Goal: Task Accomplishment & Management: Complete application form

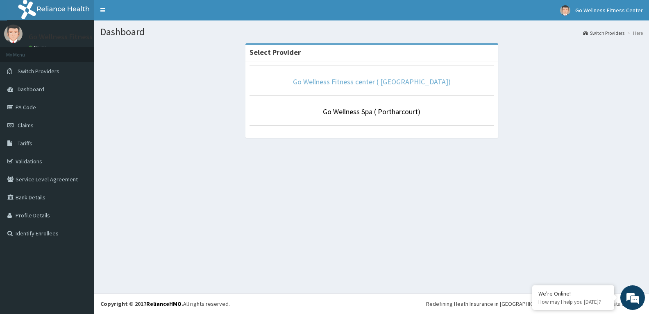
click at [337, 81] on link "Go Wellness Fitness center ( [GEOGRAPHIC_DATA])" at bounding box center [372, 81] width 158 height 9
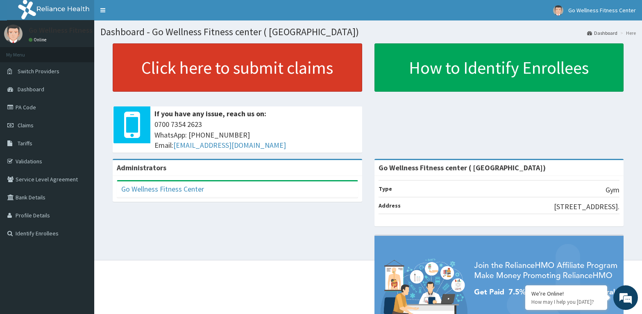
click at [273, 74] on link "Click here to submit claims" at bounding box center [237, 67] width 249 height 48
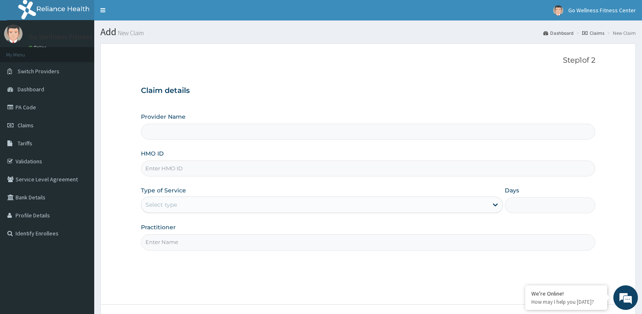
type input "Go Wellness Fitness center ( [GEOGRAPHIC_DATA])"
type input "1"
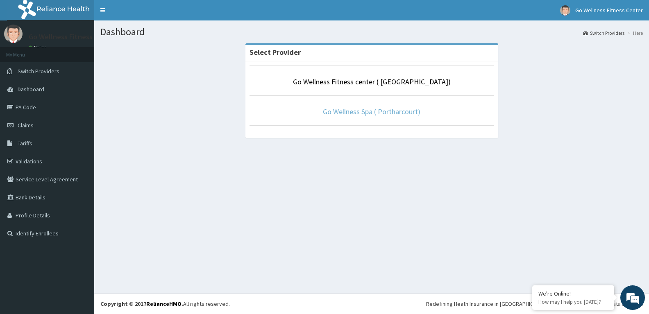
click at [341, 114] on link "Go Wellness Spa ( Portharcourt)" at bounding box center [371, 111] width 97 height 9
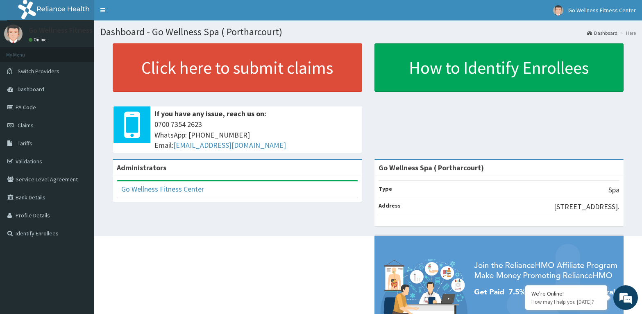
click at [29, 106] on link "PA Code" at bounding box center [47, 107] width 94 height 18
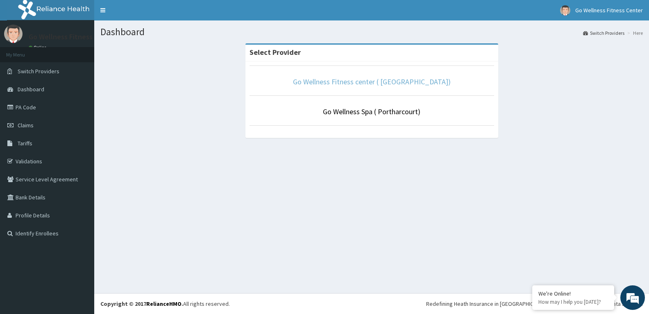
click at [329, 81] on link "Go Wellness Fitness center ( [GEOGRAPHIC_DATA])" at bounding box center [372, 81] width 158 height 9
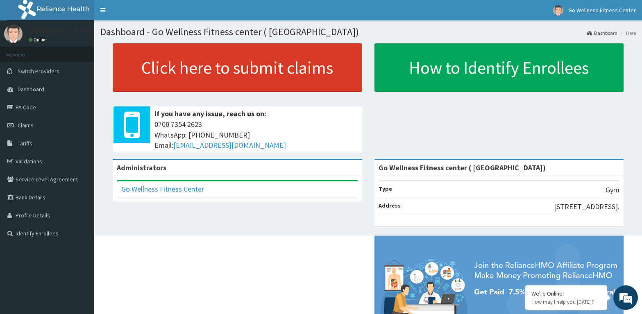
click at [206, 75] on link "Click here to submit claims" at bounding box center [237, 67] width 249 height 48
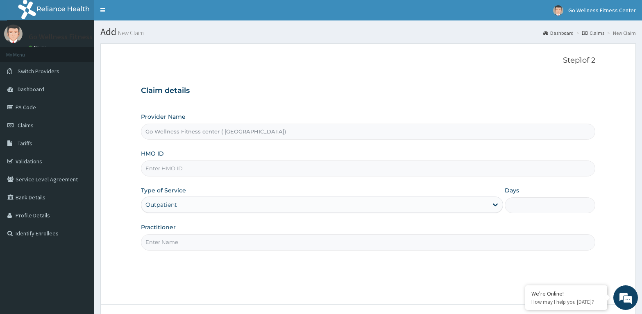
type input "Go Wellness Fitness center ( [GEOGRAPHIC_DATA])"
type input "1"
click at [172, 170] on input "HMO ID" at bounding box center [368, 169] width 454 height 16
type input "VAG/10039/A"
click at [158, 243] on input "Practitioner" at bounding box center [368, 242] width 454 height 16
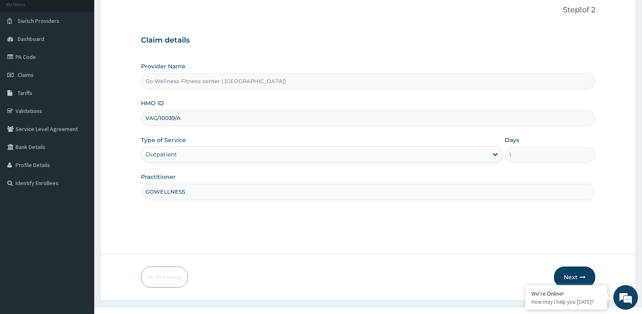
scroll to position [64, 0]
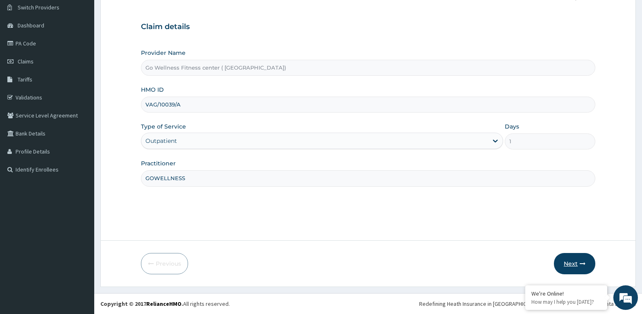
type input "GOWELLNESS"
click at [575, 260] on button "Next" at bounding box center [574, 263] width 41 height 21
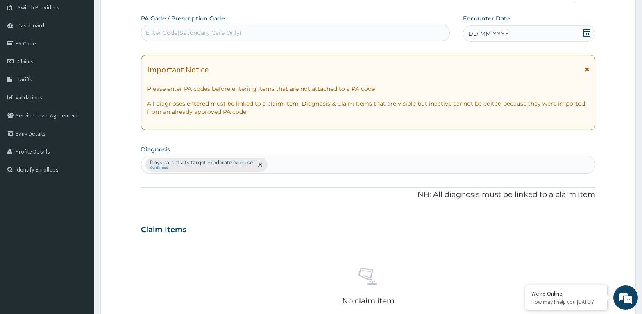
click at [154, 32] on div "Enter Code(Secondary Care Only)" at bounding box center [193, 33] width 96 height 8
type input "PA/7C3EDD"
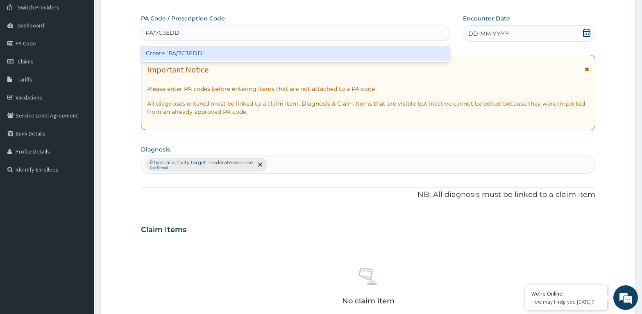
click at [161, 56] on div "Create "PA/7C3EDD"" at bounding box center [295, 53] width 309 height 15
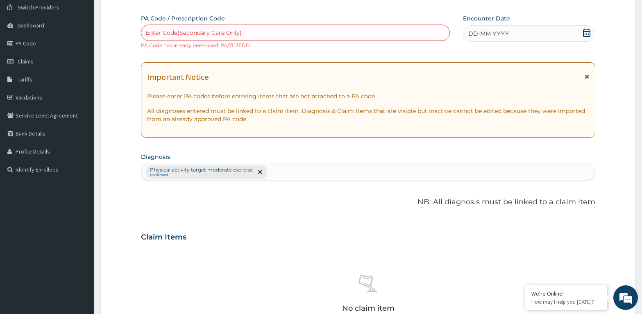
click at [586, 31] on icon at bounding box center [586, 33] width 7 height 8
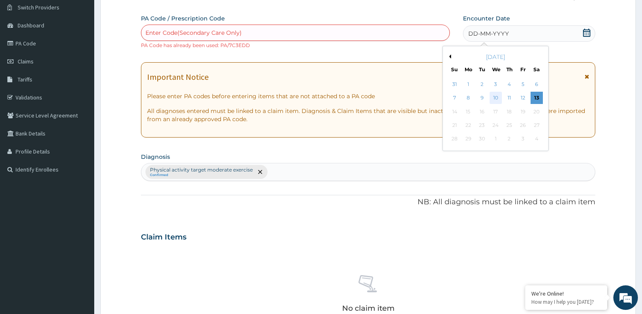
click at [496, 96] on div "10" at bounding box center [495, 98] width 12 height 12
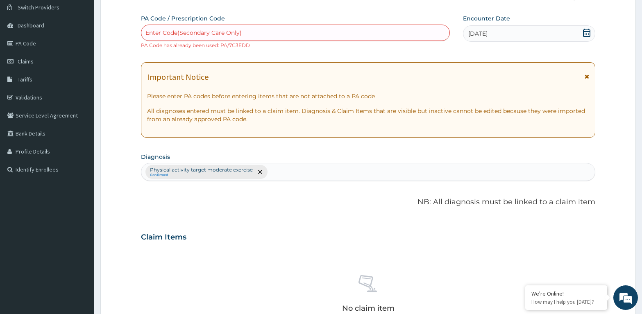
click at [191, 28] on div "Enter Code(Secondary Care Only)" at bounding box center [295, 32] width 308 height 13
type input "PA/7C3EDD"
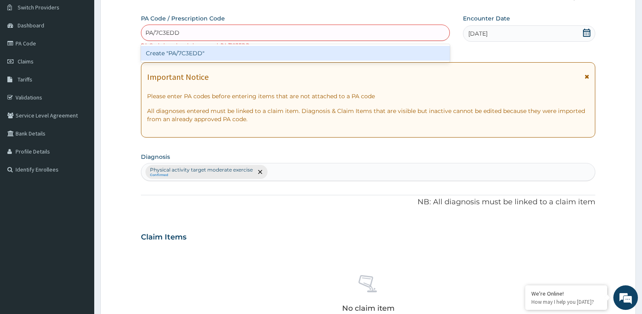
click at [143, 50] on div "Create "PA/7C3EDD"" at bounding box center [295, 53] width 309 height 15
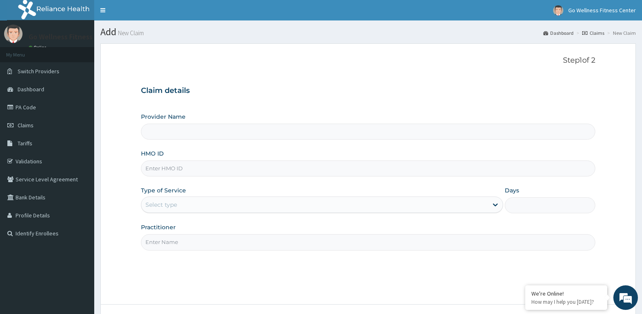
drag, startPoint x: 0, startPoint y: 0, endPoint x: 167, endPoint y: 167, distance: 236.0
click at [167, 167] on input "HMO ID" at bounding box center [368, 169] width 454 height 16
type input "Go Wellness Fitness center ( [GEOGRAPHIC_DATA])"
type input "1"
type input "BWK/10007/A"
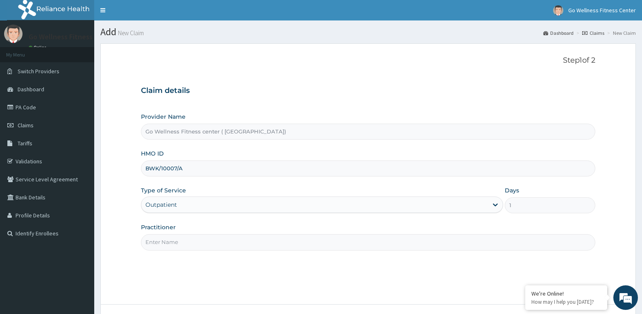
click at [156, 249] on input "Practitioner" at bounding box center [368, 242] width 454 height 16
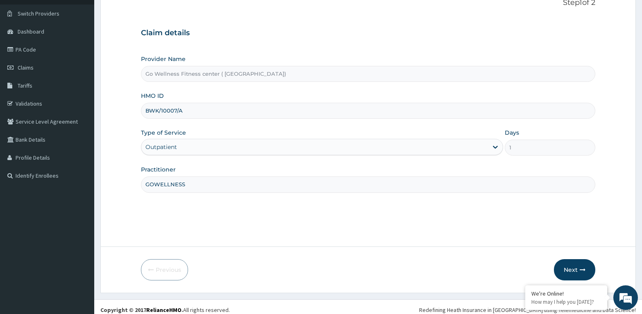
scroll to position [64, 0]
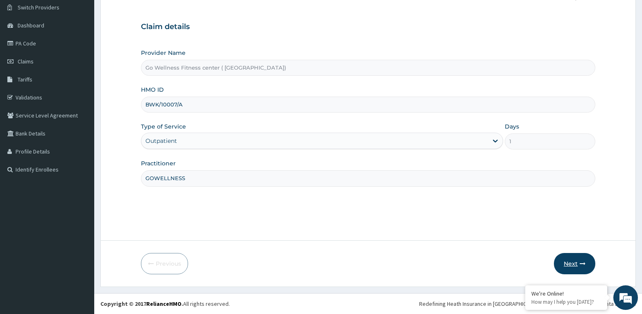
type input "GOWELLNESS"
click at [573, 264] on button "Next" at bounding box center [574, 263] width 41 height 21
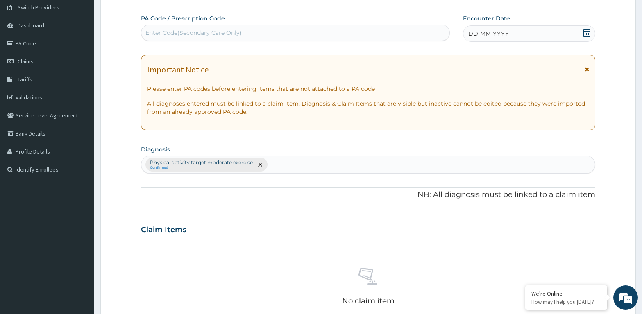
click at [173, 30] on div "Enter Code(Secondary Care Only)" at bounding box center [193, 33] width 96 height 8
type input "PA/6DD590"
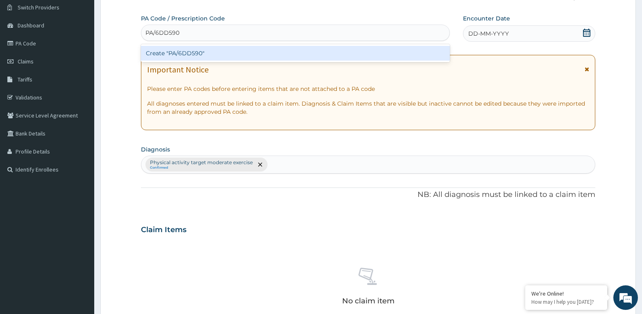
scroll to position [22, 0]
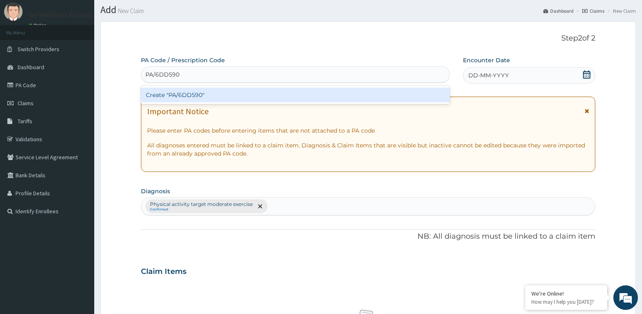
click at [179, 98] on div "Create "PA/6DD590"" at bounding box center [295, 95] width 309 height 15
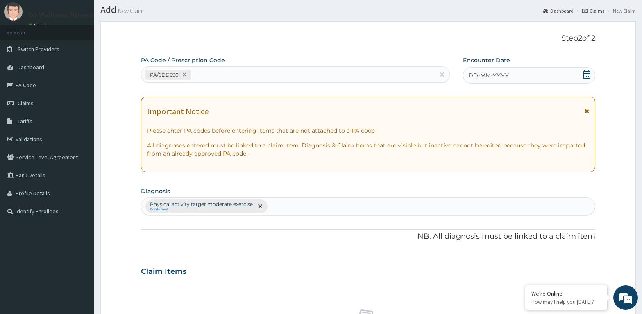
click at [588, 77] on icon at bounding box center [586, 74] width 7 height 8
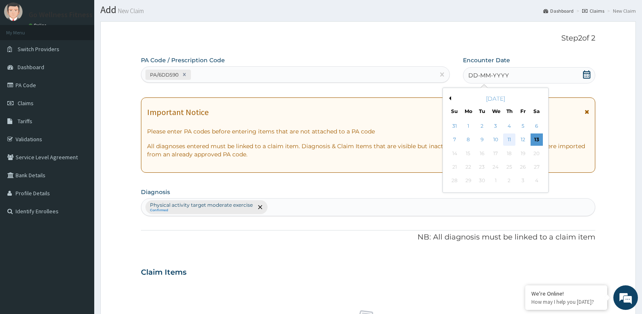
click at [510, 140] on div "11" at bounding box center [509, 140] width 12 height 12
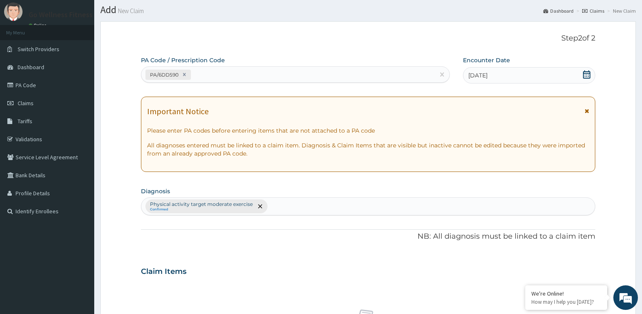
click at [193, 207] on div "Physical activity target moderate exercise Confirmed" at bounding box center [368, 206] width 454 height 18
drag, startPoint x: 588, startPoint y: 72, endPoint x: 570, endPoint y: 83, distance: 20.4
click at [585, 74] on icon at bounding box center [586, 74] width 7 height 8
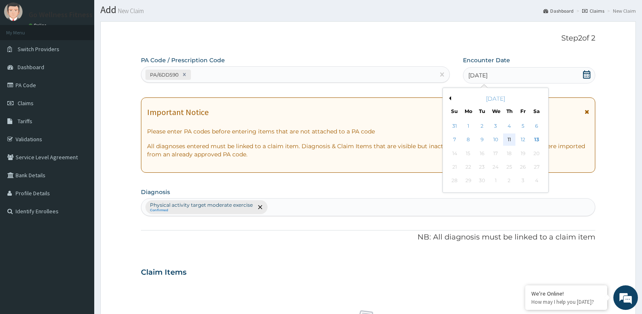
click at [507, 141] on div "11" at bounding box center [509, 140] width 12 height 12
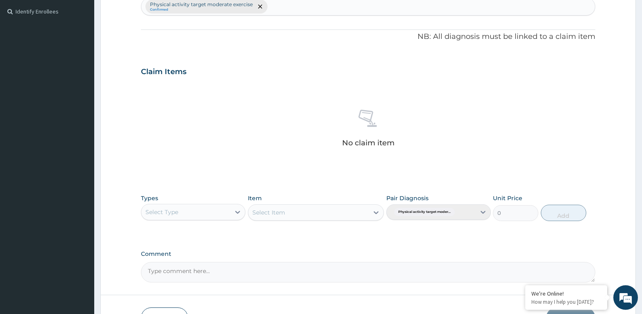
scroll to position [273, 0]
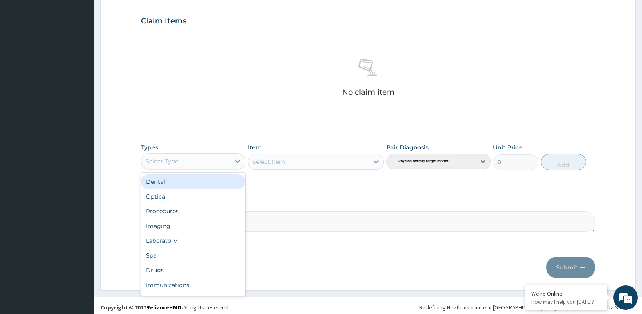
click at [171, 162] on div "Select Type" at bounding box center [161, 161] width 33 height 8
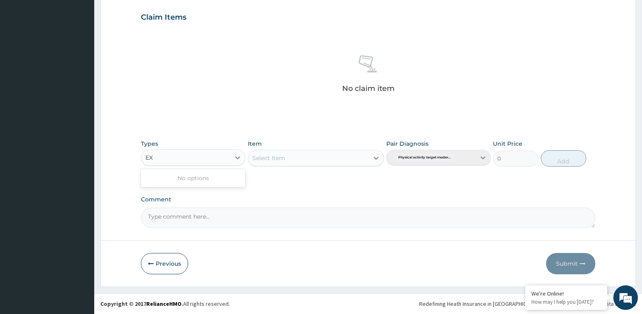
type input "E"
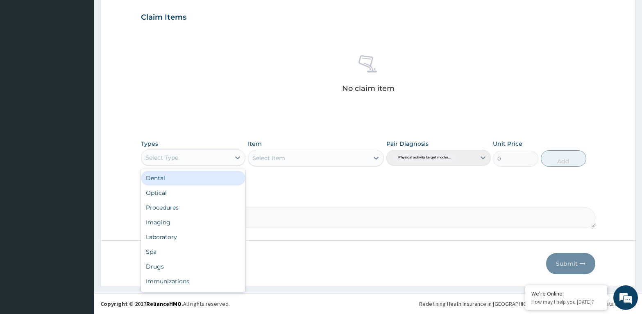
scroll to position [28, 0]
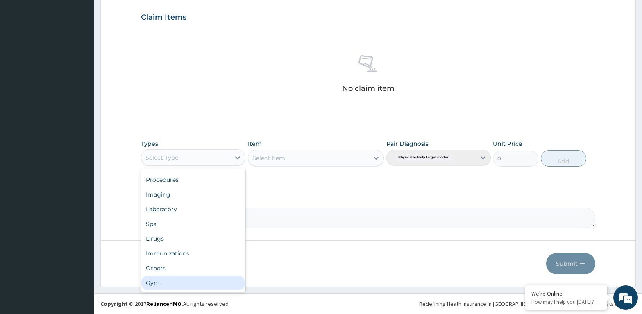
click at [185, 276] on div "Gym" at bounding box center [193, 283] width 104 height 15
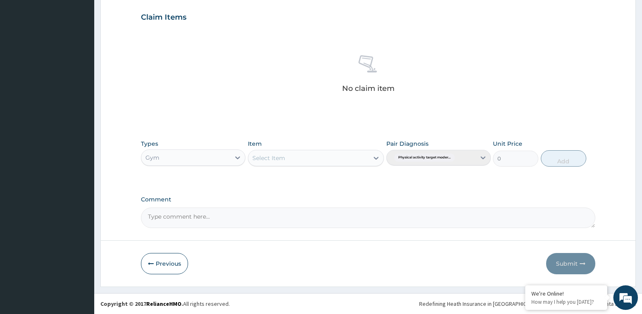
click at [275, 151] on div "Select Item" at bounding box center [316, 158] width 136 height 16
click at [282, 176] on div "GYM SESSION" at bounding box center [316, 178] width 136 height 15
click at [563, 161] on button "Add" at bounding box center [563, 158] width 45 height 16
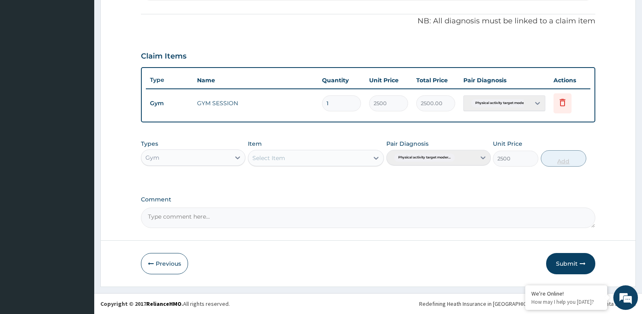
type input "0"
click at [563, 262] on button "Submit" at bounding box center [570, 263] width 49 height 21
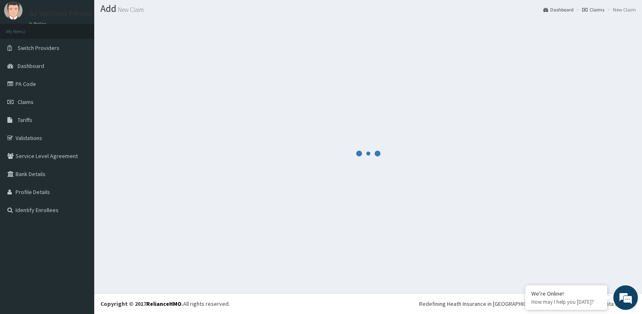
scroll to position [23, 0]
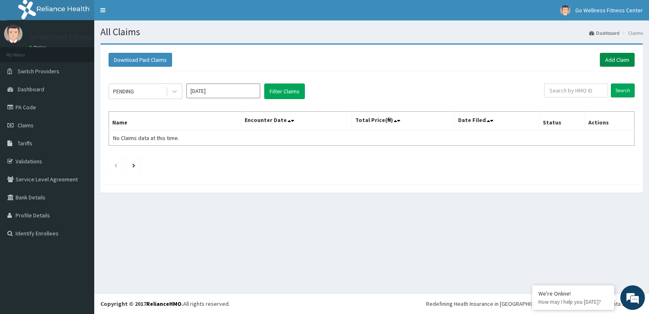
click at [606, 57] on link "Add Claim" at bounding box center [617, 60] width 35 height 14
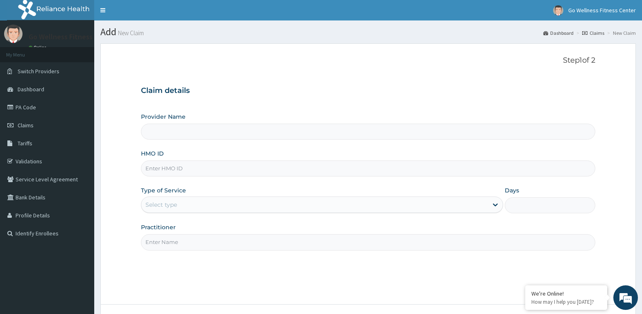
type input "Go Wellness Fitness center ( [GEOGRAPHIC_DATA])"
type input "1"
click at [176, 172] on input "HMO ID" at bounding box center [368, 169] width 454 height 16
type input "BWK/10018/B"
click at [154, 245] on input "Practitioner" at bounding box center [368, 242] width 454 height 16
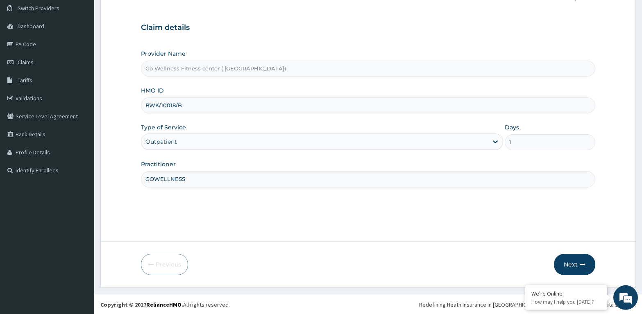
scroll to position [64, 0]
type input "GOWELLNESS"
click at [570, 260] on button "Next" at bounding box center [574, 263] width 41 height 21
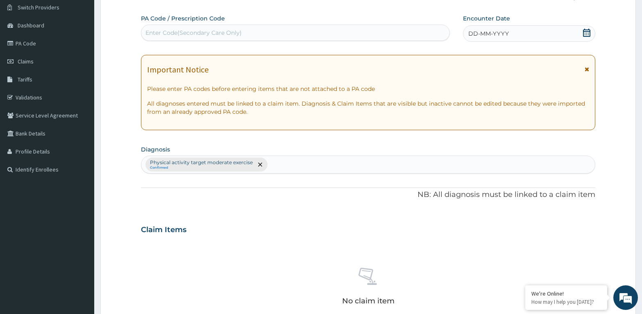
click at [165, 30] on div "Enter Code(Secondary Care Only)" at bounding box center [193, 33] width 96 height 8
type input "PA/74223A"
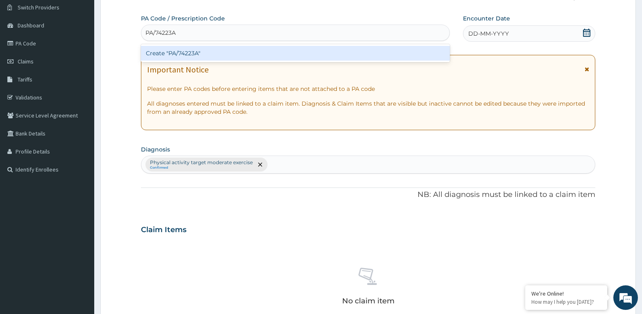
click at [179, 55] on div "Create "PA/74223A"" at bounding box center [295, 53] width 309 height 15
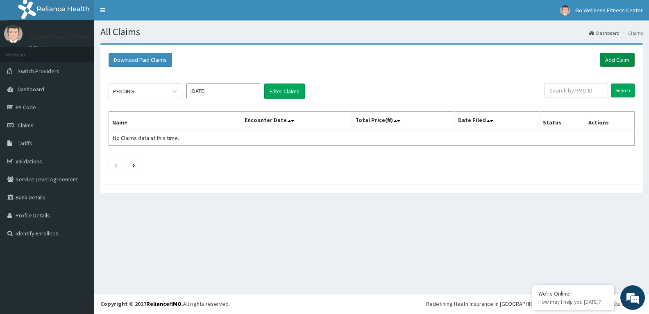
click at [614, 58] on link "Add Claim" at bounding box center [617, 60] width 35 height 14
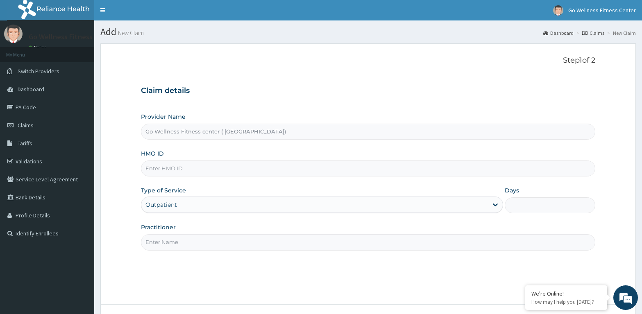
type input "Go Wellness Fitness center ( [GEOGRAPHIC_DATA])"
type input "1"
click at [173, 172] on input "HMO ID" at bounding box center [368, 169] width 454 height 16
type input "BWK/10018/A"
click at [154, 242] on input "Practitioner" at bounding box center [368, 242] width 454 height 16
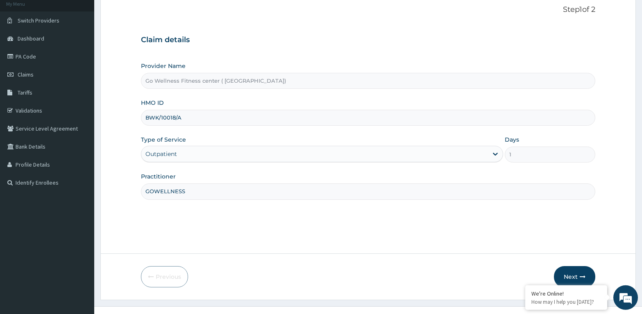
scroll to position [64, 0]
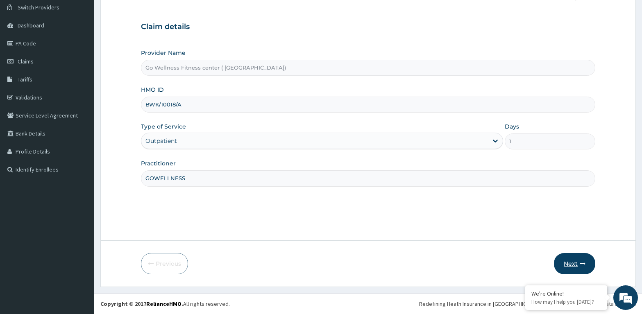
type input "GOWELLNESS"
click at [572, 262] on button "Next" at bounding box center [574, 263] width 41 height 21
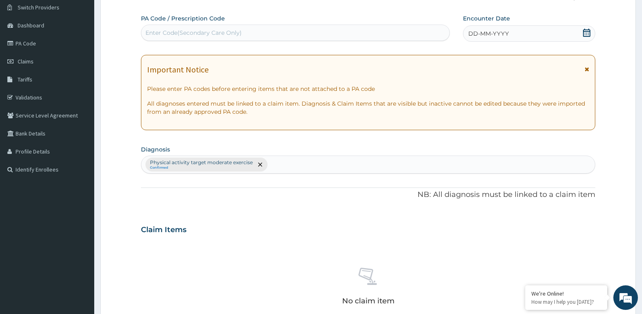
click at [158, 30] on div "Enter Code(Secondary Care Only)" at bounding box center [193, 33] width 96 height 8
type input "PA/695B59"
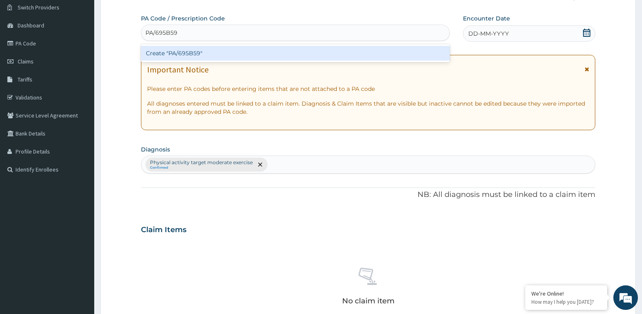
click at [171, 58] on div "Create "PA/695B59"" at bounding box center [295, 53] width 309 height 15
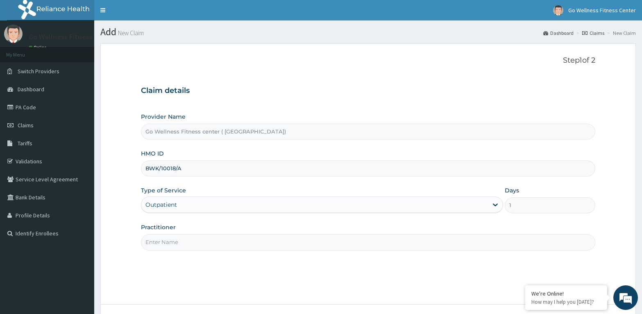
type input "BWK/10018/A"
click at [179, 249] on input "Practitioner" at bounding box center [368, 242] width 454 height 16
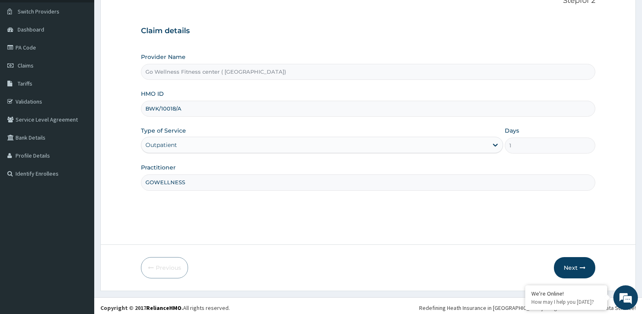
scroll to position [64, 0]
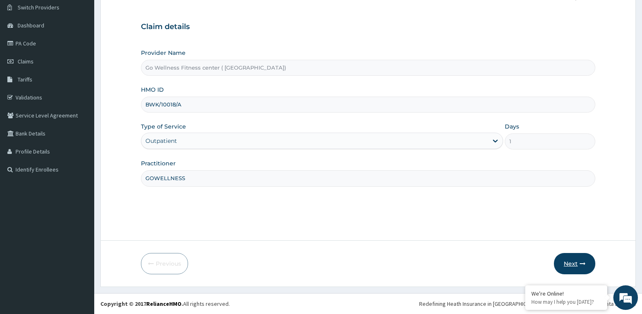
type input "GOWELLNESS"
click at [579, 265] on button "Next" at bounding box center [574, 263] width 41 height 21
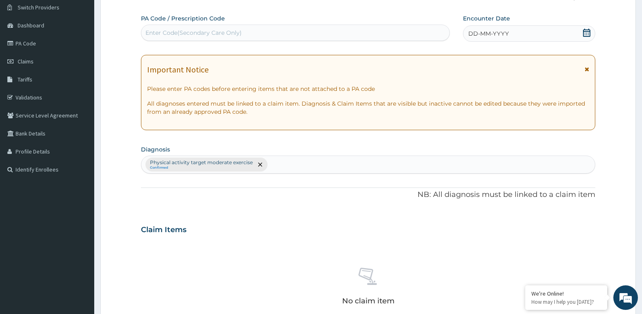
click at [161, 31] on div "Enter Code(Secondary Care Only)" at bounding box center [193, 33] width 96 height 8
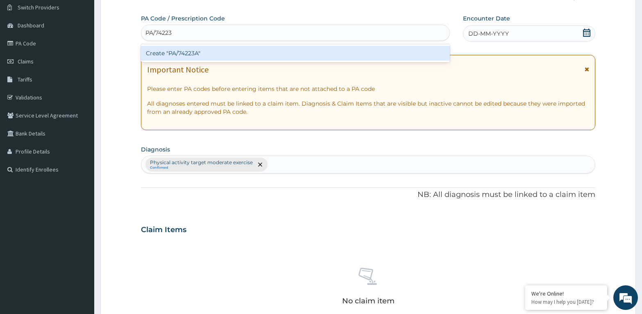
type input "PA/74223A"
click at [176, 52] on div "Create "PA/74223A"" at bounding box center [295, 53] width 309 height 15
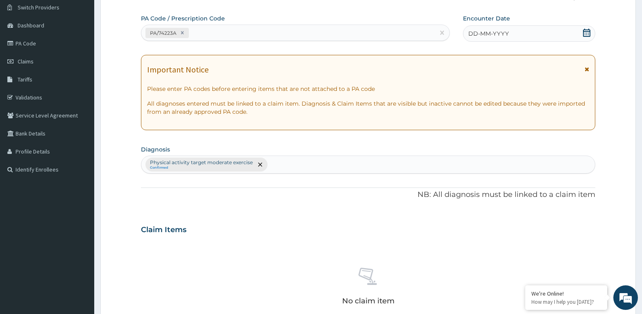
click at [584, 32] on icon at bounding box center [586, 33] width 7 height 8
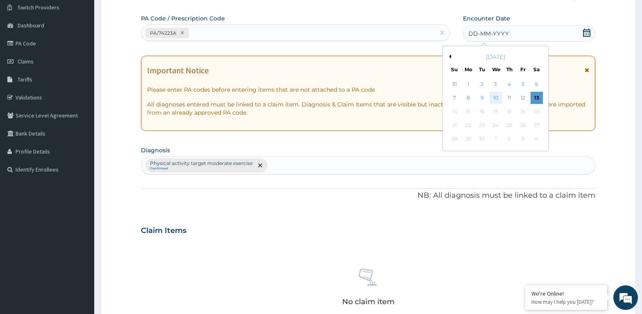
click at [495, 100] on div "10" at bounding box center [495, 98] width 12 height 12
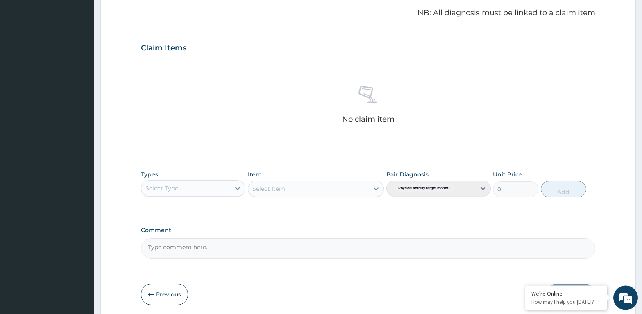
scroll to position [273, 0]
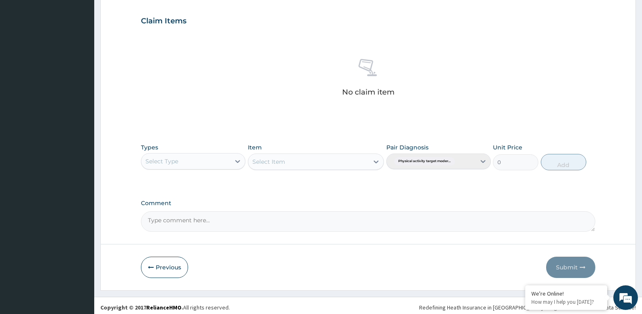
click at [170, 162] on div "Select Type" at bounding box center [161, 161] width 33 height 8
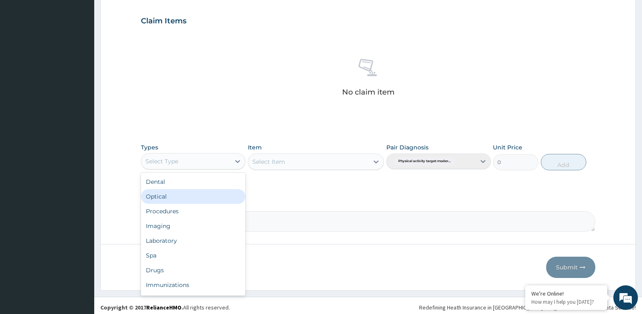
scroll to position [28, 0]
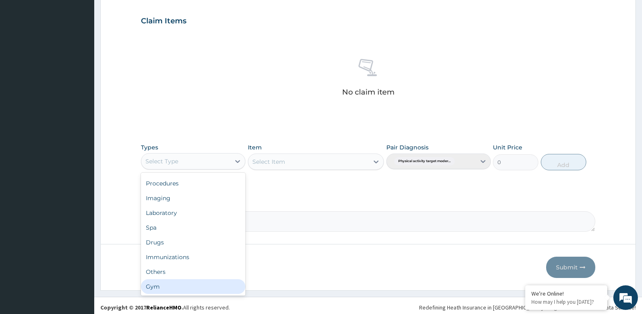
click at [150, 282] on div "Gym" at bounding box center [193, 286] width 104 height 15
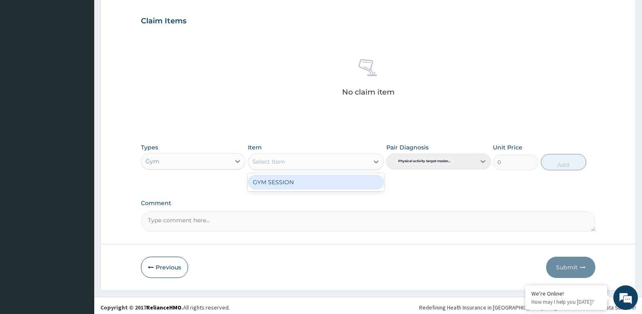
drag, startPoint x: 269, startPoint y: 155, endPoint x: 258, endPoint y: 172, distance: 20.4
click at [265, 158] on div "Select Item" at bounding box center [316, 162] width 136 height 16
click at [270, 180] on div "GYM SESSION" at bounding box center [316, 182] width 136 height 15
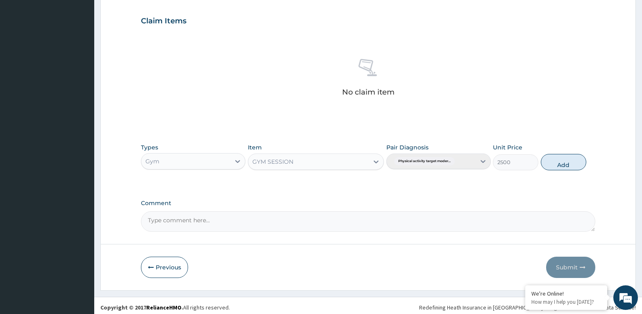
drag, startPoint x: 569, startPoint y: 162, endPoint x: 566, endPoint y: 167, distance: 6.0
click at [567, 166] on button "Add" at bounding box center [563, 162] width 45 height 16
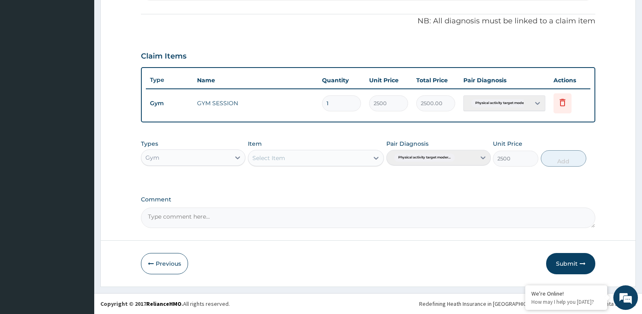
type input "0"
drag, startPoint x: 555, startPoint y: 259, endPoint x: 538, endPoint y: 267, distance: 18.5
click at [556, 259] on button "Submit" at bounding box center [570, 263] width 49 height 21
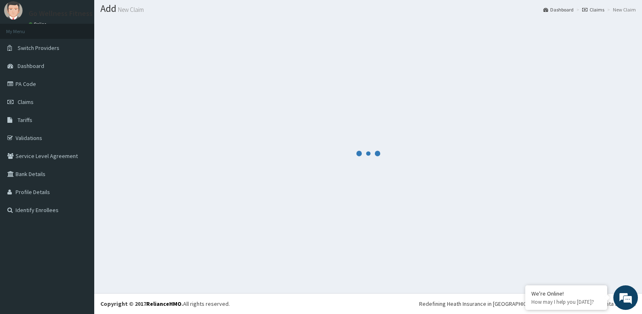
scroll to position [23, 0]
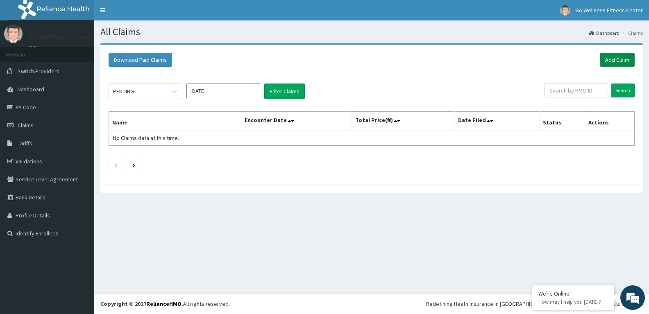
click at [614, 61] on link "Add Claim" at bounding box center [617, 60] width 35 height 14
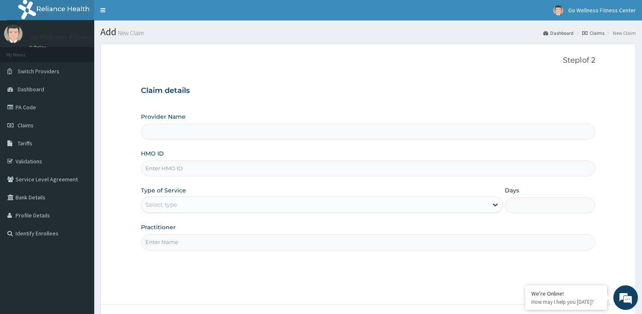
type input "Go Wellness Fitness center ( [GEOGRAPHIC_DATA])"
type input "1"
type input "BWK/10018/B"
click at [151, 242] on input "Practitioner" at bounding box center [368, 242] width 454 height 16
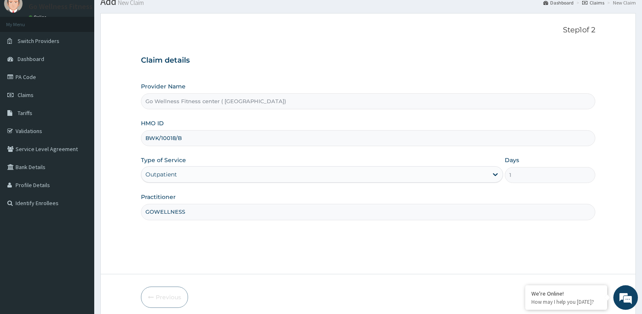
scroll to position [64, 0]
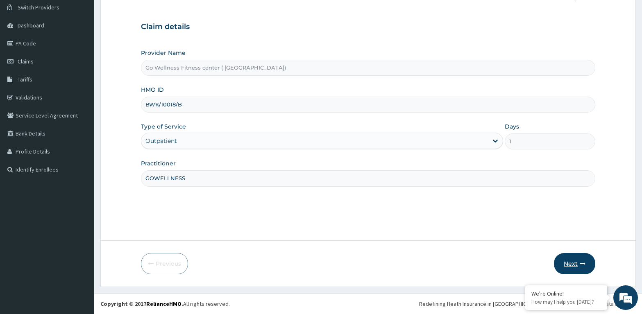
type input "GOWELLNESS"
click at [574, 266] on button "Next" at bounding box center [574, 263] width 41 height 21
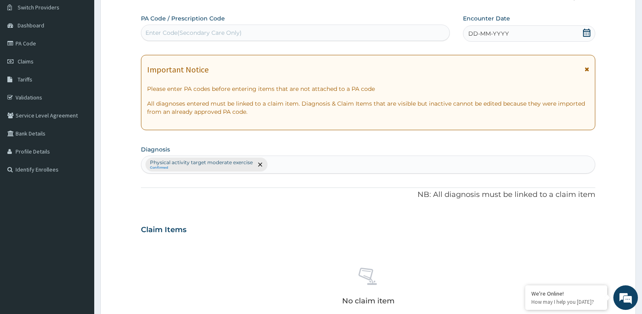
click at [172, 30] on div "Enter Code(Secondary Care Only)" at bounding box center [193, 33] width 96 height 8
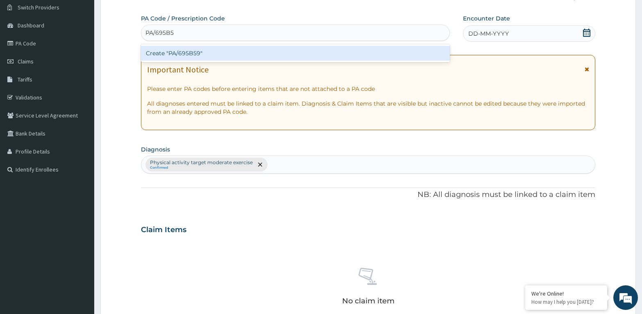
type input "PA/695B59"
click at [173, 49] on div "Create "PA/695B59"" at bounding box center [295, 53] width 309 height 15
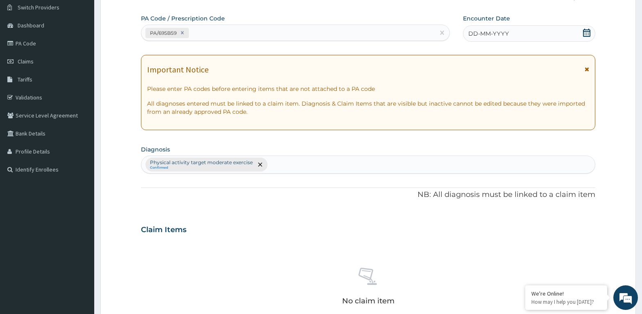
drag, startPoint x: 584, startPoint y: 29, endPoint x: 582, endPoint y: 34, distance: 5.2
click at [582, 34] on div "DD-MM-YYYY" at bounding box center [529, 33] width 132 height 16
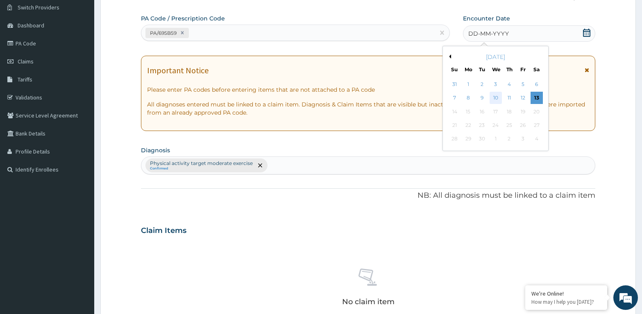
click at [496, 97] on div "10" at bounding box center [495, 98] width 12 height 12
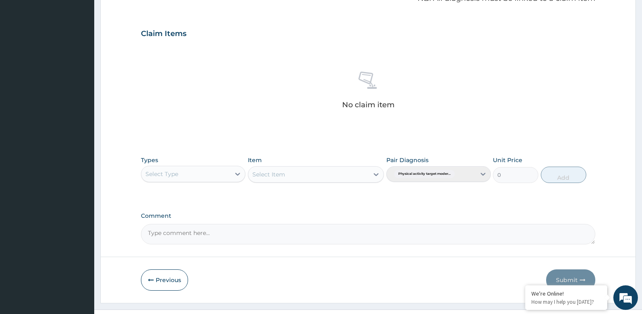
scroll to position [273, 0]
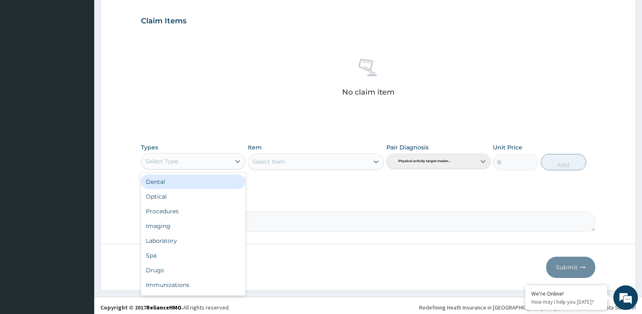
drag, startPoint x: 187, startPoint y: 155, endPoint x: 182, endPoint y: 169, distance: 14.4
click at [186, 156] on div "Select Type" at bounding box center [185, 161] width 89 height 13
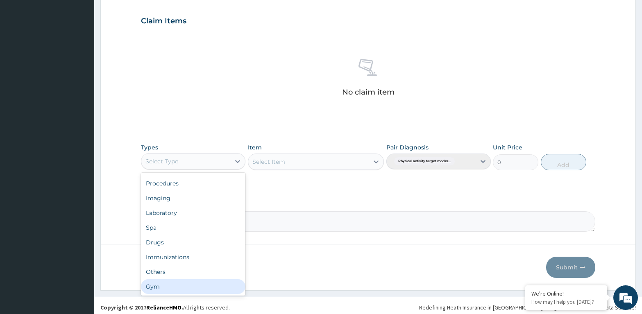
drag, startPoint x: 181, startPoint y: 287, endPoint x: 260, endPoint y: 270, distance: 80.7
click at [181, 287] on div "Gym" at bounding box center [193, 286] width 104 height 15
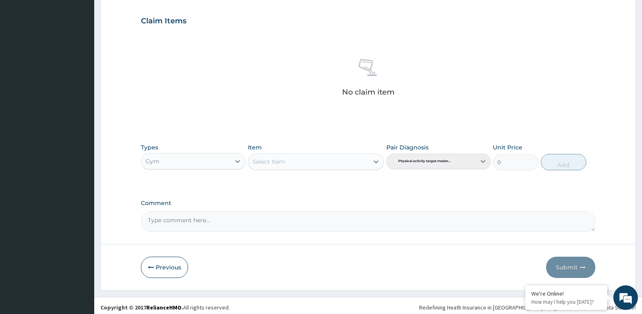
click at [302, 161] on div "Select Item" at bounding box center [308, 161] width 121 height 13
click at [294, 178] on div "GYM SESSION" at bounding box center [316, 182] width 136 height 15
click at [550, 158] on button "Add" at bounding box center [563, 162] width 45 height 16
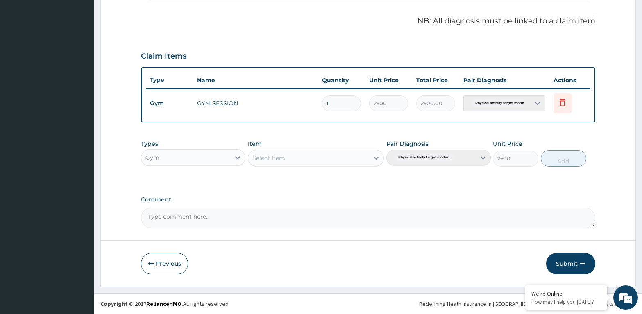
type input "0"
drag, startPoint x: 567, startPoint y: 259, endPoint x: 552, endPoint y: 260, distance: 15.2
click at [561, 260] on button "Submit" at bounding box center [570, 263] width 49 height 21
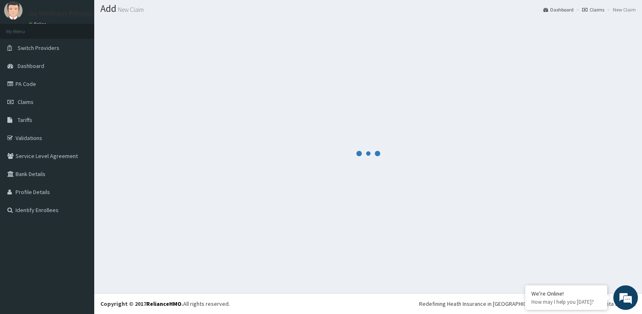
scroll to position [23, 0]
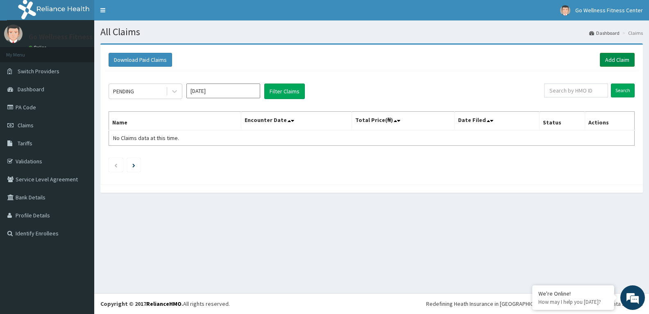
click at [618, 62] on link "Add Claim" at bounding box center [617, 60] width 35 height 14
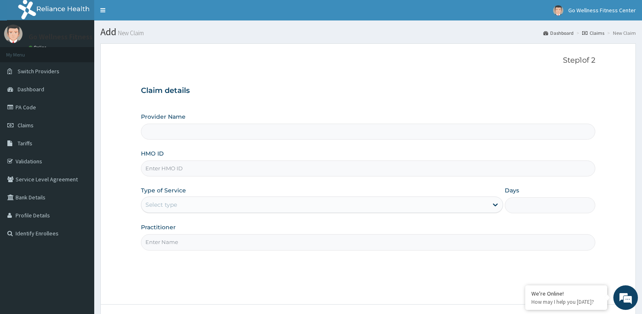
type input "Go Wellness Fitness center ( [GEOGRAPHIC_DATA])"
type input "1"
type input "VAG/10039/A"
drag, startPoint x: 155, startPoint y: 242, endPoint x: 153, endPoint y: 249, distance: 7.3
click at [154, 249] on input "Practitioner" at bounding box center [368, 242] width 454 height 16
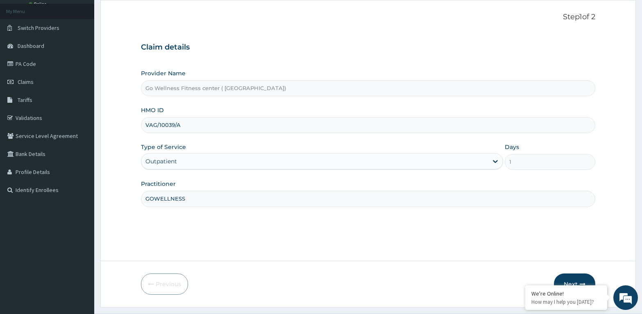
scroll to position [64, 0]
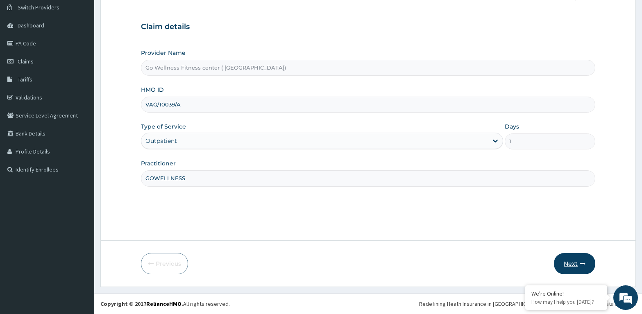
type input "GOWELLNESS"
click at [574, 268] on button "Next" at bounding box center [574, 263] width 41 height 21
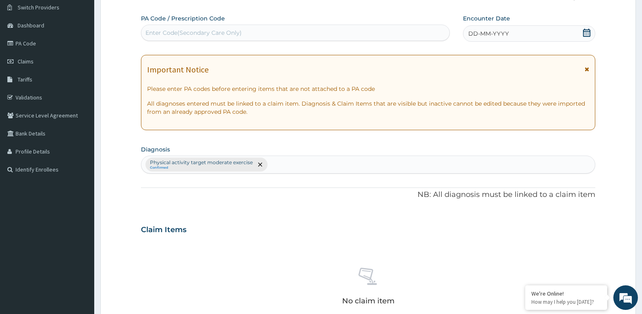
click at [243, 33] on div "Enter Code(Secondary Care Only)" at bounding box center [295, 32] width 308 height 13
type input "PA/7C3EDD"
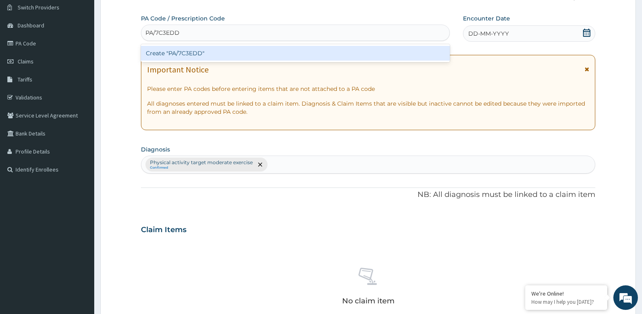
click at [228, 54] on div "Create "PA/7C3EDD"" at bounding box center [295, 53] width 309 height 15
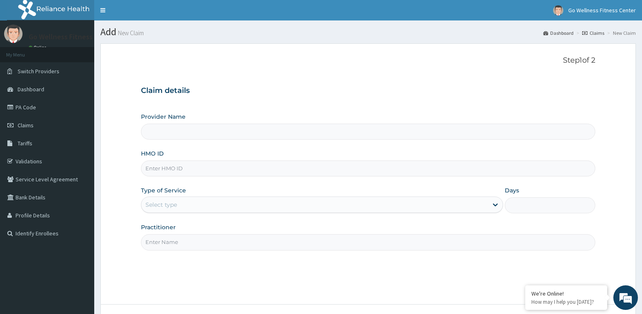
type input "Go Wellness Fitness center ( [GEOGRAPHIC_DATA])"
type input "1"
type input "BWK/10007/B"
click at [156, 248] on input "Practitioner" at bounding box center [368, 242] width 454 height 16
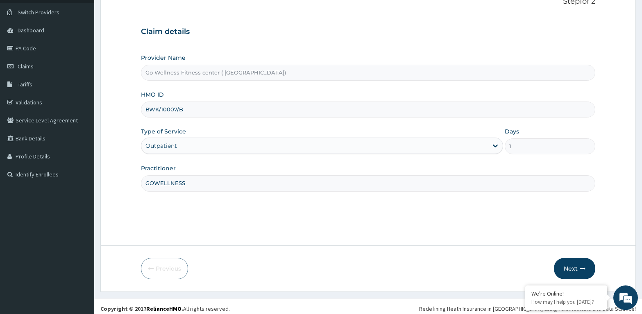
scroll to position [64, 0]
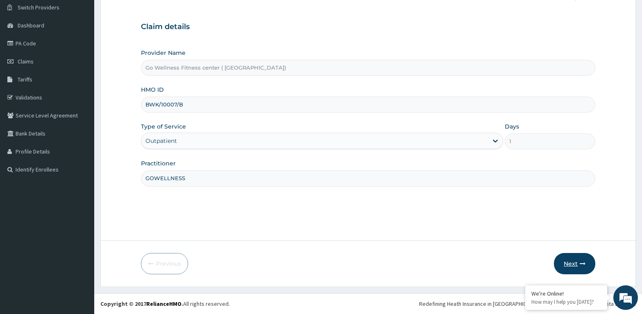
type input "GOWELLNESS"
click at [566, 264] on button "Next" at bounding box center [574, 263] width 41 height 21
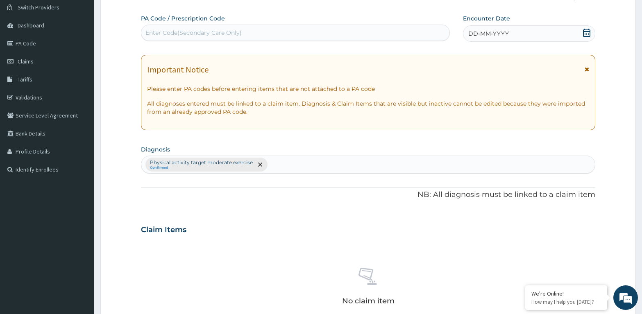
click at [183, 30] on div "Enter Code(Secondary Care Only)" at bounding box center [193, 33] width 96 height 8
type input "PA/2E79A3"
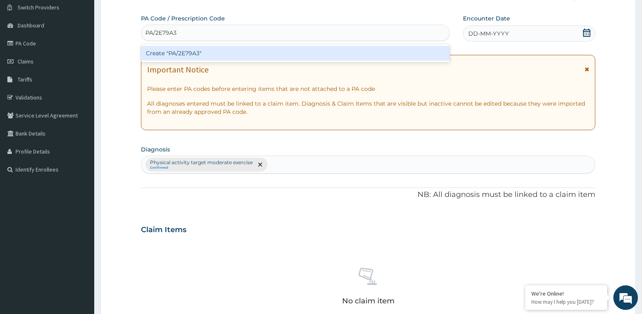
click at [163, 54] on div "Create "PA/2E79A3"" at bounding box center [295, 53] width 309 height 15
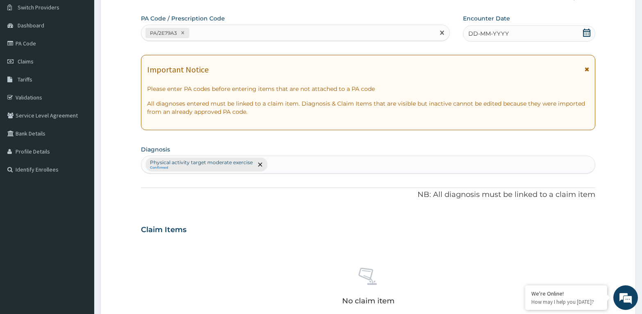
click at [584, 32] on icon at bounding box center [586, 33] width 8 height 8
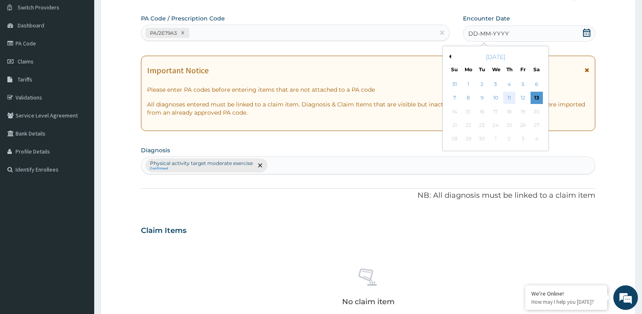
click at [509, 99] on div "11" at bounding box center [509, 98] width 12 height 12
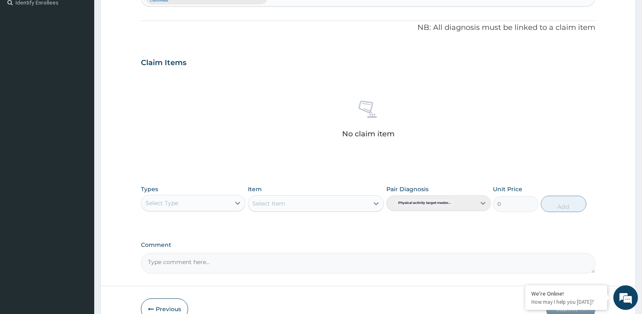
scroll to position [276, 0]
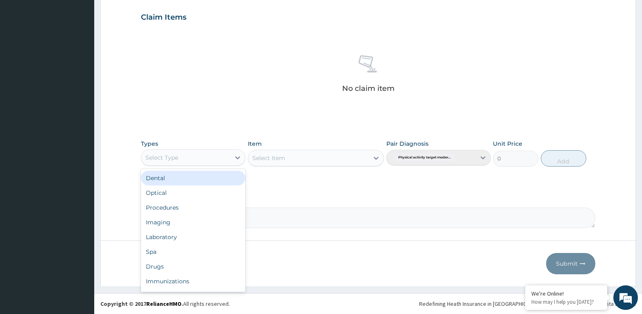
click at [168, 154] on div "Select Type" at bounding box center [161, 158] width 33 height 8
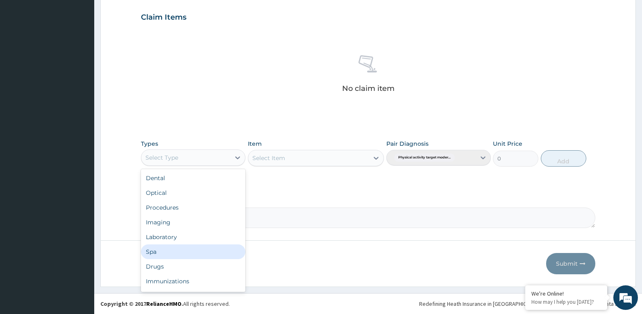
scroll to position [28, 0]
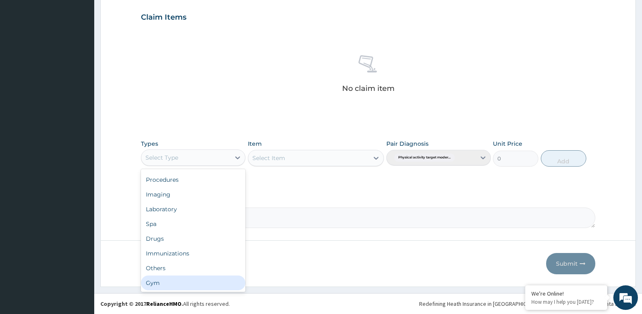
click at [170, 280] on div "Gym" at bounding box center [193, 283] width 104 height 15
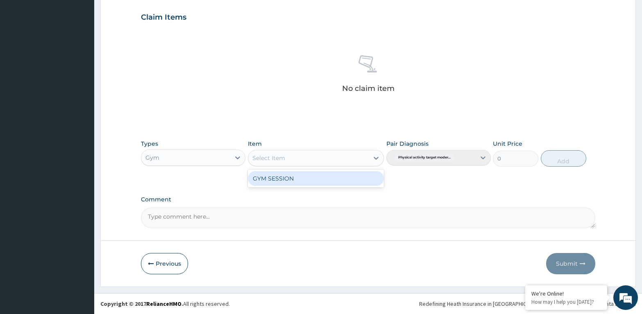
click at [281, 159] on div "Select Item" at bounding box center [268, 158] width 33 height 8
click at [290, 183] on div "GYM SESSION" at bounding box center [316, 178] width 136 height 15
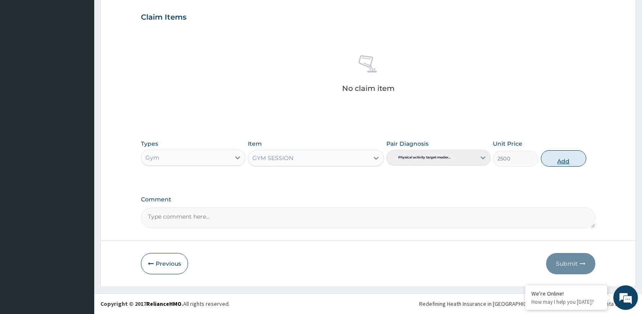
click at [558, 159] on button "Add" at bounding box center [563, 158] width 45 height 16
type input "0"
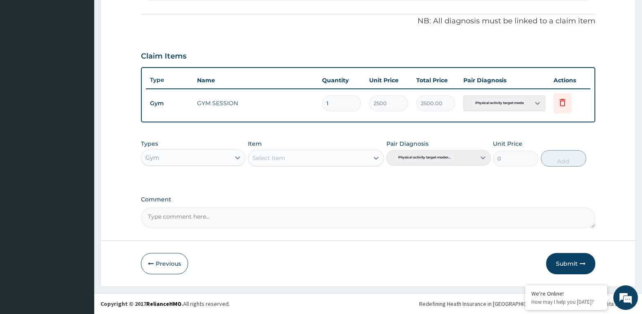
scroll to position [238, 0]
click at [570, 256] on button "Submit" at bounding box center [570, 263] width 49 height 21
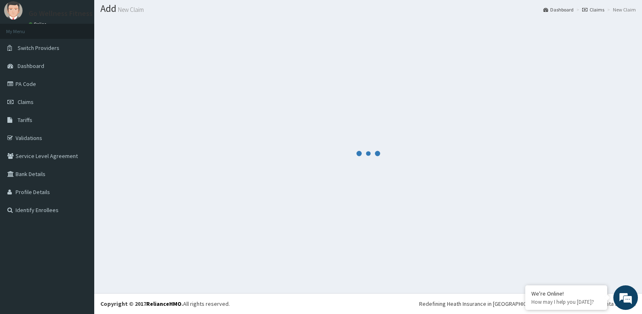
scroll to position [23, 0]
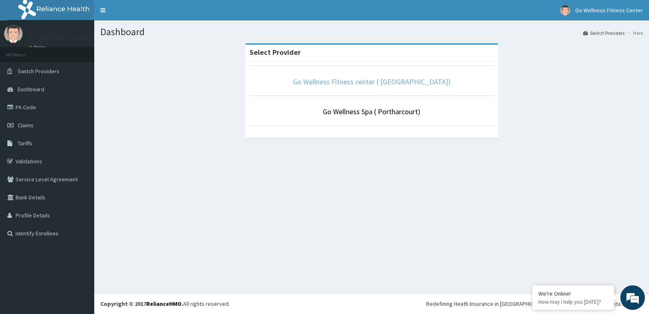
drag, startPoint x: 338, startPoint y: 75, endPoint x: 339, endPoint y: 83, distance: 7.9
click at [285, 86] on p "Go Wellness Fitness center ( [GEOGRAPHIC_DATA])" at bounding box center [371, 82] width 244 height 11
click at [328, 76] on li "Go Wellness Fitness center ( [GEOGRAPHIC_DATA])" at bounding box center [371, 81] width 244 height 30
drag, startPoint x: 303, startPoint y: 83, endPoint x: 304, endPoint y: 87, distance: 4.3
click at [304, 87] on p "Go Wellness Fitness center ( [GEOGRAPHIC_DATA])" at bounding box center [371, 82] width 244 height 11
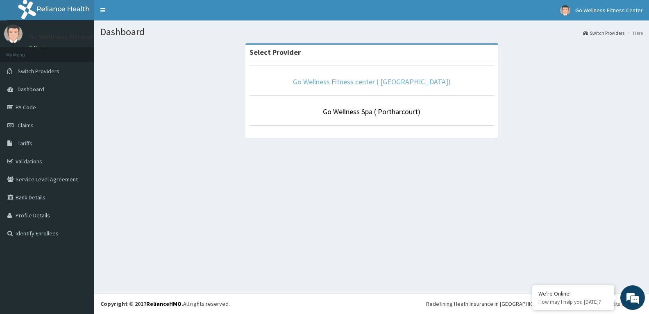
click at [348, 80] on link "Go Wellness Fitness center ( [GEOGRAPHIC_DATA])" at bounding box center [372, 81] width 158 height 9
drag, startPoint x: 335, startPoint y: 72, endPoint x: 336, endPoint y: 77, distance: 4.9
click at [336, 77] on li "Go Wellness Fitness center ( [GEOGRAPHIC_DATA])" at bounding box center [371, 81] width 244 height 30
click at [357, 86] on link "Go Wellness Fitness center ( [GEOGRAPHIC_DATA])" at bounding box center [372, 81] width 158 height 9
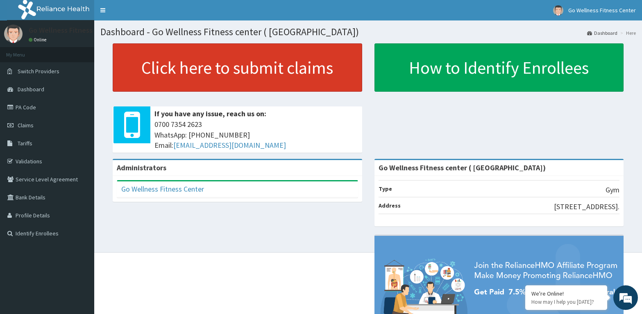
click at [227, 56] on link "Click here to submit claims" at bounding box center [237, 67] width 249 height 48
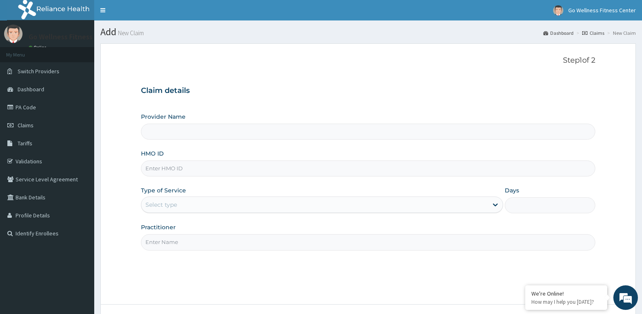
type input "Go Wellness Fitness center ( [GEOGRAPHIC_DATA])"
type input "1"
click at [157, 170] on input "HMO ID" at bounding box center [368, 169] width 454 height 16
drag, startPoint x: 151, startPoint y: 167, endPoint x: 212, endPoint y: 312, distance: 156.7
click at [212, 176] on input "HMO ID" at bounding box center [368, 169] width 454 height 16
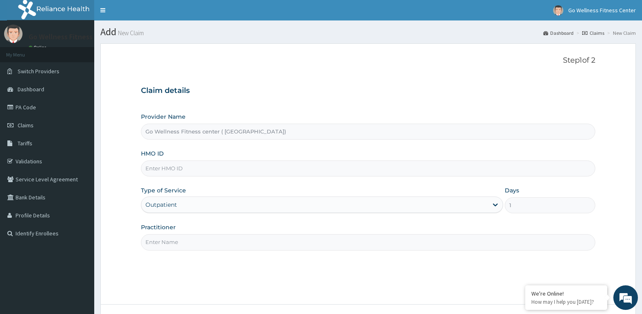
click at [163, 169] on input "HMO ID" at bounding box center [368, 169] width 454 height 16
type input "BWK/10027/A"
click at [158, 248] on input "Practitioner" at bounding box center [368, 242] width 454 height 16
click at [158, 240] on input "Practitioner" at bounding box center [368, 242] width 454 height 16
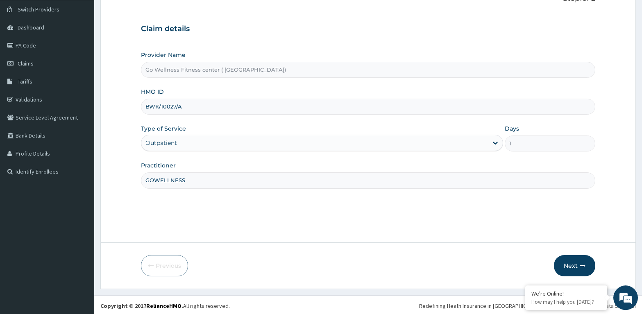
scroll to position [64, 0]
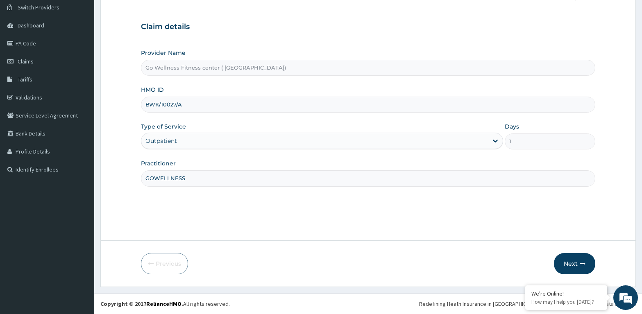
type input "GOWELLNESS"
click at [587, 244] on form "Step 1 of 2 Claim details Provider Name Go Wellness Fitness center ( Portharcou…" at bounding box center [367, 133] width 535 height 307
click at [577, 262] on button "Next" at bounding box center [574, 263] width 41 height 21
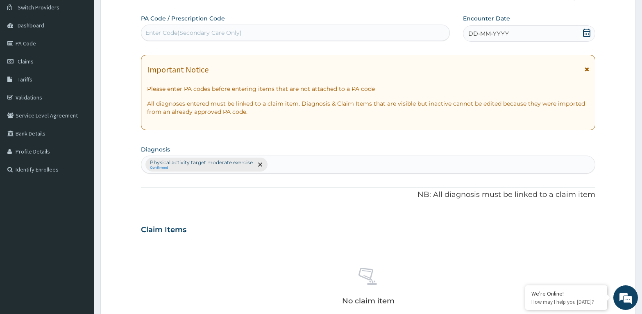
click at [159, 28] on div "Enter Code(Secondary Care Only)" at bounding box center [295, 32] width 308 height 13
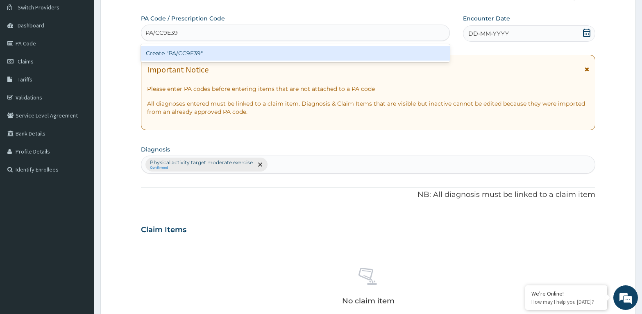
type input "PA/CC9E39"
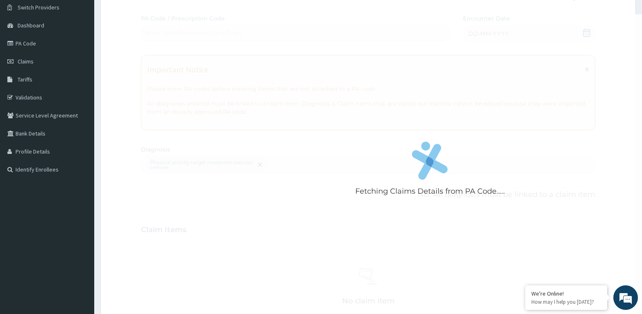
click at [590, 34] on div "Fetching Claims Details from PA Code..... PA Code / Prescription Code Enter Cod…" at bounding box center [368, 227] width 454 height 426
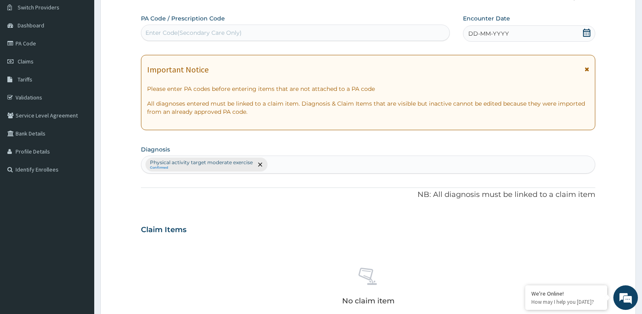
click at [159, 32] on div "Enter Code(Secondary Care Only)" at bounding box center [193, 33] width 96 height 8
type input "PA/CC9E39"
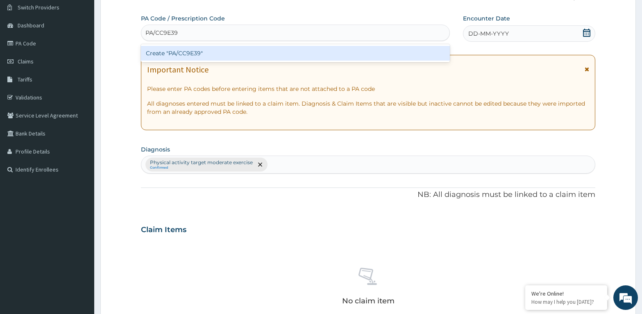
click at [202, 55] on div "Create "PA/CC9E39"" at bounding box center [295, 53] width 309 height 15
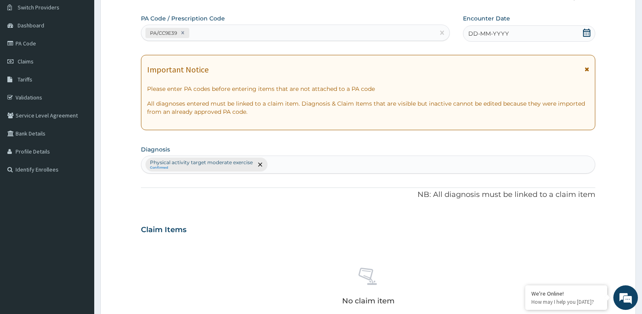
click at [588, 32] on icon at bounding box center [586, 33] width 7 height 8
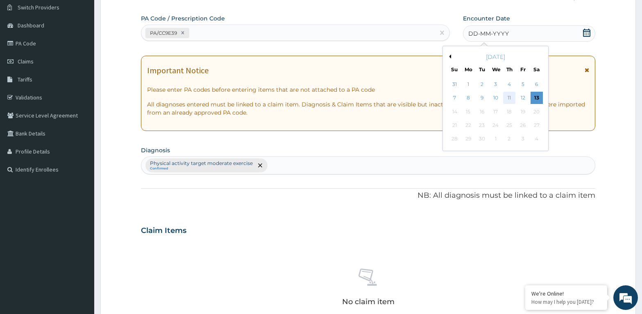
click at [508, 102] on div "11" at bounding box center [509, 98] width 12 height 12
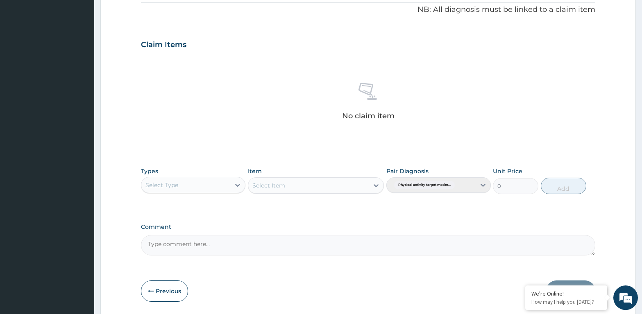
scroll to position [235, 0]
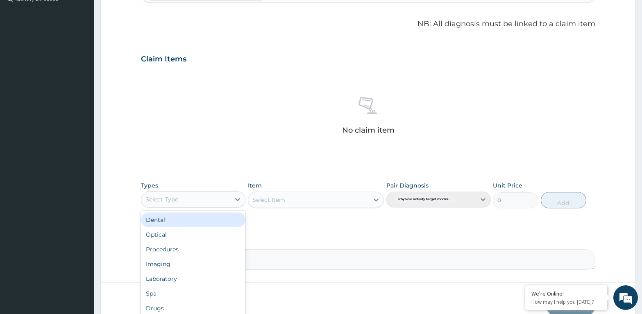
click at [167, 197] on div "Select Type" at bounding box center [161, 199] width 33 height 8
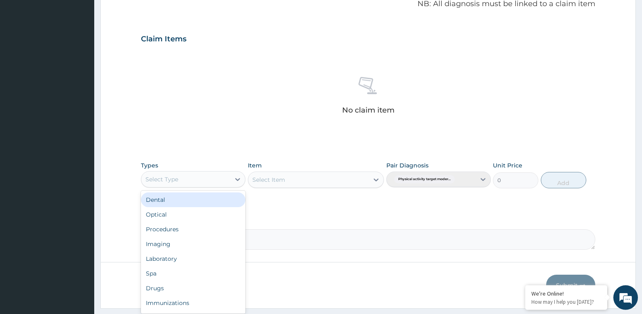
scroll to position [276, 0]
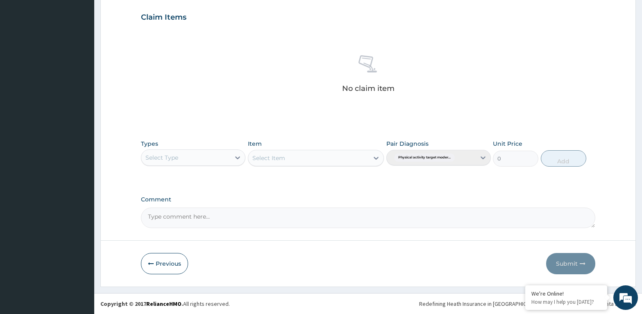
click at [166, 154] on div "Select Type" at bounding box center [161, 158] width 33 height 8
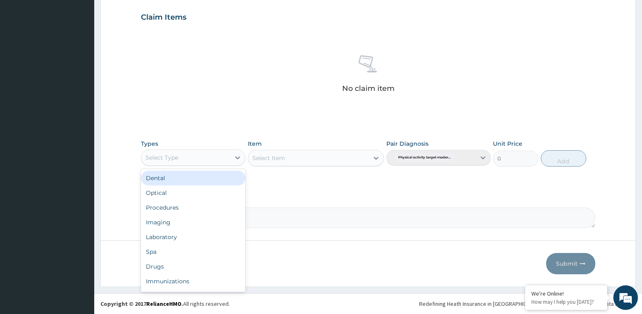
click at [165, 156] on div "Select Type" at bounding box center [161, 158] width 33 height 8
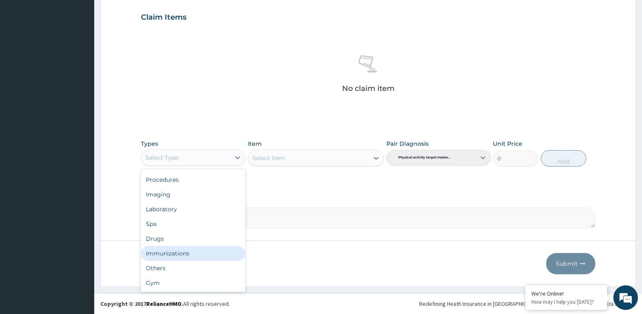
click at [361, 60] on icon at bounding box center [368, 64] width 20 height 20
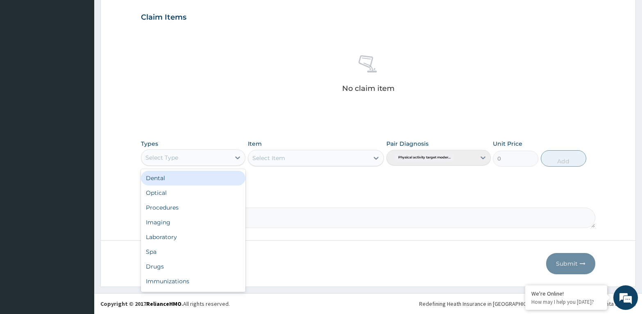
click at [159, 151] on div "Select Type" at bounding box center [193, 157] width 104 height 16
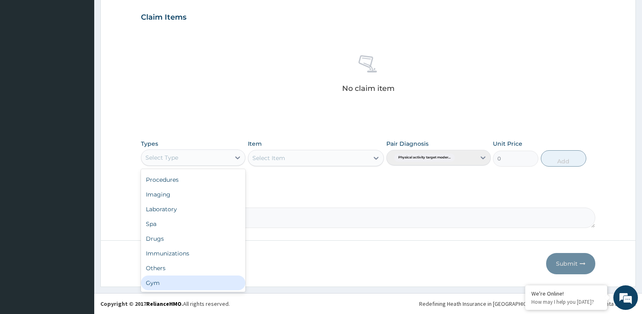
click at [154, 278] on div "Gym" at bounding box center [193, 283] width 104 height 15
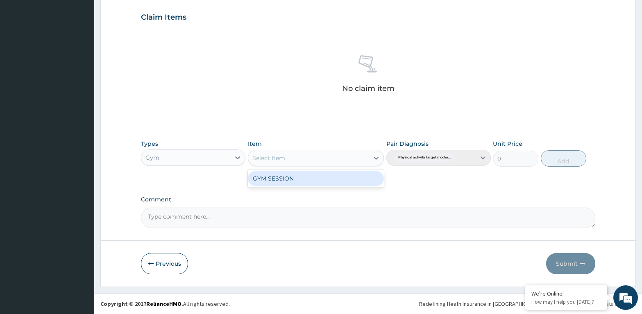
click at [267, 159] on div "Select Item" at bounding box center [268, 158] width 33 height 8
click at [274, 183] on div "GYM SESSION" at bounding box center [316, 178] width 136 height 15
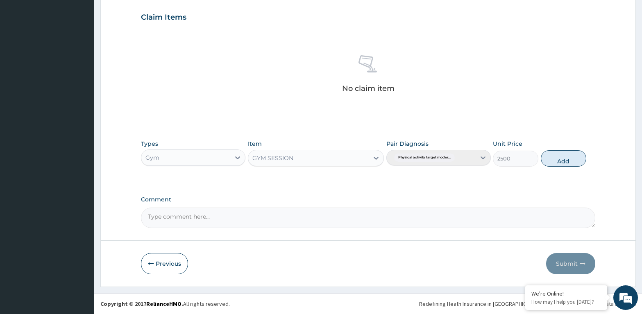
click at [563, 156] on button "Add" at bounding box center [563, 158] width 45 height 16
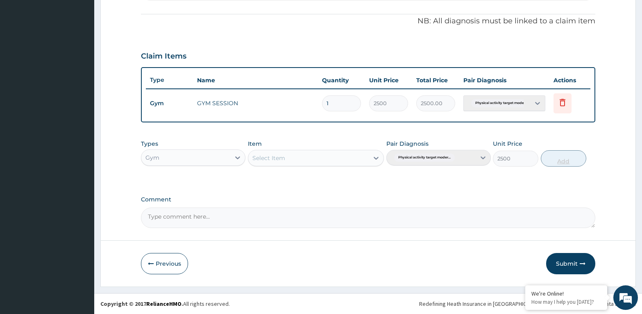
type input "0"
click at [568, 261] on button "Submit" at bounding box center [570, 263] width 49 height 21
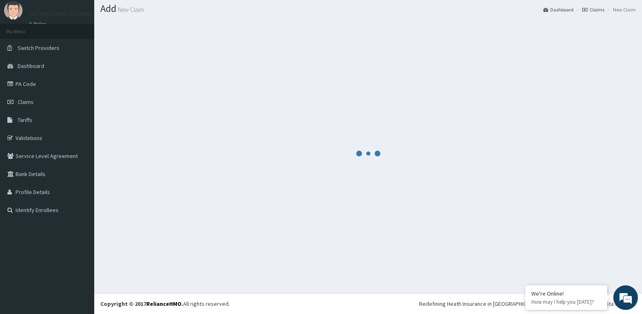
scroll to position [23, 0]
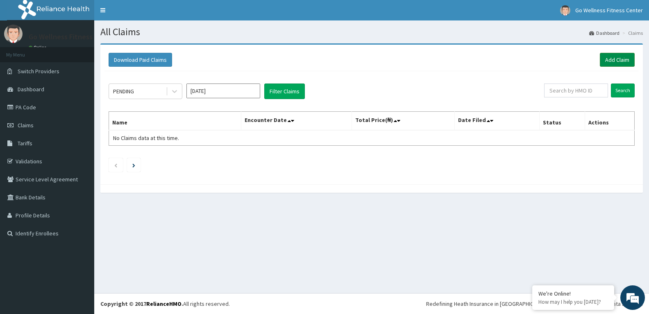
click at [612, 60] on link "Add Claim" at bounding box center [617, 60] width 35 height 14
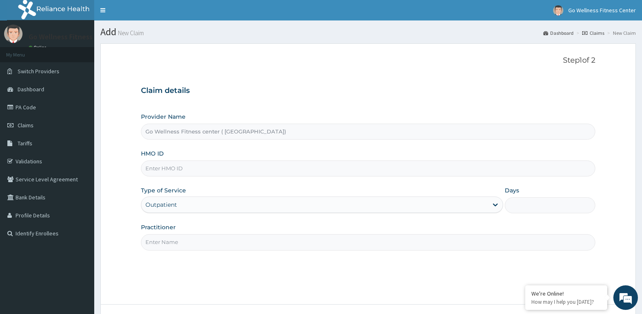
type input "Go Wellness Fitness center ( [GEOGRAPHIC_DATA])"
type input "1"
click at [156, 170] on input "HMO ID" at bounding box center [368, 169] width 454 height 16
type input "B"
type input "BWK/10020/A"
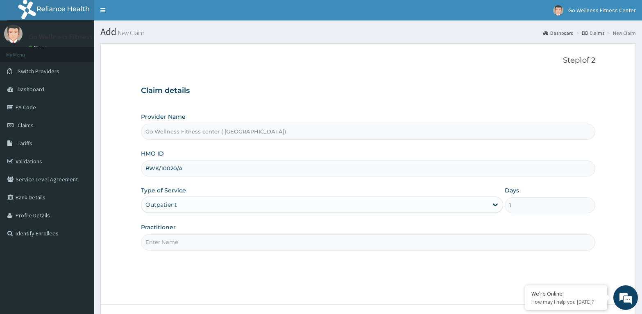
click at [163, 242] on input "Practitioner" at bounding box center [368, 242] width 454 height 16
click at [191, 244] on input "GOWELLNESS" at bounding box center [368, 242] width 454 height 16
drag, startPoint x: 183, startPoint y: 244, endPoint x: 192, endPoint y: 240, distance: 9.4
click at [192, 240] on input "GOWELLNESS" at bounding box center [368, 242] width 454 height 16
click at [190, 235] on input "GOWELLNESS" at bounding box center [368, 242] width 454 height 16
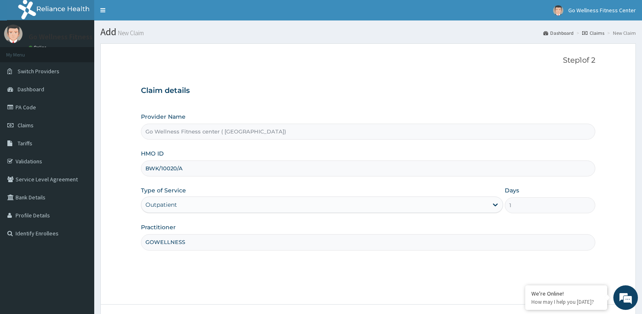
click at [186, 242] on input "GOWELLNESS" at bounding box center [368, 242] width 454 height 16
drag, startPoint x: 199, startPoint y: 235, endPoint x: 183, endPoint y: 235, distance: 15.6
click at [198, 235] on input "GOWELLNESS" at bounding box center [368, 242] width 454 height 16
click at [187, 246] on input "GOWELLNESS" at bounding box center [368, 242] width 454 height 16
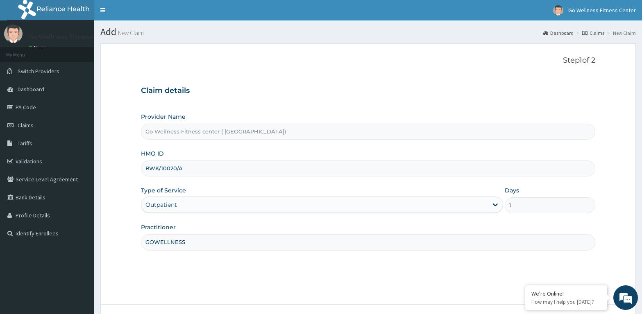
click at [186, 239] on input "GOWELLNESS" at bounding box center [368, 242] width 454 height 16
click at [184, 243] on input "GOWELLNESS" at bounding box center [368, 242] width 454 height 16
click at [184, 241] on input "GOWELLNESS" at bounding box center [368, 242] width 454 height 16
click at [178, 243] on input "GOWELLNESS" at bounding box center [368, 242] width 454 height 16
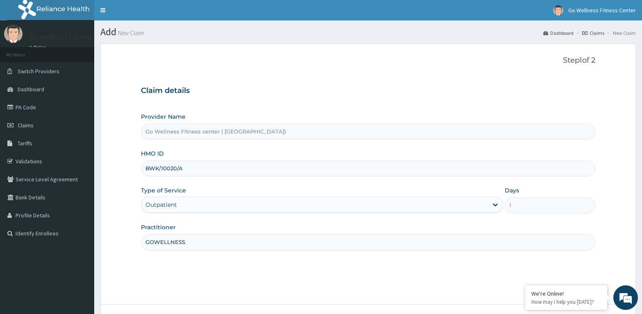
click at [178, 243] on input "GOWELLNESS" at bounding box center [368, 242] width 454 height 16
type input "GOWELLNESS"
click at [100, 205] on section "Step 1 of 2 Claim details Provider Name Go Wellness Fitness center ( Portharcou…" at bounding box center [368, 196] width 548 height 319
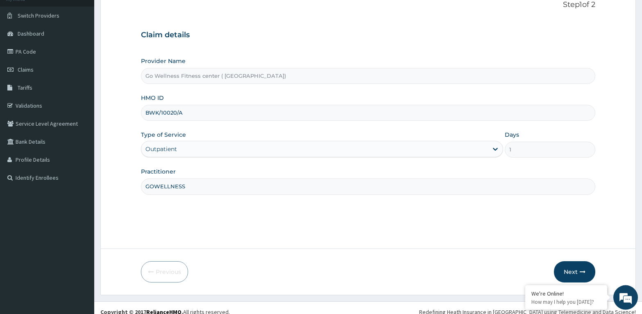
scroll to position [64, 0]
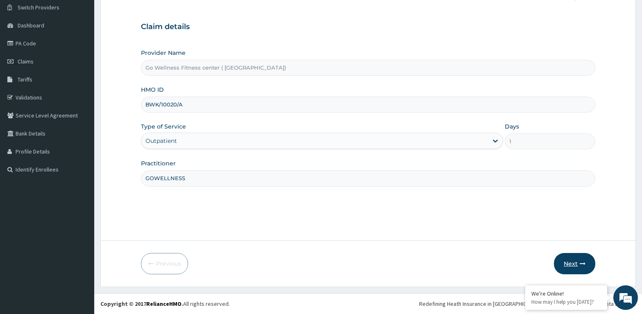
click at [579, 265] on button "Next" at bounding box center [574, 263] width 41 height 21
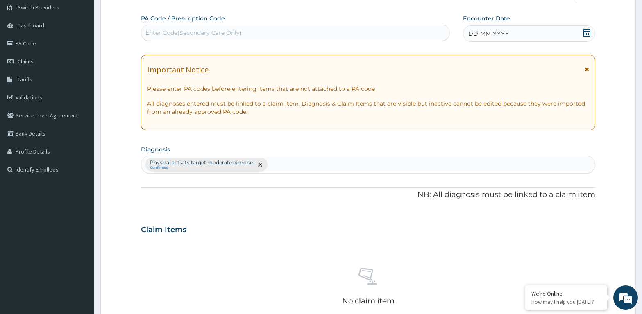
click at [148, 30] on div "Enter Code(Secondary Care Only)" at bounding box center [193, 33] width 96 height 8
type input "PA/A753EA"
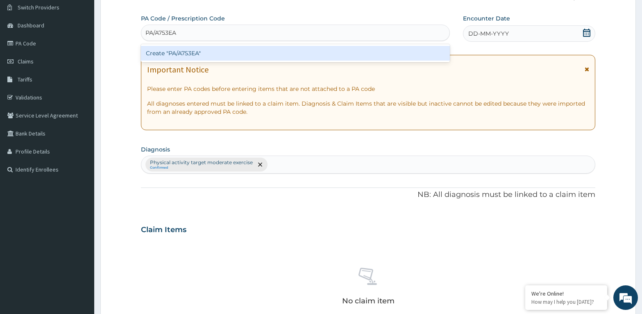
click at [204, 52] on div "Create "PA/A753EA"" at bounding box center [295, 53] width 309 height 15
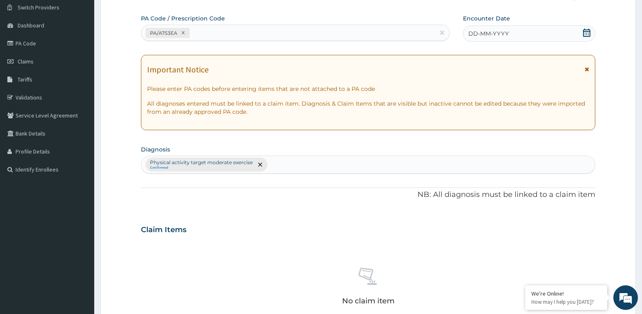
click at [587, 33] on icon at bounding box center [586, 33] width 8 height 8
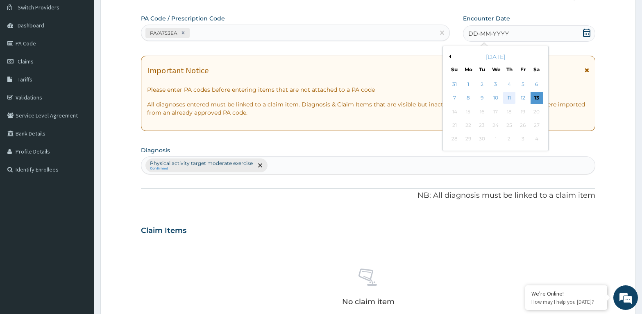
click at [511, 97] on div "11" at bounding box center [509, 98] width 12 height 12
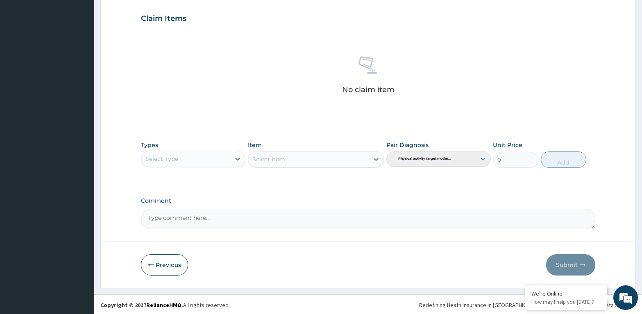
scroll to position [276, 0]
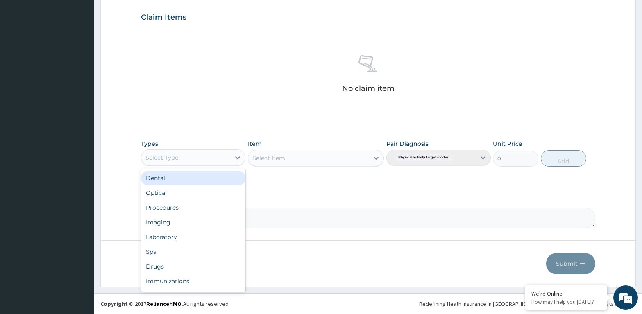
click at [152, 152] on div "Select Type" at bounding box center [185, 157] width 89 height 13
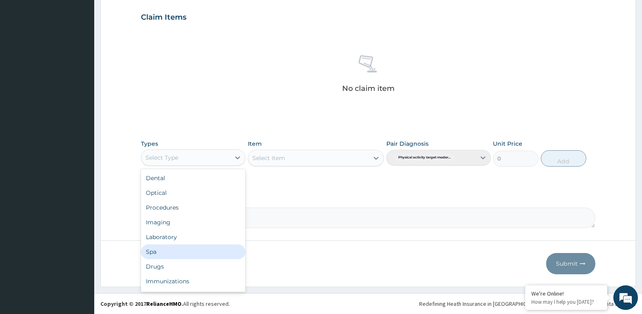
scroll to position [28, 0]
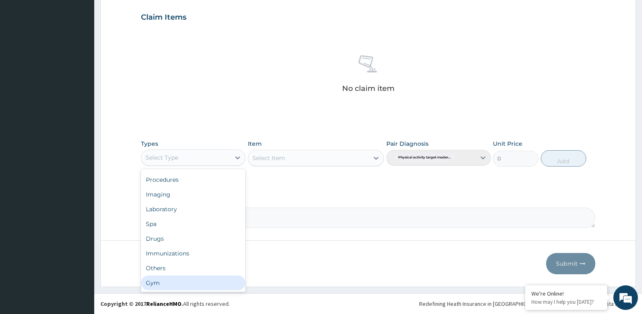
click at [158, 279] on div "Gym" at bounding box center [193, 283] width 104 height 15
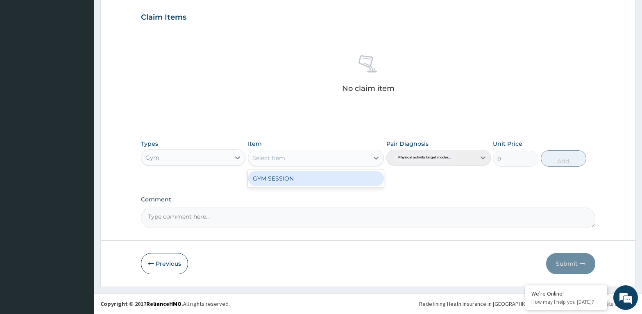
click at [266, 156] on div "Select Item" at bounding box center [268, 158] width 33 height 8
click at [268, 156] on div "Select Item" at bounding box center [268, 158] width 33 height 8
click at [265, 175] on div "GYM SESSION" at bounding box center [316, 178] width 136 height 15
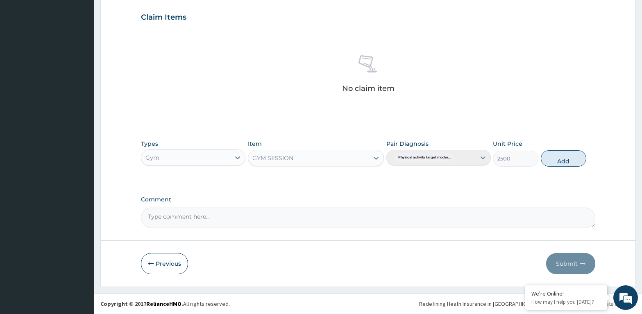
click at [566, 158] on button "Add" at bounding box center [563, 158] width 45 height 16
type input "0"
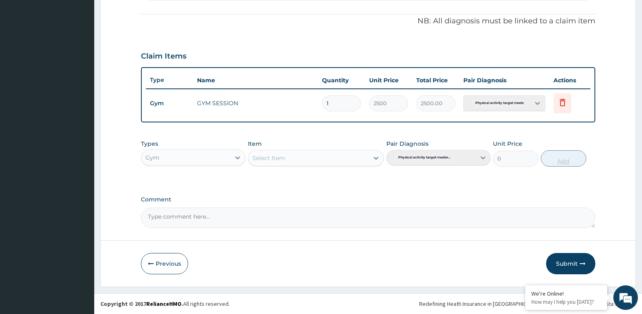
scroll to position [238, 0]
click at [562, 258] on button "Submit" at bounding box center [570, 263] width 49 height 21
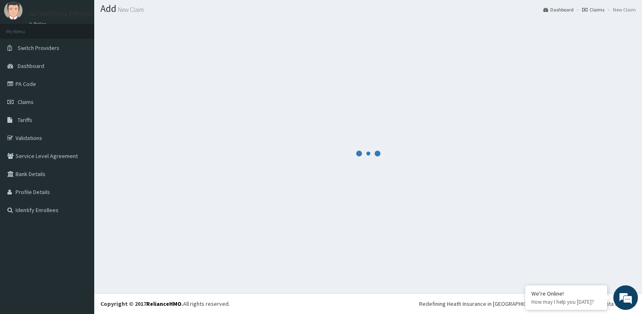
scroll to position [23, 0]
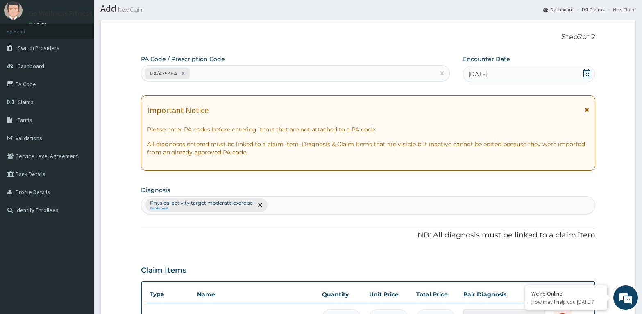
click at [405, 268] on div "Claim Items" at bounding box center [368, 268] width 454 height 21
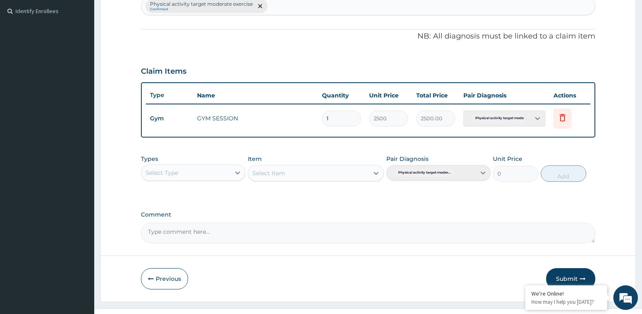
scroll to position [238, 0]
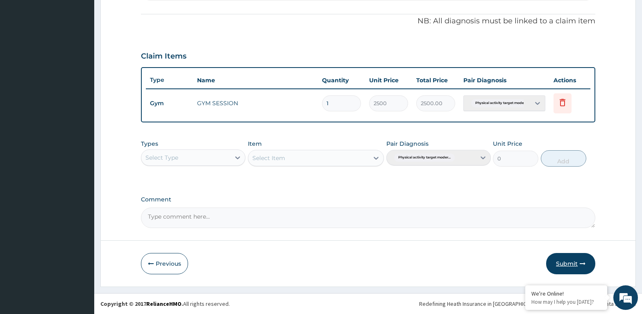
click at [567, 262] on button "Submit" at bounding box center [570, 263] width 49 height 21
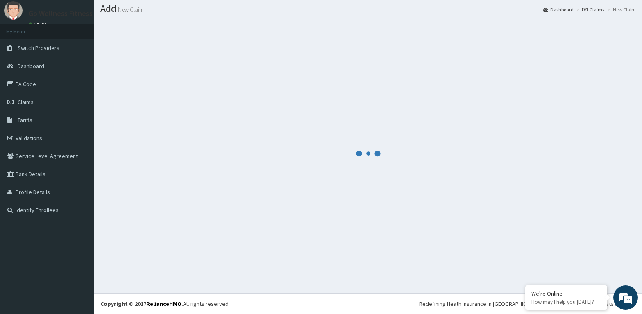
scroll to position [23, 0]
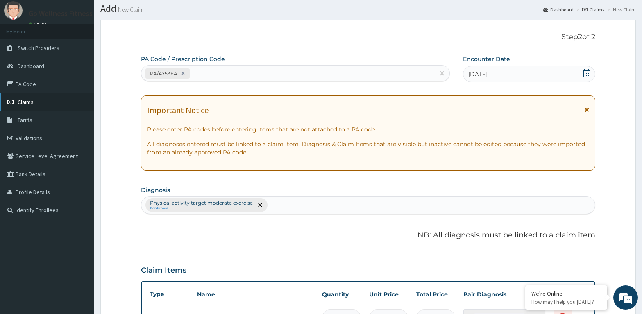
click at [49, 100] on link "Claims" at bounding box center [47, 102] width 94 height 18
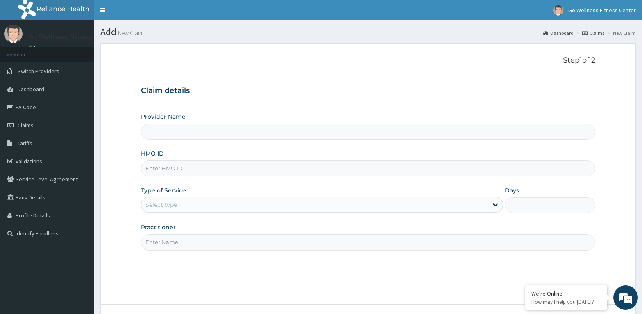
type input "Go Wellness Fitness center ( [GEOGRAPHIC_DATA])"
type input "1"
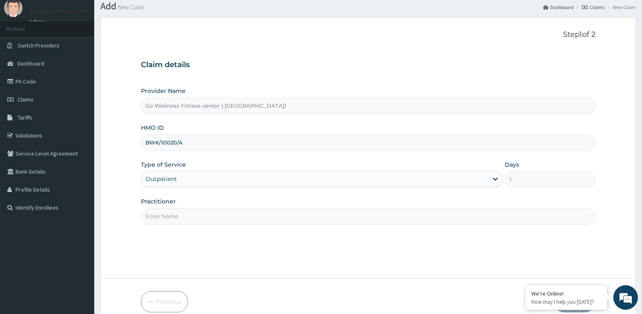
scroll to position [42, 0]
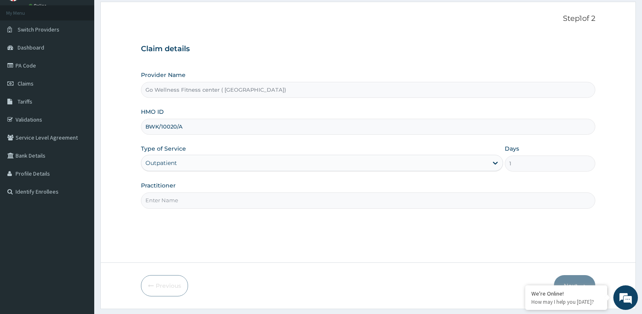
type input "BWK/10020/A"
click at [161, 200] on input "Practitioner" at bounding box center [368, 200] width 454 height 16
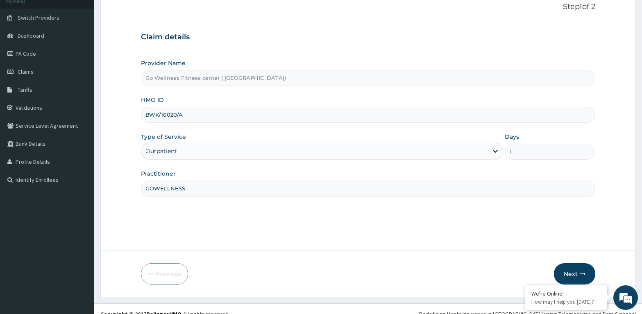
scroll to position [64, 0]
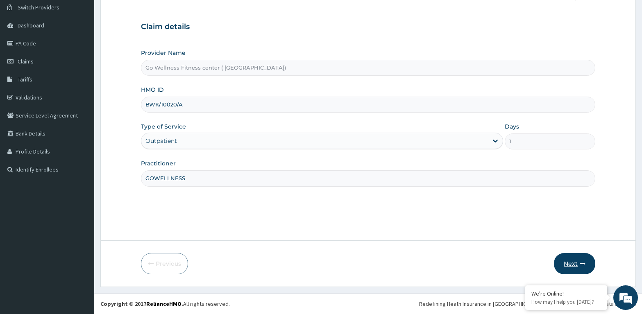
type input "GOWELLNESS"
click at [579, 262] on button "Next" at bounding box center [574, 263] width 41 height 21
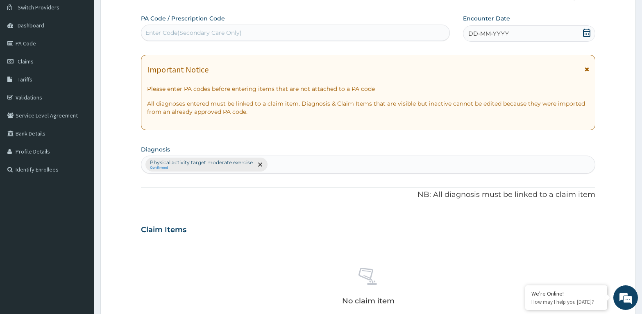
click at [188, 25] on div "Enter Code(Secondary Care Only)" at bounding box center [295, 33] width 309 height 16
type input "PA/A753EA"
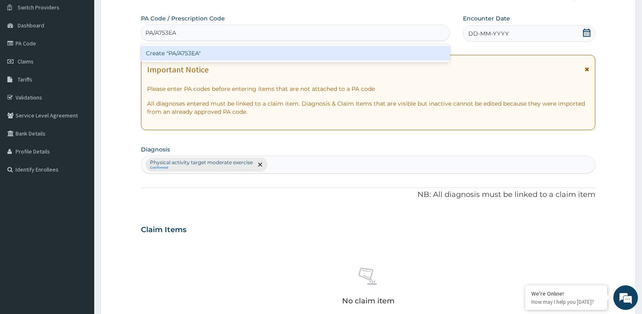
click at [198, 56] on div "Create "PA/A753EA"" at bounding box center [295, 53] width 309 height 15
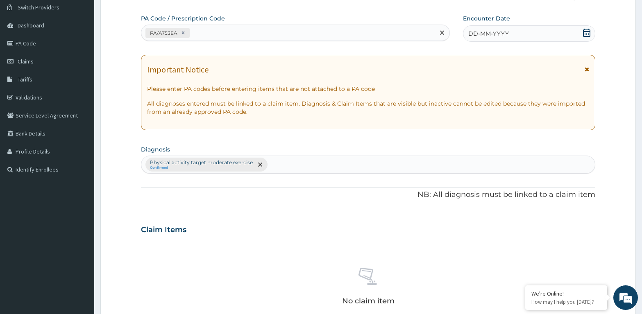
click at [585, 33] on icon at bounding box center [586, 33] width 7 height 8
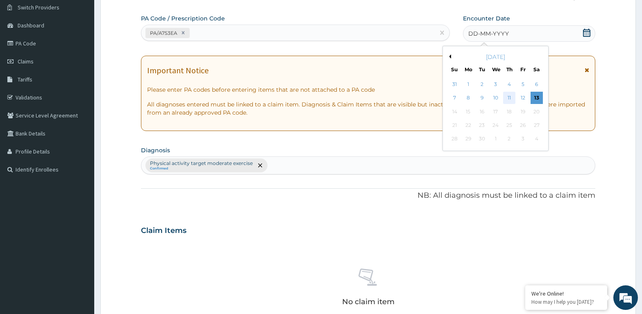
click at [511, 96] on div "11" at bounding box center [509, 98] width 12 height 12
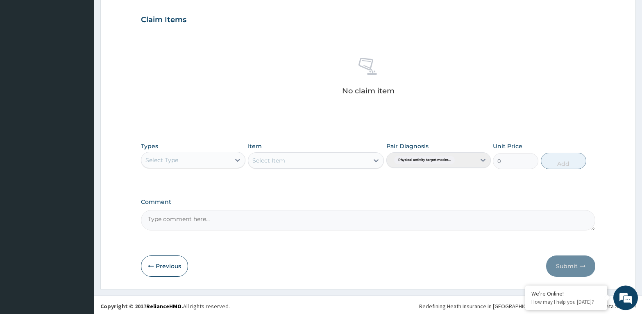
scroll to position [276, 0]
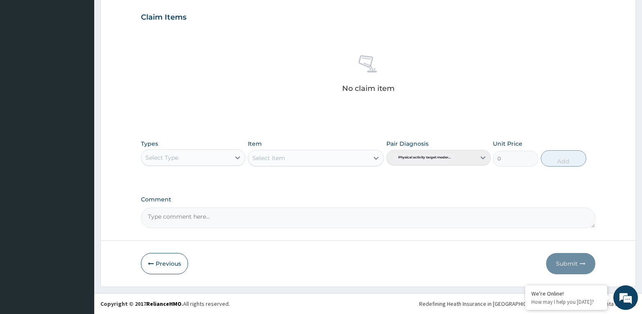
click at [169, 157] on div "Select Type" at bounding box center [161, 158] width 33 height 8
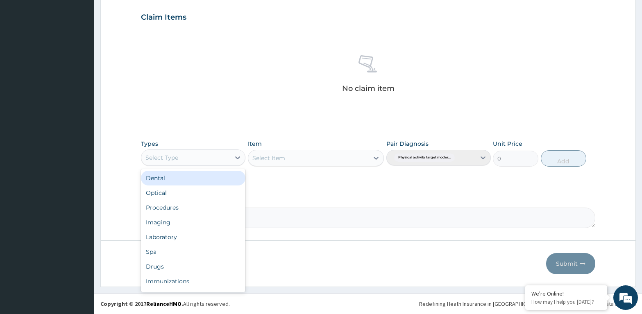
scroll to position [28, 0]
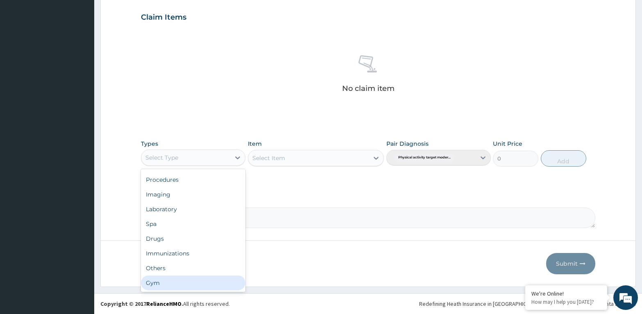
drag, startPoint x: 171, startPoint y: 282, endPoint x: 184, endPoint y: 277, distance: 13.8
click at [171, 283] on div "Gym" at bounding box center [193, 283] width 104 height 15
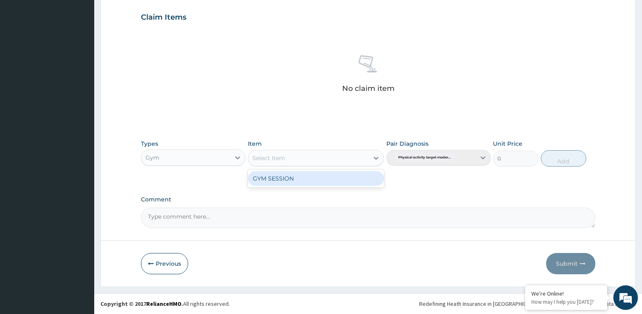
click at [296, 163] on div "Select Item" at bounding box center [308, 158] width 121 height 13
click at [296, 186] on div "GYM SESSION" at bounding box center [316, 178] width 136 height 15
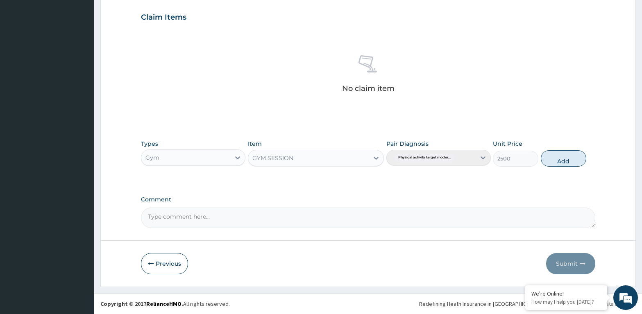
click at [575, 161] on button "Add" at bounding box center [563, 158] width 45 height 16
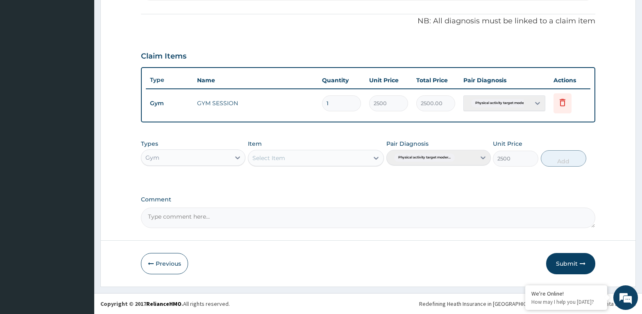
type input "0"
click at [564, 261] on button "Submit" at bounding box center [570, 263] width 49 height 21
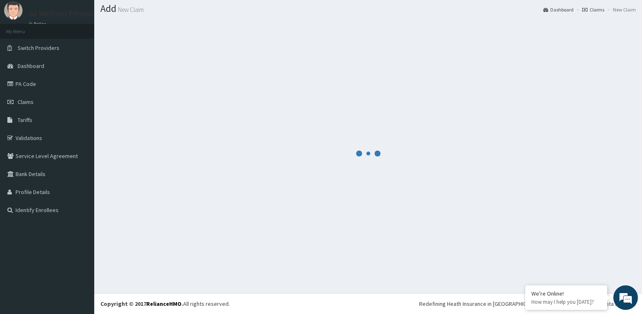
scroll to position [23, 0]
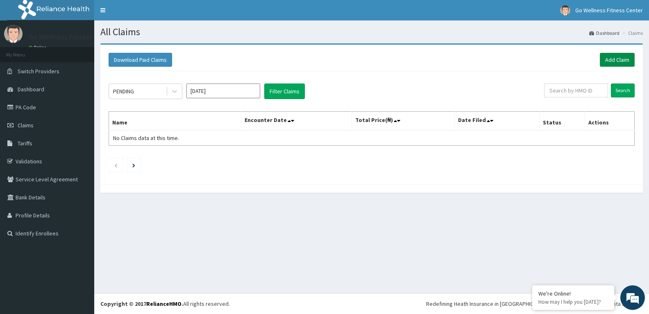
click at [607, 55] on link "Add Claim" at bounding box center [617, 60] width 35 height 14
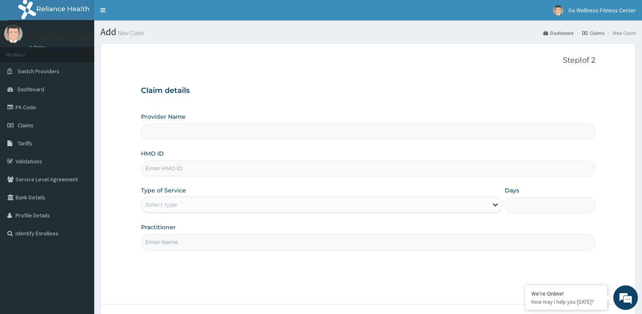
type input "Go Wellness Fitness center ( Portharcourt)"
type input "1"
click at [150, 169] on input "HMO ID" at bounding box center [368, 169] width 454 height 16
type input "AG0/10172/B"
click at [159, 246] on input "Practitioner" at bounding box center [368, 242] width 454 height 16
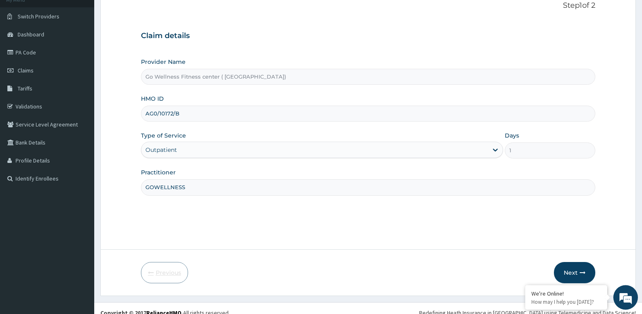
scroll to position [64, 0]
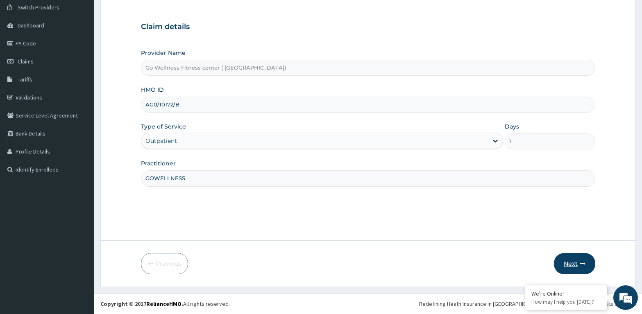
type input "GOWELLNESS"
click at [570, 263] on button "Next" at bounding box center [574, 263] width 41 height 21
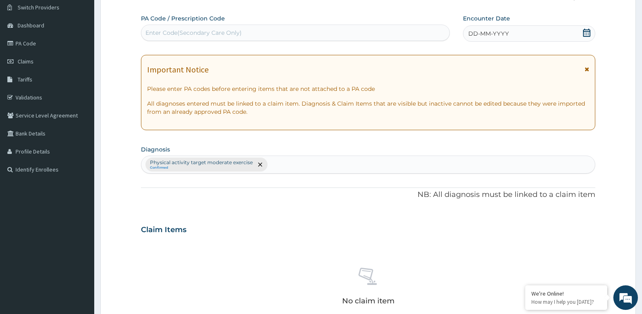
click at [155, 31] on div "Enter Code(Secondary Care Only)" at bounding box center [193, 33] width 96 height 8
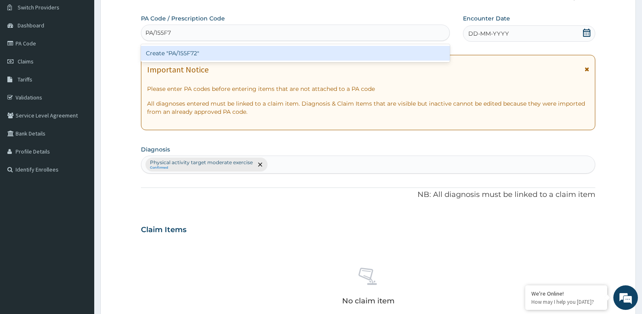
type input "PA/155F72"
click at [205, 48] on div "Create "PA/155F72"" at bounding box center [295, 53] width 309 height 15
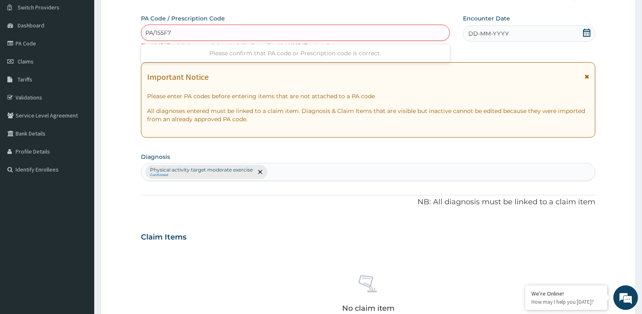
type input "PA/155F72"
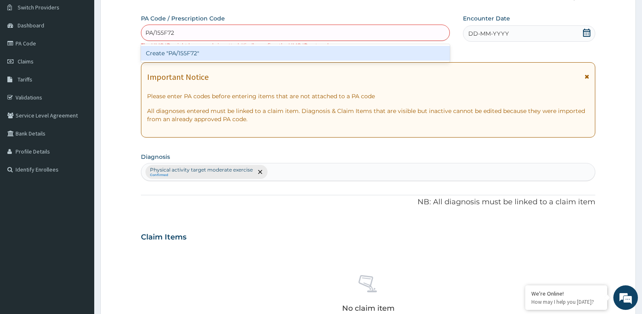
click at [182, 56] on div "Create "PA/155F72"" at bounding box center [295, 53] width 309 height 15
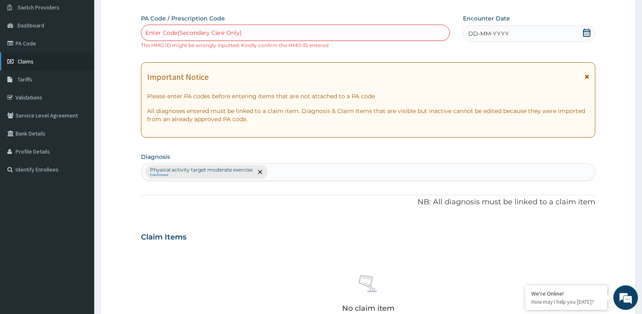
click at [22, 58] on span "Claims" at bounding box center [26, 61] width 16 height 7
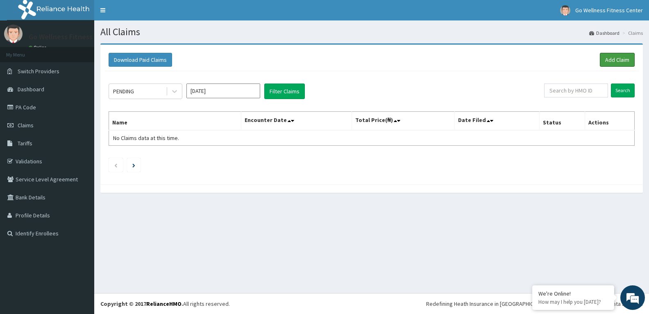
click at [625, 59] on link "Add Claim" at bounding box center [617, 60] width 35 height 14
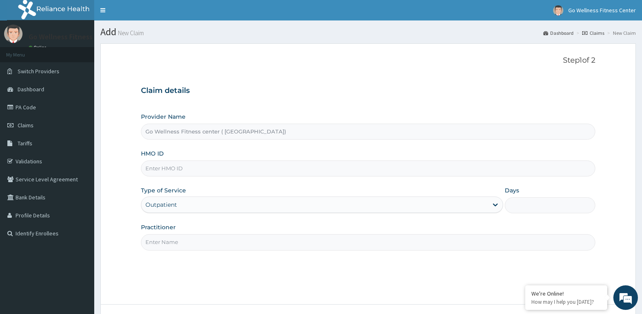
type input "Go Wellness Fitness center ( [GEOGRAPHIC_DATA])"
type input "1"
click at [32, 128] on span "Claims" at bounding box center [26, 125] width 16 height 7
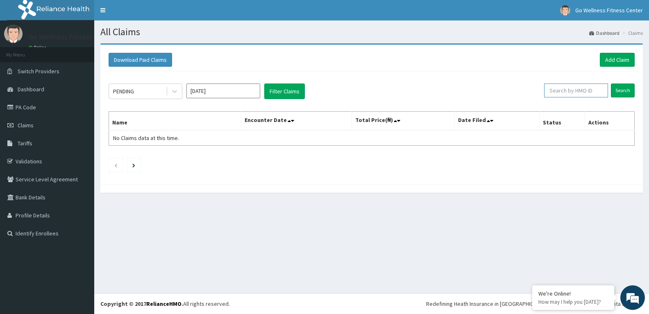
click at [570, 93] on input "text" at bounding box center [576, 91] width 64 height 14
type input "AGO/10172/B"
click at [627, 90] on input "Search" at bounding box center [623, 91] width 24 height 14
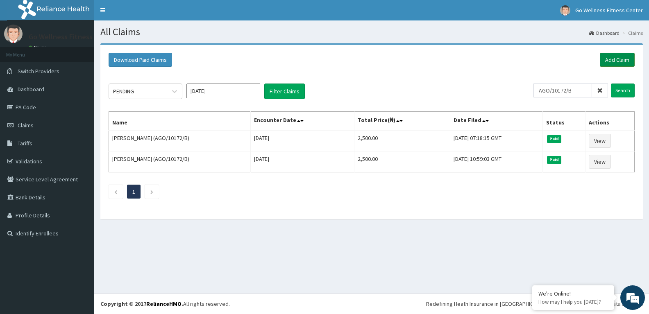
click at [624, 56] on link "Add Claim" at bounding box center [617, 60] width 35 height 14
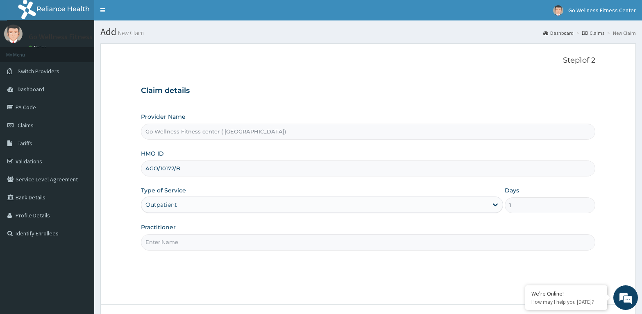
type input "AGO/10172/B"
click at [174, 243] on input "Practitioner" at bounding box center [368, 242] width 454 height 16
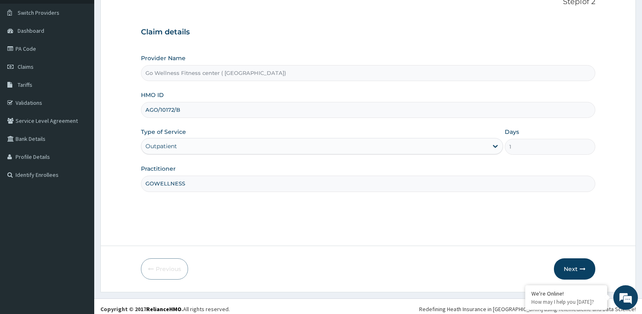
scroll to position [64, 0]
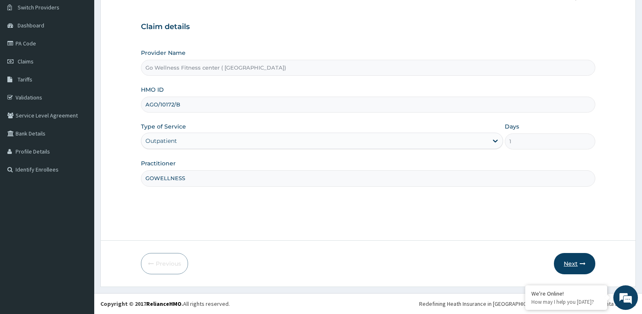
type input "GOWELLNESS"
click at [576, 257] on button "Next" at bounding box center [574, 263] width 41 height 21
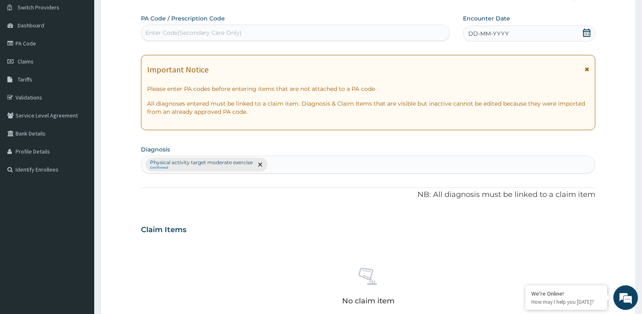
click at [237, 30] on div "Enter Code(Secondary Care Only)" at bounding box center [193, 33] width 96 height 8
type input "PA/155F72"
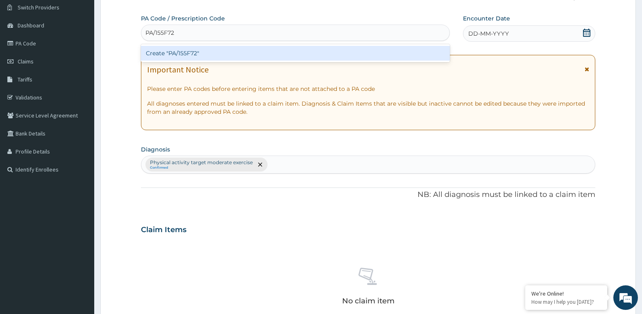
click at [241, 53] on div "Create "PA/155F72"" at bounding box center [295, 53] width 309 height 15
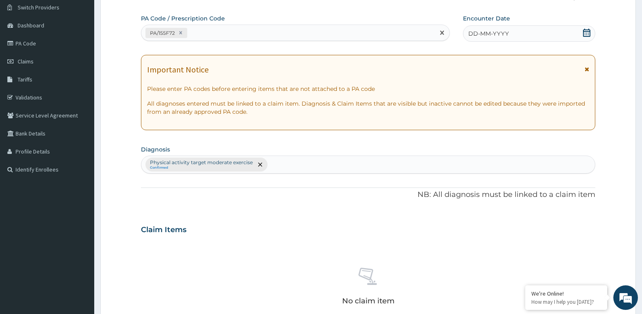
click at [588, 33] on icon at bounding box center [586, 33] width 7 height 8
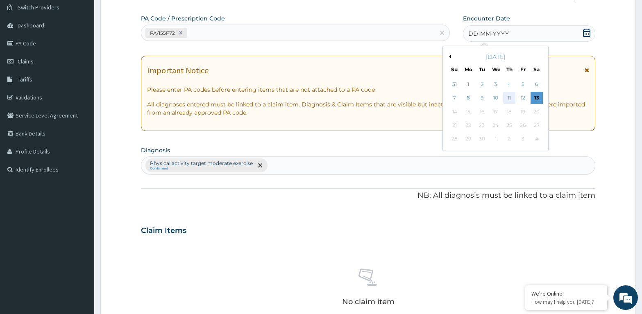
click at [513, 95] on div "11" at bounding box center [509, 98] width 12 height 12
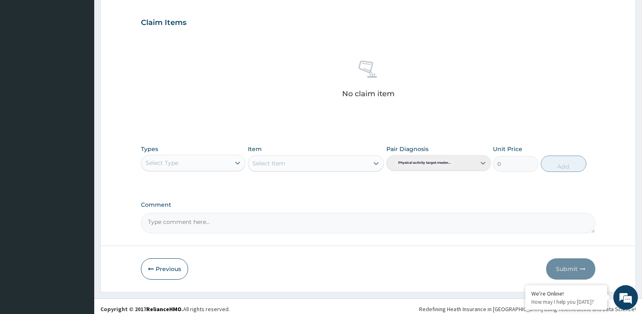
scroll to position [273, 0]
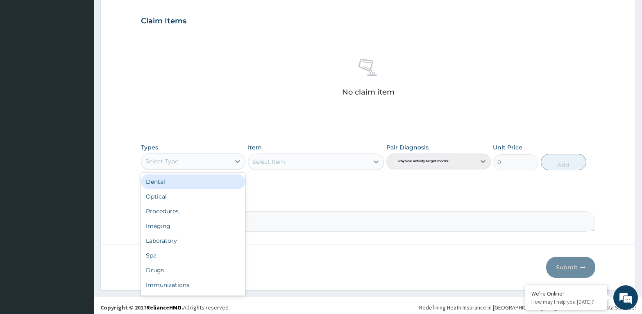
click at [167, 161] on div "Select Type" at bounding box center [161, 161] width 33 height 8
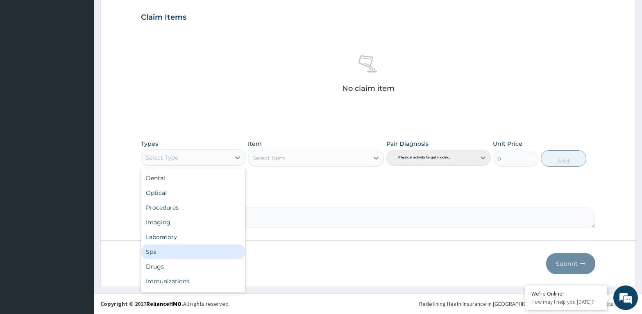
scroll to position [28, 0]
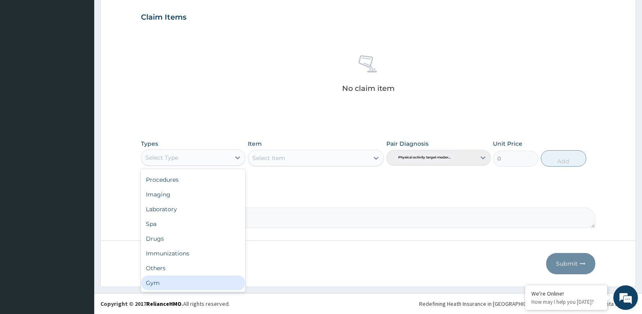
click at [152, 281] on div "Gym" at bounding box center [193, 283] width 104 height 15
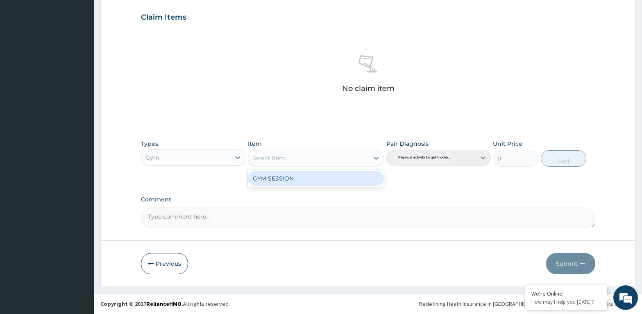
click at [286, 160] on div "Select Item" at bounding box center [308, 158] width 121 height 13
click at [284, 176] on div "GYM SESSION" at bounding box center [316, 178] width 136 height 15
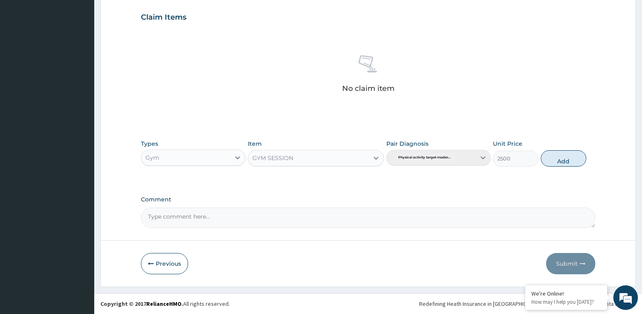
drag, startPoint x: 556, startPoint y: 161, endPoint x: 554, endPoint y: 224, distance: 62.3
click at [558, 162] on button "Add" at bounding box center [563, 158] width 45 height 16
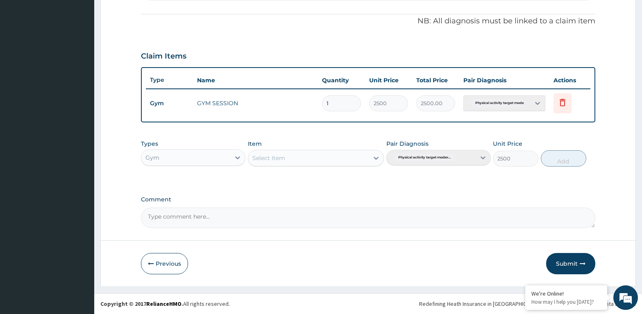
type input "0"
click at [565, 265] on button "Submit" at bounding box center [570, 263] width 49 height 21
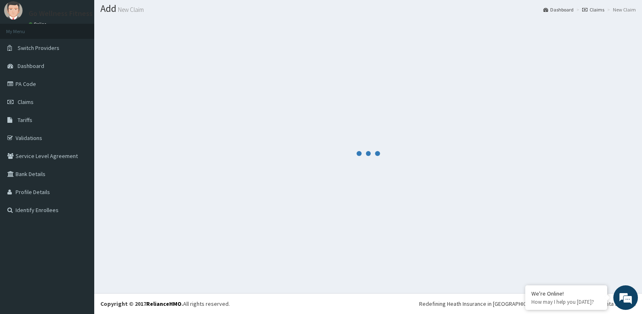
scroll to position [23, 0]
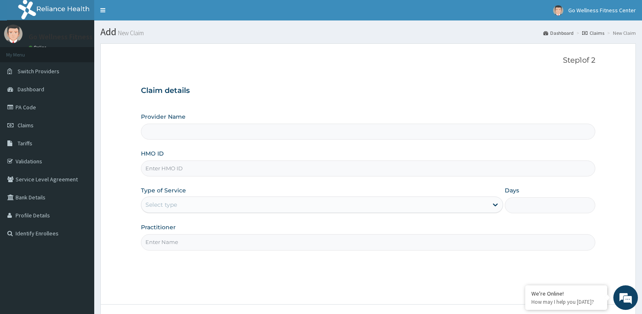
type input "Go Wellness Fitness center ( [GEOGRAPHIC_DATA])"
type input "1"
click at [152, 170] on input "HMO ID" at bounding box center [368, 169] width 454 height 16
type input "BWK/10015/A"
click at [164, 240] on input "Practitioner" at bounding box center [368, 242] width 454 height 16
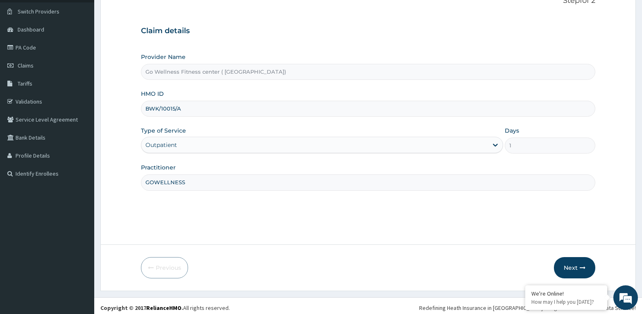
scroll to position [64, 0]
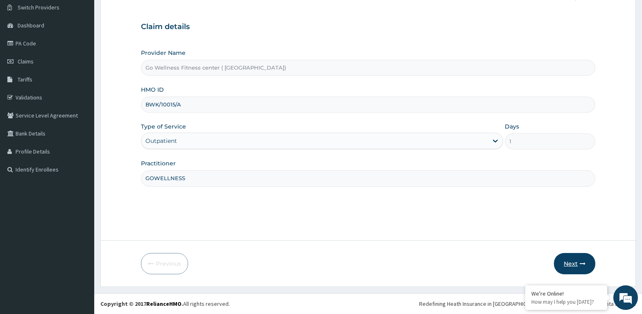
type input "GOWELLNESS"
click at [569, 263] on button "Next" at bounding box center [574, 263] width 41 height 21
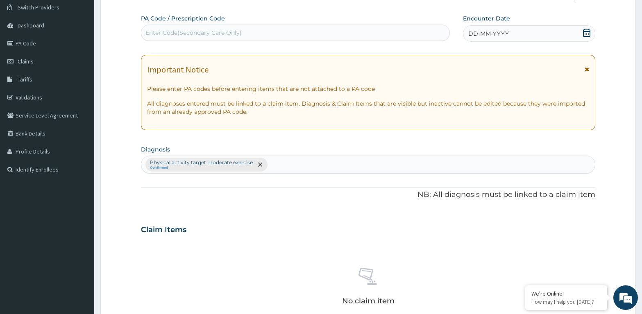
click at [163, 29] on div "Enter Code(Secondary Care Only)" at bounding box center [193, 33] width 96 height 8
type input "PA/C56084"
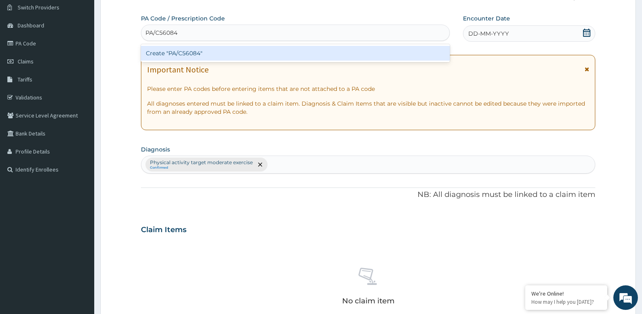
click at [211, 53] on div "Create "PA/C56084"" at bounding box center [295, 53] width 309 height 15
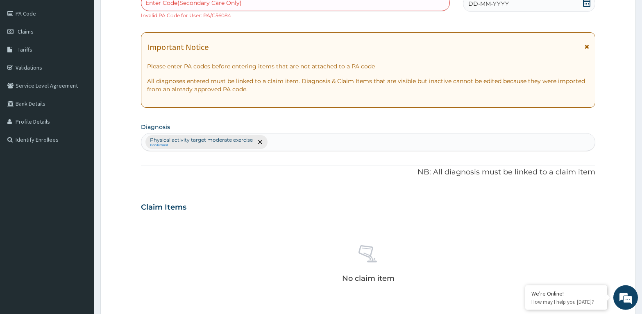
scroll to position [106, 0]
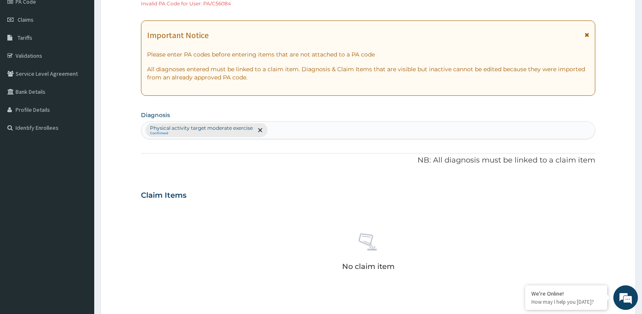
drag, startPoint x: 179, startPoint y: 32, endPoint x: 229, endPoint y: 51, distance: 54.1
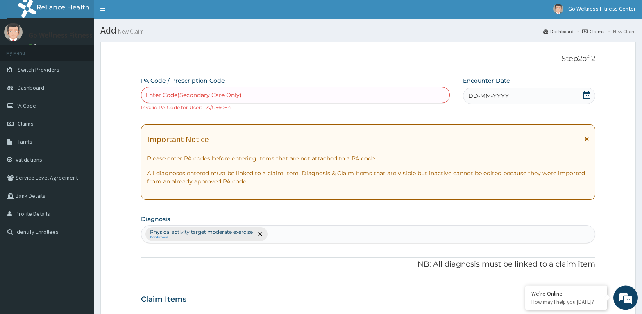
scroll to position [0, 0]
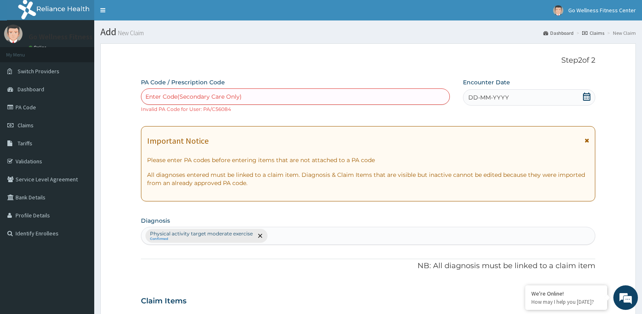
click at [170, 93] on div "Enter Code(Secondary Care Only)" at bounding box center [295, 96] width 308 height 13
type input "PAC56084"
click at [215, 102] on div "PAC56084" at bounding box center [295, 96] width 308 height 13
click at [26, 123] on span "Claims" at bounding box center [26, 125] width 16 height 7
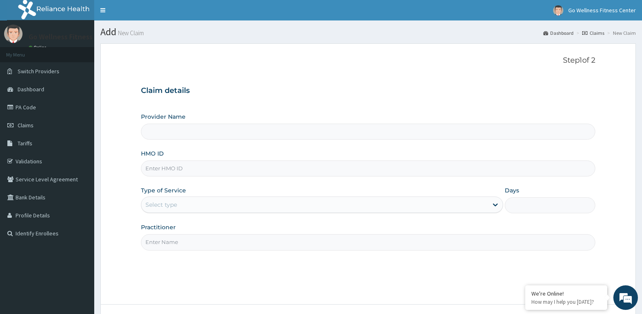
drag, startPoint x: 161, startPoint y: 166, endPoint x: 161, endPoint y: 171, distance: 4.5
click at [162, 170] on input "HMO ID" at bounding box center [368, 169] width 454 height 16
type input "Go Wellness Fitness center ( [GEOGRAPHIC_DATA])"
type input "1"
type input "BWK/10005/A"
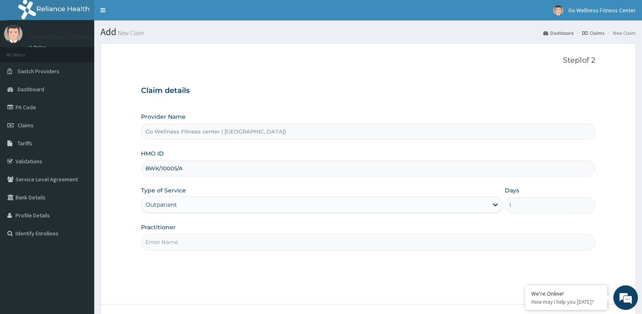
click at [166, 244] on input "Practitioner" at bounding box center [368, 242] width 454 height 16
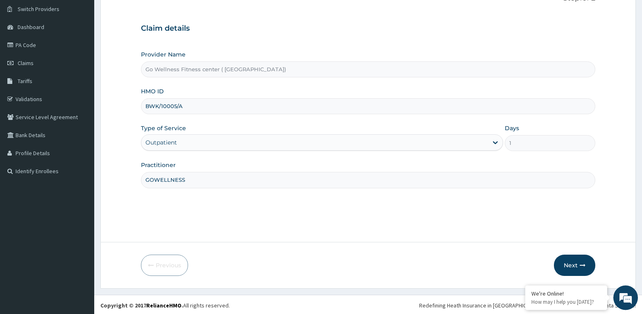
scroll to position [64, 0]
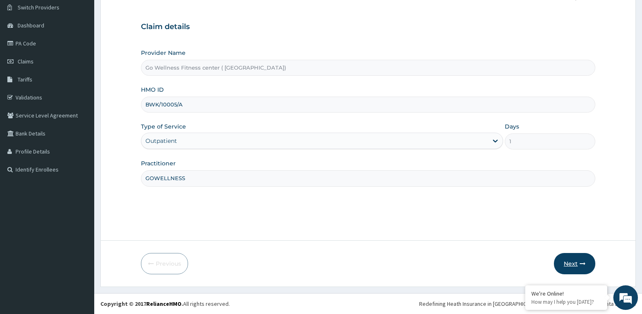
type input "GOWELLNESS"
click at [573, 268] on button "Next" at bounding box center [574, 263] width 41 height 21
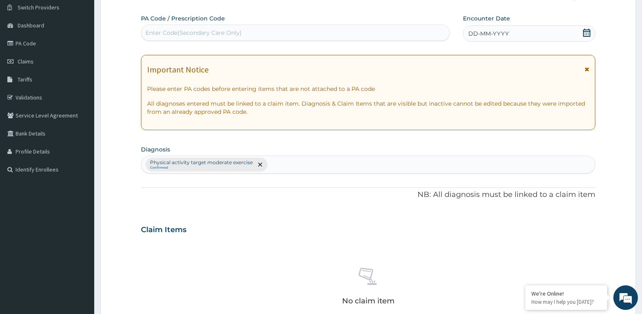
click at [159, 31] on div "Enter Code(Secondary Care Only)" at bounding box center [193, 33] width 96 height 8
type input "PA/C56084"
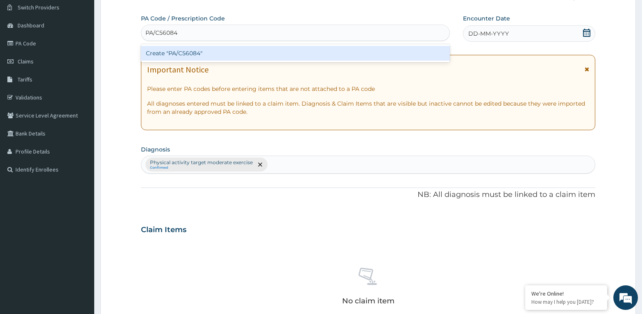
click at [166, 52] on div "Create "PA/C56084"" at bounding box center [295, 53] width 309 height 15
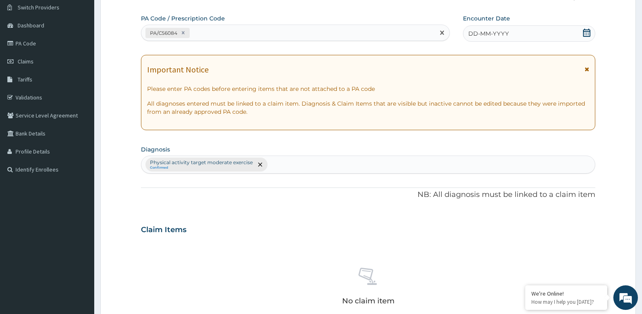
click at [587, 32] on icon at bounding box center [586, 33] width 7 height 8
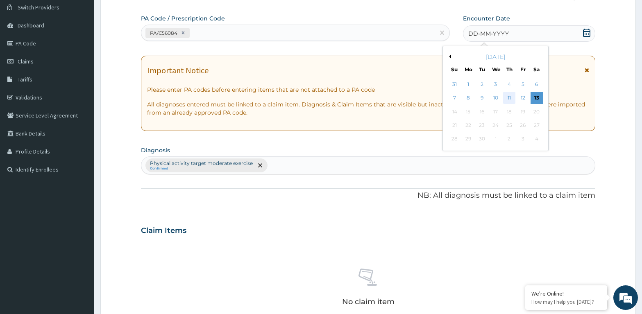
click at [509, 96] on div "11" at bounding box center [509, 98] width 12 height 12
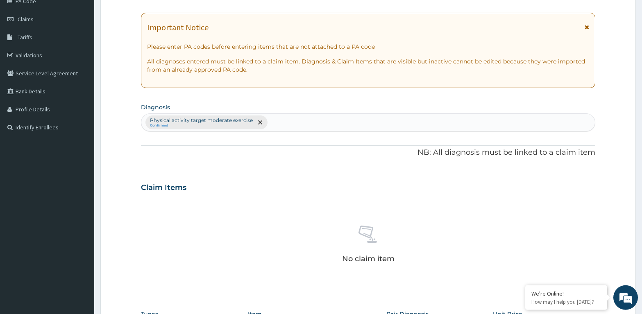
scroll to position [189, 0]
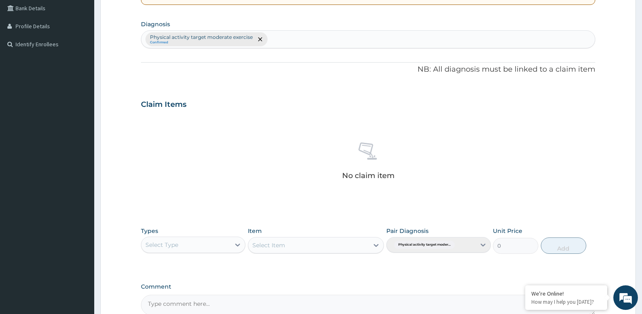
click at [155, 242] on div "Select Type" at bounding box center [161, 245] width 33 height 8
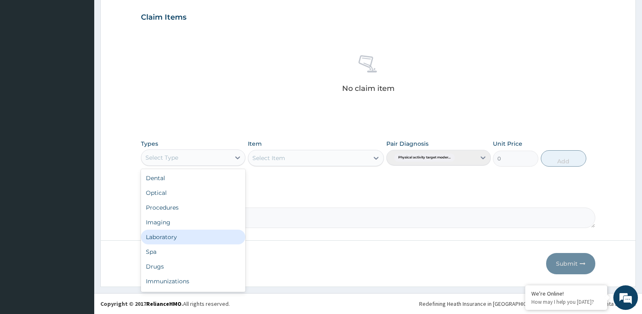
scroll to position [28, 0]
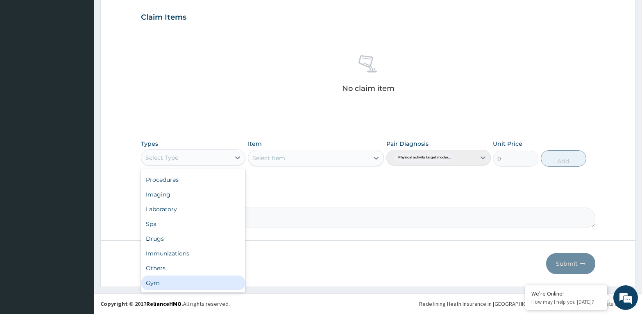
click at [164, 282] on div "Gym" at bounding box center [193, 283] width 104 height 15
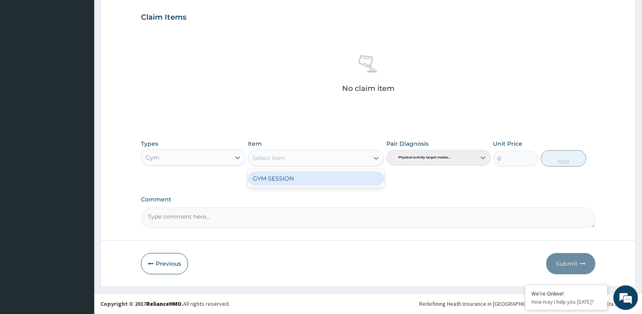
click at [278, 159] on div "Select Item" at bounding box center [268, 158] width 33 height 8
click at [274, 178] on div "GYM SESSION" at bounding box center [316, 178] width 136 height 15
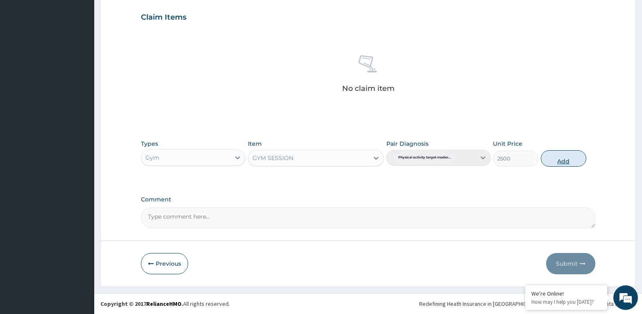
click at [576, 157] on button "Add" at bounding box center [563, 158] width 45 height 16
type input "0"
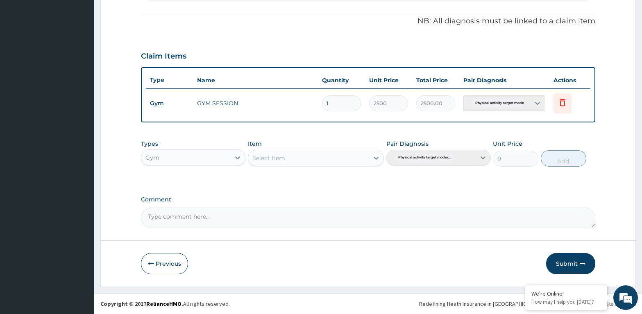
scroll to position [238, 0]
click at [567, 264] on button "Submit" at bounding box center [570, 263] width 49 height 21
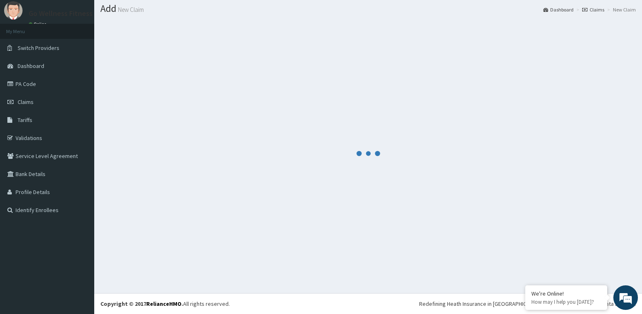
scroll to position [23, 0]
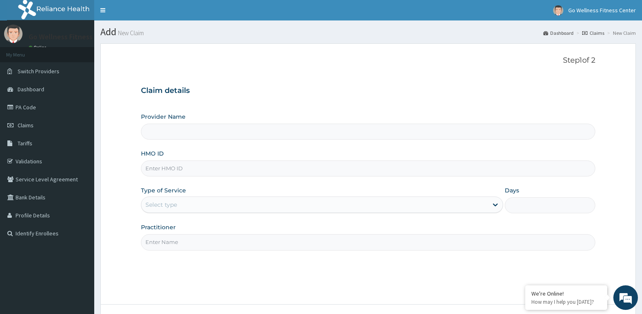
type input "Go Wellness Fitness center ( [GEOGRAPHIC_DATA])"
type input "1"
click at [154, 171] on input "HMO ID" at bounding box center [368, 169] width 454 height 16
type input "REL/10811/A"
click at [147, 243] on input "Practitioner" at bounding box center [368, 242] width 454 height 16
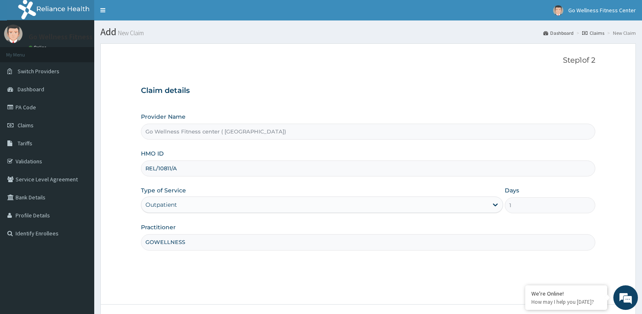
type input "GOWELLNESS"
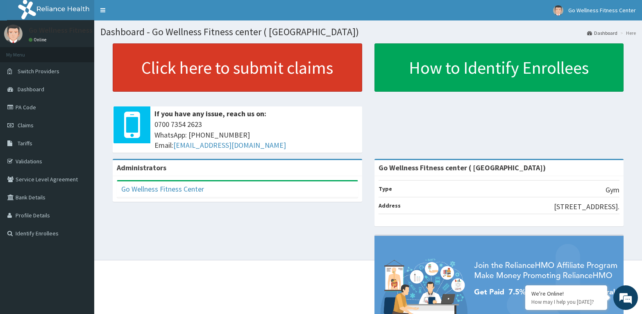
click at [269, 61] on link "Click here to submit claims" at bounding box center [237, 67] width 249 height 48
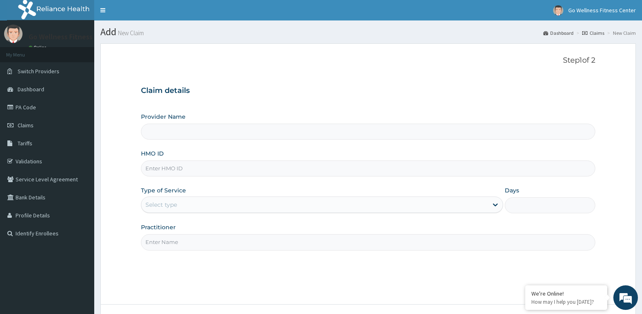
type input "Go Wellness Fitness center ( [GEOGRAPHIC_DATA])"
type input "1"
click at [169, 166] on input "HMO ID" at bounding box center [368, 169] width 454 height 16
type input "REL/10811/A"
click at [169, 241] on input "Practitioner" at bounding box center [368, 242] width 454 height 16
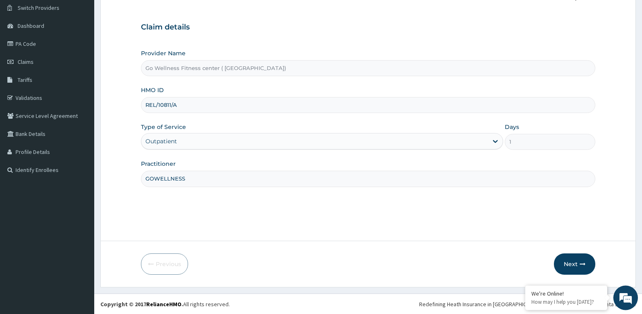
scroll to position [64, 0]
type input "GOWELLNESS"
click at [583, 265] on icon "button" at bounding box center [582, 264] width 6 height 6
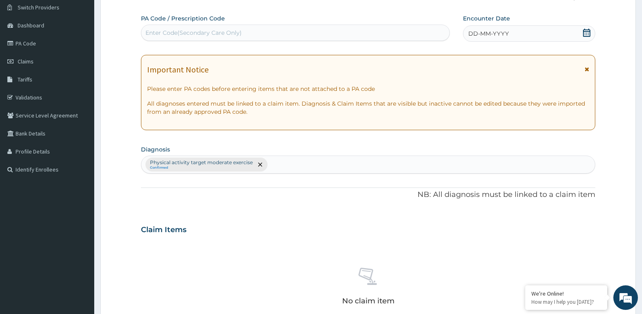
click at [188, 30] on div "Enter Code(Secondary Care Only)" at bounding box center [193, 33] width 96 height 8
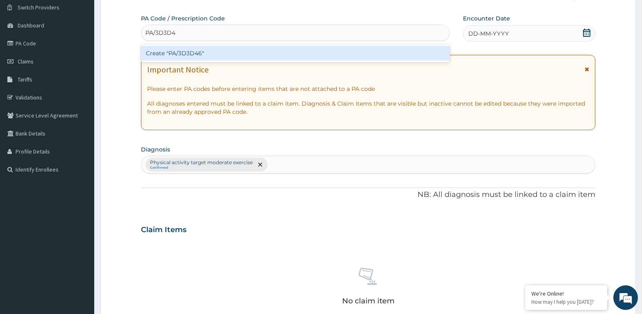
type input "PA/3D3D46"
click at [208, 50] on div "Create "PA/3D3D46"" at bounding box center [295, 53] width 309 height 15
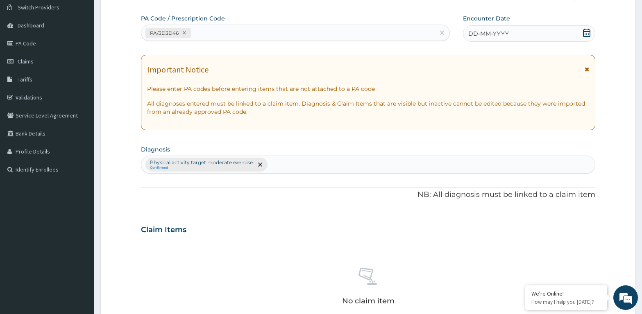
click at [584, 31] on icon at bounding box center [586, 33] width 7 height 8
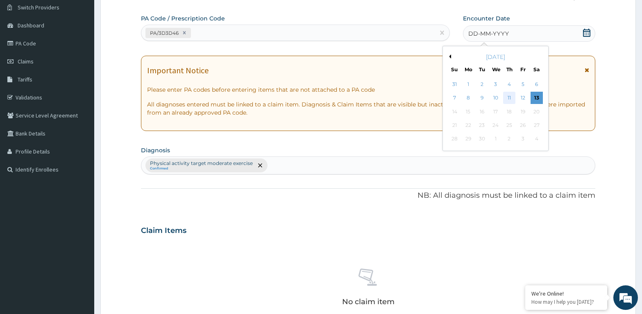
click at [511, 100] on div "11" at bounding box center [509, 98] width 12 height 12
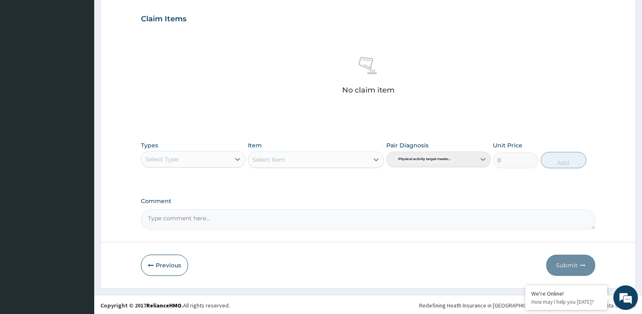
scroll to position [276, 0]
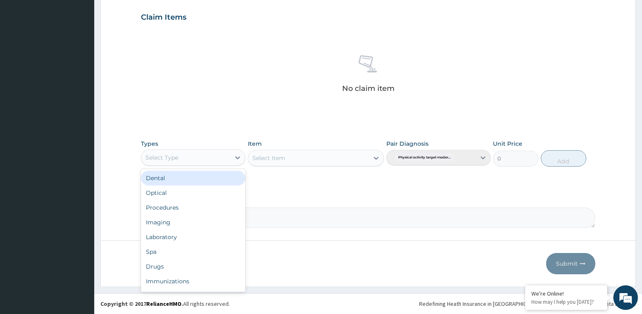
click at [154, 154] on div "Select Type" at bounding box center [185, 157] width 89 height 13
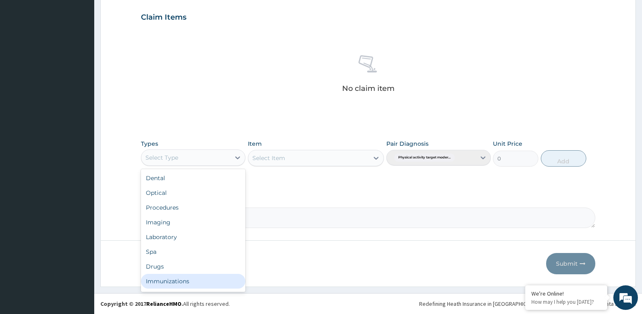
scroll to position [28, 0]
click at [176, 286] on div "Gym" at bounding box center [193, 283] width 104 height 15
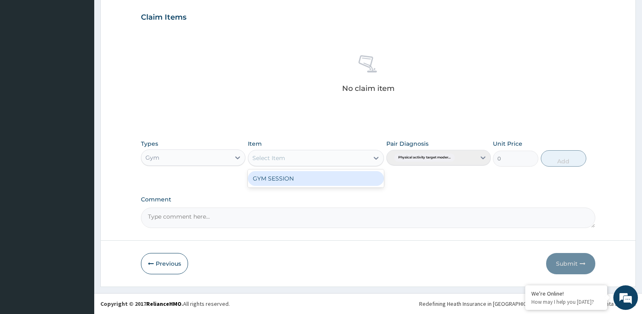
click at [260, 152] on div "Select Item" at bounding box center [308, 158] width 121 height 13
click at [266, 174] on div "GYM SESSION" at bounding box center [316, 178] width 136 height 15
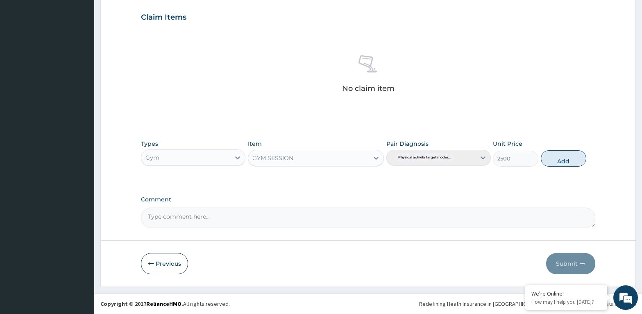
click at [578, 163] on button "Add" at bounding box center [563, 158] width 45 height 16
type input "0"
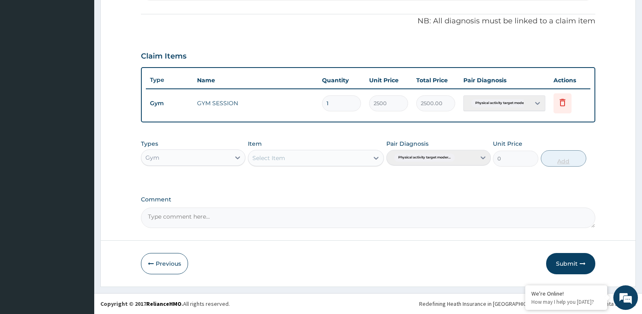
scroll to position [238, 0]
click at [579, 266] on button "Submit" at bounding box center [570, 263] width 49 height 21
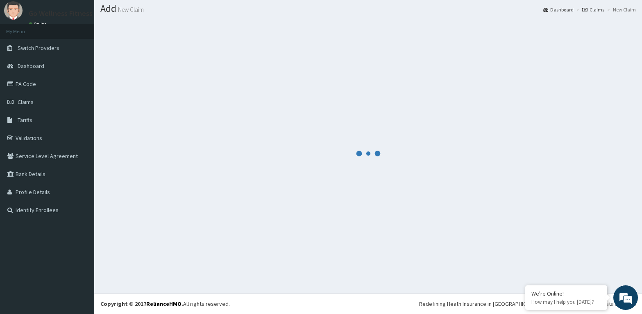
scroll to position [23, 0]
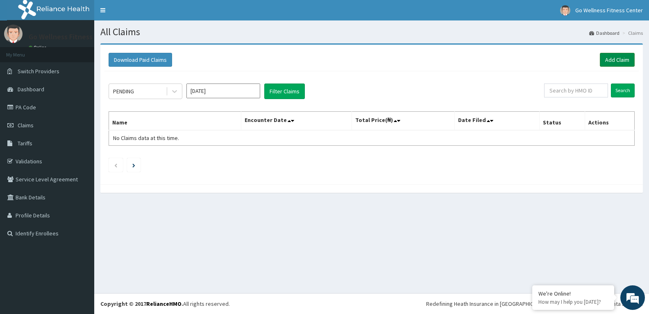
click at [621, 55] on link "Add Claim" at bounding box center [617, 60] width 35 height 14
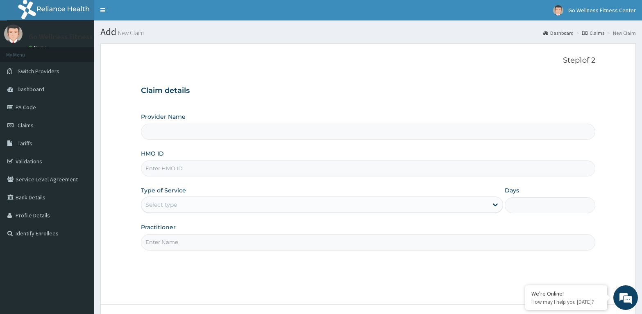
type input "Go Wellness Fitness center ( [GEOGRAPHIC_DATA])"
type input "1"
click at [158, 172] on input "HMO ID" at bounding box center [368, 169] width 454 height 16
type input "BWK/10114/A"
click at [162, 240] on input "Practitioner" at bounding box center [368, 242] width 454 height 16
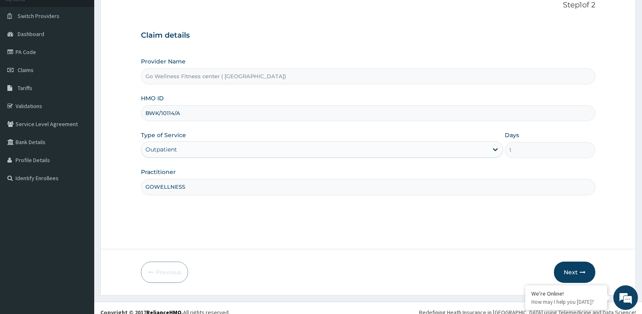
scroll to position [64, 0]
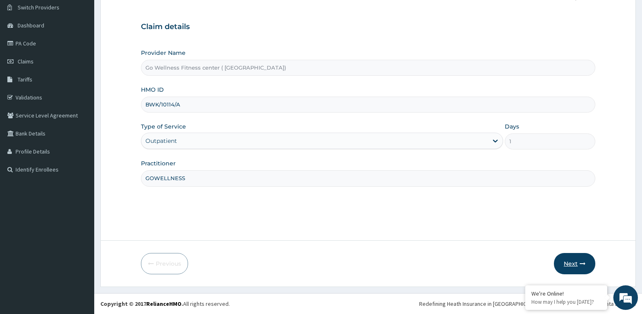
type input "GOWELLNESS"
click at [566, 258] on button "Next" at bounding box center [574, 263] width 41 height 21
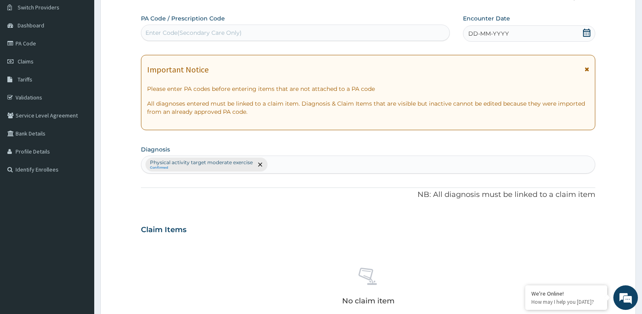
click at [174, 32] on div "Enter Code(Secondary Care Only)" at bounding box center [193, 33] width 96 height 8
type input "PA/95A2EA"
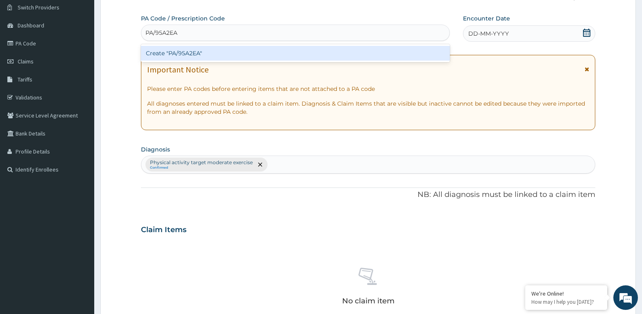
click at [206, 52] on div "Create "PA/95A2EA"" at bounding box center [295, 53] width 309 height 15
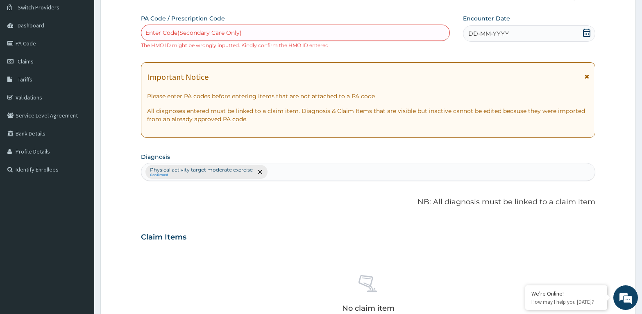
click at [173, 32] on div "Enter Code(Secondary Care Only)" at bounding box center [193, 33] width 96 height 8
type input "PA/95A2EA"
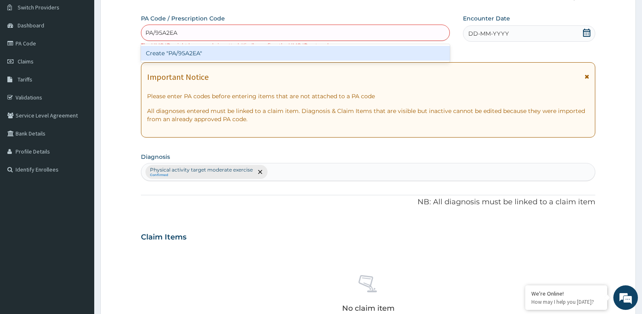
click at [199, 57] on div "Create "PA/95A2EA"" at bounding box center [295, 53] width 309 height 15
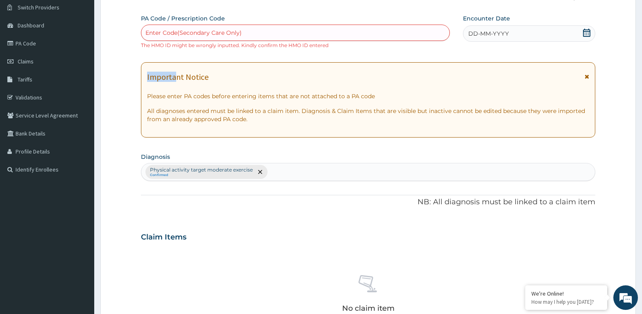
drag, startPoint x: 186, startPoint y: 24, endPoint x: 176, endPoint y: 62, distance: 39.2
click at [176, 62] on div "PA Code / Prescription Code Enter Code(Secondary Care Only) The HMO ID might be…" at bounding box center [368, 231] width 454 height 434
click at [185, 29] on div "Enter Code(Secondary Care Only)" at bounding box center [295, 32] width 308 height 13
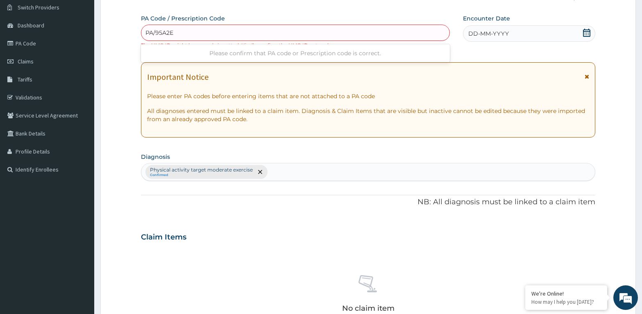
type input "PA/95A2EA"
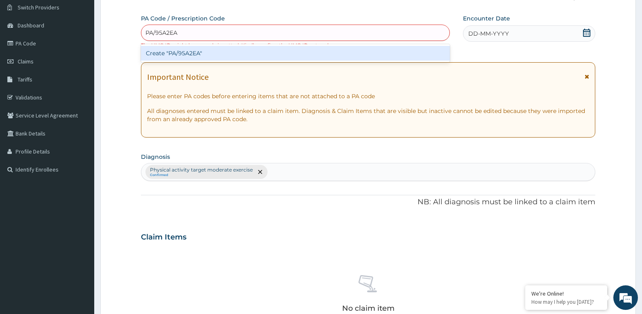
click at [204, 53] on div "Create "PA/95A2EA"" at bounding box center [295, 53] width 309 height 15
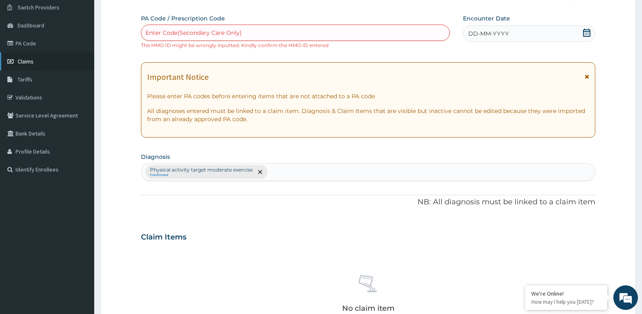
click at [27, 59] on span "Claims" at bounding box center [26, 61] width 16 height 7
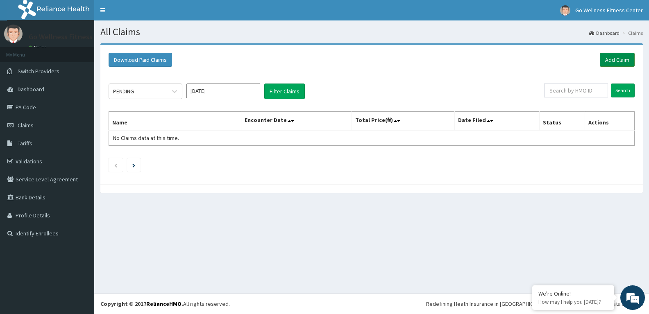
click at [621, 57] on link "Add Claim" at bounding box center [617, 60] width 35 height 14
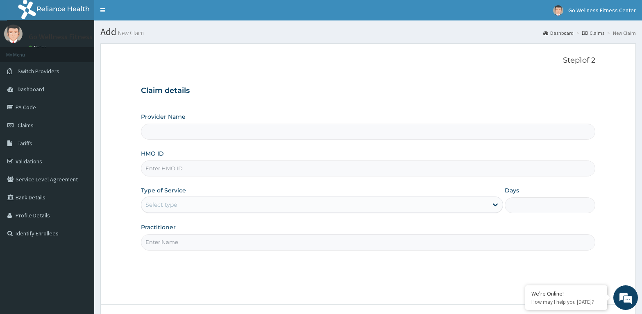
type input "Go Wellness Fitness center ( [GEOGRAPHIC_DATA])"
type input "1"
click at [162, 173] on input "HMO ID" at bounding box center [368, 169] width 454 height 16
type input "BWK/10014/B"
click at [166, 244] on input "Practitioner" at bounding box center [368, 242] width 454 height 16
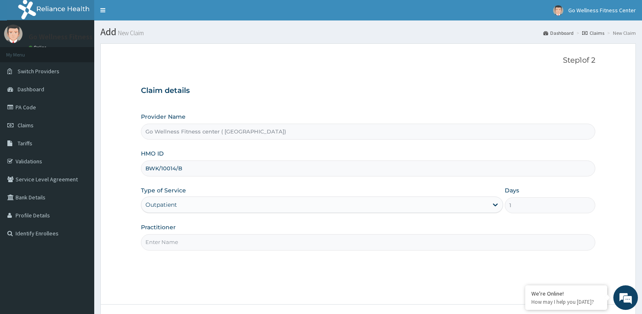
drag, startPoint x: 158, startPoint y: 247, endPoint x: 160, endPoint y: 241, distance: 5.9
click at [159, 243] on input "Practitioner" at bounding box center [368, 242] width 454 height 16
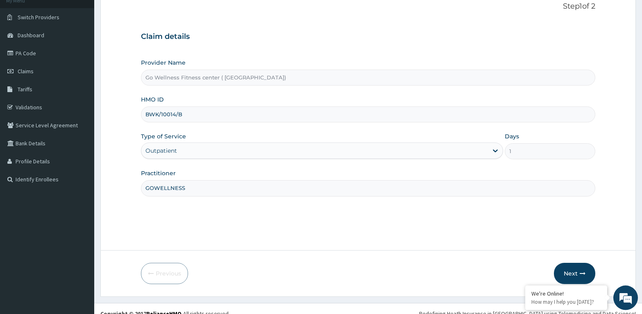
scroll to position [64, 0]
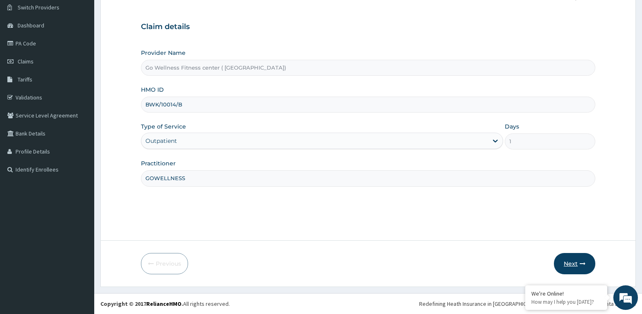
type input "GOWELLNESS"
click at [567, 258] on button "Next" at bounding box center [574, 263] width 41 height 21
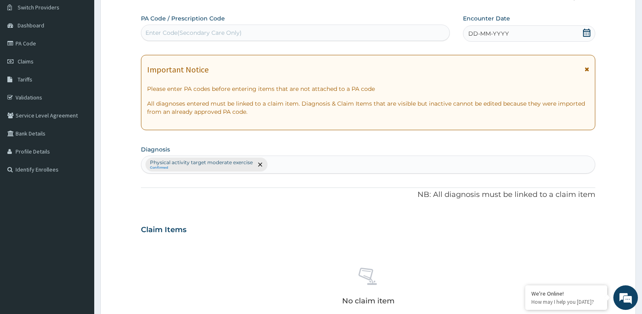
click at [176, 29] on div "Enter Code(Secondary Care Only)" at bounding box center [193, 33] width 96 height 8
type input "PA/65E09A"
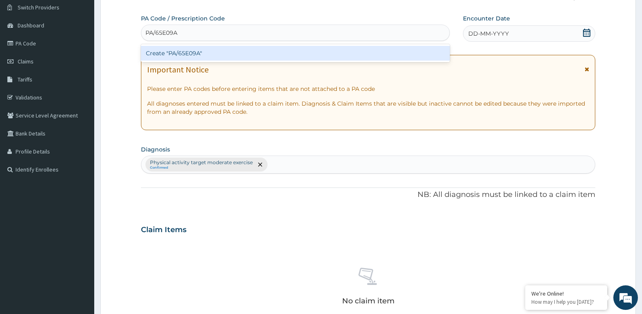
click at [201, 52] on div "Create "PA/65E09A"" at bounding box center [295, 53] width 309 height 15
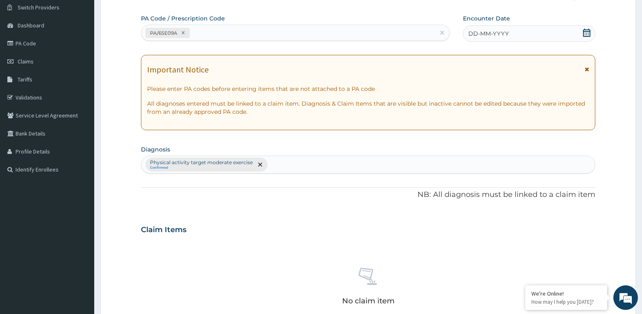
click at [586, 31] on icon at bounding box center [586, 33] width 7 height 8
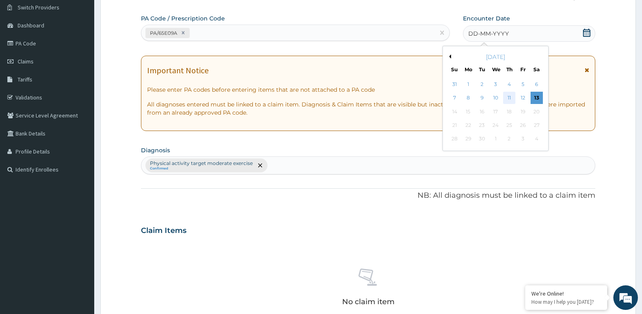
click at [508, 96] on div "11" at bounding box center [509, 98] width 12 height 12
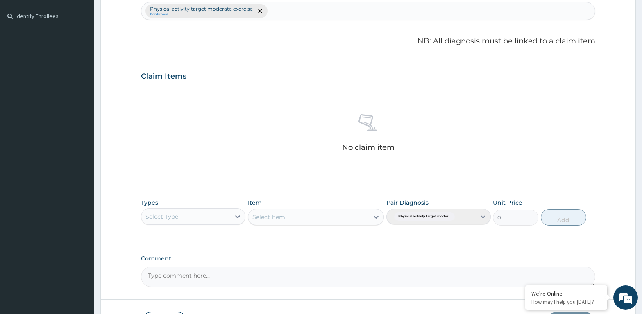
scroll to position [231, 0]
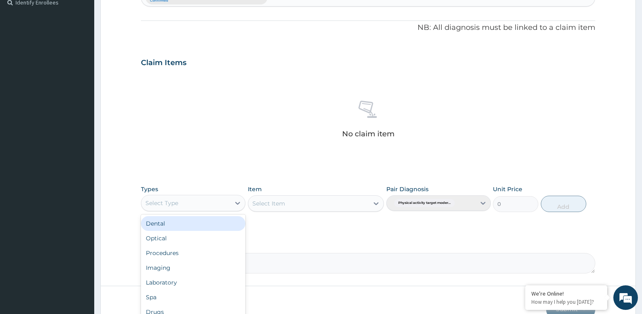
click at [159, 204] on div "Select Type" at bounding box center [161, 203] width 33 height 8
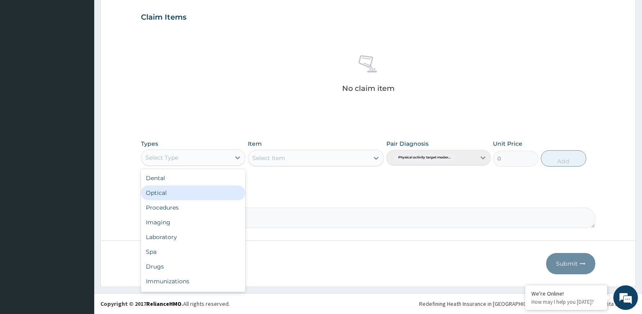
scroll to position [28, 0]
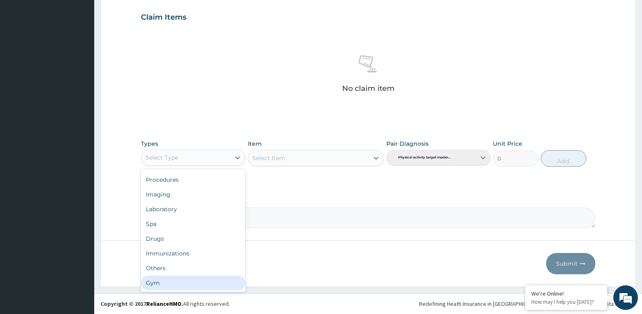
click at [156, 284] on div "Gym" at bounding box center [193, 283] width 104 height 15
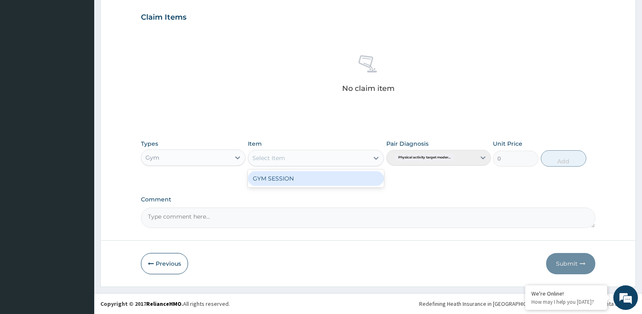
click at [275, 152] on div "Select Item" at bounding box center [308, 158] width 121 height 13
click at [278, 174] on div "GYM SESSION" at bounding box center [316, 178] width 136 height 15
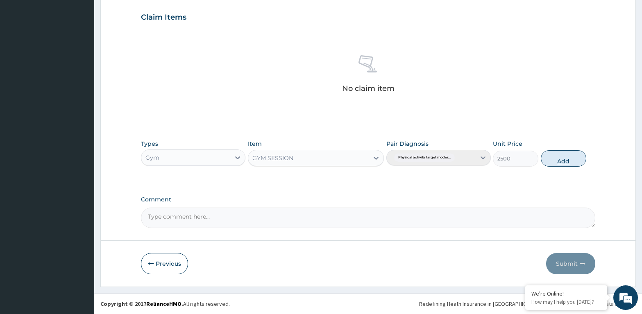
click at [559, 154] on button "Add" at bounding box center [563, 158] width 45 height 16
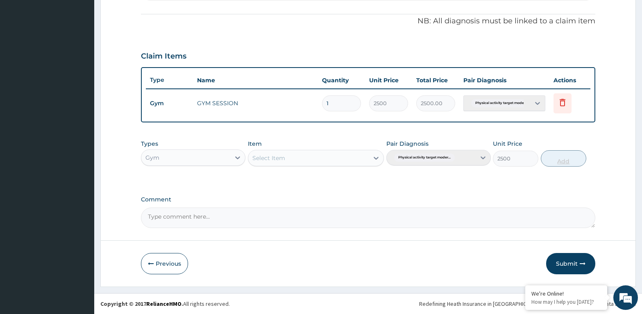
type input "0"
click at [566, 258] on button "Submit" at bounding box center [570, 263] width 49 height 21
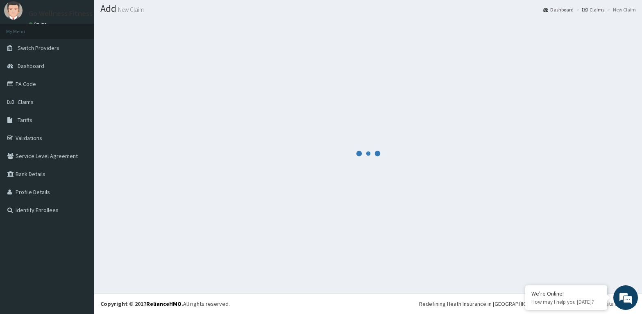
scroll to position [23, 0]
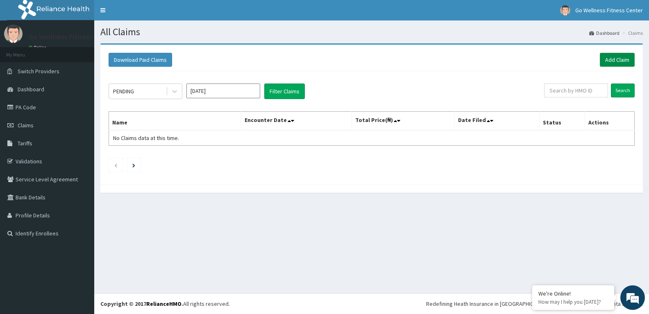
click at [613, 58] on link "Add Claim" at bounding box center [617, 60] width 35 height 14
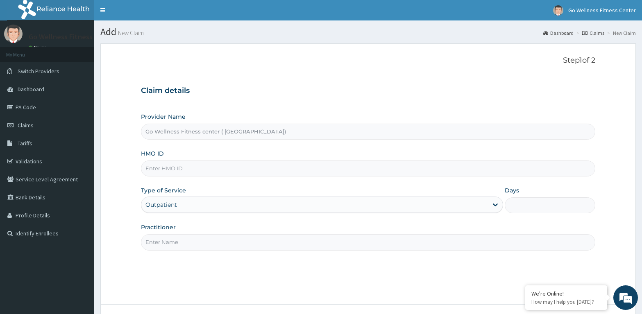
type input "Go Wellness Fitness center ( [GEOGRAPHIC_DATA])"
type input "1"
click at [152, 170] on input "HMO ID" at bounding box center [368, 169] width 454 height 16
type input "RLD/1006/C"
click at [158, 242] on input "Practitioner" at bounding box center [368, 242] width 454 height 16
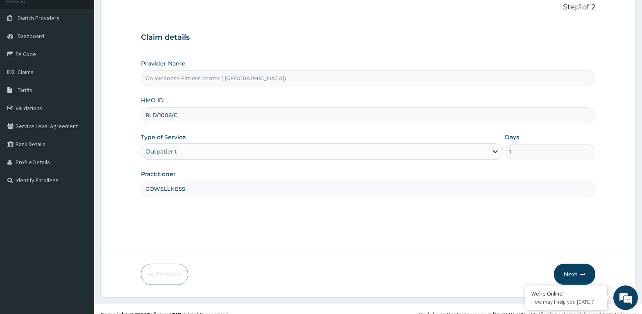
scroll to position [64, 0]
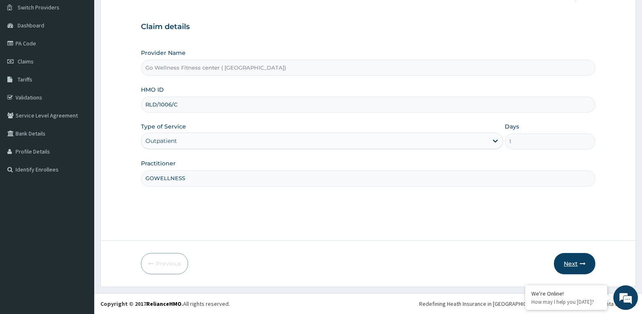
type input "GOWELLNESS"
click at [578, 260] on button "Next" at bounding box center [574, 263] width 41 height 21
click at [560, 261] on button "Next" at bounding box center [574, 263] width 41 height 21
click at [571, 261] on button "Next" at bounding box center [574, 263] width 41 height 21
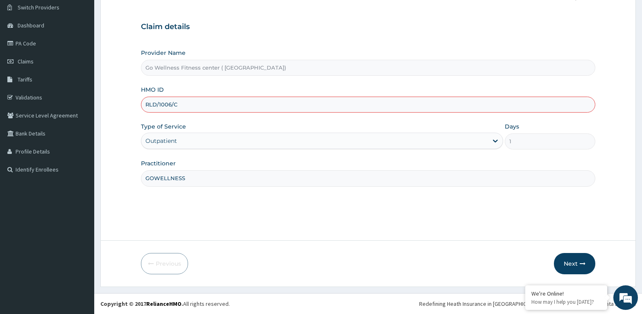
click at [186, 179] on input "GOWELLNESS" at bounding box center [368, 178] width 454 height 16
click at [572, 259] on button "Next" at bounding box center [574, 263] width 41 height 21
click at [575, 265] on button "Next" at bounding box center [574, 263] width 41 height 21
click at [567, 261] on button "Next" at bounding box center [574, 263] width 41 height 21
click at [568, 255] on button "Next" at bounding box center [574, 263] width 41 height 21
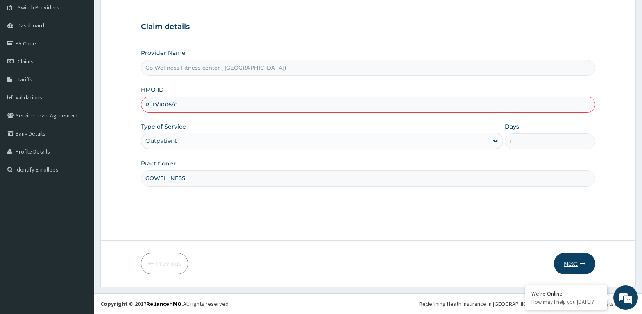
click at [568, 263] on button "Next" at bounding box center [574, 263] width 41 height 21
click at [568, 264] on button "Next" at bounding box center [574, 263] width 41 height 21
type input "R"
type input "P"
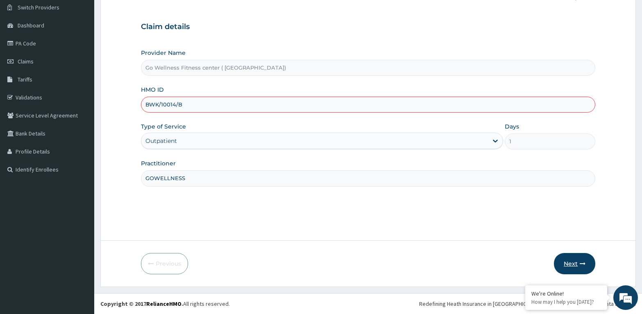
type input "BWK/10014/B"
click at [575, 264] on button "Next" at bounding box center [574, 263] width 41 height 21
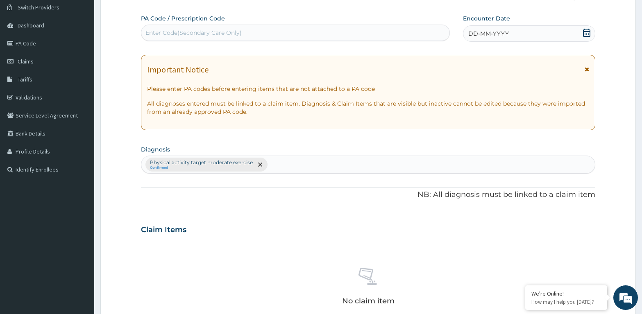
click at [154, 32] on div "Enter Code(Secondary Care Only)" at bounding box center [193, 33] width 96 height 8
type input "PA/65E09A"
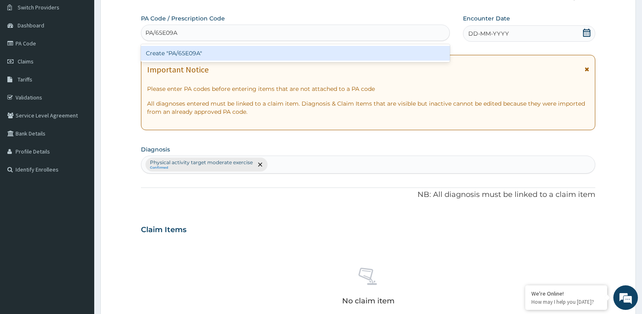
click at [206, 51] on div "Create "PA/65E09A"" at bounding box center [295, 53] width 309 height 15
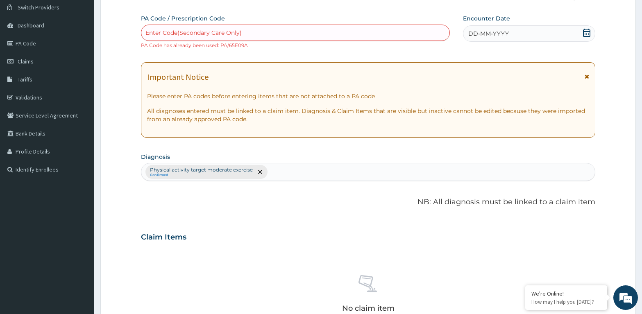
click at [179, 33] on div "Enter Code(Secondary Care Only)" at bounding box center [193, 33] width 96 height 8
type input "PA/95A2EA"
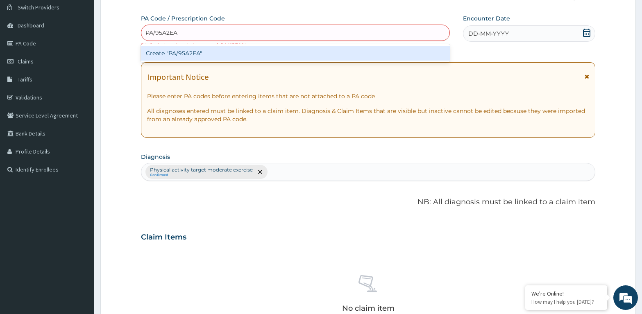
click at [205, 57] on div "Create "PA/95A2EA"" at bounding box center [295, 53] width 309 height 15
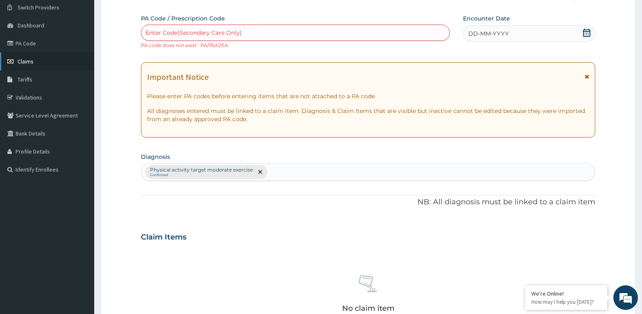
click at [14, 56] on link "Claims" at bounding box center [47, 61] width 94 height 18
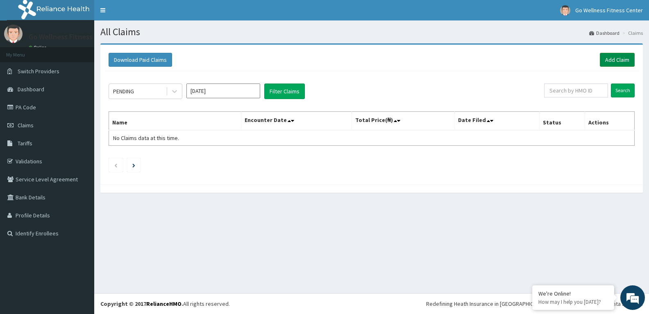
click at [615, 62] on link "Add Claim" at bounding box center [617, 60] width 35 height 14
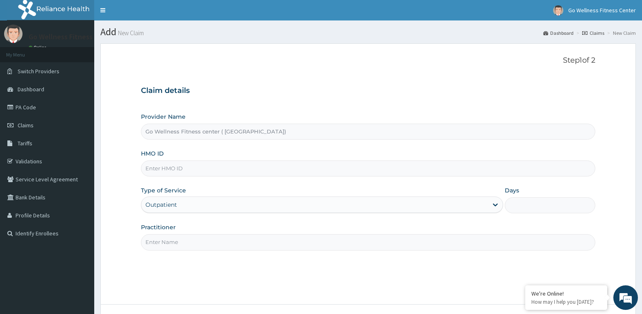
type input "Go Wellness Fitness center ( [GEOGRAPHIC_DATA])"
type input "1"
click at [151, 167] on input "HMO ID" at bounding box center [368, 169] width 454 height 16
type input "STZ/10188/B"
click at [163, 246] on input "Practitioner" at bounding box center [368, 242] width 454 height 16
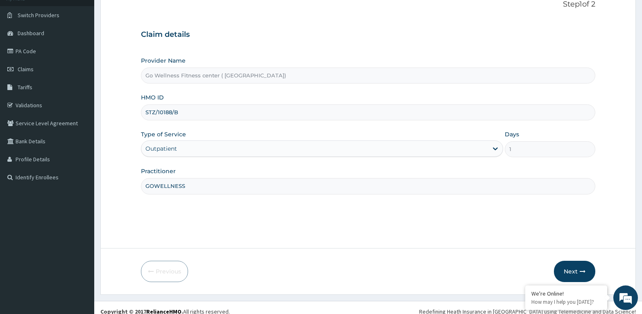
scroll to position [64, 0]
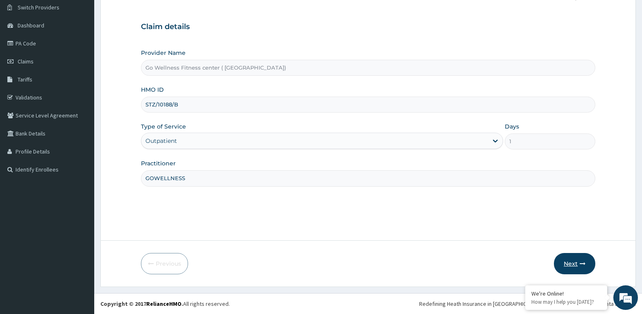
type input "GOWELLNESS"
click at [567, 259] on button "Next" at bounding box center [574, 263] width 41 height 21
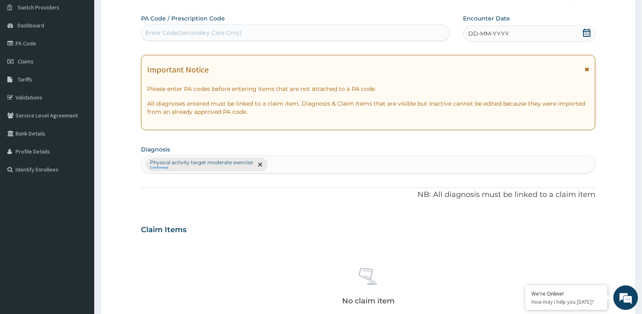
click at [189, 31] on div "Enter Code(Secondary Care Only)" at bounding box center [193, 33] width 96 height 8
type input "PA/0BD2F5"
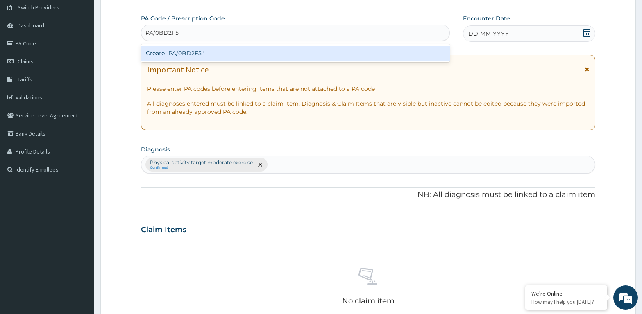
click at [207, 54] on div "Create "PA/0BD2F5"" at bounding box center [295, 53] width 309 height 15
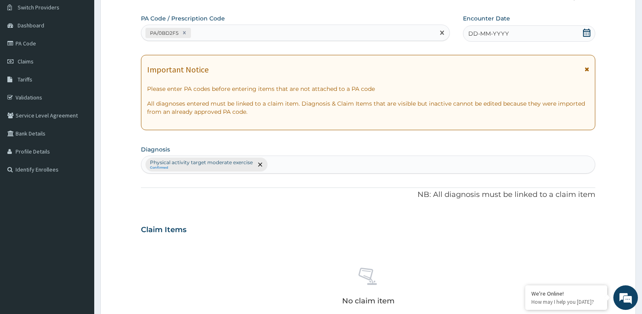
click at [588, 32] on icon at bounding box center [586, 33] width 7 height 8
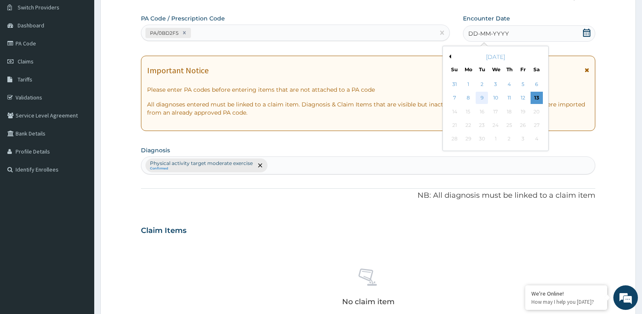
click at [478, 95] on div "9" at bounding box center [481, 98] width 12 height 12
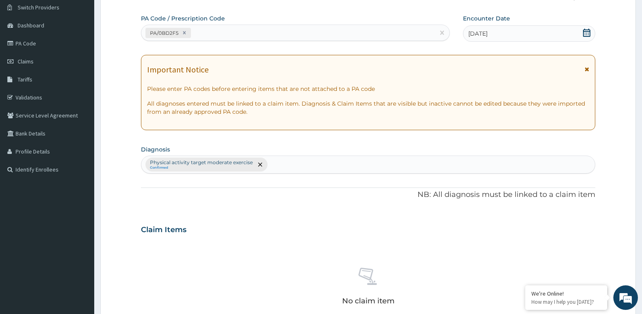
click at [582, 33] on div "09-09-2025" at bounding box center [529, 33] width 132 height 16
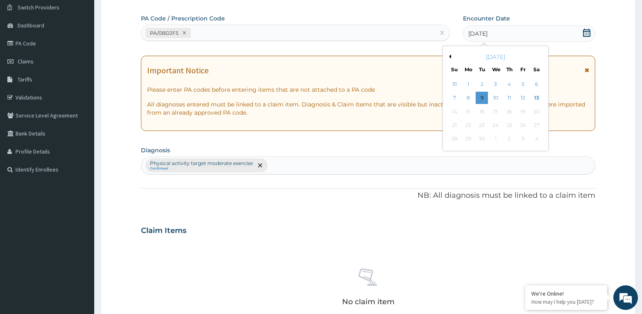
click at [447, 57] on button "Previous Month" at bounding box center [449, 56] width 4 height 4
click at [534, 95] on div "9" at bounding box center [536, 98] width 12 height 12
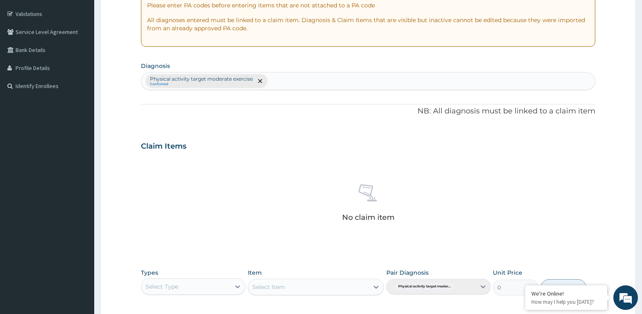
scroll to position [189, 0]
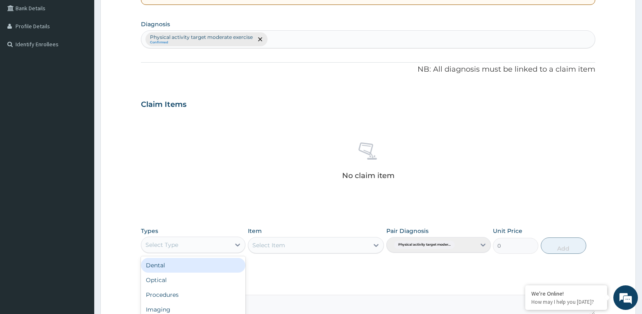
click at [158, 239] on div "Select Type" at bounding box center [185, 244] width 89 height 13
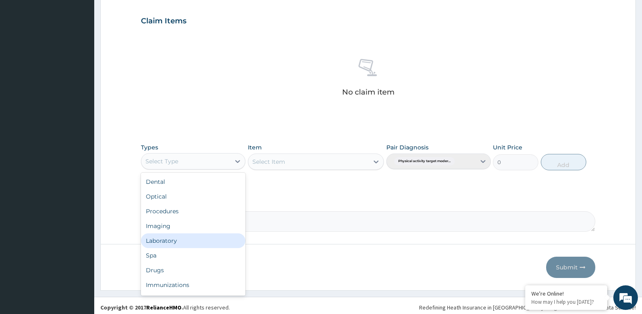
scroll to position [28, 0]
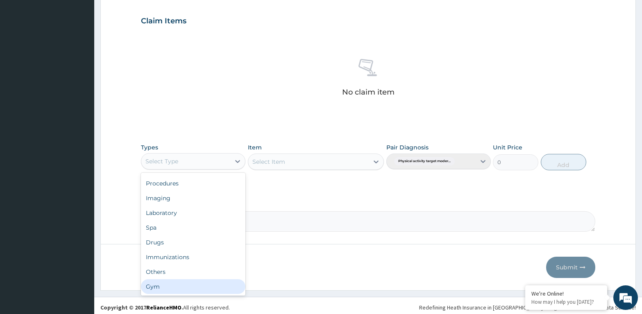
click at [155, 287] on div "Gym" at bounding box center [193, 286] width 104 height 15
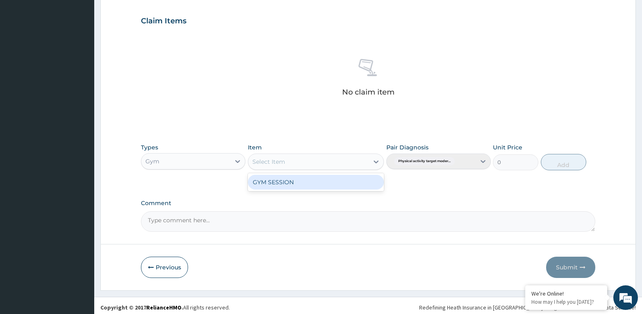
click at [267, 158] on div "Select Item" at bounding box center [268, 162] width 33 height 8
click at [272, 186] on div "GYM SESSION" at bounding box center [316, 182] width 136 height 15
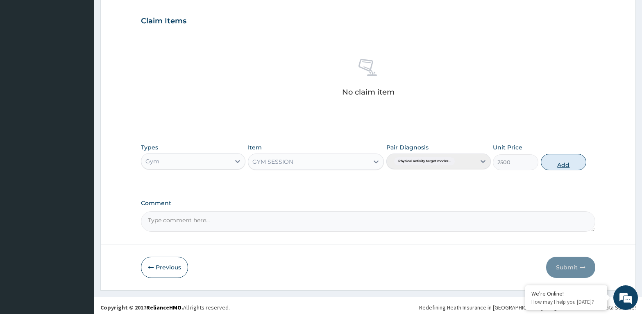
click at [565, 160] on button "Add" at bounding box center [563, 162] width 45 height 16
type input "0"
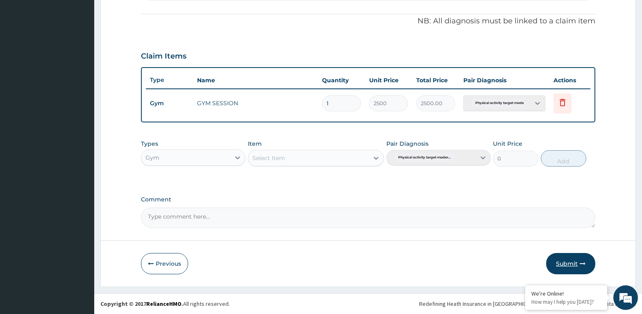
click at [570, 259] on button "Submit" at bounding box center [570, 263] width 49 height 21
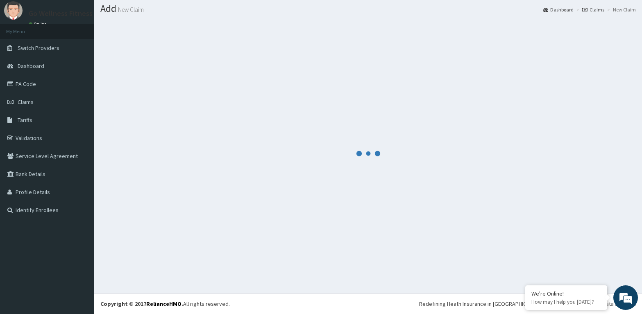
scroll to position [23, 0]
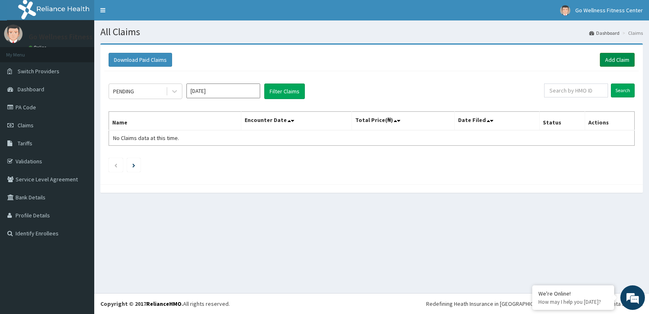
click at [611, 58] on link "Add Claim" at bounding box center [617, 60] width 35 height 14
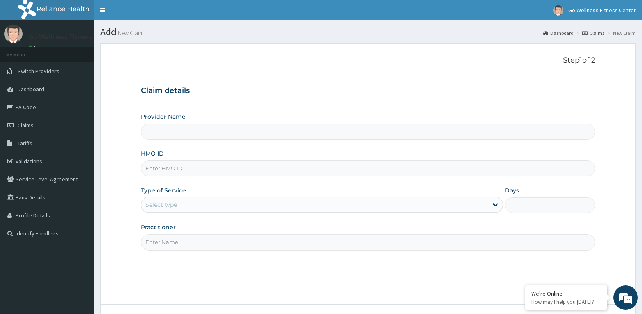
type input "Go Wellness Fitness center ( [GEOGRAPHIC_DATA])"
type input "1"
click at [151, 168] on input "HMO ID" at bounding box center [368, 169] width 454 height 16
type input "RLD/10006/C"
click at [160, 243] on input "Practitioner" at bounding box center [368, 242] width 454 height 16
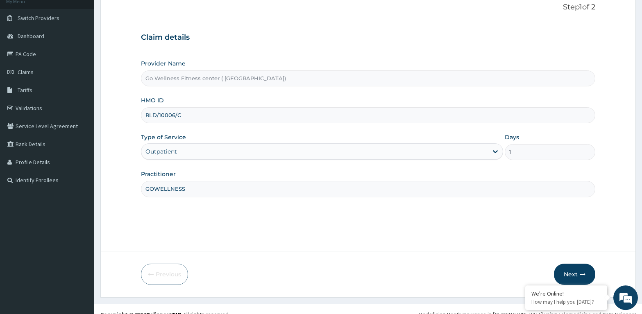
scroll to position [64, 0]
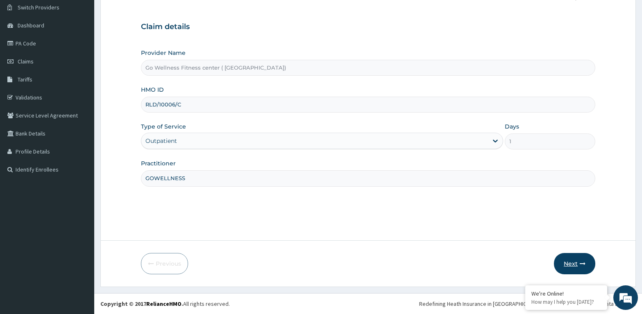
type input "GOWELLNESS"
click at [575, 261] on button "Next" at bounding box center [574, 263] width 41 height 21
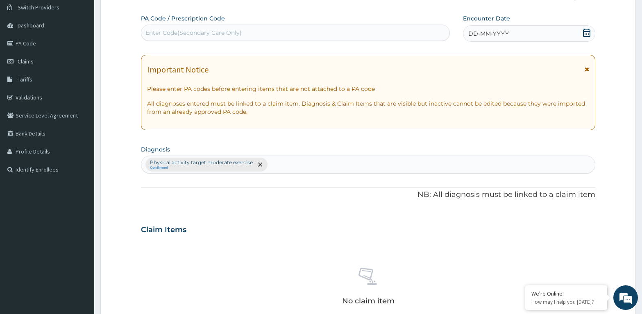
click at [153, 28] on div "Enter Code(Secondary Care Only)" at bounding box center [295, 32] width 308 height 13
type input "PA/337CB2"
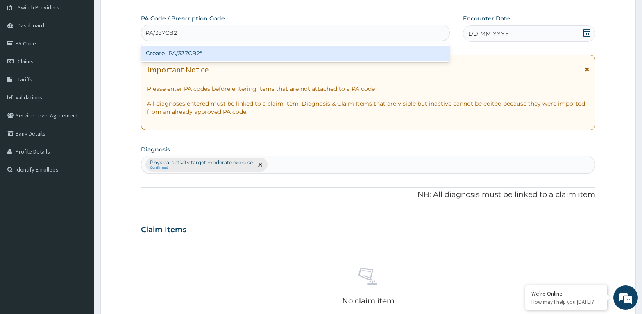
click at [210, 51] on div "Create "PA/337CB2"" at bounding box center [295, 53] width 309 height 15
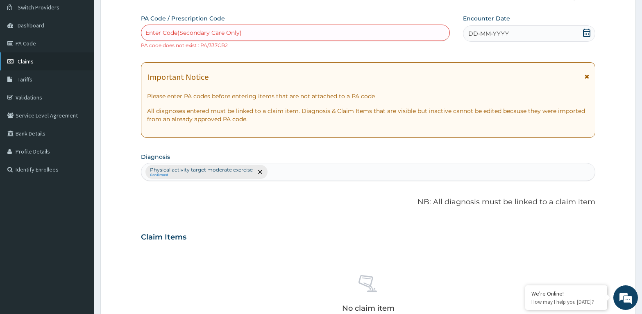
click at [31, 64] on span "Claims" at bounding box center [26, 61] width 16 height 7
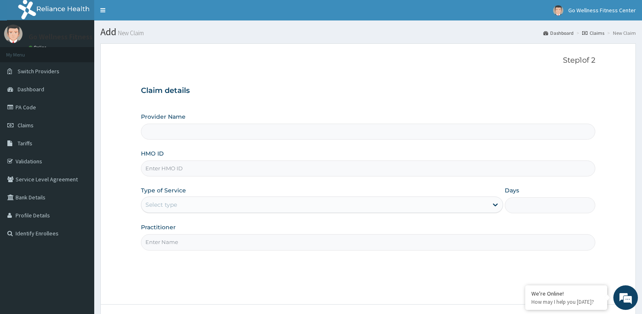
type input "Go Wellness Fitness center ( [GEOGRAPHIC_DATA])"
type input "1"
click at [176, 166] on input "HMO ID" at bounding box center [368, 169] width 454 height 16
type input "OHT/11307/A"
click at [165, 242] on input "Practitioner" at bounding box center [368, 242] width 454 height 16
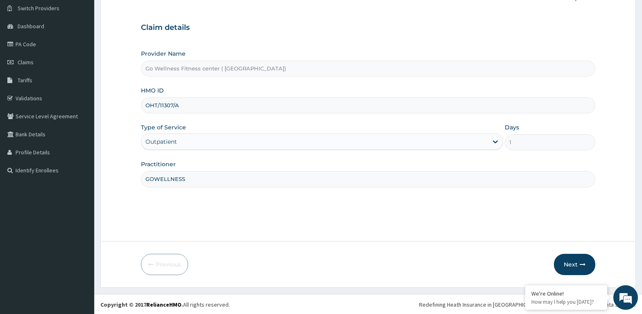
scroll to position [64, 0]
type input "GOWELLNESS"
click at [574, 262] on button "Next" at bounding box center [574, 263] width 41 height 21
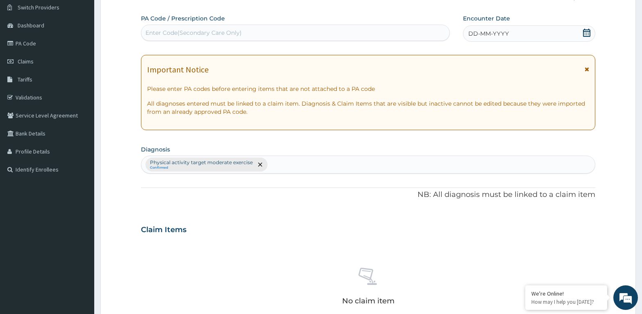
click at [155, 33] on div "Enter Code(Secondary Care Only)" at bounding box center [193, 33] width 96 height 8
type input "PA/075418"
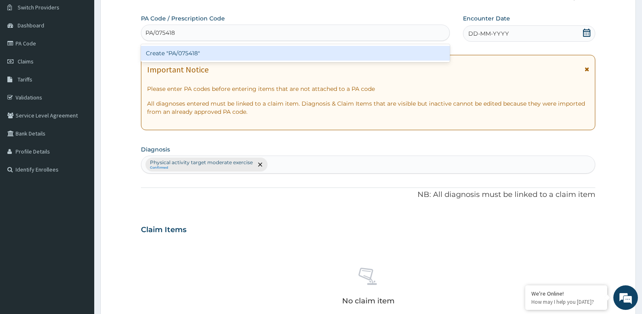
click at [197, 52] on div "Create "PA/075418"" at bounding box center [295, 53] width 309 height 15
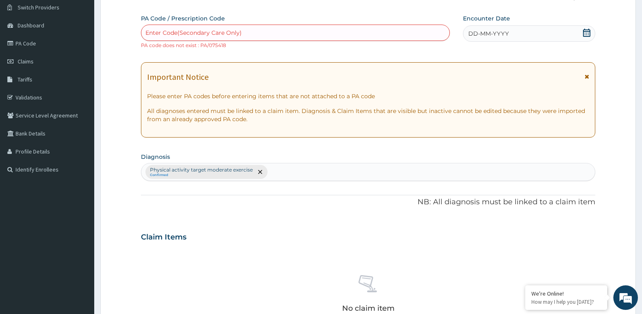
click at [152, 30] on div "Enter Code(Secondary Care Only)" at bounding box center [193, 33] width 96 height 8
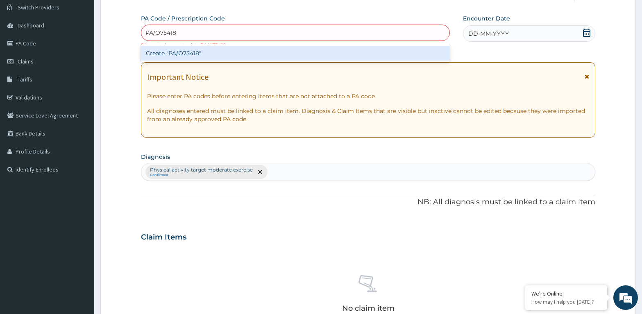
click at [159, 34] on input "PA/O75418" at bounding box center [161, 33] width 32 height 8
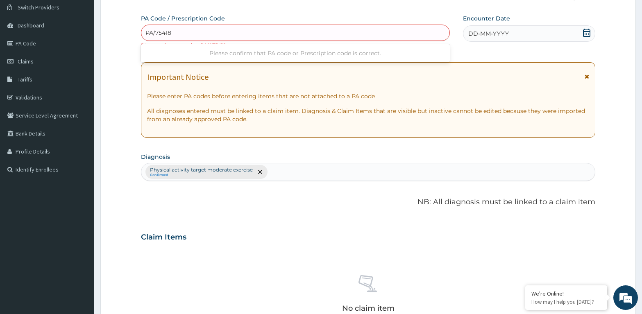
type input "PA/075418"
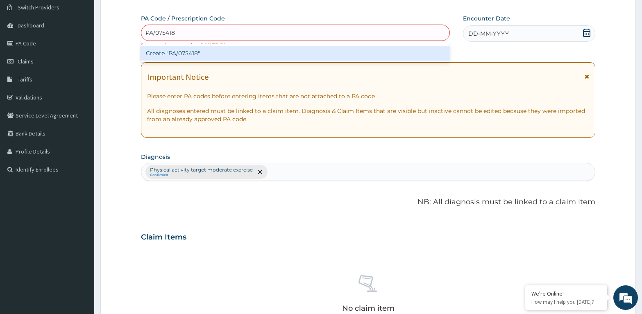
click at [209, 54] on div "Create "PA/075418"" at bounding box center [295, 53] width 309 height 15
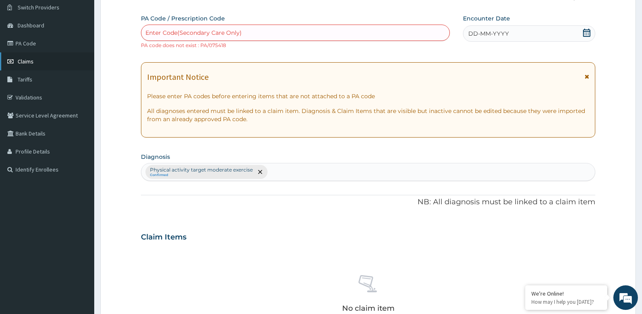
click at [23, 57] on link "Claims" at bounding box center [47, 61] width 94 height 18
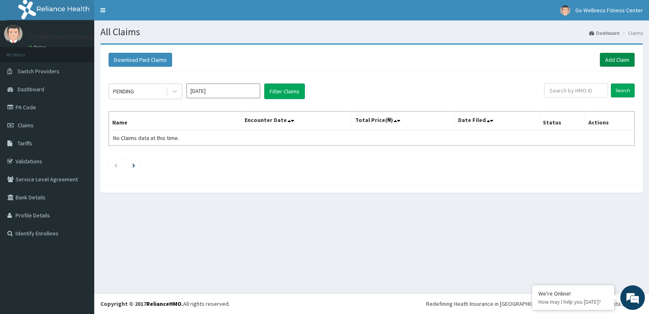
click at [609, 58] on link "Add Claim" at bounding box center [617, 60] width 35 height 14
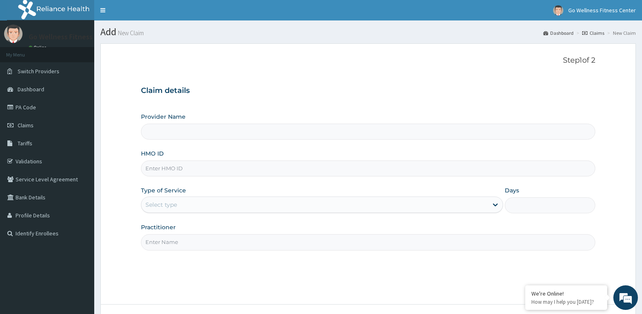
type input "Go Wellness Fitness center ( [GEOGRAPHIC_DATA])"
type input "1"
click at [157, 165] on input "HMO ID" at bounding box center [368, 169] width 454 height 16
type input "RLD/10061"
click at [160, 243] on input "Practitioner" at bounding box center [368, 242] width 454 height 16
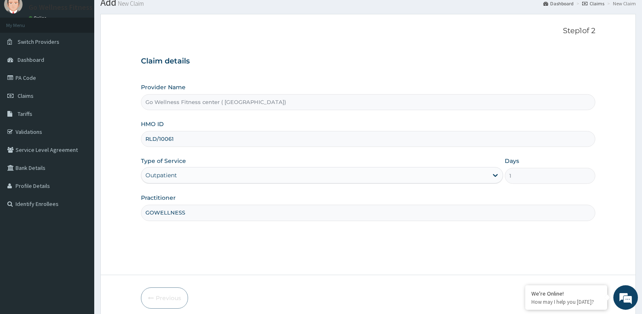
scroll to position [42, 0]
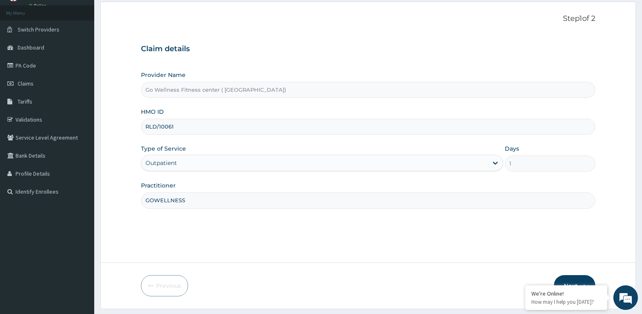
type input "GOWELLNESS"
click at [173, 127] on input "RLD/10061" at bounding box center [368, 127] width 454 height 16
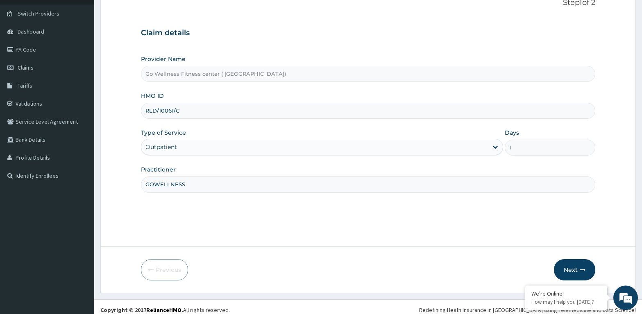
scroll to position [64, 0]
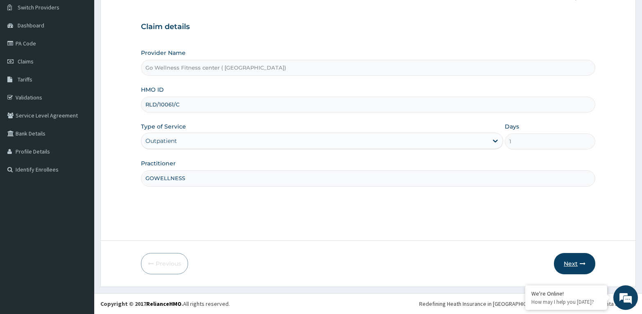
type input "RLD/10061/C"
click at [574, 261] on button "Next" at bounding box center [574, 263] width 41 height 21
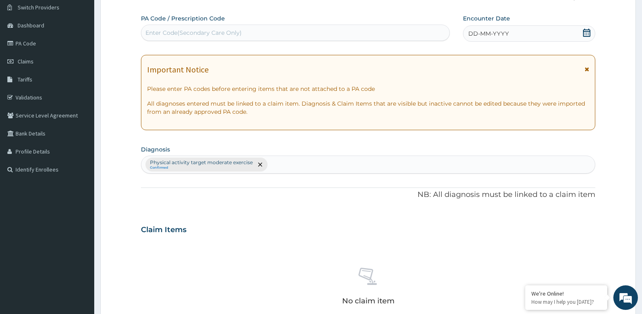
click at [164, 33] on div "Enter Code(Secondary Care Only)" at bounding box center [193, 33] width 96 height 8
type input "PA/337CB2"
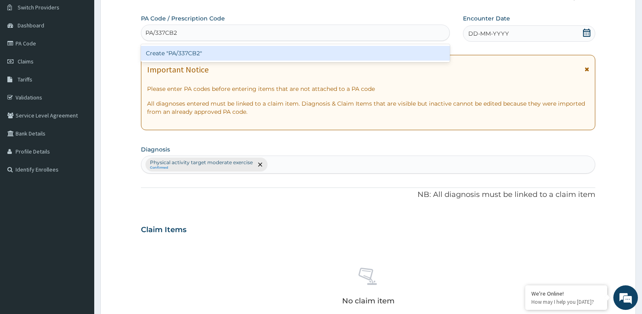
click at [210, 54] on div "Create "PA/337CB2"" at bounding box center [295, 53] width 309 height 15
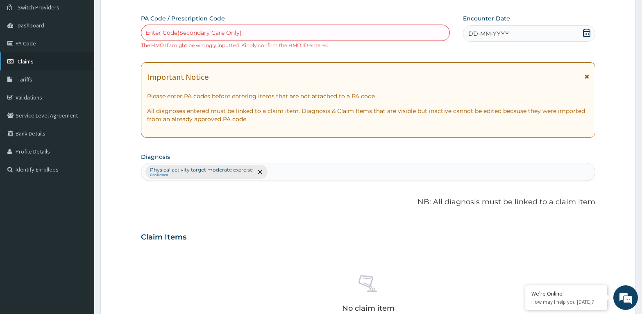
click at [18, 57] on link "Claims" at bounding box center [47, 61] width 94 height 18
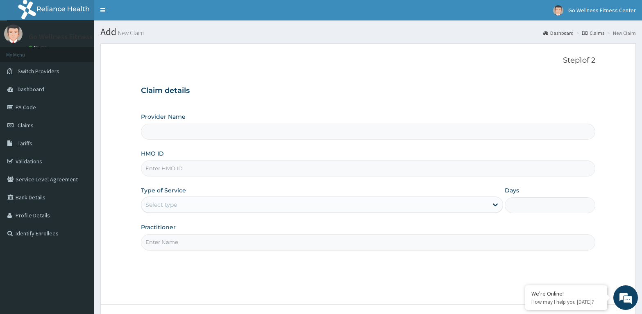
drag, startPoint x: 163, startPoint y: 165, endPoint x: 168, endPoint y: 176, distance: 11.7
click at [168, 176] on input "HMO ID" at bounding box center [368, 169] width 454 height 16
type input "Go Wellness Fitness center ( [GEOGRAPHIC_DATA])"
type input "1"
type input "PRS/10089/A"
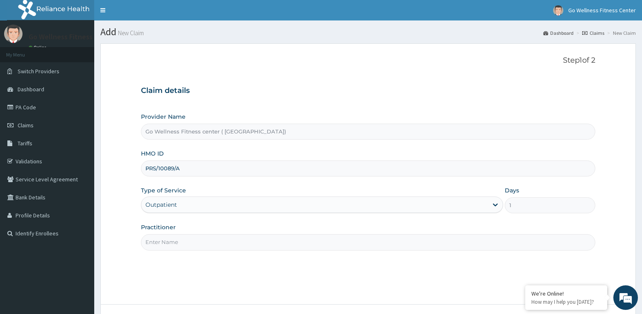
click at [158, 247] on input "Practitioner" at bounding box center [368, 242] width 454 height 16
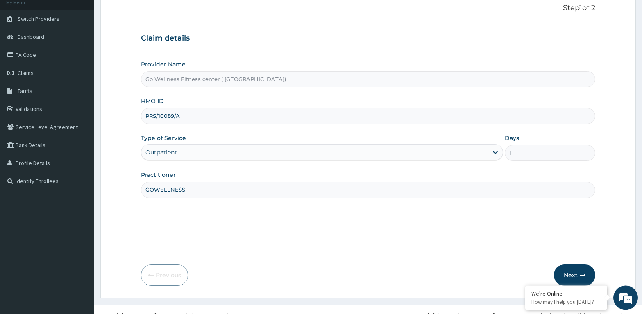
scroll to position [64, 0]
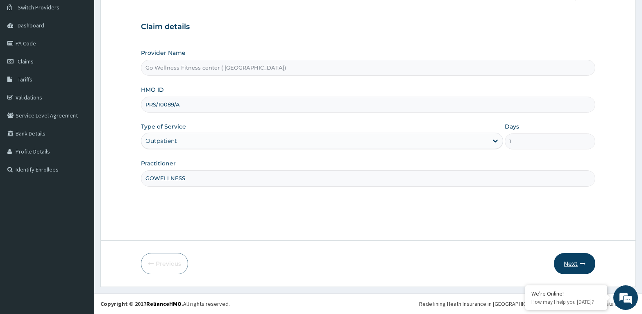
type input "GOWELLNESS"
click at [576, 261] on button "Next" at bounding box center [574, 263] width 41 height 21
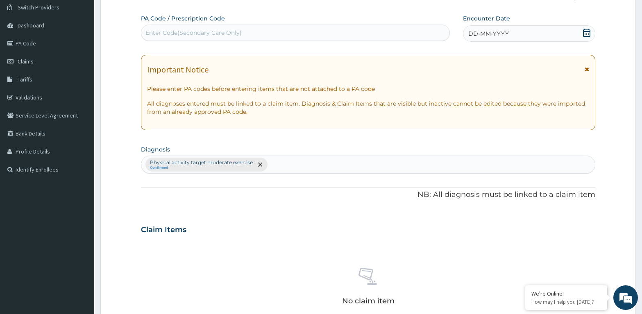
click at [164, 30] on div "Enter Code(Secondary Care Only)" at bounding box center [193, 33] width 96 height 8
type input "PA/B198DA"
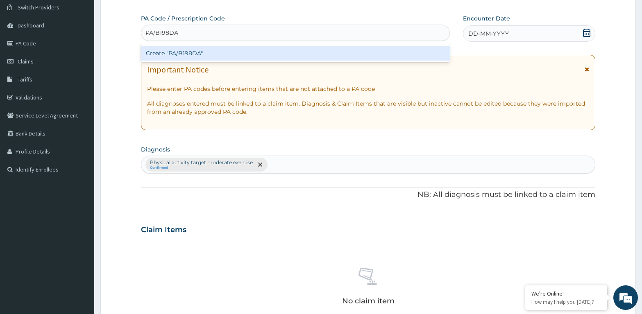
click at [202, 52] on div "Create "PA/B198DA"" at bounding box center [295, 53] width 309 height 15
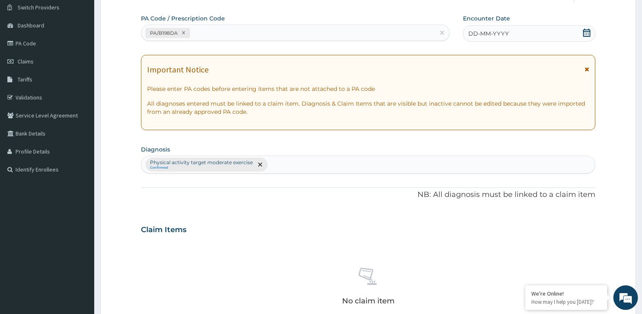
click at [589, 31] on icon at bounding box center [586, 33] width 8 height 8
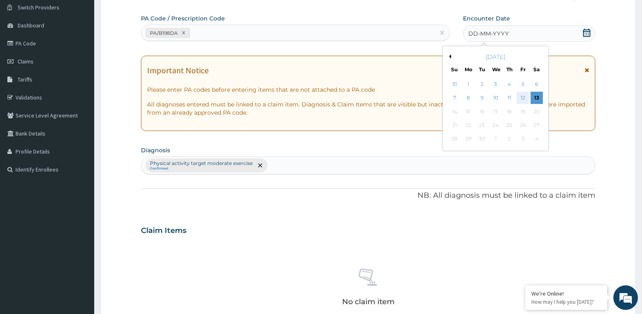
click at [523, 95] on div "12" at bounding box center [522, 98] width 12 height 12
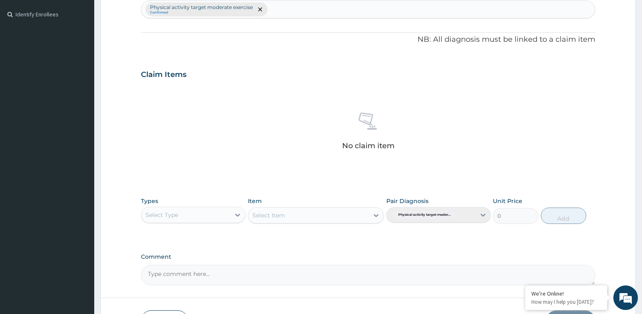
scroll to position [231, 0]
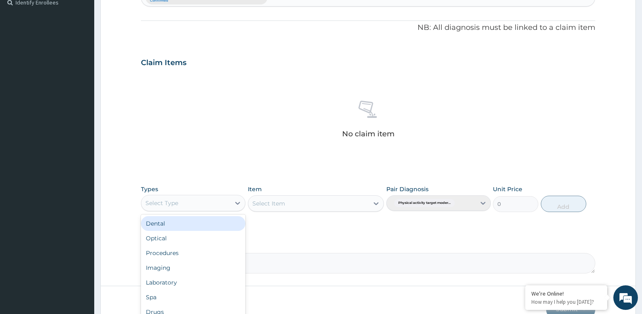
click at [150, 200] on div "Select Type" at bounding box center [161, 203] width 33 height 8
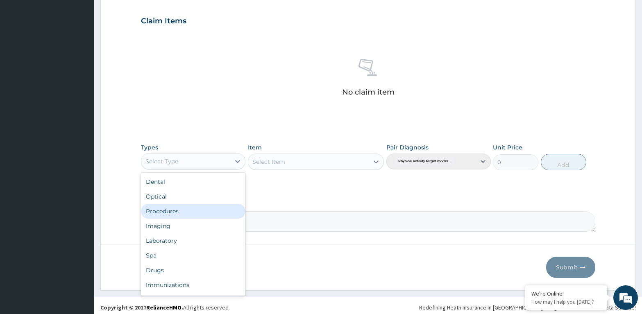
scroll to position [28, 0]
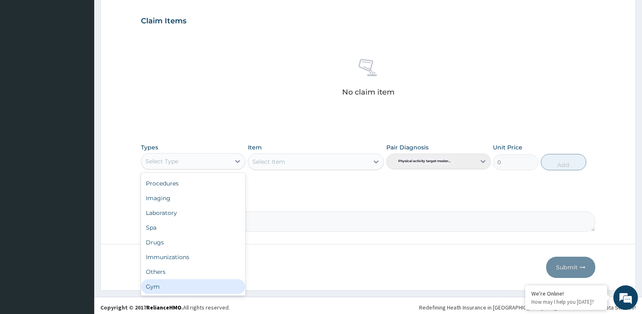
click at [152, 284] on div "Gym" at bounding box center [193, 286] width 104 height 15
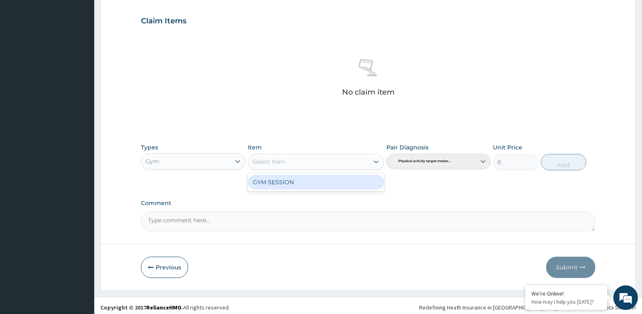
click at [279, 160] on div "Select Item" at bounding box center [268, 162] width 33 height 8
click at [284, 177] on div "GYM SESSION" at bounding box center [316, 182] width 136 height 15
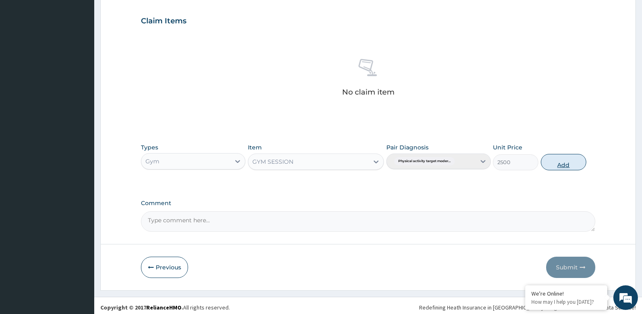
click at [559, 158] on button "Add" at bounding box center [563, 162] width 45 height 16
type input "0"
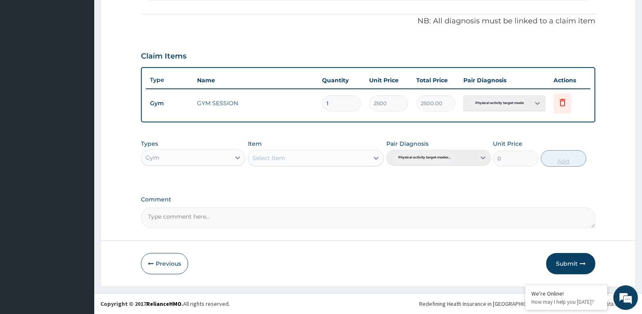
scroll to position [238, 0]
click at [562, 264] on button "Submit" at bounding box center [570, 263] width 49 height 21
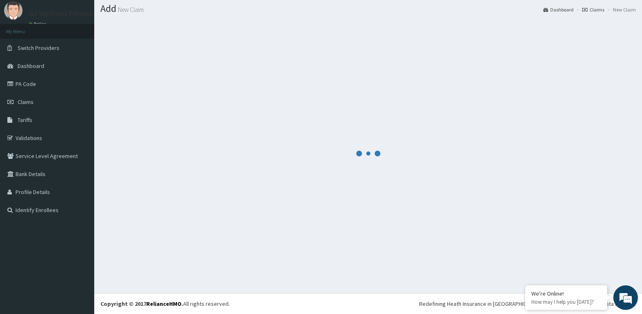
scroll to position [23, 0]
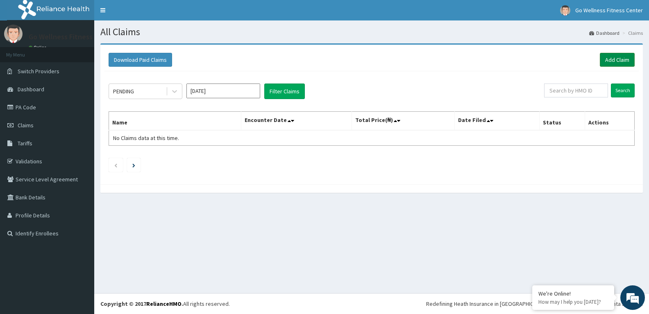
click at [613, 59] on link "Add Claim" at bounding box center [617, 60] width 35 height 14
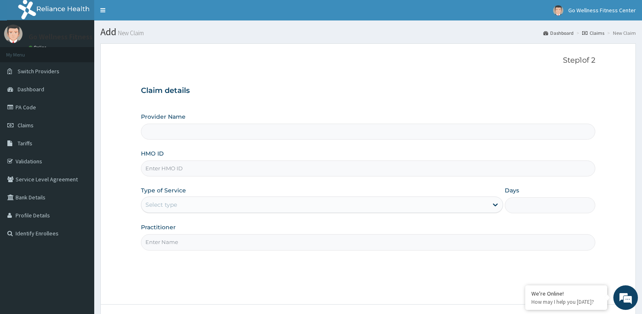
type input "Go Wellness Fitness center ( [GEOGRAPHIC_DATA])"
type input "1"
click at [153, 170] on input "HMO ID" at bounding box center [368, 169] width 454 height 16
click at [151, 160] on div "HMO ID" at bounding box center [368, 162] width 454 height 27
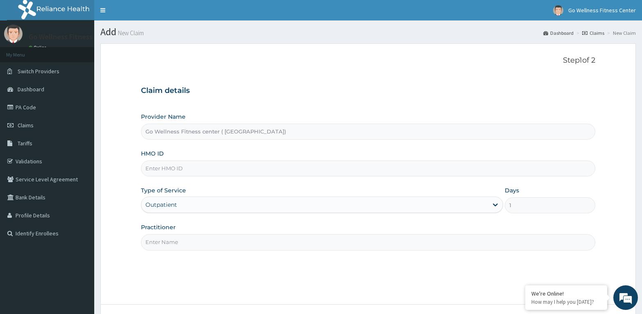
click at [153, 168] on input "HMO ID" at bounding box center [368, 169] width 454 height 16
type input "SFA/10475/A"
click at [167, 243] on input "Practitioner" at bounding box center [368, 242] width 454 height 16
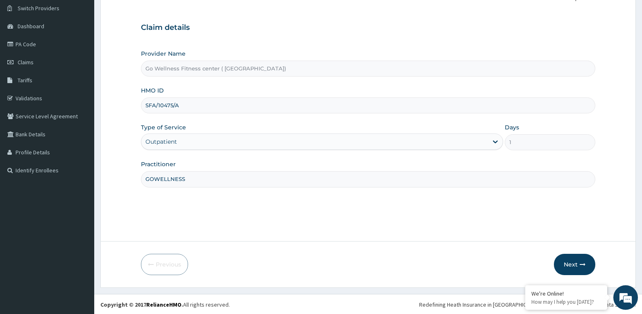
scroll to position [64, 0]
type input "GOWELLNESS"
click at [581, 261] on icon "button" at bounding box center [582, 264] width 6 height 6
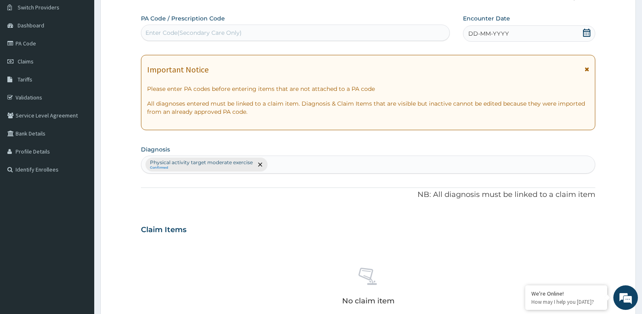
click at [155, 29] on div "Enter Code(Secondary Care Only)" at bounding box center [295, 32] width 308 height 13
type input "PA/59DB11"
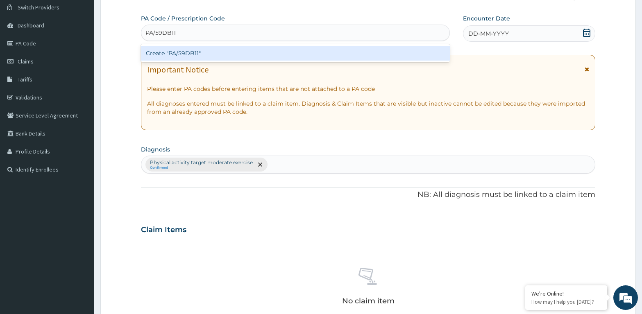
click at [195, 50] on div "Create "PA/59DB11"" at bounding box center [295, 53] width 309 height 15
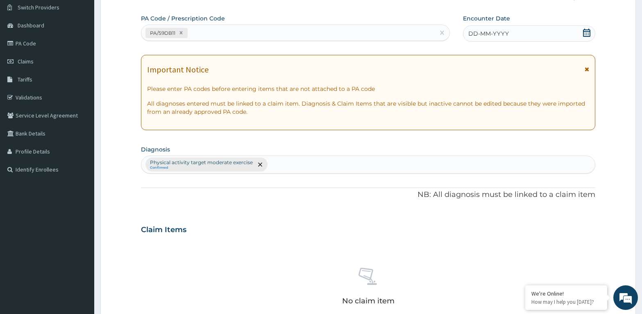
click at [586, 34] on icon at bounding box center [586, 33] width 7 height 8
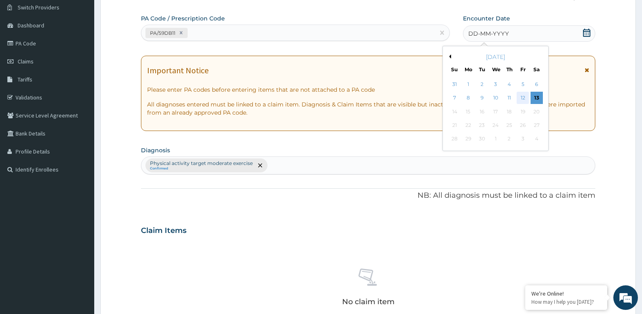
click at [523, 95] on div "12" at bounding box center [522, 98] width 12 height 12
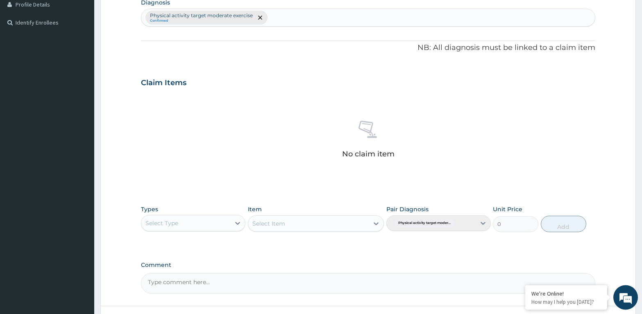
scroll to position [231, 0]
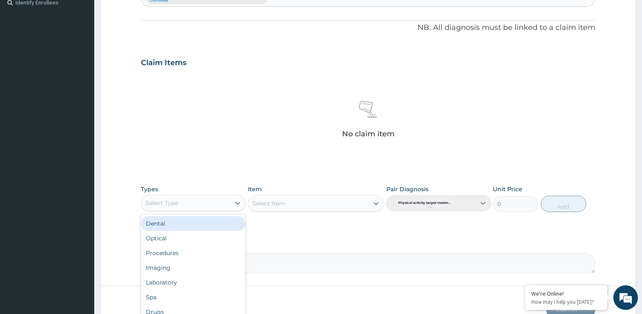
click at [163, 205] on div "Select Type" at bounding box center [161, 203] width 33 height 8
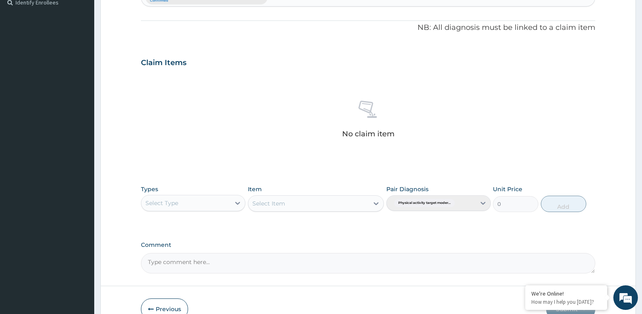
click at [165, 196] on div "Select Type" at bounding box center [193, 203] width 104 height 16
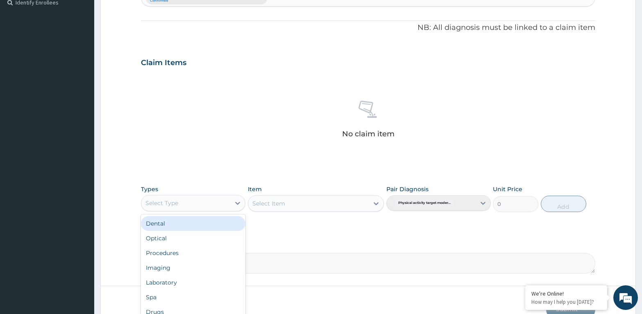
click at [164, 199] on div "Select Type" at bounding box center [161, 203] width 33 height 8
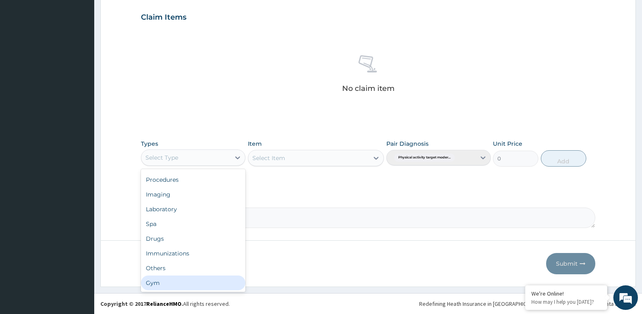
click at [151, 280] on div "Gym" at bounding box center [193, 283] width 104 height 15
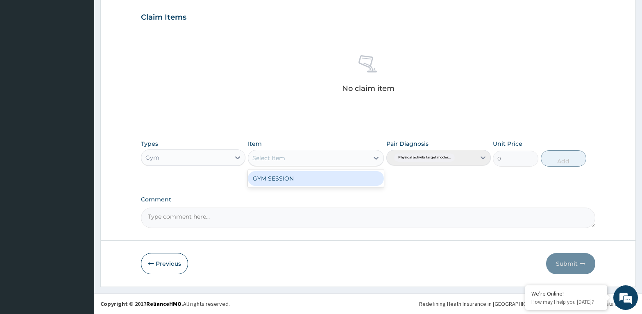
click at [289, 156] on div "Select Item" at bounding box center [308, 158] width 121 height 13
click at [289, 176] on div "GYM SESSION" at bounding box center [316, 178] width 136 height 15
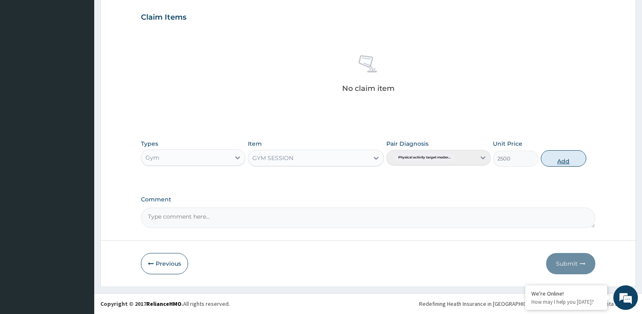
click at [560, 155] on button "Add" at bounding box center [563, 158] width 45 height 16
type input "0"
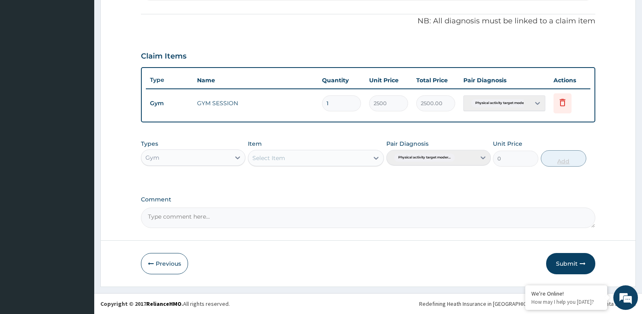
scroll to position [238, 0]
click at [571, 262] on button "Submit" at bounding box center [570, 263] width 49 height 21
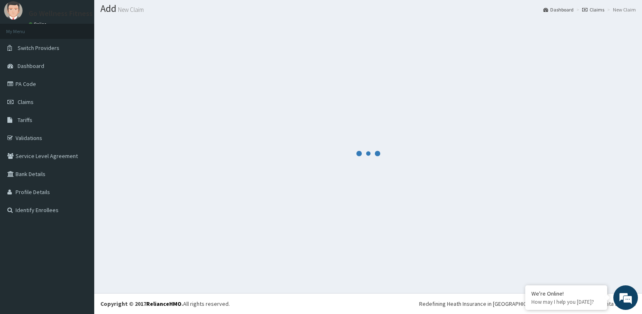
scroll to position [23, 0]
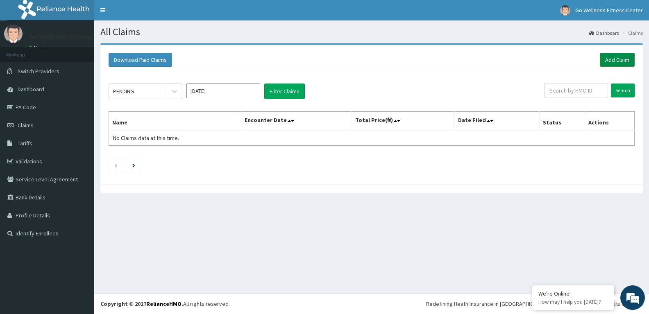
click at [618, 58] on link "Add Claim" at bounding box center [617, 60] width 35 height 14
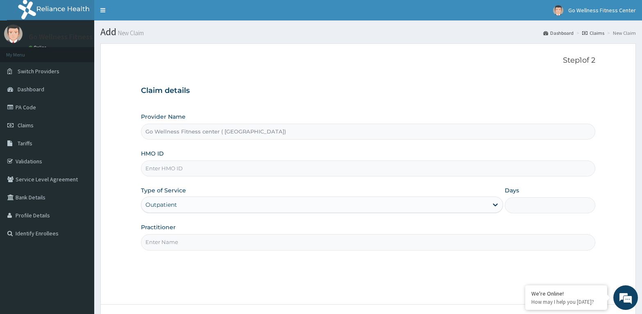
type input "Go Wellness Fitness center ( [GEOGRAPHIC_DATA])"
type input "1"
click at [153, 167] on input "HMO ID" at bounding box center [368, 169] width 454 height 16
type input "PGM/10055/A"
click at [155, 244] on input "Practitioner" at bounding box center [368, 242] width 454 height 16
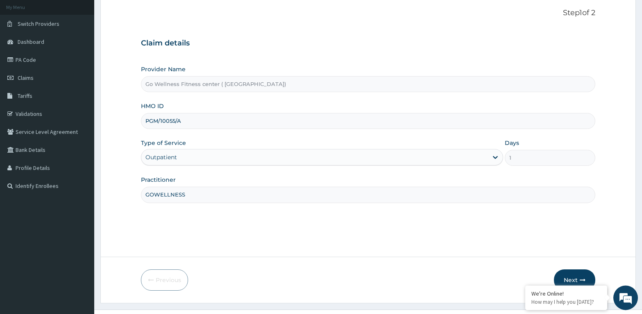
scroll to position [64, 0]
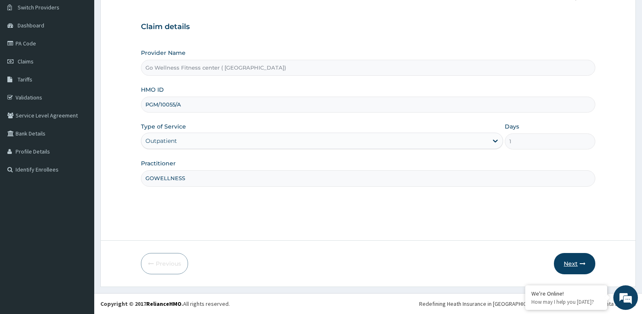
type input "GOWELLNESS"
click at [566, 258] on button "Next" at bounding box center [574, 263] width 41 height 21
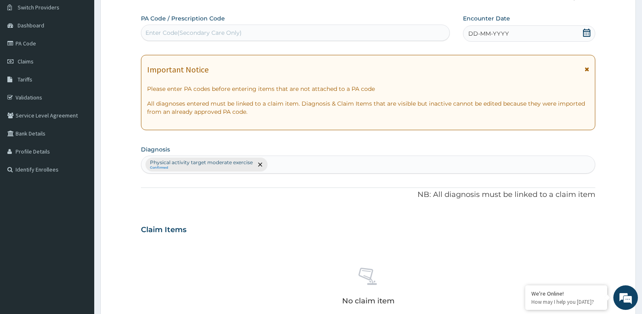
click at [164, 32] on div "Enter Code(Secondary Care Only)" at bounding box center [193, 33] width 96 height 8
type input "PA/B7F525"
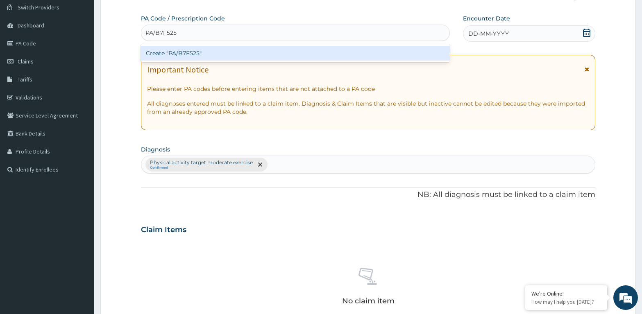
click at [205, 50] on div "Create "PA/B7F525"" at bounding box center [295, 53] width 309 height 15
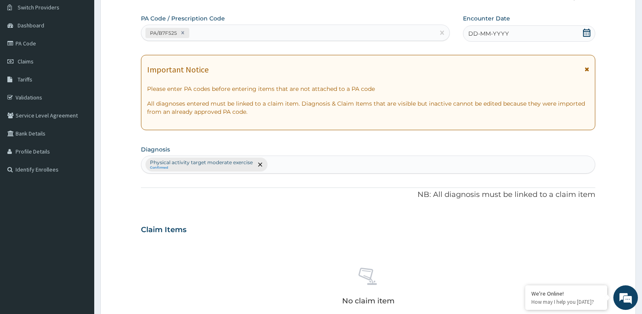
click at [584, 31] on icon at bounding box center [586, 33] width 8 height 8
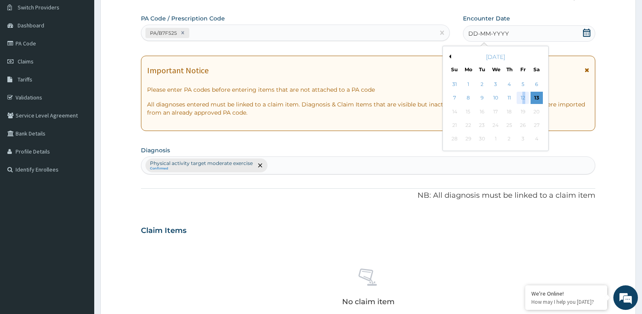
click at [524, 95] on div "12" at bounding box center [522, 98] width 12 height 12
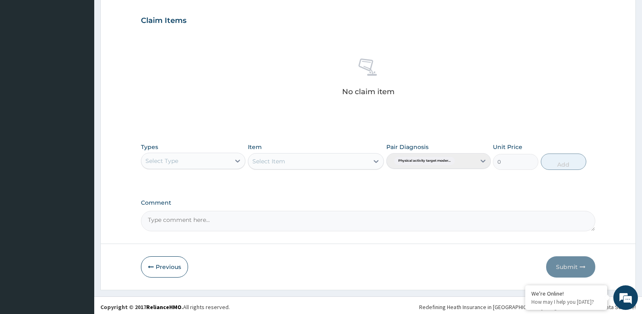
scroll to position [276, 0]
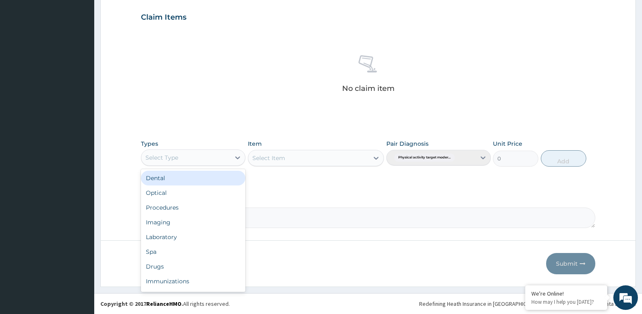
click at [148, 159] on div "Select Type" at bounding box center [161, 158] width 33 height 8
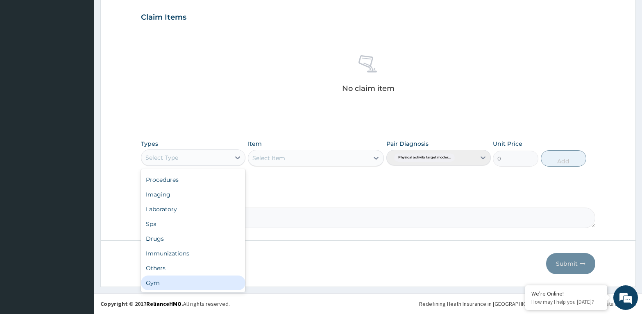
click at [156, 290] on div "Gym" at bounding box center [193, 283] width 104 height 15
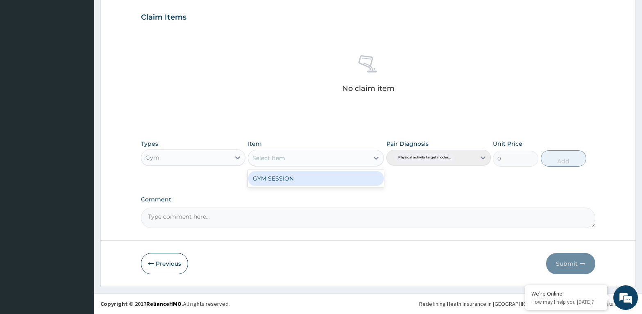
click at [273, 156] on div "Select Item" at bounding box center [268, 158] width 33 height 8
click at [262, 177] on div "GYM SESSION" at bounding box center [316, 178] width 136 height 15
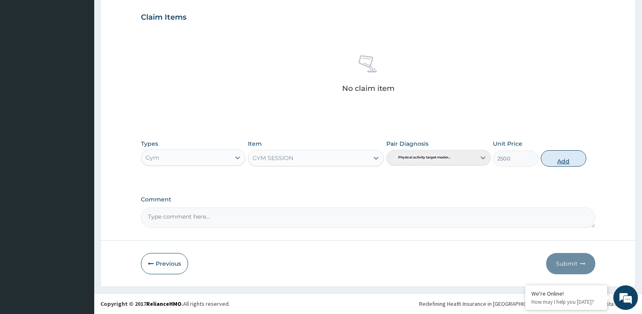
click at [559, 151] on button "Add" at bounding box center [563, 158] width 45 height 16
type input "0"
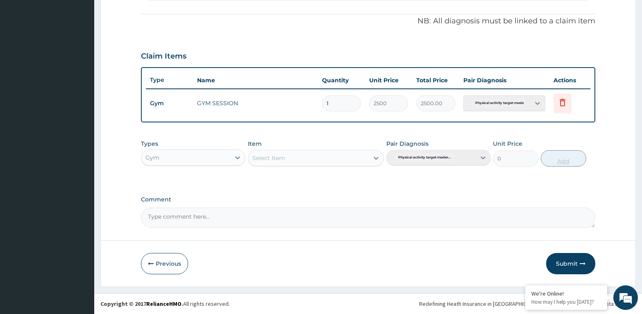
scroll to position [238, 0]
click at [560, 258] on button "Submit" at bounding box center [570, 263] width 49 height 21
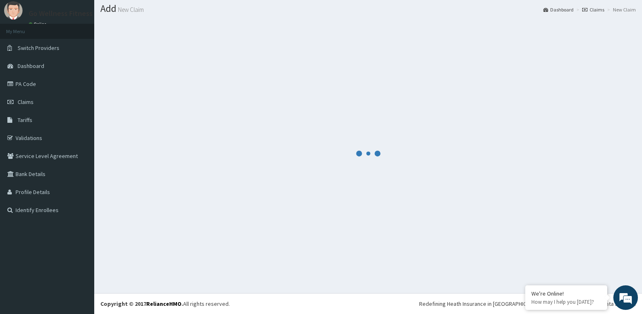
scroll to position [23, 0]
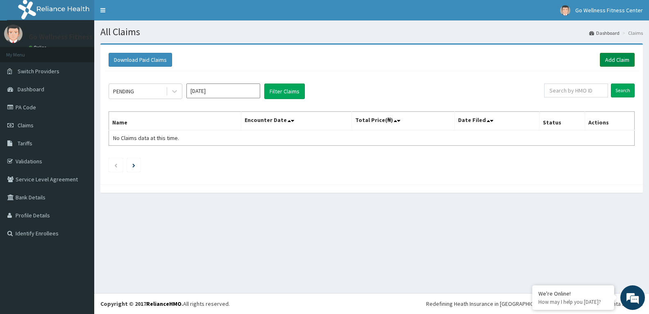
click at [609, 57] on link "Add Claim" at bounding box center [617, 60] width 35 height 14
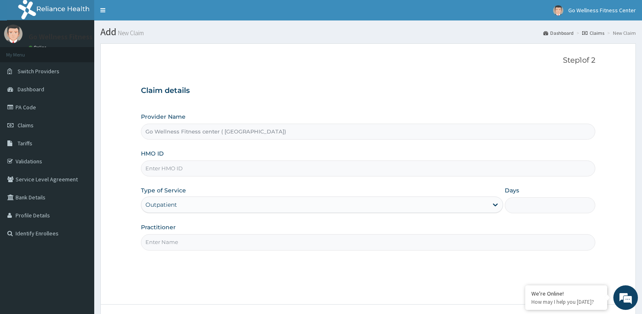
type input "Go Wellness Fitness center ( [GEOGRAPHIC_DATA])"
type input "1"
click at [154, 170] on input "HMO ID" at bounding box center [368, 169] width 454 height 16
type input "BWK/10004/A"
click at [165, 243] on input "Practitioner" at bounding box center [368, 242] width 454 height 16
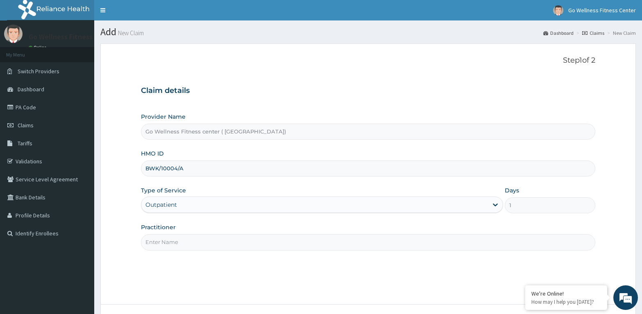
click at [149, 242] on input "Practitioner" at bounding box center [368, 242] width 454 height 16
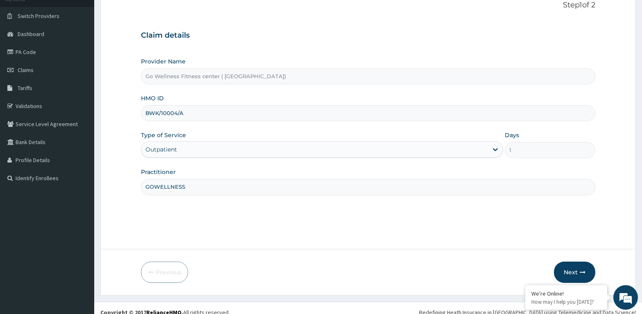
scroll to position [64, 0]
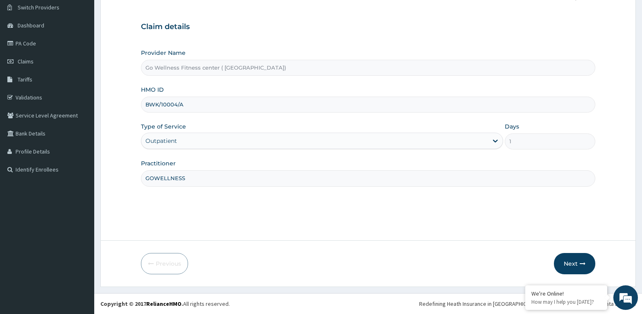
type input "GOWELLNESS"
drag, startPoint x: 552, startPoint y: 255, endPoint x: 575, endPoint y: 265, distance: 24.4
click at [575, 265] on div "Previous Next" at bounding box center [368, 263] width 454 height 21
click at [574, 262] on button "Next" at bounding box center [574, 263] width 41 height 21
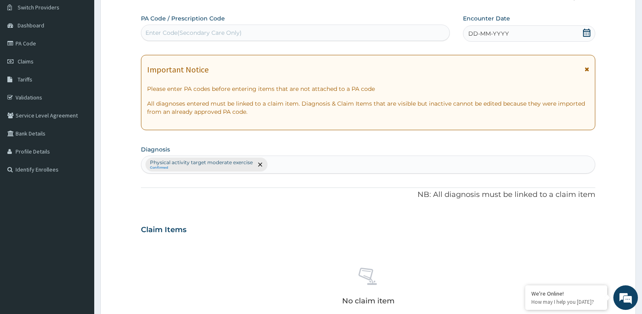
click at [147, 29] on div "Enter Code(Secondary Care Only)" at bounding box center [193, 33] width 96 height 8
type input "PA/ED287C"
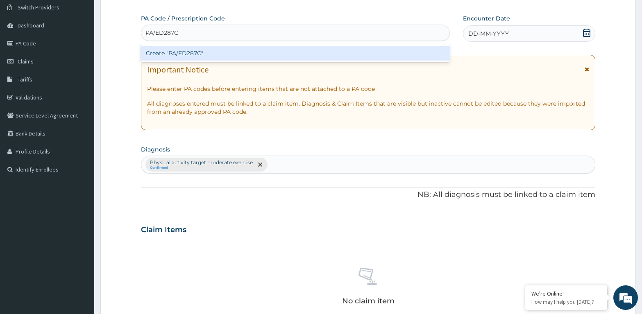
click at [205, 53] on div "Create "PA/ED287C"" at bounding box center [295, 53] width 309 height 15
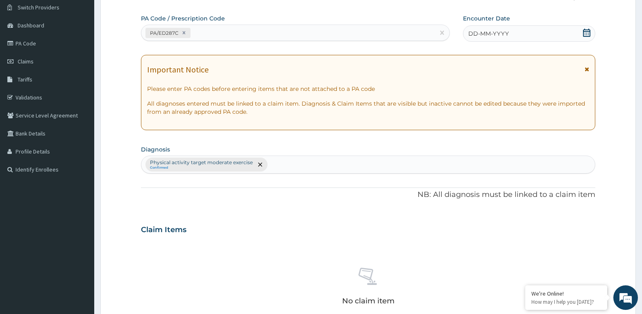
click at [588, 30] on icon at bounding box center [586, 33] width 7 height 8
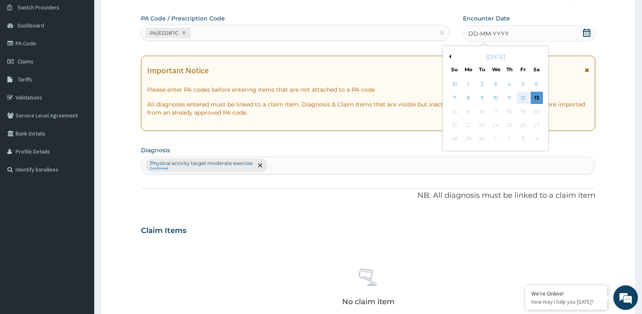
click at [524, 94] on div "12" at bounding box center [522, 98] width 12 height 12
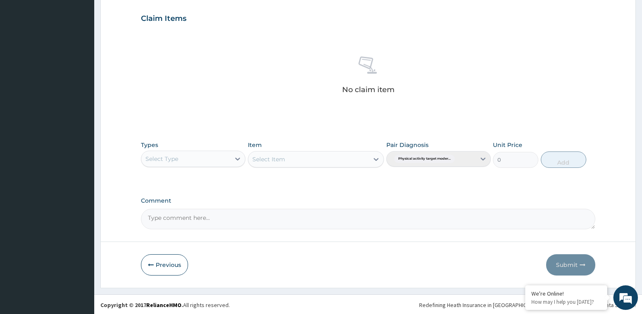
scroll to position [276, 0]
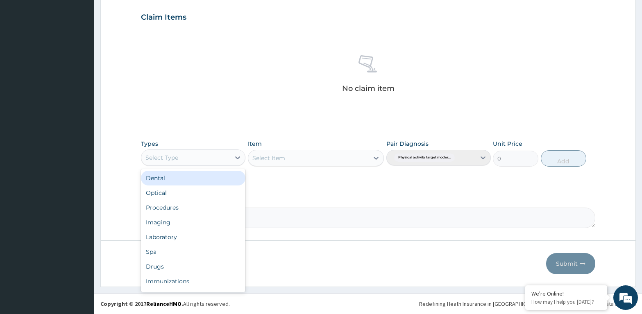
click at [161, 153] on div "Select Type" at bounding box center [185, 157] width 89 height 13
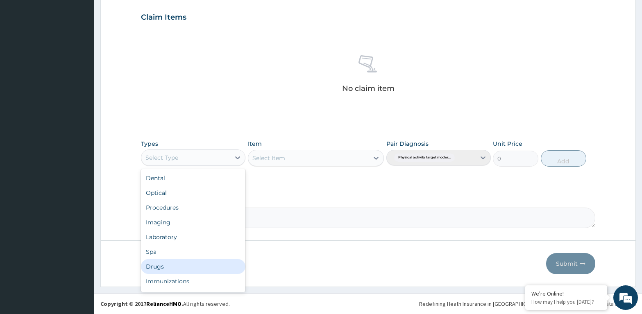
scroll to position [28, 0]
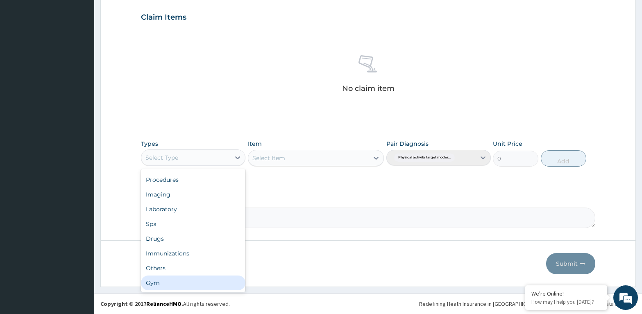
click at [156, 281] on div "Gym" at bounding box center [193, 283] width 104 height 15
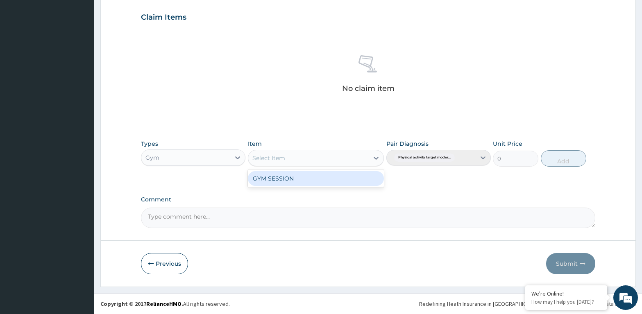
click at [276, 154] on div "Select Item" at bounding box center [268, 158] width 33 height 8
click at [281, 176] on div "GYM SESSION" at bounding box center [316, 178] width 136 height 15
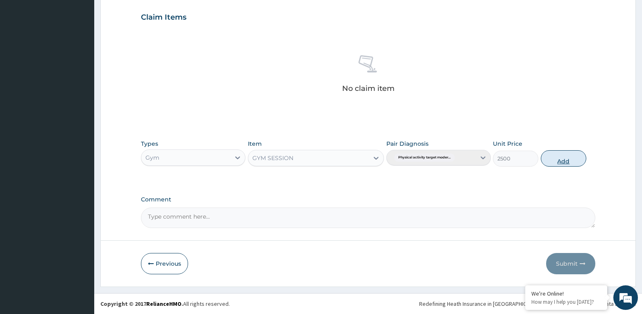
click at [568, 156] on button "Add" at bounding box center [563, 158] width 45 height 16
type input "0"
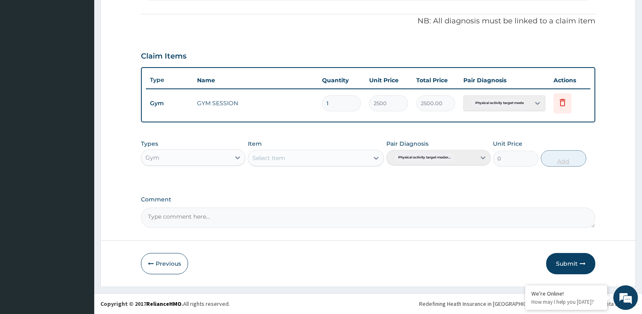
scroll to position [238, 0]
click at [575, 262] on button "Submit" at bounding box center [570, 263] width 49 height 21
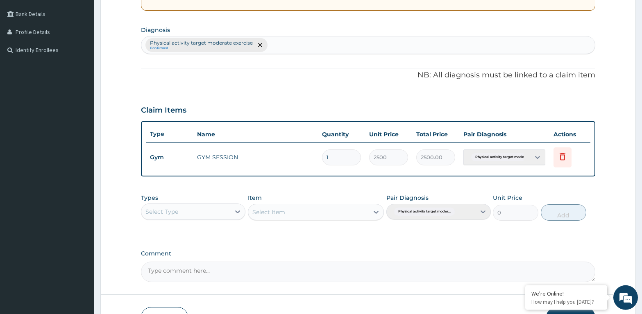
scroll to position [190, 0]
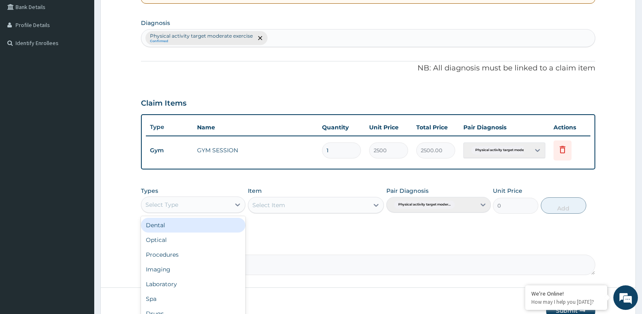
click at [170, 206] on div "Select Type" at bounding box center [161, 205] width 33 height 8
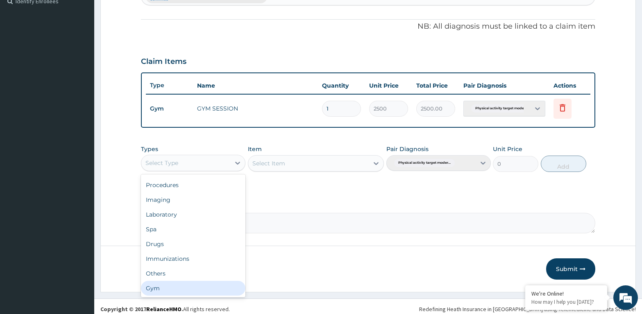
click at [150, 294] on div "Gym" at bounding box center [193, 288] width 104 height 15
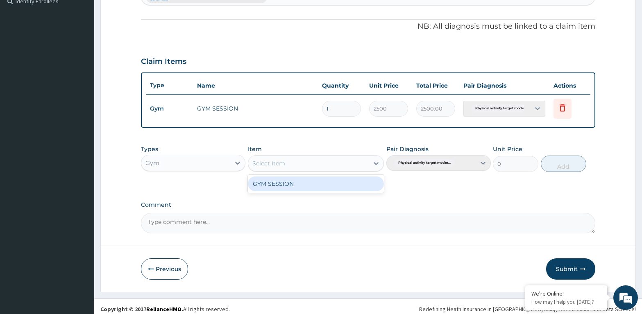
click at [272, 156] on div "Select Item" at bounding box center [316, 163] width 136 height 16
click at [287, 184] on div "GYM SESSION" at bounding box center [316, 183] width 136 height 15
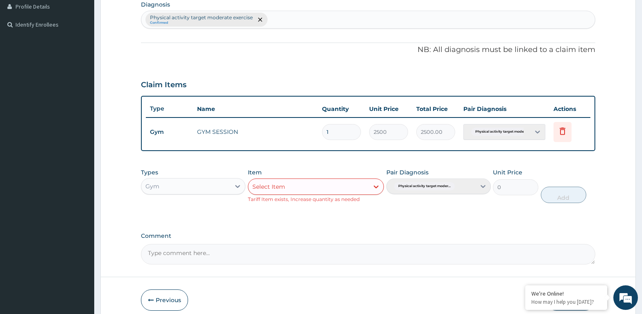
scroll to position [245, 0]
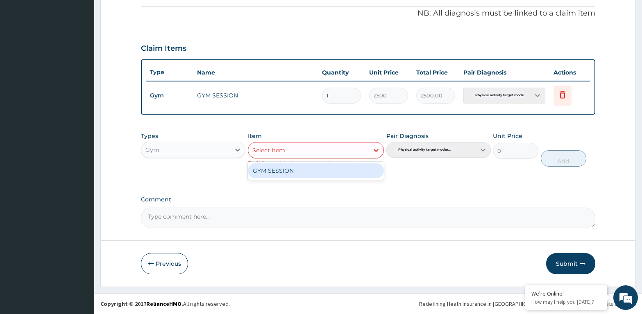
click at [348, 150] on div "Select Item" at bounding box center [308, 150] width 121 height 13
click at [267, 167] on div "GYM SESSION" at bounding box center [316, 170] width 136 height 15
click at [285, 148] on div "Select Item" at bounding box center [268, 150] width 33 height 8
click at [272, 166] on div "GYM SESSION" at bounding box center [316, 170] width 136 height 15
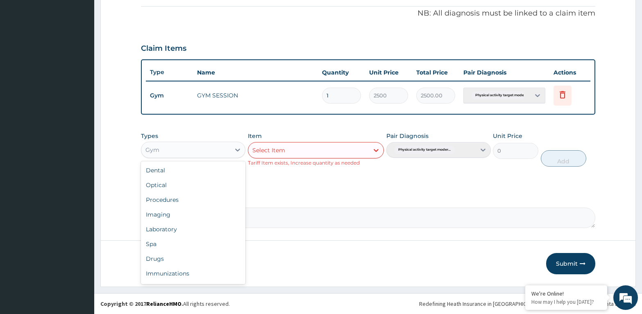
click at [151, 143] on div "Gym" at bounding box center [185, 149] width 89 height 13
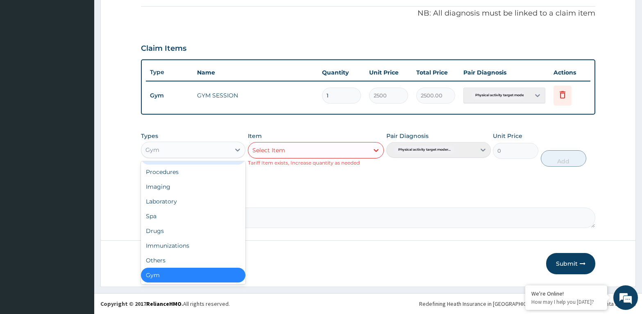
click at [279, 157] on div "Select Item" at bounding box center [316, 150] width 136 height 16
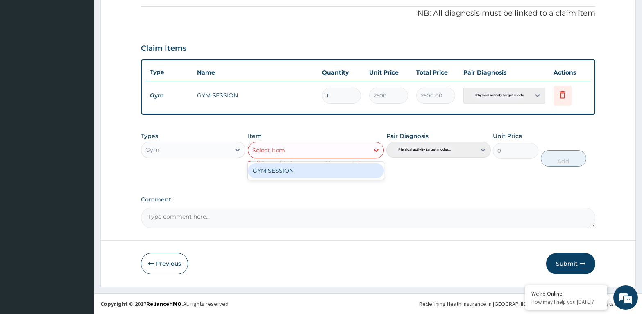
click at [280, 170] on div "GYM SESSION" at bounding box center [316, 170] width 136 height 15
click at [566, 265] on button "Submit" at bounding box center [570, 263] width 49 height 21
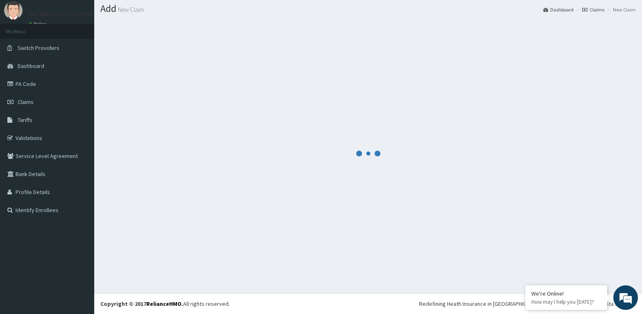
scroll to position [23, 0]
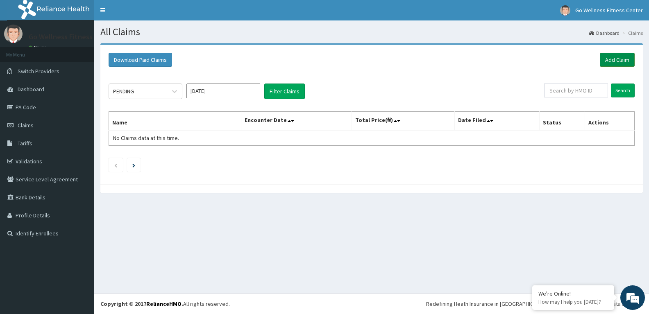
click at [608, 56] on link "Add Claim" at bounding box center [617, 60] width 35 height 14
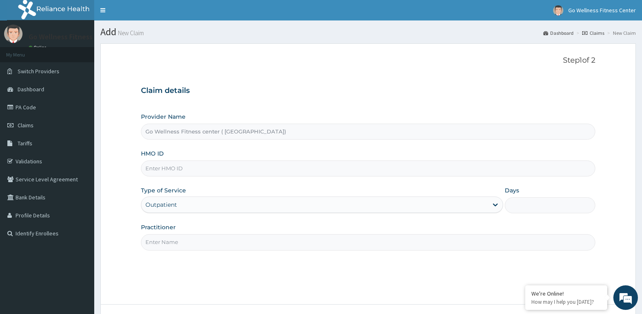
type input "Go Wellness Fitness center ( [GEOGRAPHIC_DATA])"
type input "1"
click at [154, 169] on input "HMO ID" at bounding box center [368, 169] width 454 height 16
click at [154, 170] on input "HMO ID" at bounding box center [368, 169] width 454 height 16
type input "BWK/I0004/B"
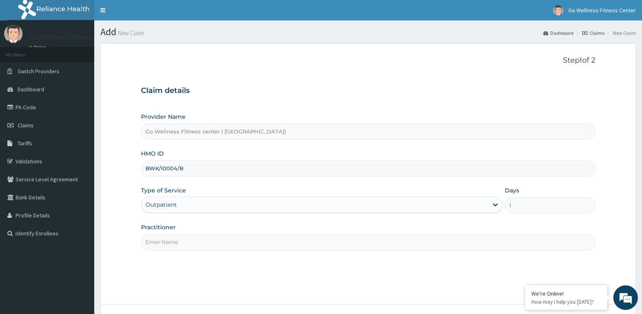
click at [162, 240] on input "Practitioner" at bounding box center [368, 242] width 454 height 16
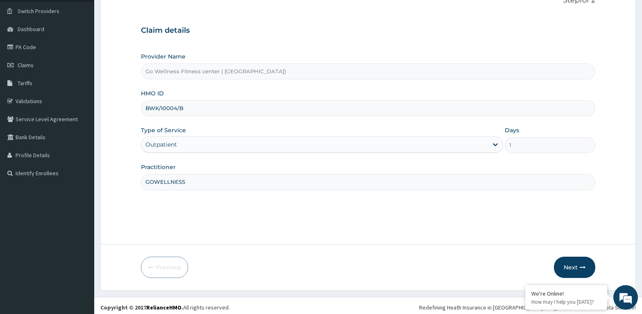
scroll to position [64, 0]
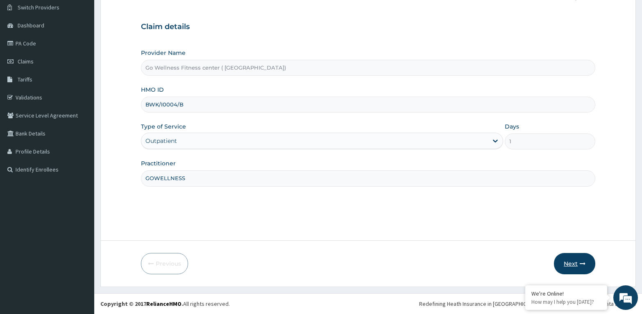
type input "GOWELLNESS"
click at [577, 259] on button "Next" at bounding box center [574, 263] width 41 height 21
click at [186, 102] on input "BWK/I0004/B" at bounding box center [368, 105] width 454 height 16
click at [183, 106] on input "BWK/I0004/B" at bounding box center [368, 105] width 454 height 16
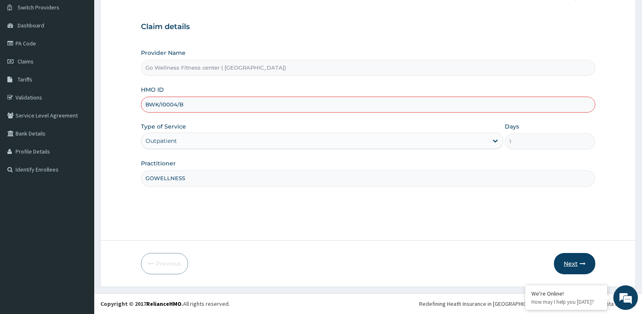
click at [579, 264] on button "Next" at bounding box center [574, 263] width 41 height 21
type input "BWK/10004/B"
click at [569, 259] on button "Next" at bounding box center [574, 263] width 41 height 21
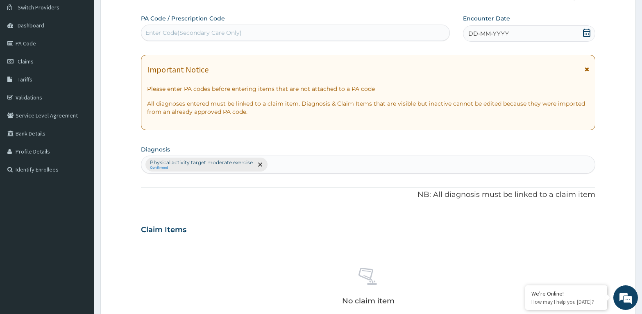
click at [161, 33] on div "Enter Code(Secondary Care Only)" at bounding box center [193, 33] width 96 height 8
type input "PA/C3835B"
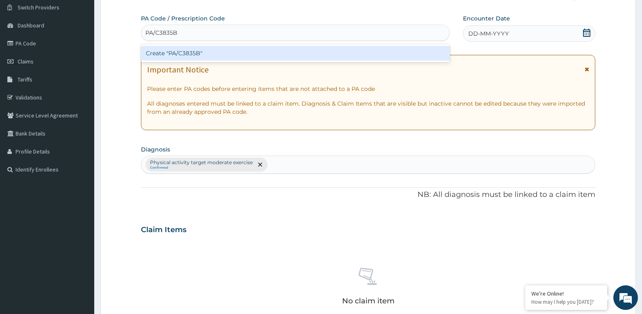
click at [205, 52] on div "Create "PA/C3835B"" at bounding box center [295, 53] width 309 height 15
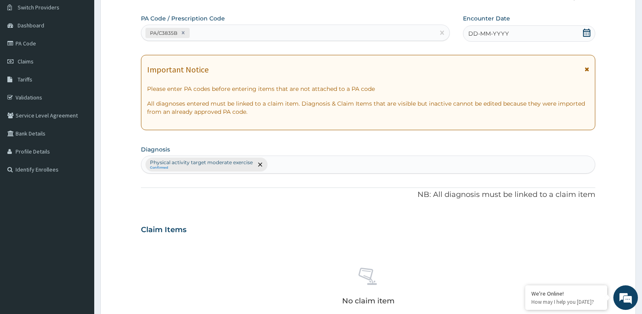
click at [588, 34] on icon at bounding box center [586, 33] width 7 height 8
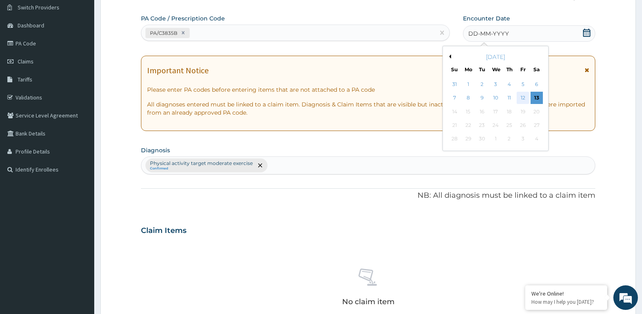
click at [519, 99] on div "12" at bounding box center [522, 98] width 12 height 12
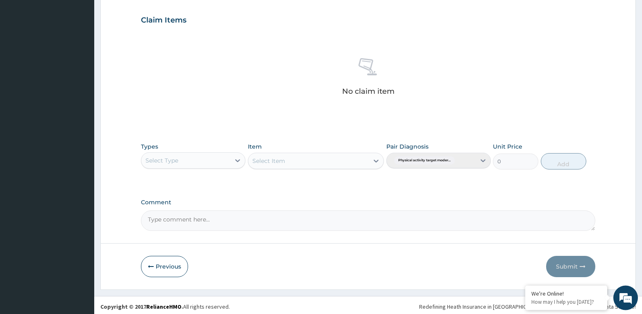
scroll to position [276, 0]
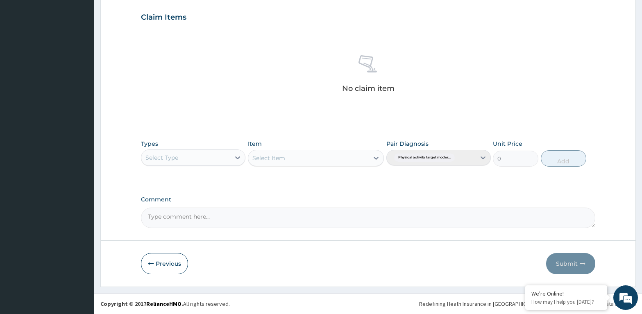
click at [154, 152] on div "Select Type" at bounding box center [185, 157] width 89 height 13
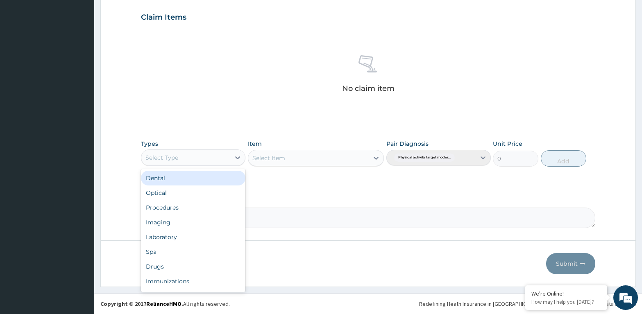
scroll to position [28, 0]
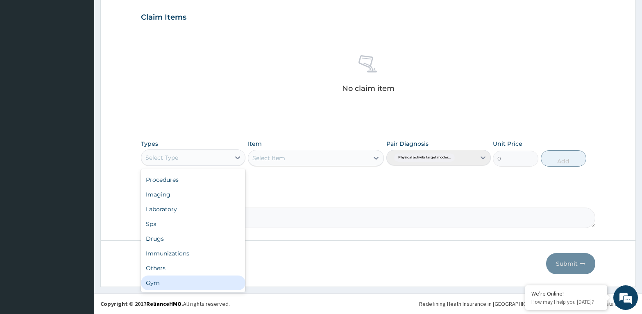
click at [155, 279] on div "Gym" at bounding box center [193, 283] width 104 height 15
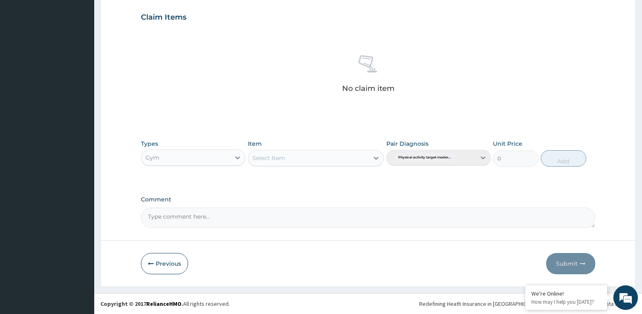
click at [272, 164] on div "Select Item" at bounding box center [308, 158] width 121 height 13
click at [276, 183] on div "GYM SESSION" at bounding box center [316, 178] width 136 height 15
click at [568, 156] on button "Add" at bounding box center [563, 158] width 45 height 16
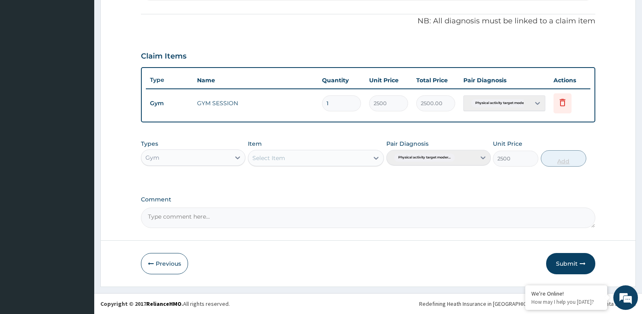
type input "0"
click at [570, 260] on button "Submit" at bounding box center [570, 263] width 49 height 21
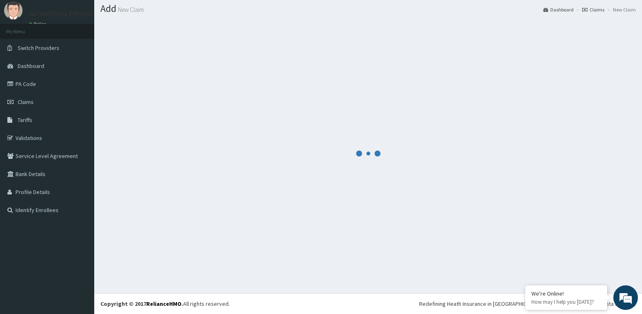
scroll to position [23, 0]
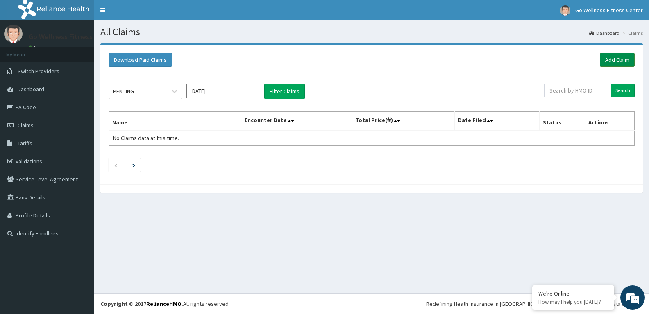
click at [615, 62] on link "Add Claim" at bounding box center [617, 60] width 35 height 14
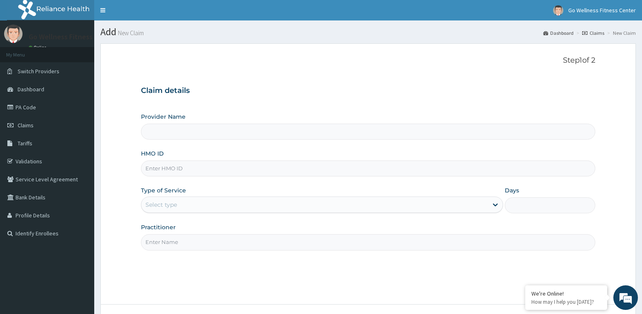
type input "Go Wellness Fitness center ( [GEOGRAPHIC_DATA])"
type input "1"
click at [156, 165] on input "HMO ID" at bounding box center [368, 169] width 454 height 16
type input "BWK/10004/C"
click at [158, 241] on input "Practitioner" at bounding box center [368, 242] width 454 height 16
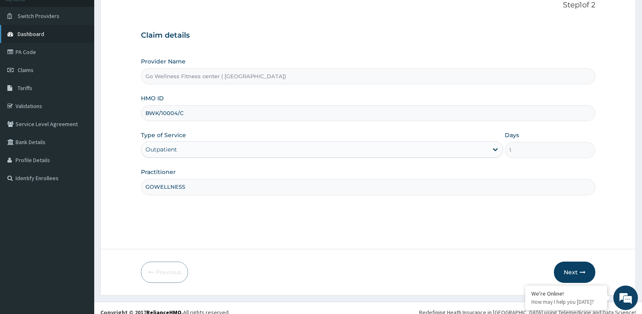
scroll to position [64, 0]
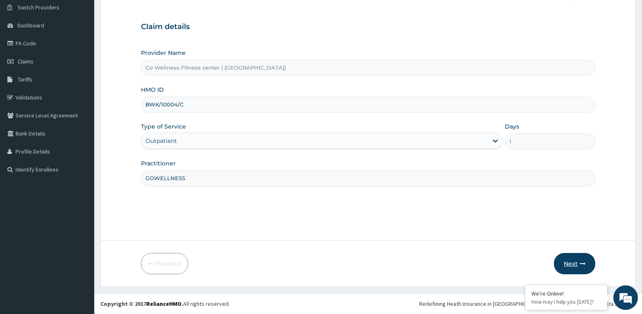
type input "GOWELLNESS"
click at [566, 262] on button "Next" at bounding box center [574, 263] width 41 height 21
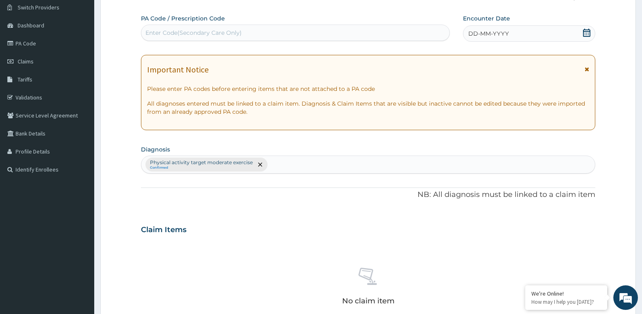
click at [151, 27] on div "Enter Code(Secondary Care Only)" at bounding box center [295, 32] width 308 height 13
type input "PA/5A161A"
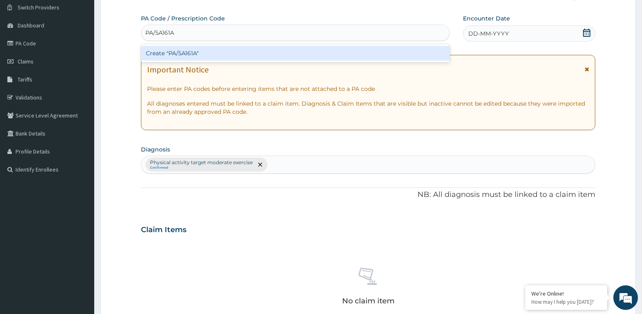
click at [197, 54] on div "Create "PA/5A161A"" at bounding box center [295, 53] width 309 height 15
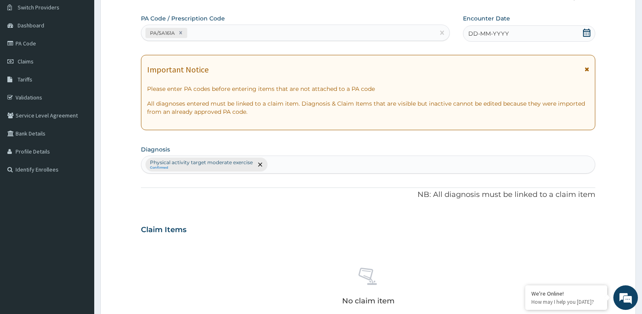
click at [586, 32] on icon at bounding box center [586, 33] width 8 height 8
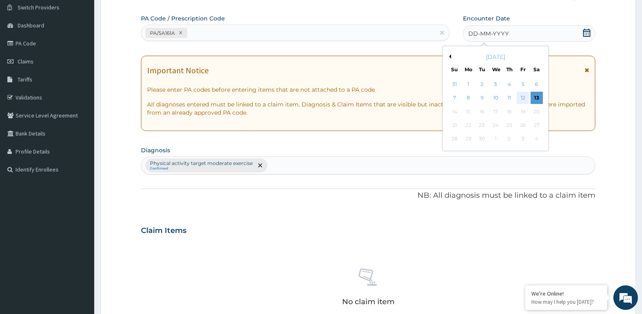
click at [522, 97] on div "12" at bounding box center [522, 98] width 12 height 12
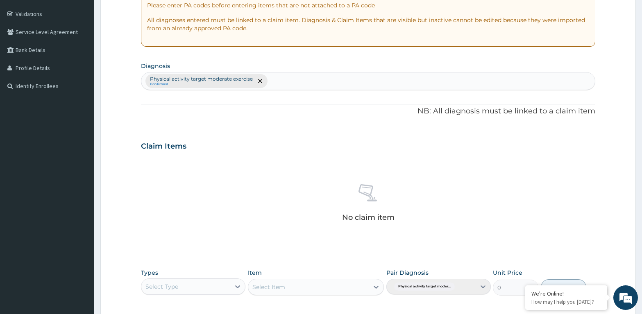
scroll to position [189, 0]
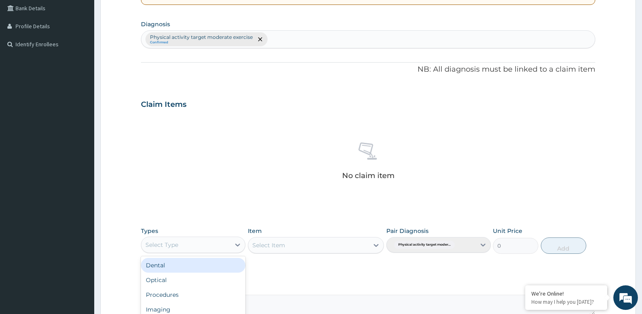
click at [166, 240] on div "Select Type" at bounding box center [185, 244] width 89 height 13
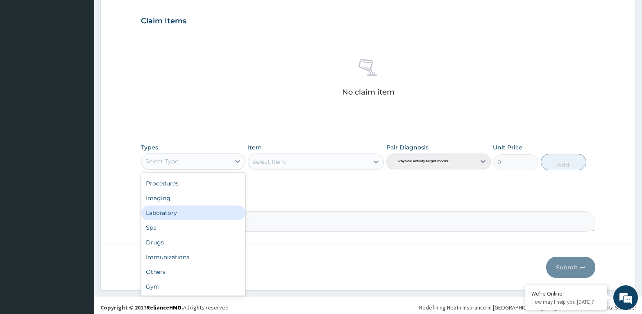
scroll to position [276, 0]
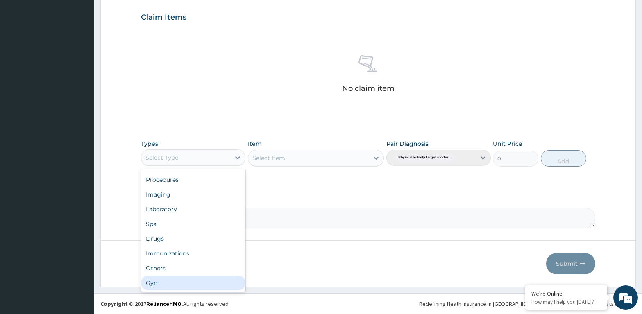
click at [148, 283] on div "Gym" at bounding box center [193, 283] width 104 height 15
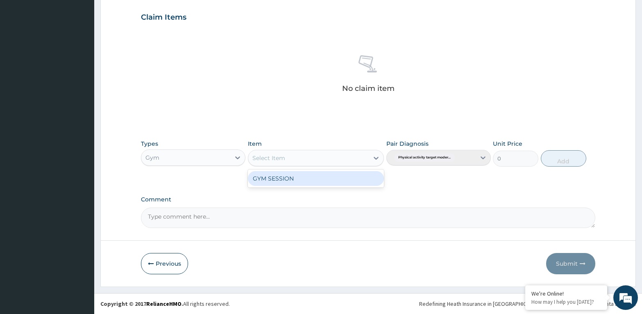
click at [285, 156] on div "Select Item" at bounding box center [268, 158] width 33 height 8
click at [274, 186] on div "GYM SESSION" at bounding box center [316, 179] width 136 height 18
click at [272, 180] on div "GYM SESSION" at bounding box center [316, 178] width 136 height 15
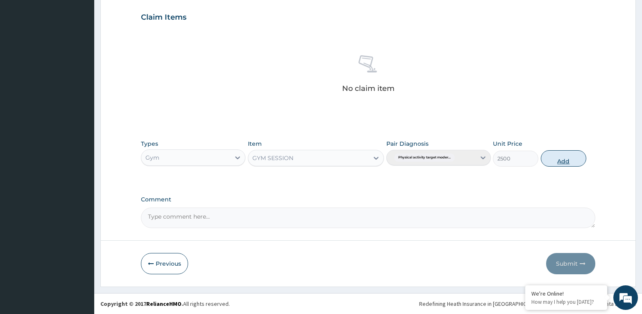
click at [569, 159] on button "Add" at bounding box center [563, 158] width 45 height 16
type input "0"
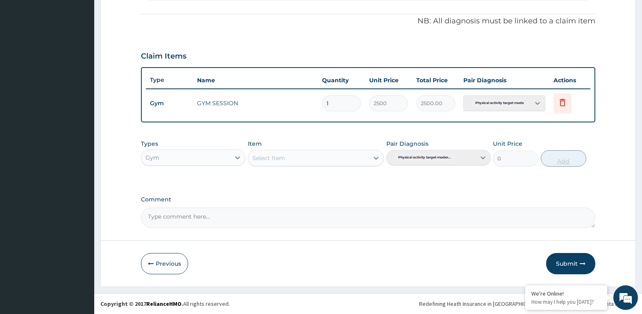
scroll to position [238, 0]
click at [566, 262] on button "Submit" at bounding box center [570, 263] width 49 height 21
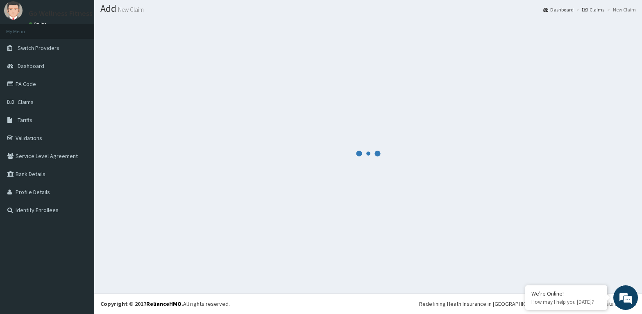
scroll to position [23, 0]
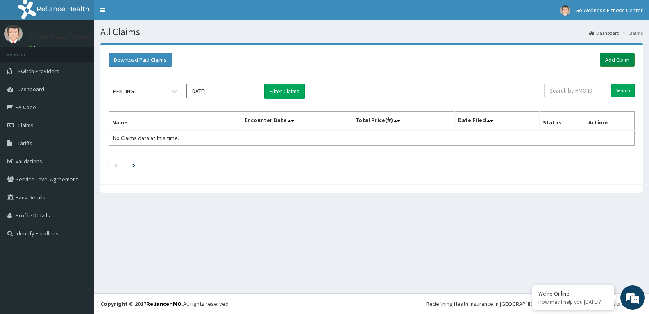
click at [610, 59] on link "Add Claim" at bounding box center [617, 60] width 35 height 14
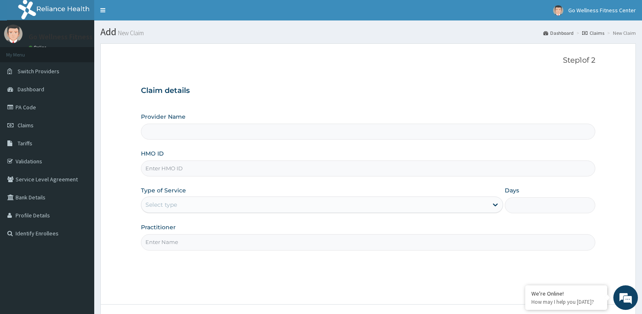
type input "Go Wellness Fitness center ( Portharcourt)"
type input "1"
click at [156, 170] on input "HMO ID" at bounding box center [368, 169] width 454 height 16
type input "BWK/10004/D"
click at [171, 242] on input "Practitioner" at bounding box center [368, 242] width 454 height 16
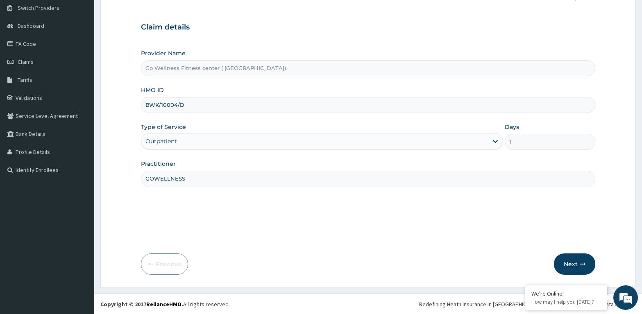
scroll to position [64, 0]
type input "GOWELLNESS"
click at [568, 262] on button "Next" at bounding box center [574, 263] width 41 height 21
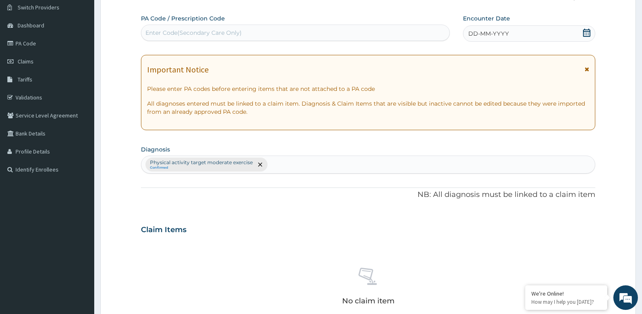
click at [152, 30] on div "Enter Code(Secondary Care Only)" at bounding box center [193, 33] width 96 height 8
type input "PA/91EE41"
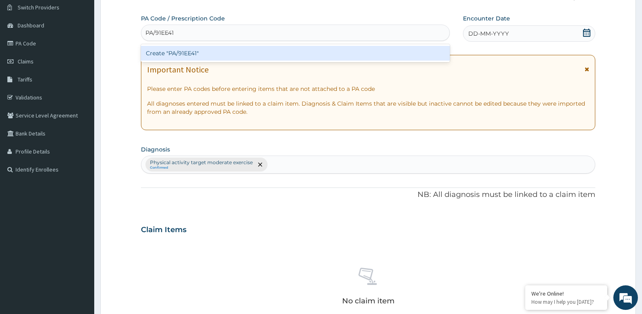
click at [203, 55] on div "Create "PA/91EE41"" at bounding box center [295, 53] width 309 height 15
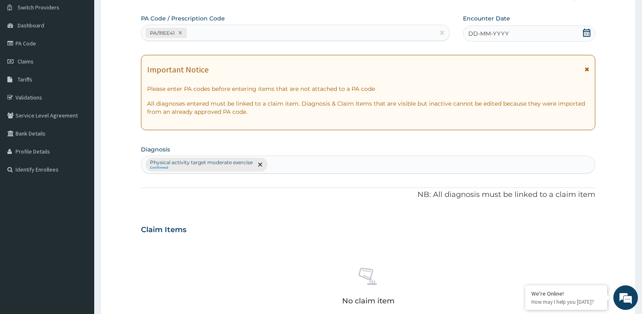
click at [552, 36] on div "DD-MM-YYYY" at bounding box center [529, 33] width 132 height 16
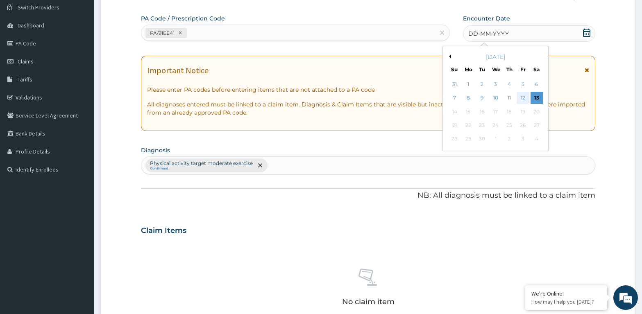
click at [524, 99] on div "12" at bounding box center [522, 98] width 12 height 12
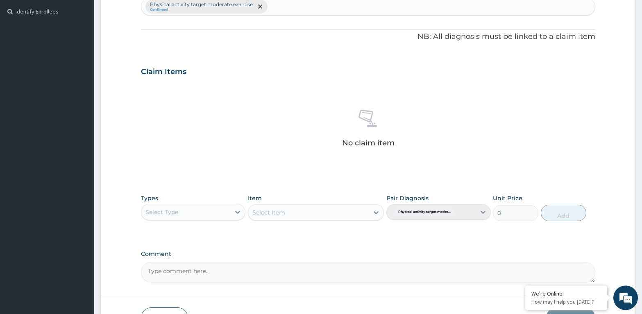
scroll to position [231, 0]
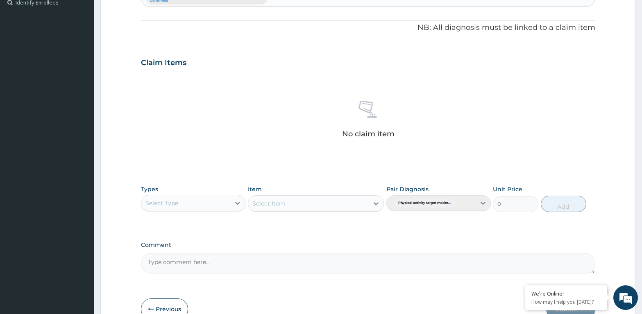
click at [156, 201] on div "Select Type" at bounding box center [161, 203] width 33 height 8
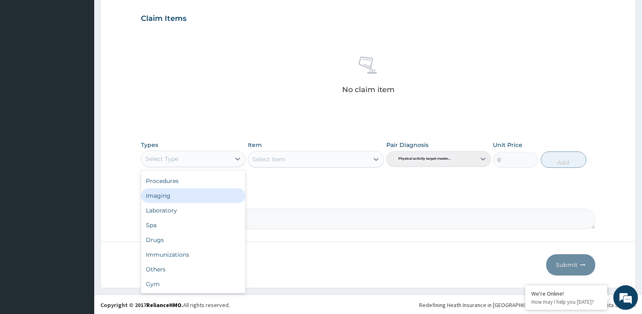
scroll to position [276, 0]
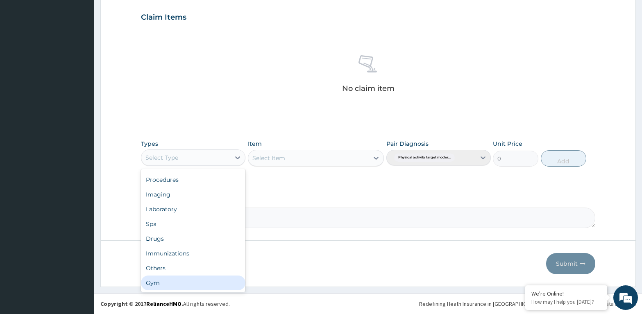
click at [160, 285] on div "Gym" at bounding box center [193, 283] width 104 height 15
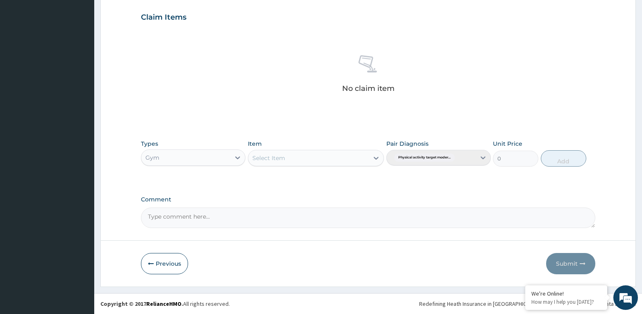
click at [273, 156] on div "Select Item" at bounding box center [268, 158] width 33 height 8
click at [274, 179] on div "GYM SESSION" at bounding box center [316, 178] width 136 height 15
click at [555, 155] on button "Add" at bounding box center [563, 158] width 45 height 16
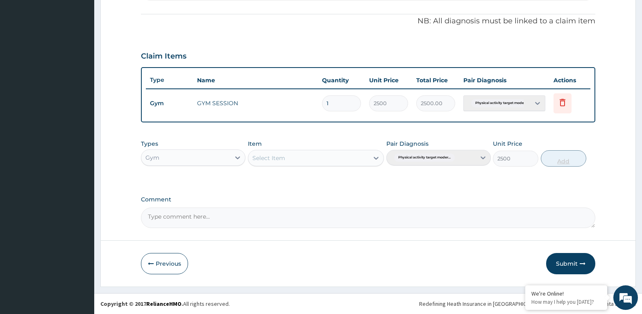
type input "0"
click at [568, 263] on button "Submit" at bounding box center [570, 263] width 49 height 21
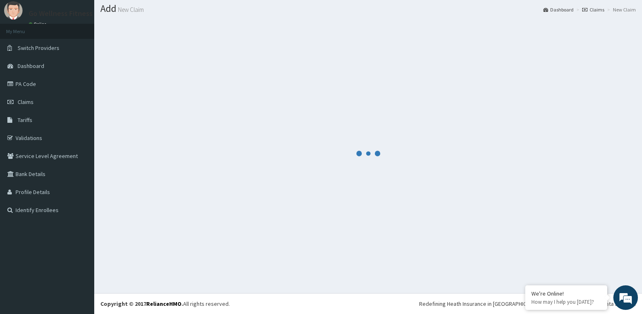
scroll to position [23, 0]
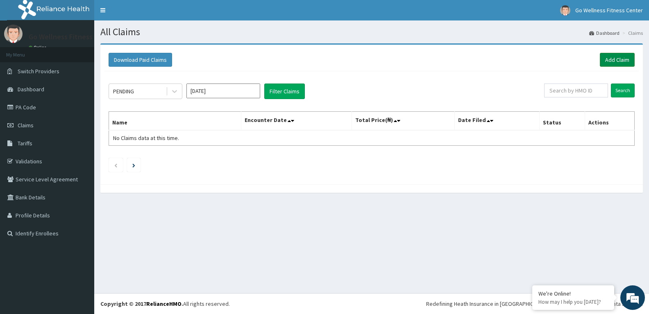
click at [616, 58] on link "Add Claim" at bounding box center [617, 60] width 35 height 14
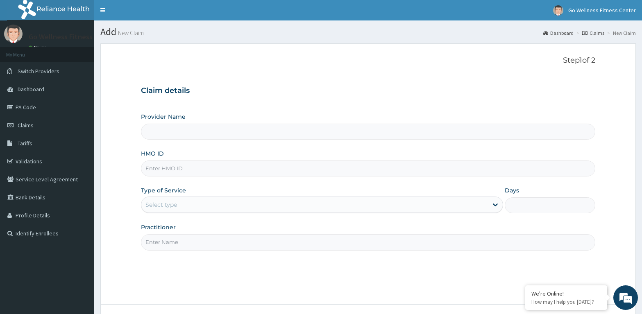
click at [149, 159] on div "HMO ID" at bounding box center [368, 162] width 454 height 27
click at [156, 176] on input "HMO ID" at bounding box center [368, 169] width 454 height 16
type input "Go Wellness Fitness center ( Portharcourt)"
type input "1"
type input "BWK/10021/A"
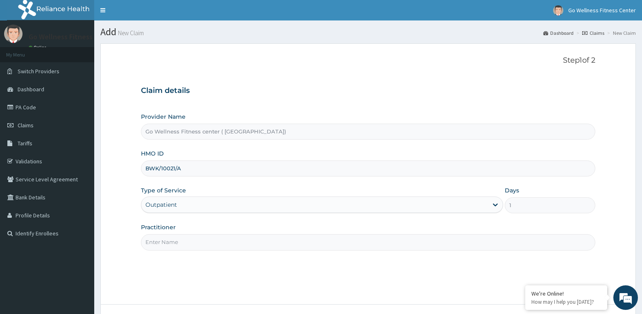
click at [161, 244] on input "Practitioner" at bounding box center [368, 242] width 454 height 16
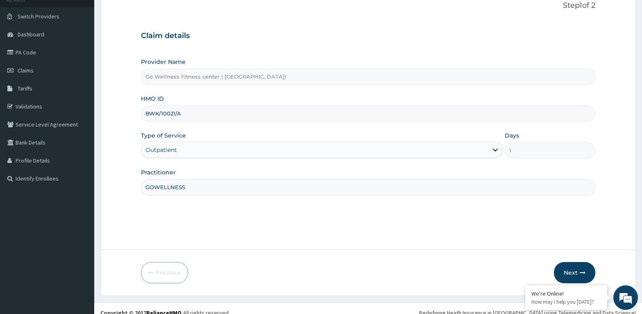
scroll to position [64, 0]
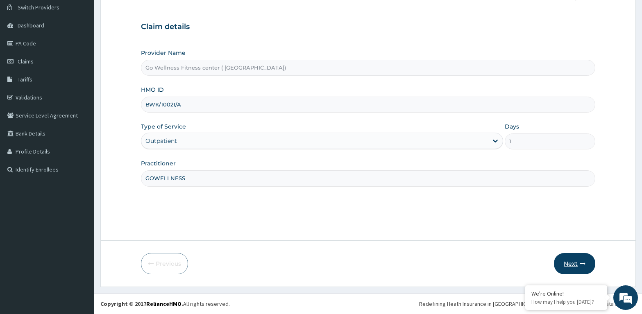
type input "GOWELLNESS"
click at [572, 260] on button "Next" at bounding box center [574, 263] width 41 height 21
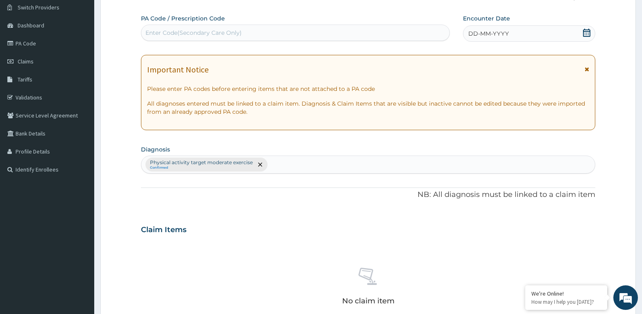
click at [154, 31] on div "Enter Code(Secondary Care Only)" at bounding box center [193, 33] width 96 height 8
type input "PA/67DFE6"
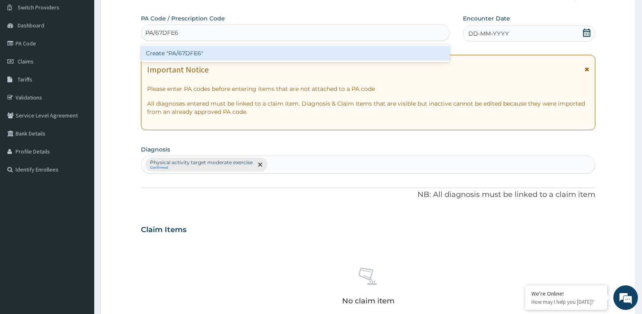
click at [202, 51] on div "Create "PA/67DFE6"" at bounding box center [295, 53] width 309 height 15
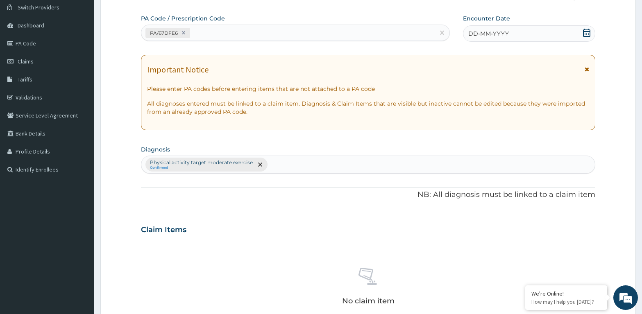
click at [567, 32] on div "DD-MM-YYYY" at bounding box center [529, 33] width 132 height 16
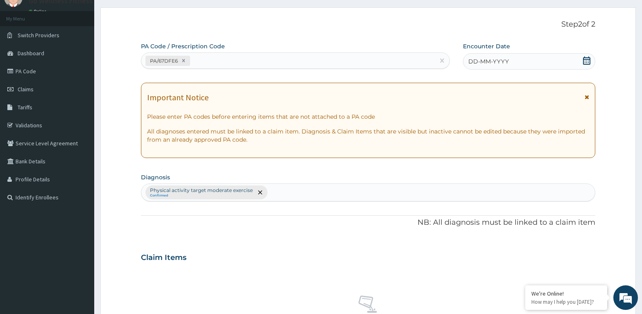
scroll to position [26, 0]
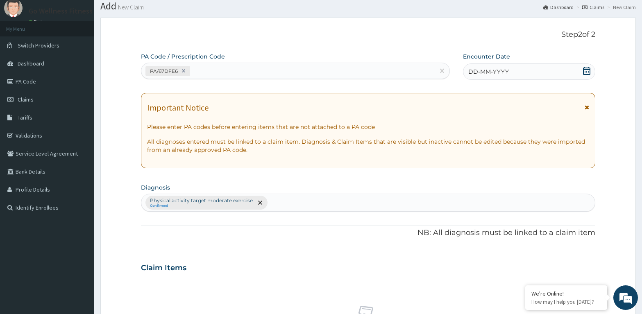
click at [498, 70] on span "DD-MM-YYYY" at bounding box center [488, 72] width 41 height 8
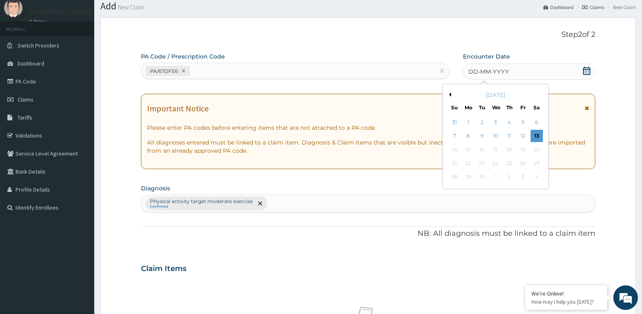
click at [450, 92] on div "[DATE]" at bounding box center [495, 95] width 99 height 8
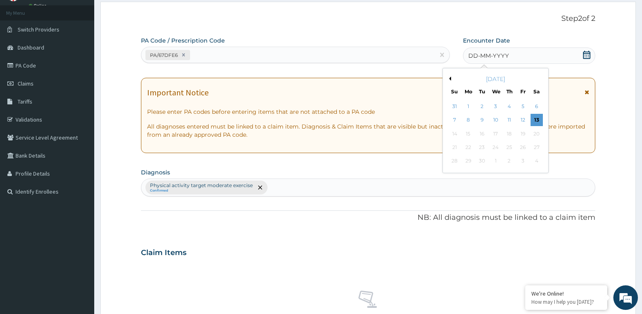
scroll to position [0, 0]
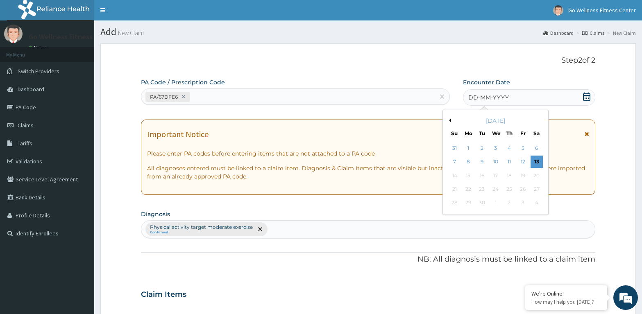
click at [450, 120] on button "Previous Month" at bounding box center [449, 120] width 4 height 4
click at [532, 161] on div "12" at bounding box center [536, 162] width 12 height 12
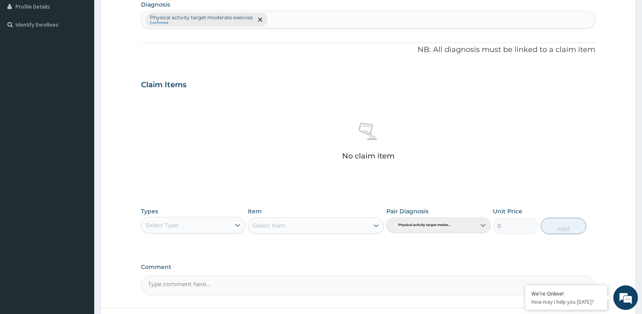
scroll to position [251, 0]
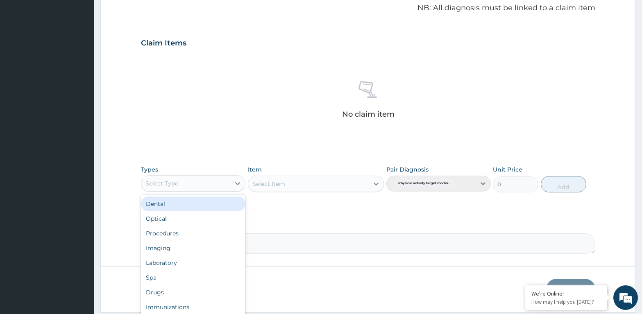
click at [152, 179] on div "Select Type" at bounding box center [161, 183] width 33 height 8
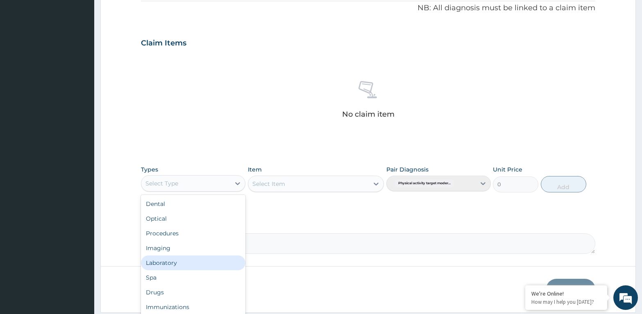
scroll to position [28, 0]
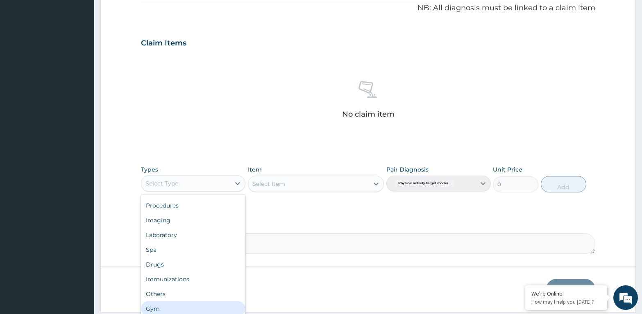
click at [153, 309] on div "Gym" at bounding box center [193, 308] width 104 height 15
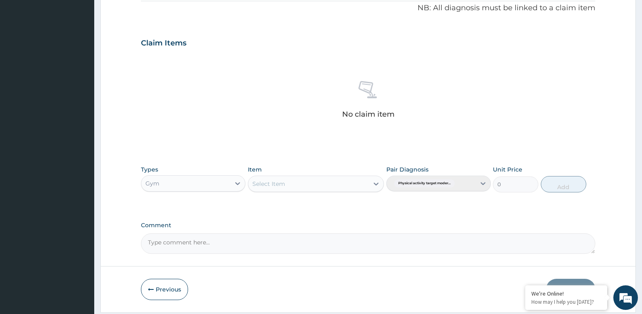
click at [270, 185] on div "Select Item" at bounding box center [268, 184] width 33 height 8
click at [270, 202] on div "GYM SESSION" at bounding box center [316, 204] width 136 height 15
click at [562, 182] on button "Add" at bounding box center [563, 184] width 45 height 16
type input "0"
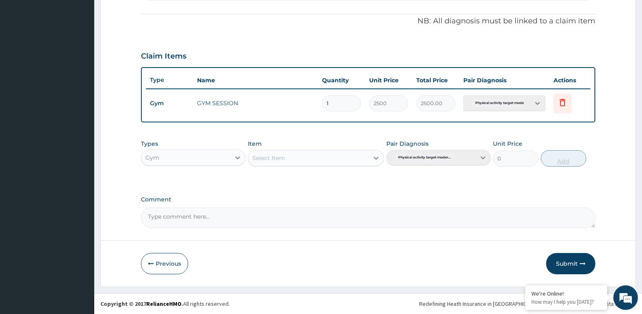
scroll to position [238, 0]
click at [547, 260] on button "Submit" at bounding box center [570, 263] width 49 height 21
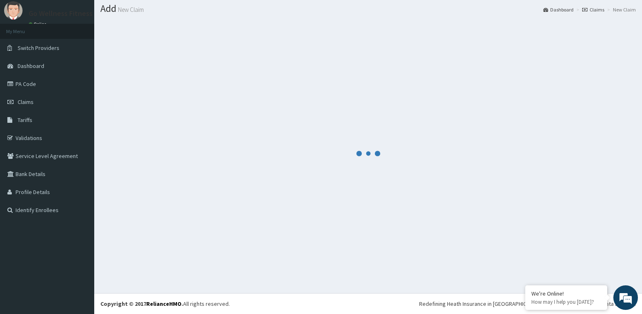
scroll to position [23, 0]
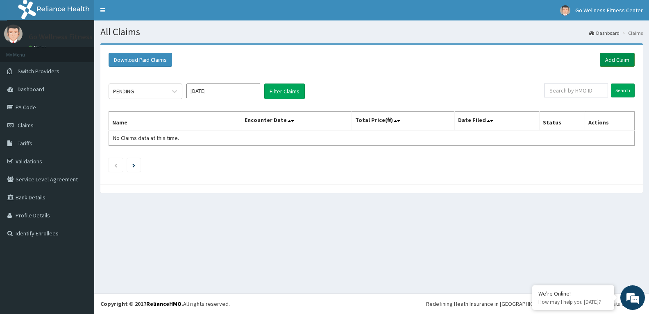
click at [613, 57] on link "Add Claim" at bounding box center [617, 60] width 35 height 14
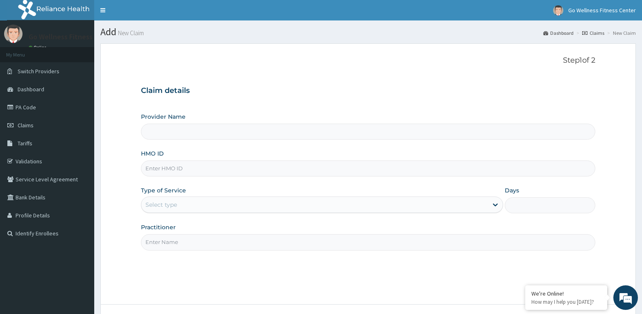
type input "Go Wellness Fitness center ( [GEOGRAPHIC_DATA])"
type input "1"
click at [157, 170] on input "HMO ID" at bounding box center [368, 169] width 454 height 16
type input "BWK/100/6/A"
click at [160, 240] on input "Practitioner" at bounding box center [368, 242] width 454 height 16
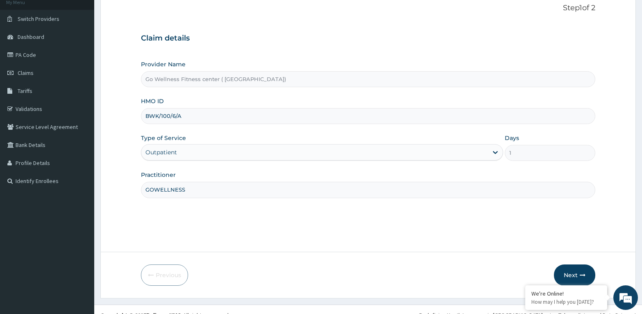
scroll to position [64, 0]
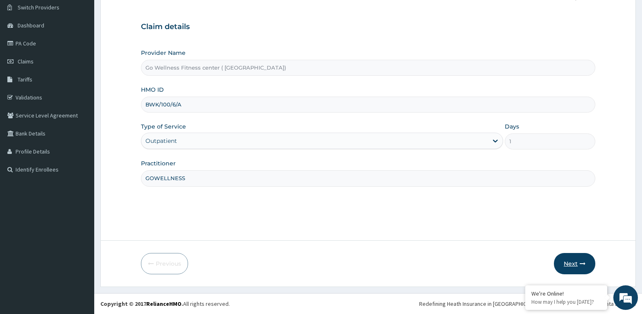
type input "GOWELLNESS"
click at [567, 262] on button "Next" at bounding box center [574, 263] width 41 height 21
type input "BWK/10016/A"
click at [572, 258] on button "Next" at bounding box center [574, 263] width 41 height 21
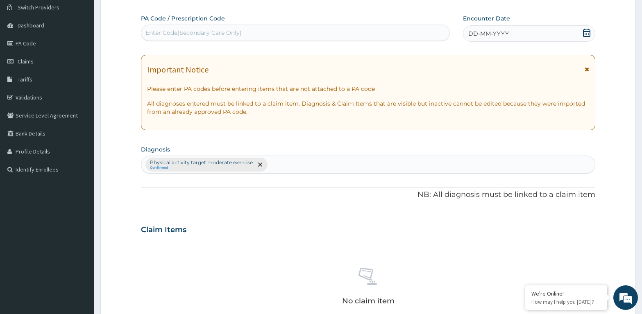
click at [156, 30] on div "Enter Code(Secondary Care Only)" at bounding box center [193, 33] width 96 height 8
type input "PA/9EF8E4"
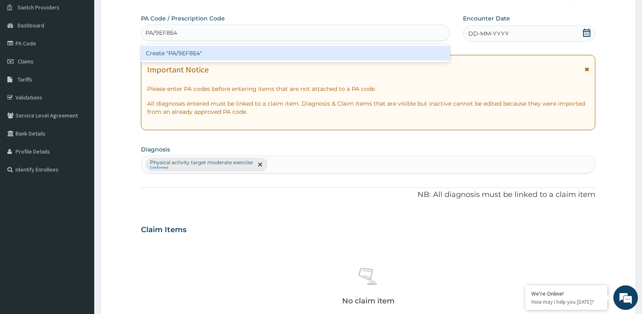
click at [204, 53] on div "Create "PA/9EF8E4"" at bounding box center [295, 53] width 309 height 15
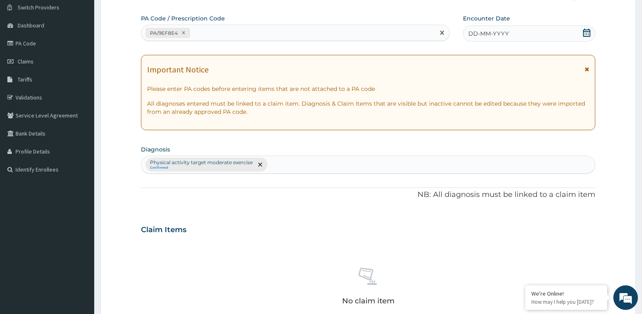
click at [562, 32] on div "DD-MM-YYYY" at bounding box center [529, 33] width 132 height 16
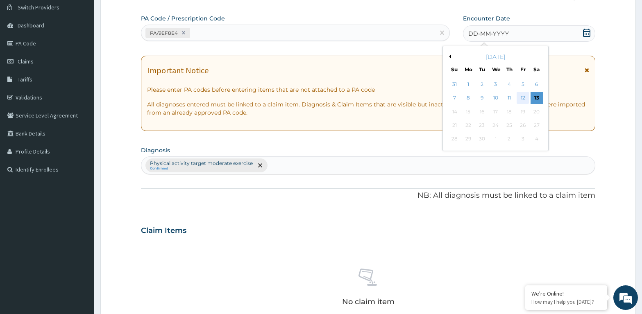
click at [523, 100] on div "12" at bounding box center [522, 98] width 12 height 12
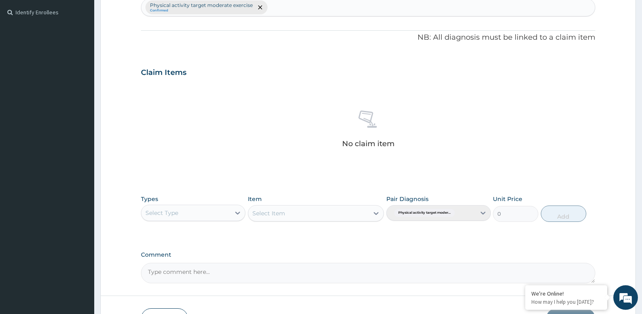
scroll to position [273, 0]
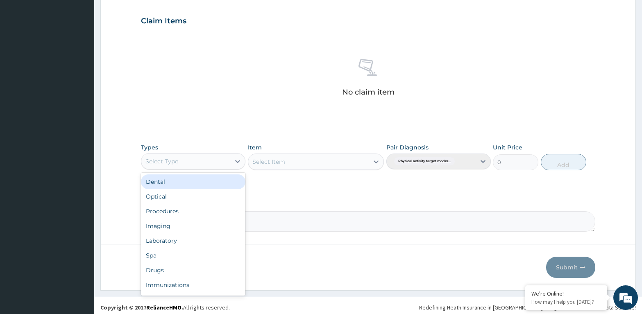
click at [178, 155] on div "Select Type" at bounding box center [185, 161] width 89 height 13
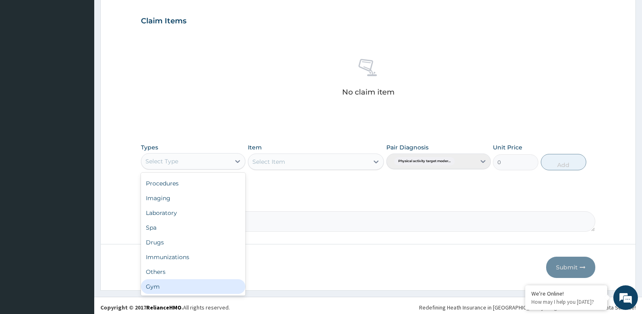
click at [148, 283] on div "Gym" at bounding box center [193, 286] width 104 height 15
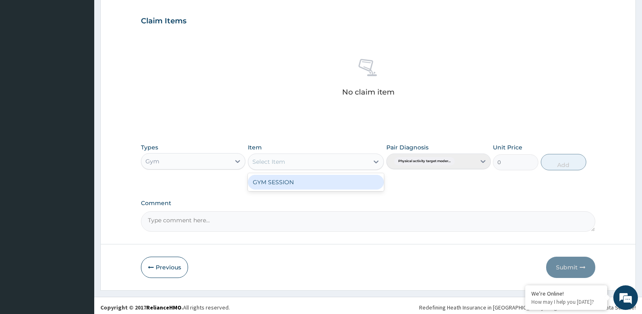
click at [288, 159] on div "Select Item" at bounding box center [308, 161] width 121 height 13
click at [282, 185] on div "GYM SESSION" at bounding box center [316, 182] width 136 height 15
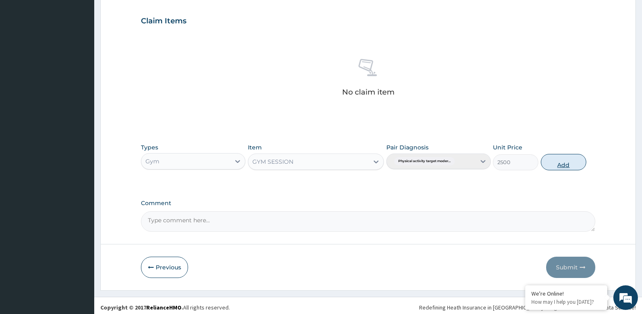
click at [555, 163] on button "Add" at bounding box center [563, 162] width 45 height 16
type input "0"
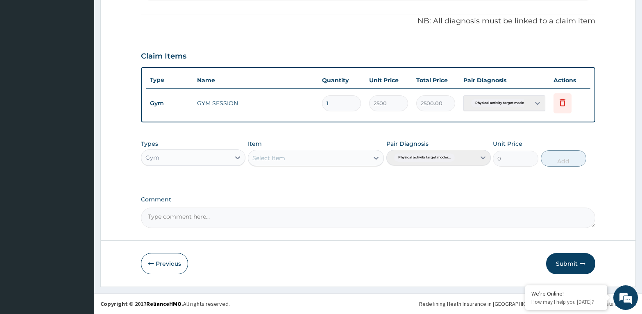
scroll to position [238, 0]
click at [567, 255] on button "Submit" at bounding box center [570, 263] width 49 height 21
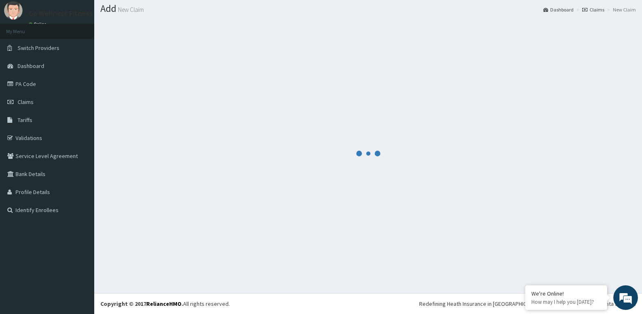
scroll to position [23, 0]
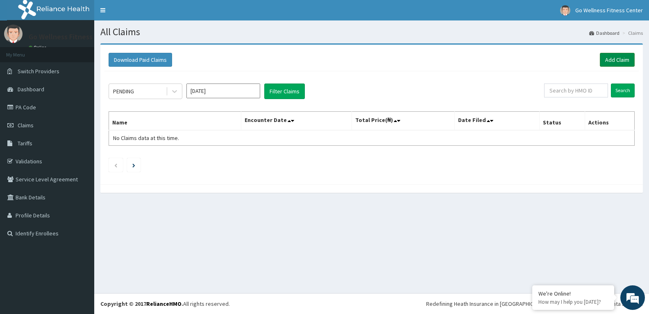
click at [604, 56] on link "Add Claim" at bounding box center [617, 60] width 35 height 14
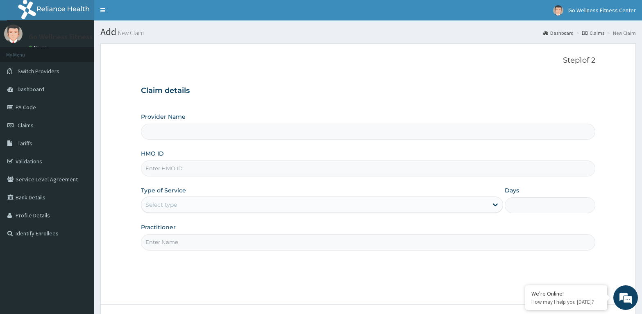
type input "Go Wellness Fitness center ( [GEOGRAPHIC_DATA])"
type input "1"
click at [156, 169] on input "HMO ID" at bounding box center [368, 169] width 454 height 16
type input "BWK/I0016/B"
click at [157, 243] on input "Practitioner" at bounding box center [368, 242] width 454 height 16
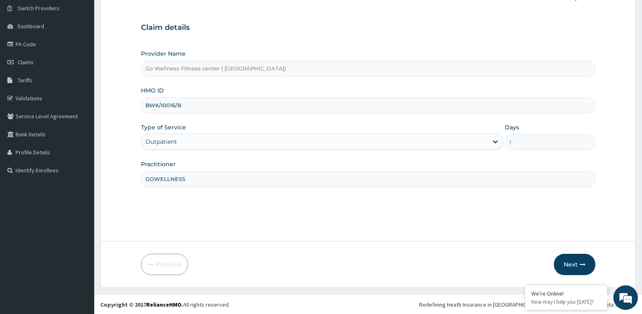
scroll to position [64, 0]
type input "GOWELLNESS"
click at [571, 260] on button "Next" at bounding box center [574, 263] width 41 height 21
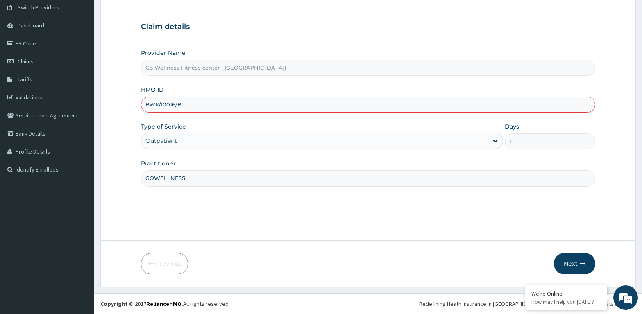
click at [187, 181] on input "GOWELLNESS" at bounding box center [368, 178] width 454 height 16
click at [572, 259] on button "Next" at bounding box center [574, 263] width 41 height 21
click at [574, 258] on button "Next" at bounding box center [574, 263] width 41 height 21
click at [574, 264] on button "Next" at bounding box center [574, 263] width 41 height 21
click at [196, 104] on input "BWK/I0016/B" at bounding box center [368, 105] width 454 height 16
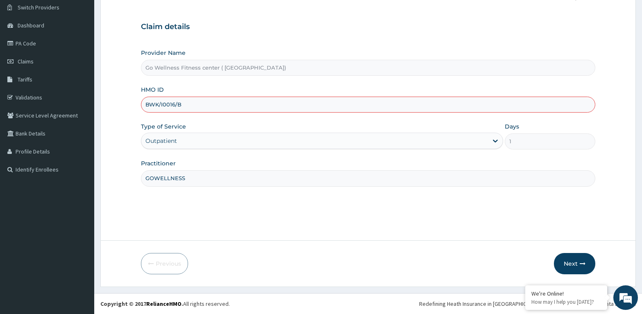
click at [160, 104] on input "BWK/I0016/B" at bounding box center [368, 105] width 454 height 16
click at [572, 262] on button "Next" at bounding box center [574, 263] width 41 height 21
drag, startPoint x: 204, startPoint y: 102, endPoint x: 126, endPoint y: 108, distance: 78.0
click at [141, 101] on input "BWK/I0016/B" at bounding box center [368, 105] width 454 height 16
type input "BWK/10016/B"
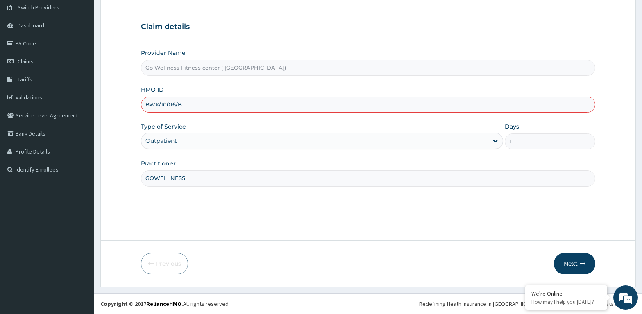
click at [416, 145] on div "Outpatient" at bounding box center [322, 141] width 362 height 16
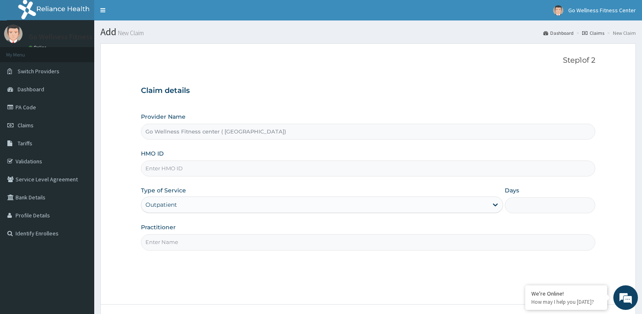
type input "Go Wellness Fitness center ( [GEOGRAPHIC_DATA])"
type input "1"
type input "BWK/1OO16/B"
click at [152, 241] on input "Practitioner" at bounding box center [368, 242] width 454 height 16
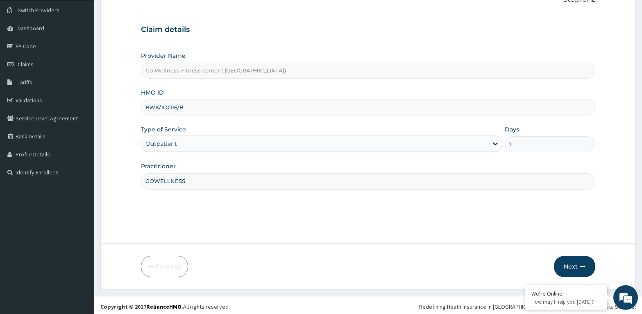
scroll to position [64, 0]
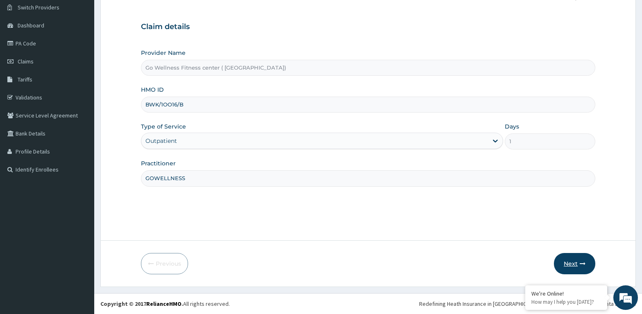
type input "GOWELLNESS"
click at [572, 264] on button "Next" at bounding box center [574, 263] width 41 height 21
type input "BWK/10016/B"
click at [570, 260] on button "Next" at bounding box center [574, 263] width 41 height 21
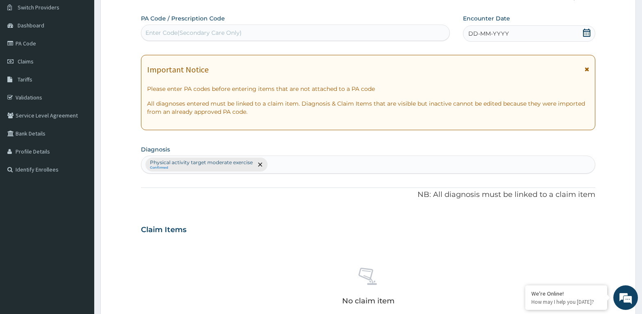
click at [182, 28] on div "Enter Code(Secondary Care Only)" at bounding box center [295, 32] width 308 height 13
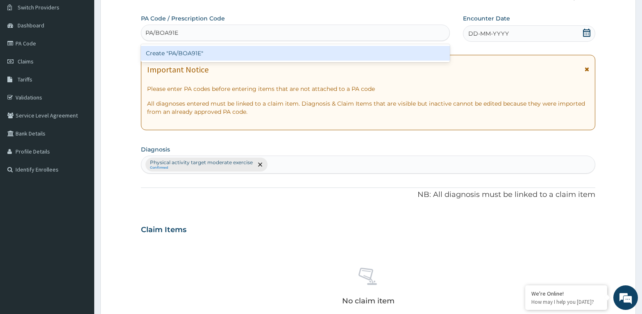
type input "PA/BOA91E"
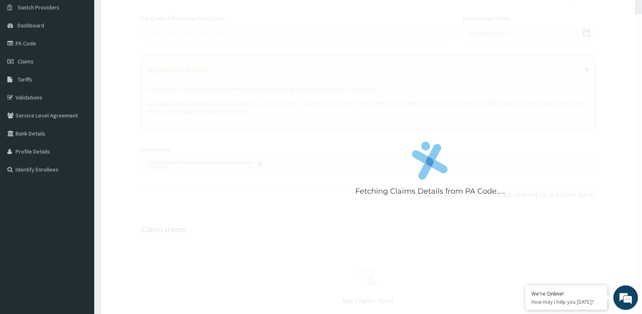
click at [588, 32] on div "Fetching Claims Details from PA Code..... PA Code / Prescription Code Enter Cod…" at bounding box center [368, 227] width 454 height 426
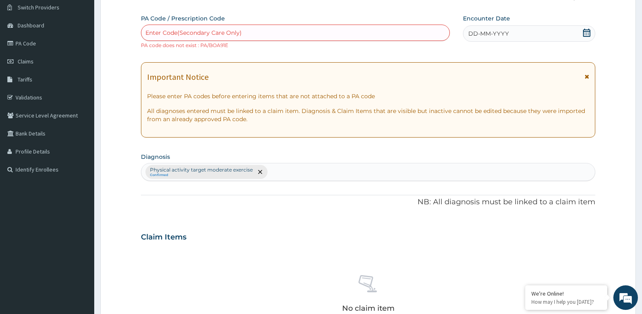
click at [165, 30] on div "Enter Code(Secondary Care Only)" at bounding box center [193, 33] width 96 height 8
type input "PA/BOA91E"
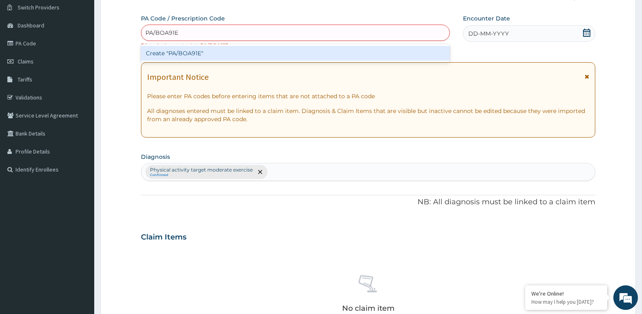
click at [201, 54] on div "Create "PA/BOA91E"" at bounding box center [295, 53] width 309 height 15
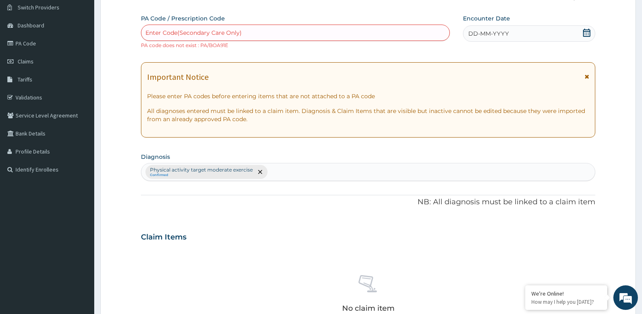
click at [152, 31] on div "Enter Code(Secondary Care Only)" at bounding box center [193, 33] width 96 height 8
type input "PA/B0A91E"
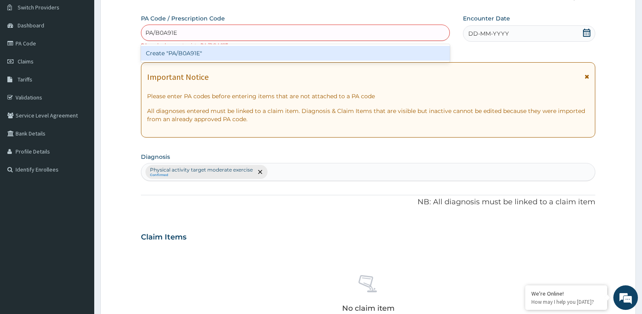
click at [203, 54] on div "Create "PA/B0A91E"" at bounding box center [295, 53] width 309 height 15
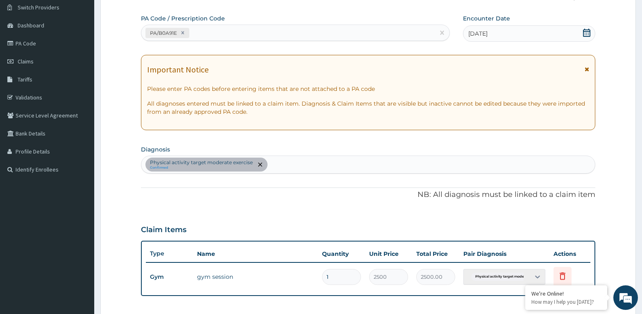
click at [577, 32] on div "12-09-2025" at bounding box center [529, 33] width 132 height 16
click at [588, 34] on icon at bounding box center [586, 33] width 7 height 8
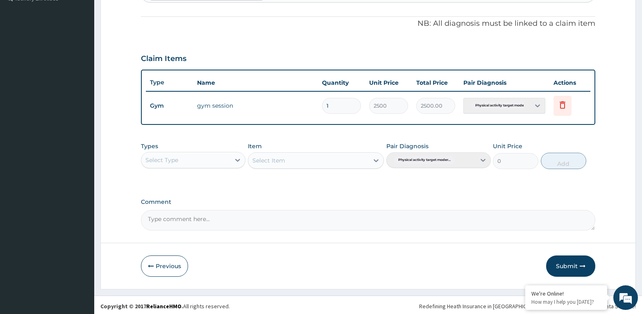
scroll to position [238, 0]
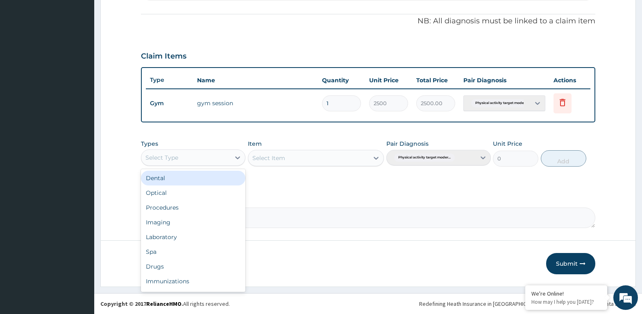
click at [158, 154] on div "Select Type" at bounding box center [161, 158] width 33 height 8
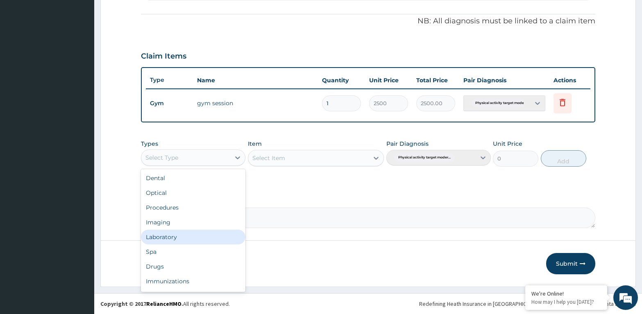
scroll to position [28, 0]
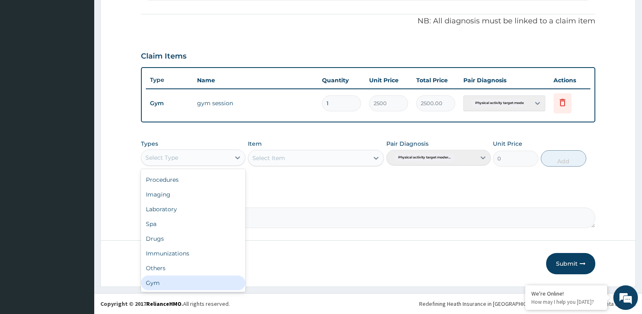
click at [152, 282] on div "Gym" at bounding box center [193, 283] width 104 height 15
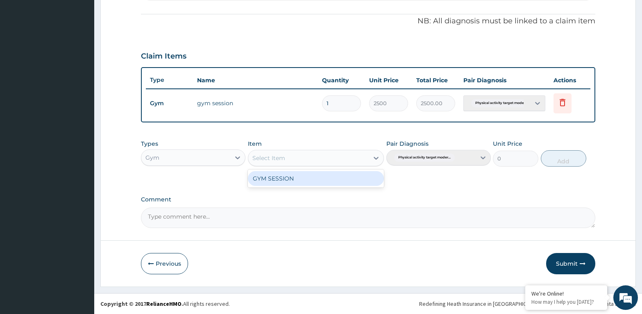
click at [267, 154] on div "Select Item" at bounding box center [268, 158] width 33 height 8
click at [265, 179] on div "GYM SESSION" at bounding box center [316, 178] width 136 height 15
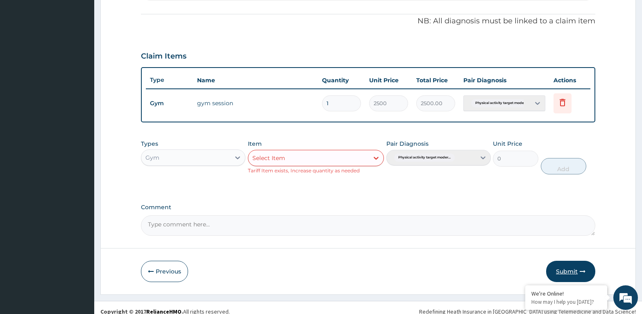
click at [575, 271] on button "Submit" at bounding box center [570, 271] width 49 height 21
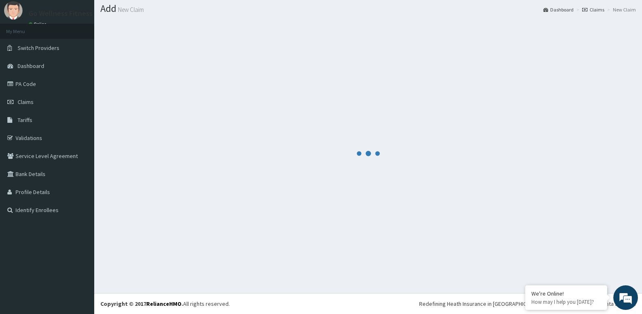
scroll to position [23, 0]
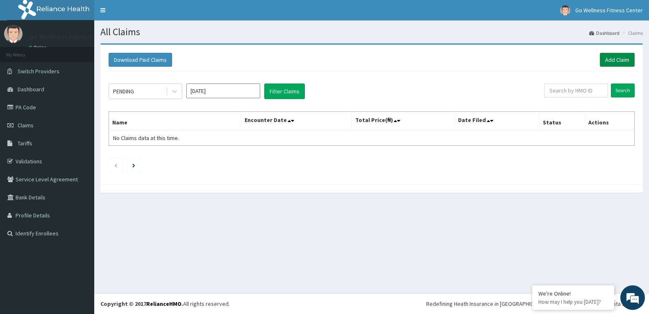
click at [608, 59] on link "Add Claim" at bounding box center [617, 60] width 35 height 14
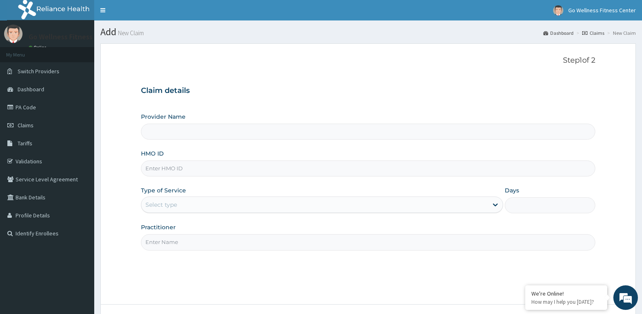
click at [166, 166] on input "HMO ID" at bounding box center [368, 169] width 454 height 16
type input "Go Wellness Fitness center ( [GEOGRAPHIC_DATA])"
type input "1"
type input "BWK/10016/D"
click at [162, 244] on input "Practitioner" at bounding box center [368, 242] width 454 height 16
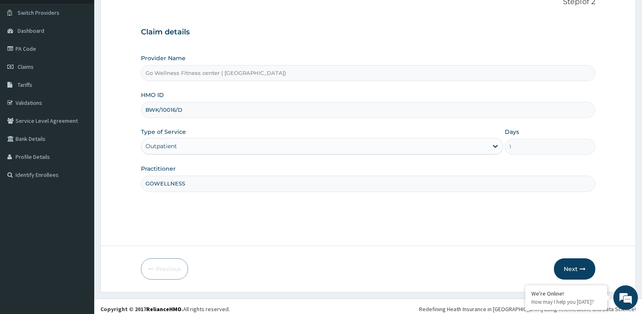
scroll to position [64, 0]
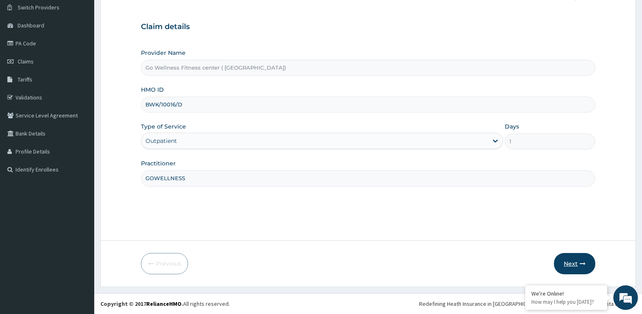
type input "GOWELLNESS"
click at [570, 260] on button "Next" at bounding box center [574, 263] width 41 height 21
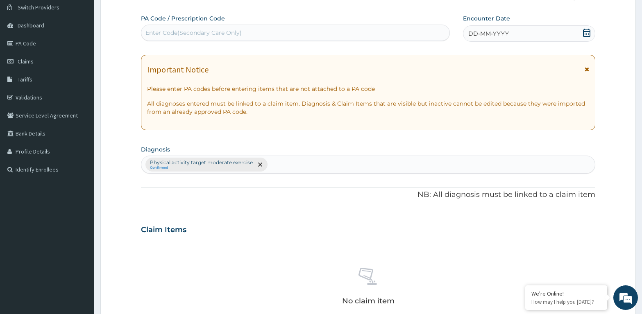
click at [146, 30] on div "Enter Code(Secondary Care Only)" at bounding box center [193, 33] width 96 height 8
type input "PA/F222E6"
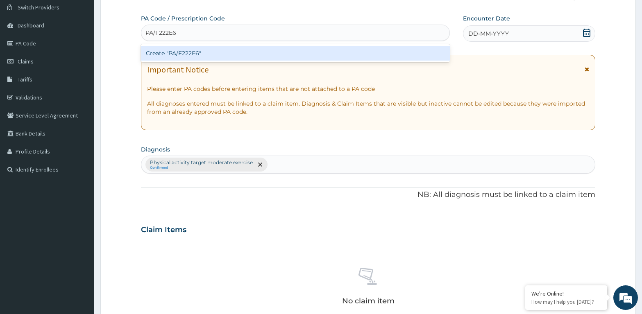
click at [199, 54] on div "Create "PA/F222E6"" at bounding box center [295, 53] width 309 height 15
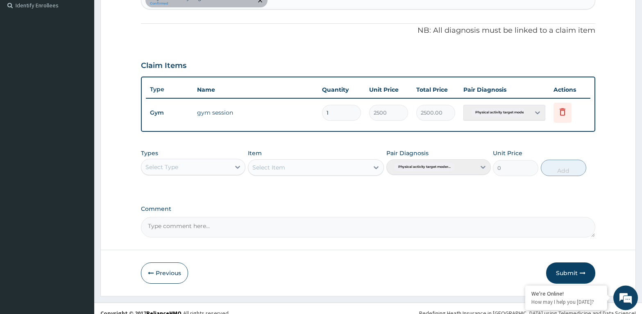
scroll to position [238, 0]
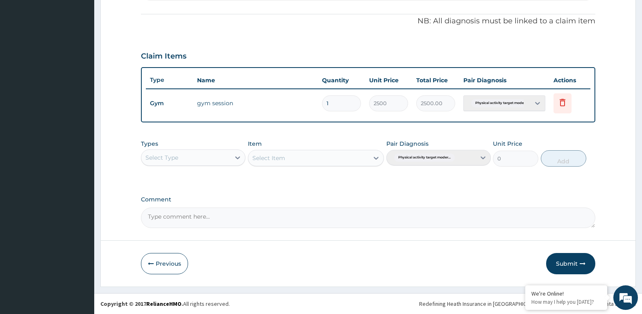
click at [140, 148] on form "Step 2 of 2 PA Code / Prescription Code PA/F222E6 Encounter Date 12-09-2025 Imp…" at bounding box center [367, 46] width 535 height 481
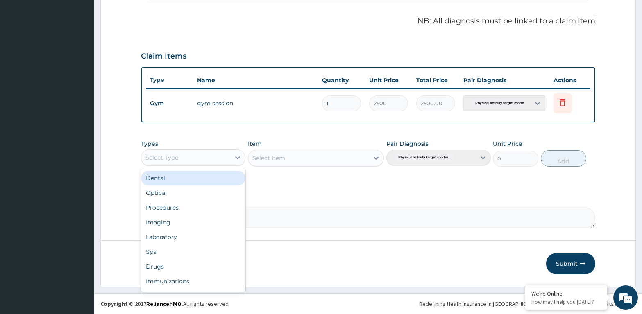
click at [151, 158] on div "Select Type" at bounding box center [161, 158] width 33 height 8
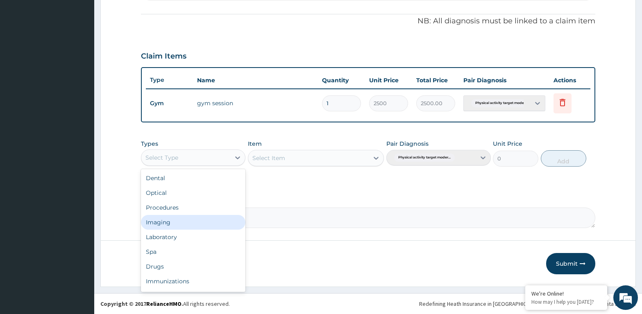
scroll to position [28, 0]
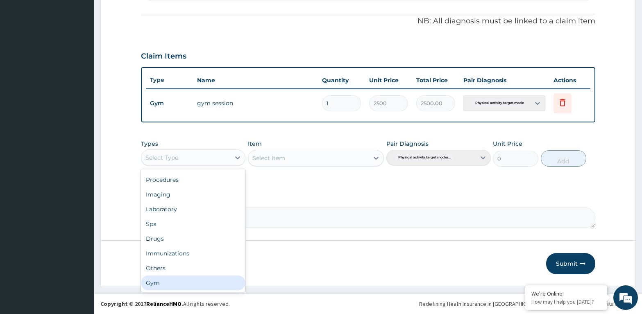
click at [157, 283] on div "Gym" at bounding box center [193, 283] width 104 height 15
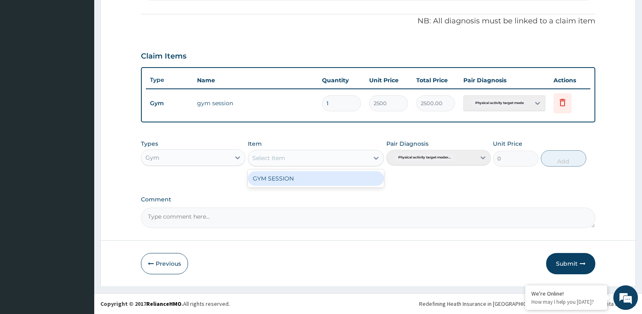
click at [267, 155] on div "Select Item" at bounding box center [268, 158] width 33 height 8
click at [262, 180] on div "GYM SESSION" at bounding box center [316, 178] width 136 height 15
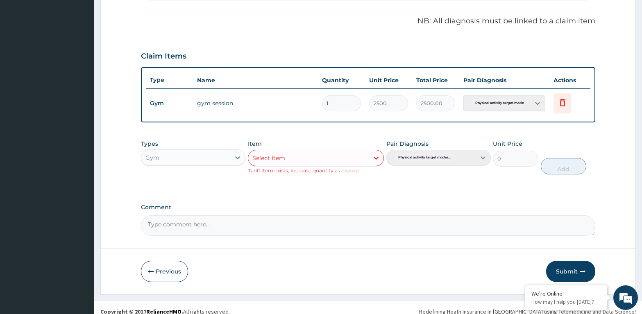
click at [569, 267] on button "Submit" at bounding box center [570, 271] width 49 height 21
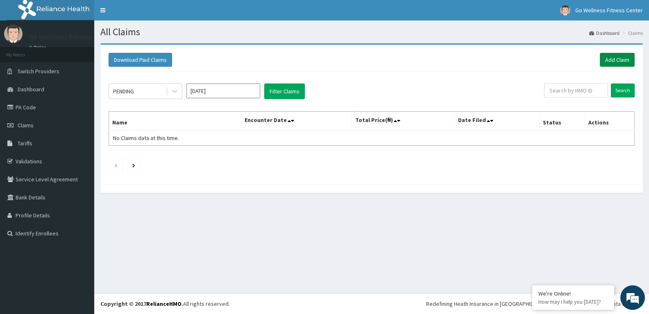
click at [608, 57] on link "Add Claim" at bounding box center [617, 60] width 35 height 14
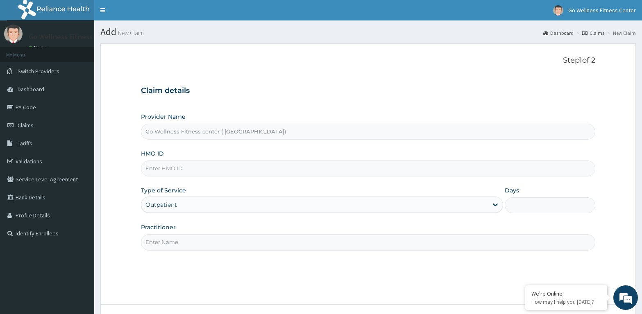
type input "Go Wellness Fitness center ( [GEOGRAPHIC_DATA])"
type input "1"
click at [156, 169] on input "HMO ID" at bounding box center [368, 169] width 454 height 16
type input "BWK/10016/"
click at [158, 244] on input "Practitioner" at bounding box center [368, 242] width 454 height 16
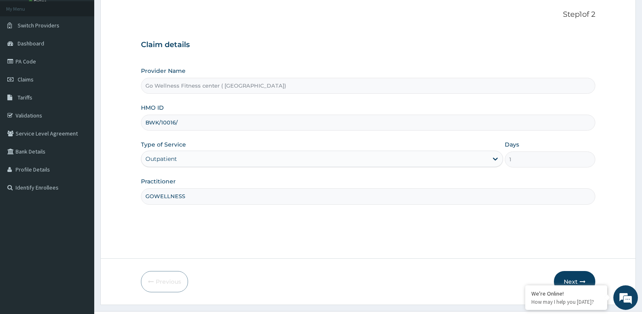
scroll to position [64, 0]
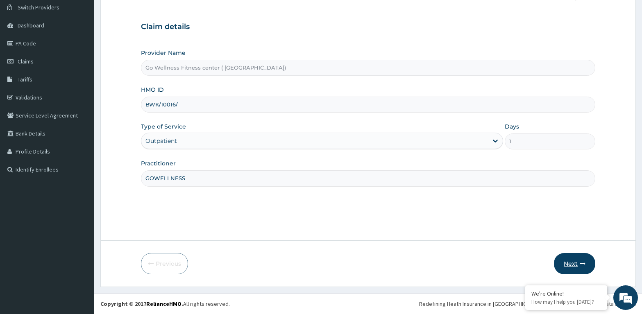
type input "GOWELLNESS"
click at [572, 258] on button "Next" at bounding box center [574, 263] width 41 height 21
click at [176, 106] on input "BWK/10016/" at bounding box center [368, 105] width 454 height 16
type input "BWK/10016/E"
click at [571, 260] on button "Next" at bounding box center [574, 263] width 41 height 21
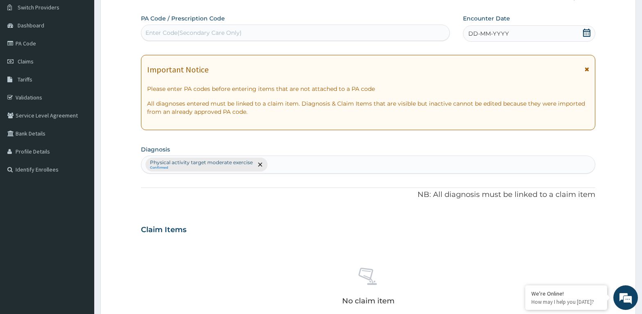
click at [156, 27] on div "Enter Code(Secondary Care Only)" at bounding box center [295, 32] width 308 height 13
type input "PA/E0BCD2"
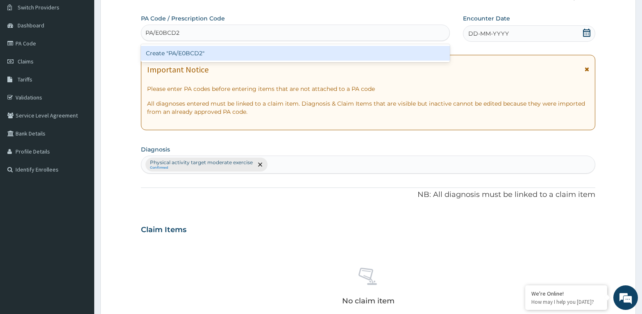
click at [202, 55] on div "Create "PA/E0BCD2"" at bounding box center [295, 53] width 309 height 15
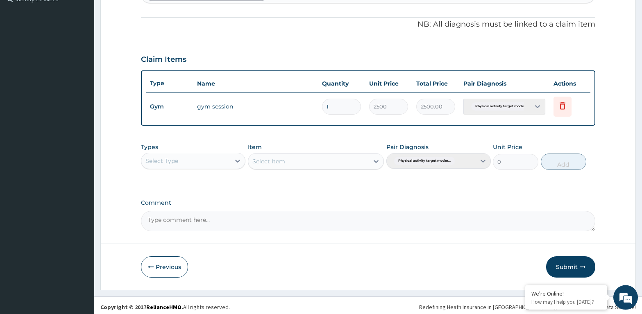
scroll to position [238, 0]
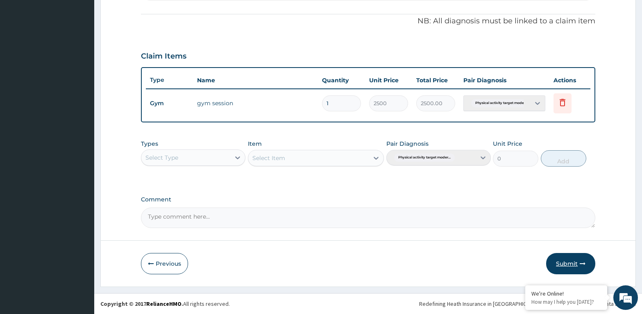
click at [563, 259] on button "Submit" at bounding box center [570, 263] width 49 height 21
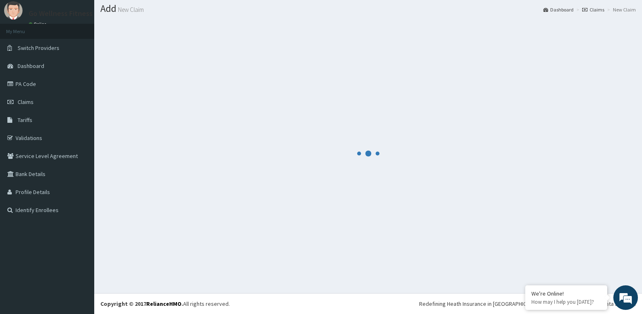
scroll to position [23, 0]
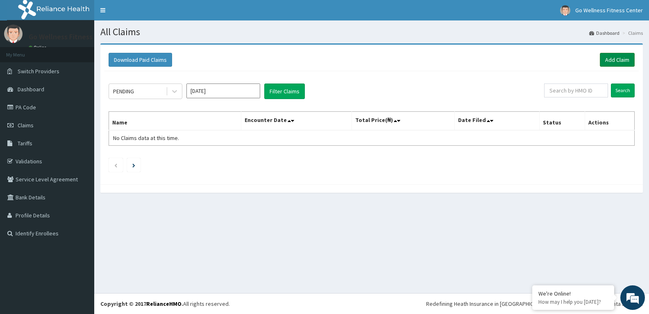
click at [615, 60] on link "Add Claim" at bounding box center [617, 60] width 35 height 14
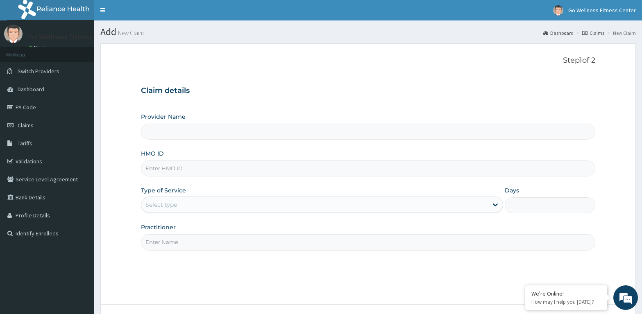
type input "Go Wellness Fitness center ( [GEOGRAPHIC_DATA])"
type input "1"
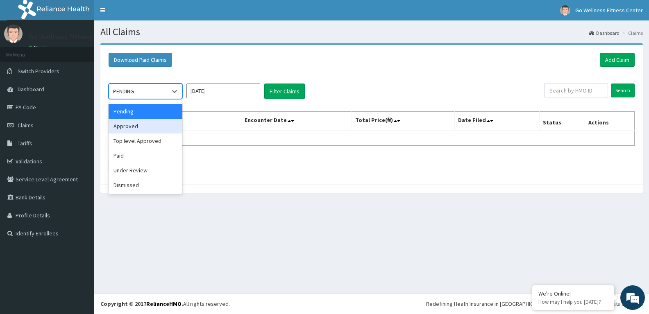
drag, startPoint x: 136, startPoint y: 130, endPoint x: 208, endPoint y: 115, distance: 73.2
click at [137, 130] on div "Approved" at bounding box center [146, 126] width 74 height 15
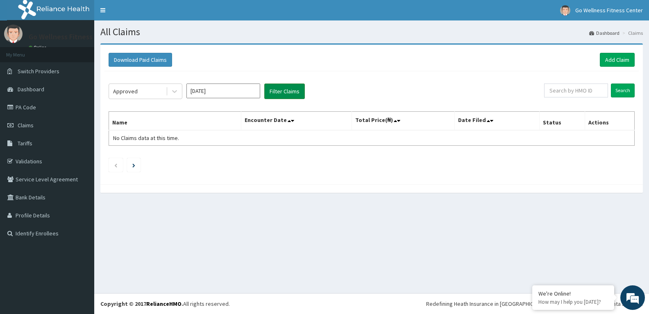
click at [293, 92] on button "Filter Claims" at bounding box center [284, 92] width 41 height 16
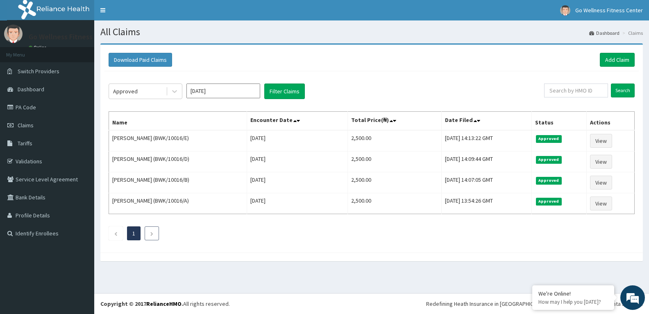
click at [150, 233] on li at bounding box center [152, 233] width 14 height 14
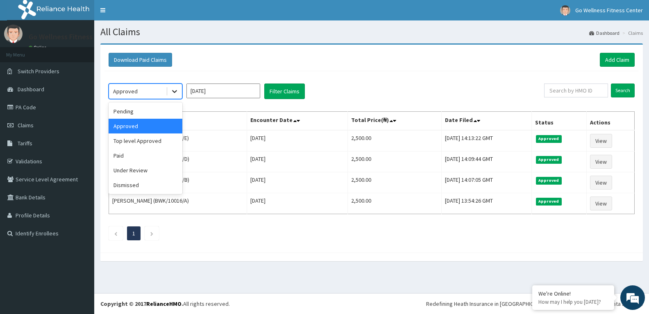
click at [176, 92] on icon at bounding box center [174, 91] width 8 height 8
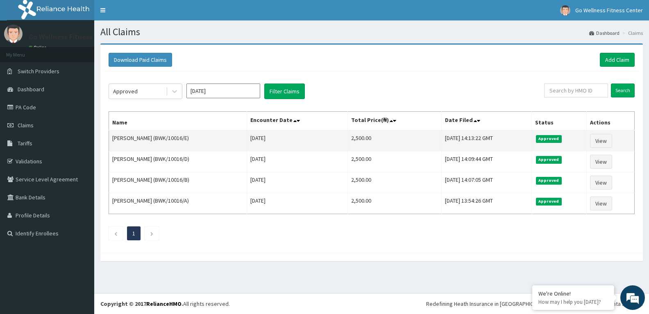
click at [229, 148] on td "Isaiah Ikpoba (BWK/10016/E)" at bounding box center [178, 140] width 138 height 21
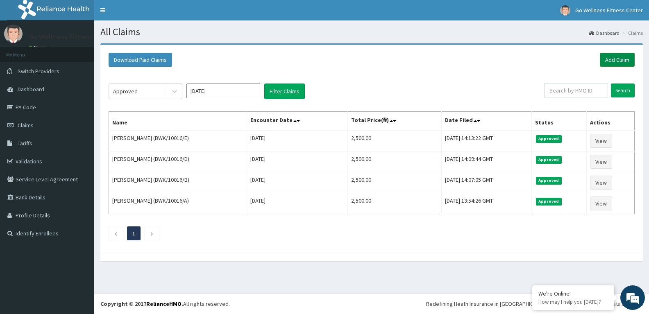
click at [622, 62] on link "Add Claim" at bounding box center [617, 60] width 35 height 14
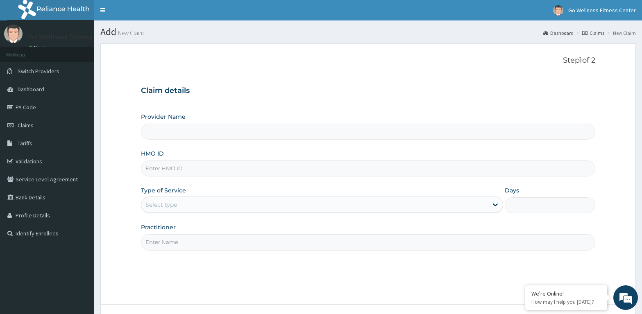
type input "Go Wellness Fitness center ( [GEOGRAPHIC_DATA])"
type input "1"
click at [153, 170] on input "HMO ID" at bounding box center [368, 169] width 454 height 16
type input "RLD/1006/C"
click at [164, 241] on input "Practitioner" at bounding box center [368, 242] width 454 height 16
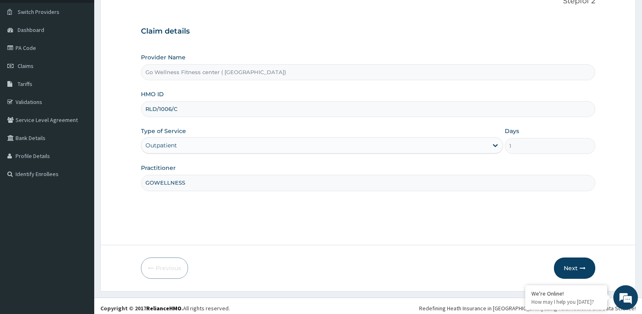
scroll to position [64, 0]
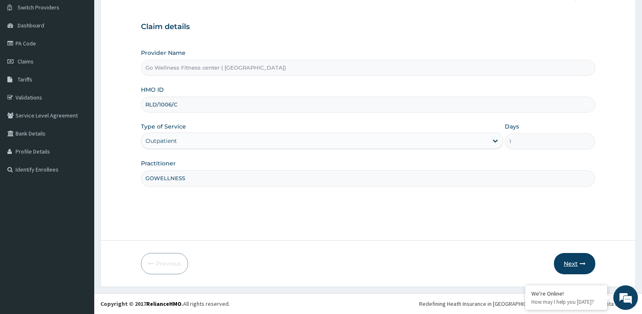
type input "GOWELLNESS"
click at [575, 259] on button "Next" at bounding box center [574, 263] width 41 height 21
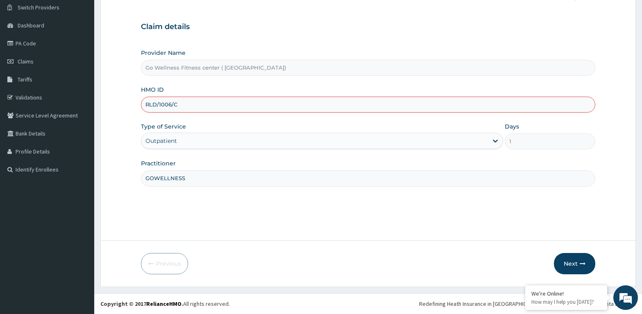
click at [166, 104] on input "RLD/1006/C" at bounding box center [368, 105] width 454 height 16
type input "RLD/10006/C"
click at [576, 258] on button "Next" at bounding box center [574, 263] width 41 height 21
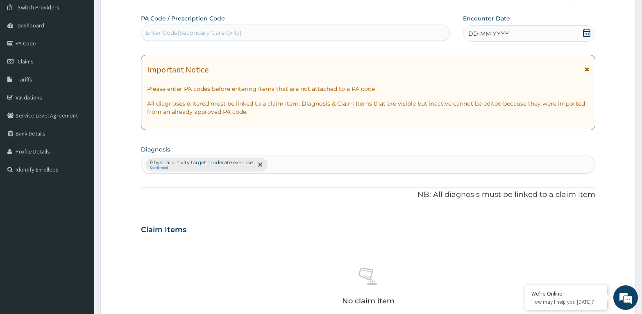
click at [152, 30] on div "Enter Code(Secondary Care Only)" at bounding box center [193, 33] width 96 height 8
type input "PA/337CB2"
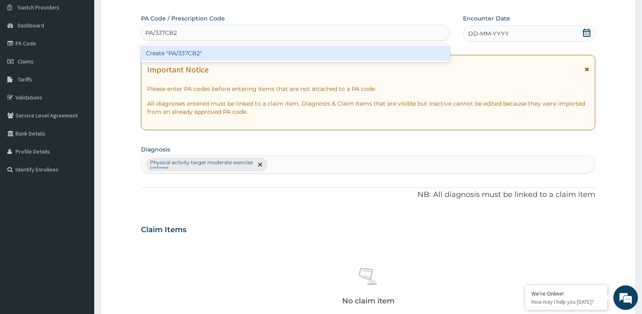
click at [200, 52] on div "Create "PA/337CB2"" at bounding box center [295, 53] width 309 height 15
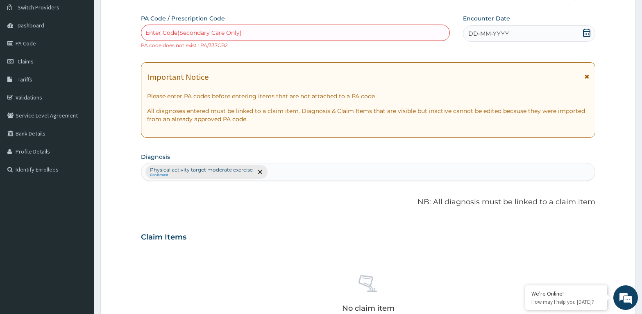
click at [187, 31] on div "Enter Code(Secondary Care Only)" at bounding box center [193, 33] width 96 height 8
type input "PA/337CB1"
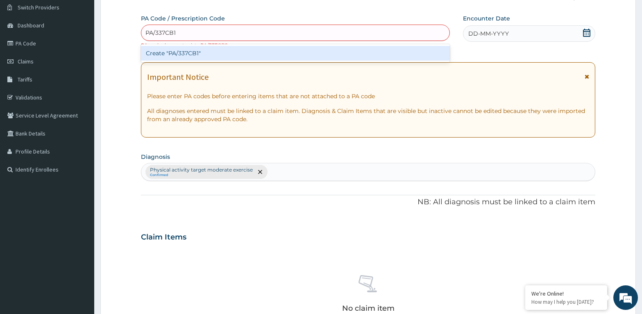
click at [198, 54] on div "Create "PA/337CB1"" at bounding box center [295, 53] width 309 height 15
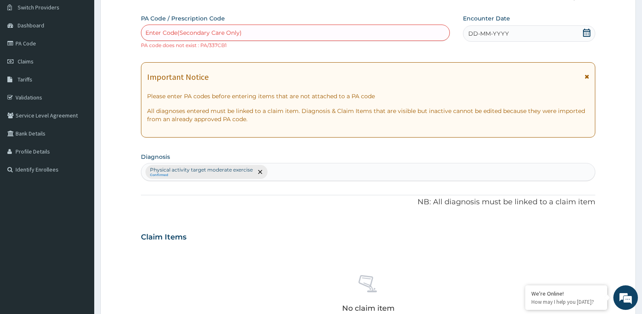
click at [171, 27] on div "Enter Code(Secondary Care Only)" at bounding box center [295, 32] width 308 height 13
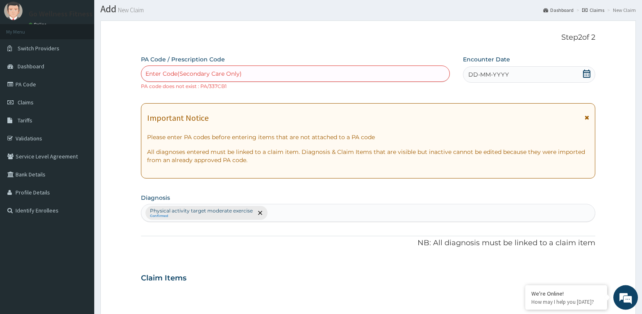
scroll to position [22, 0]
click at [22, 101] on span "Claims" at bounding box center [26, 103] width 16 height 7
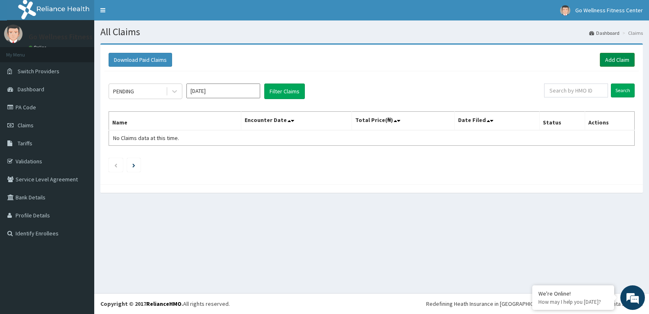
click at [614, 59] on link "Add Claim" at bounding box center [617, 60] width 35 height 14
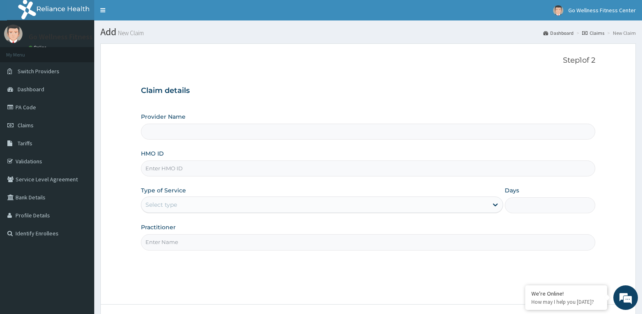
type input "Go Wellness Fitness center ( [GEOGRAPHIC_DATA])"
type input "1"
click at [158, 170] on input "HMO ID" at bounding box center [368, 169] width 454 height 16
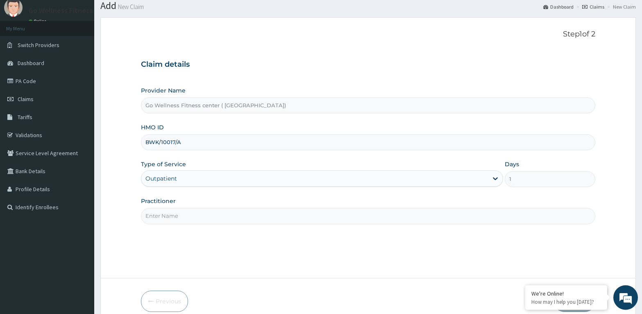
scroll to position [42, 0]
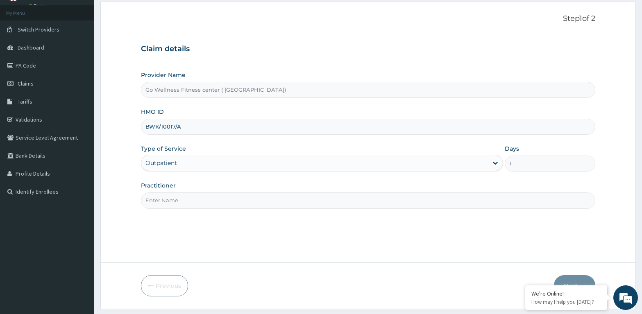
type input "BWK/10017/A"
click at [158, 197] on input "Practitioner" at bounding box center [368, 200] width 454 height 16
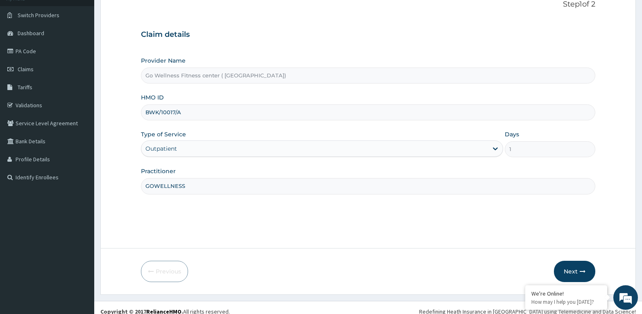
scroll to position [64, 0]
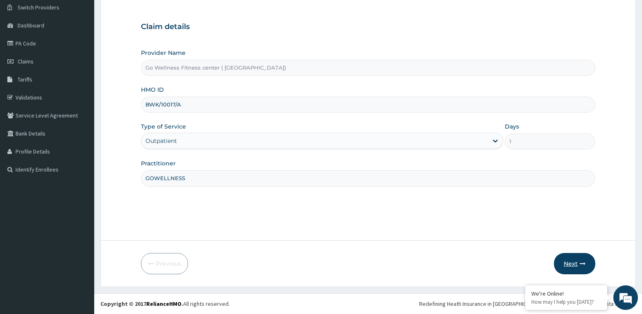
type input "GOWELLNESS"
click at [572, 262] on button "Next" at bounding box center [574, 263] width 41 height 21
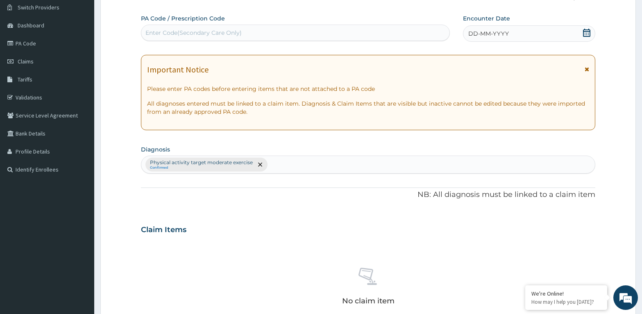
click at [161, 29] on div "Enter Code(Secondary Care Only)" at bounding box center [193, 33] width 96 height 8
type input "PA/7D8D7C"
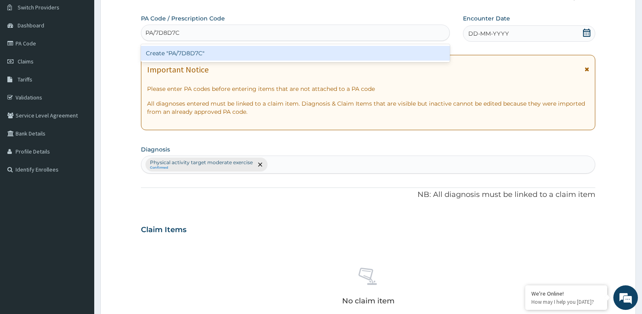
click at [203, 50] on div "Create "PA/7D8D7C"" at bounding box center [295, 53] width 309 height 15
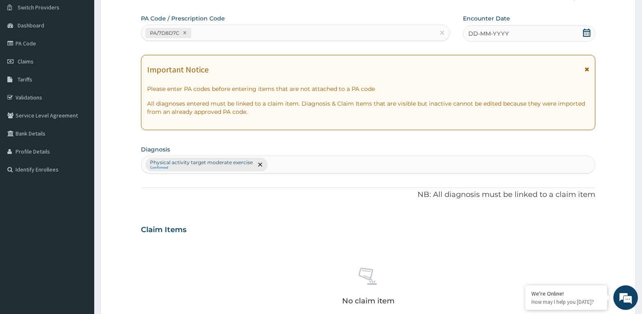
click at [584, 29] on icon at bounding box center [586, 33] width 7 height 8
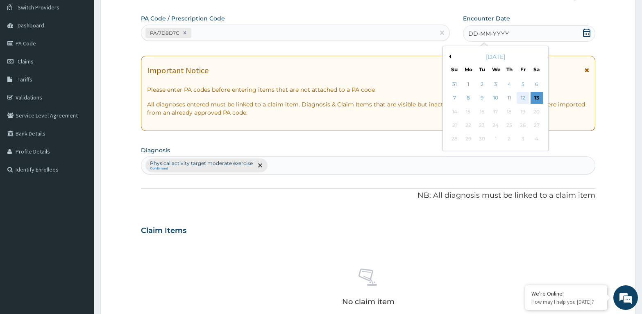
click at [522, 97] on div "12" at bounding box center [522, 98] width 12 height 12
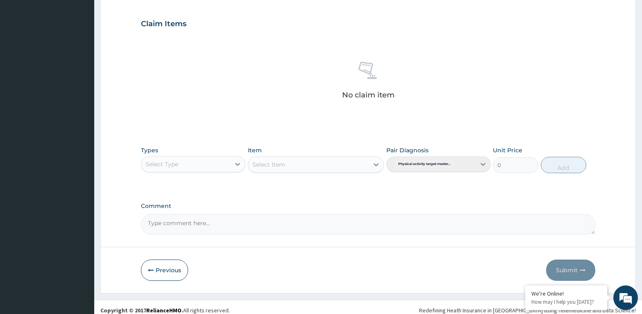
scroll to position [273, 0]
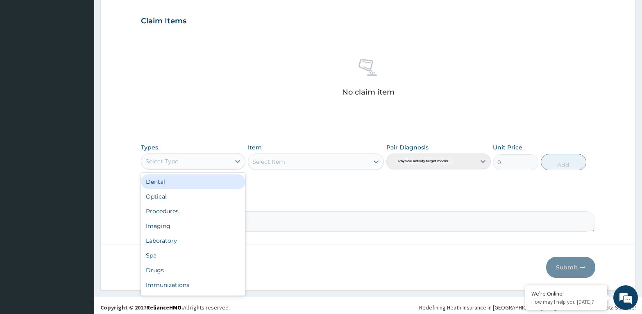
click at [154, 156] on div "Select Type" at bounding box center [185, 161] width 89 height 13
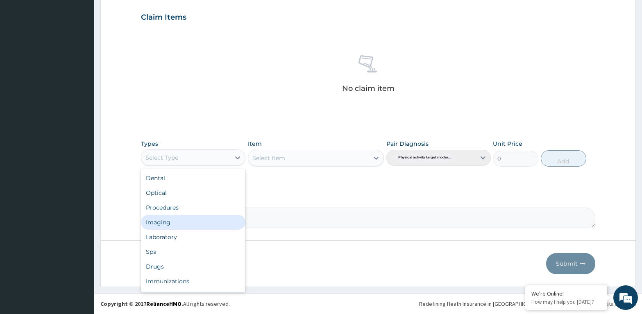
scroll to position [28, 0]
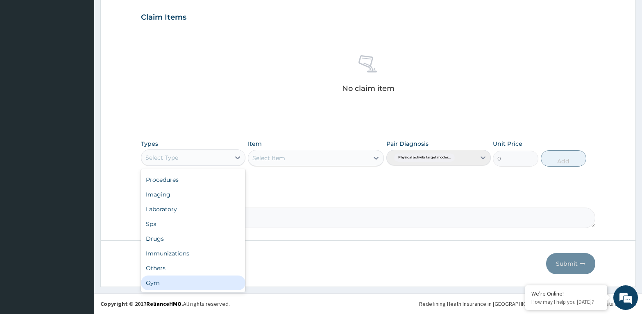
click at [156, 285] on div "Gym" at bounding box center [193, 283] width 104 height 15
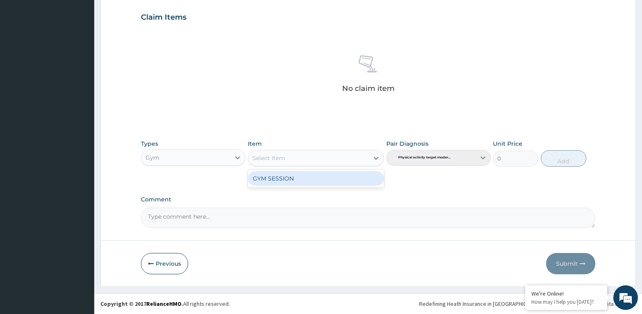
click at [283, 159] on div "Select Item" at bounding box center [268, 158] width 33 height 8
click at [287, 174] on div "GYM SESSION" at bounding box center [316, 178] width 136 height 15
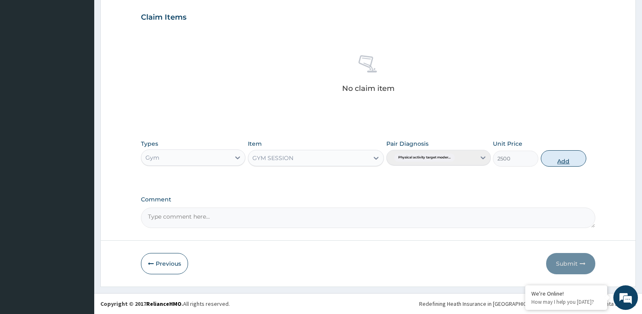
click at [566, 156] on button "Add" at bounding box center [563, 158] width 45 height 16
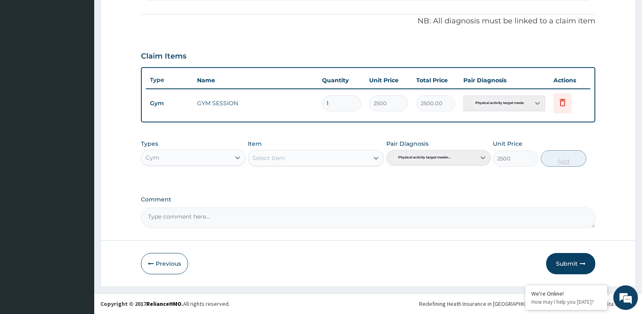
type input "0"
click at [563, 257] on button "Submit" at bounding box center [570, 263] width 49 height 21
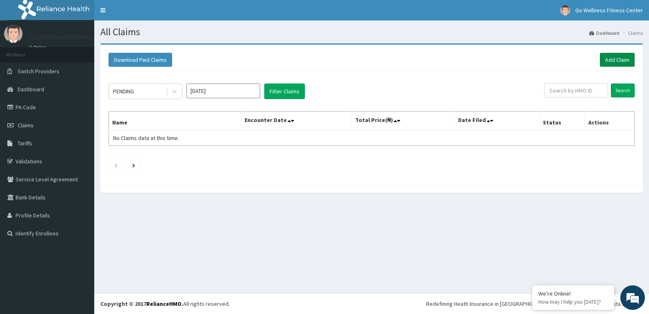
click at [613, 62] on link "Add Claim" at bounding box center [617, 60] width 35 height 14
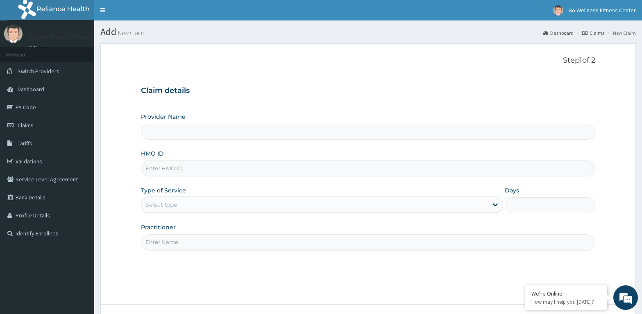
type input "Go Wellness Fitness center ( [GEOGRAPHIC_DATA])"
type input "1"
click at [153, 169] on input "HMO ID" at bounding box center [368, 169] width 454 height 16
type input "BWK/10017/B"
click at [154, 242] on input "Practitioner" at bounding box center [368, 242] width 454 height 16
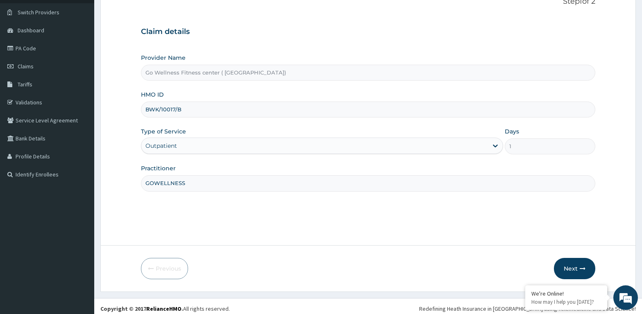
scroll to position [64, 0]
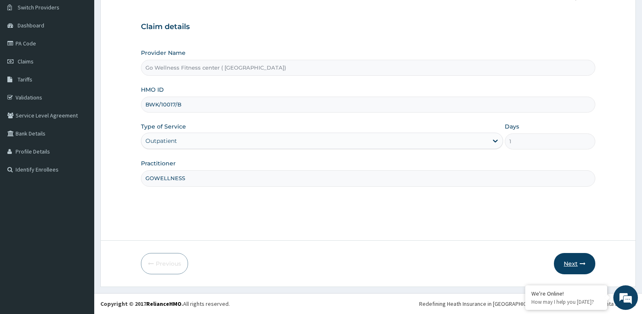
type input "GOWELLNESS"
click at [570, 265] on button "Next" at bounding box center [574, 263] width 41 height 21
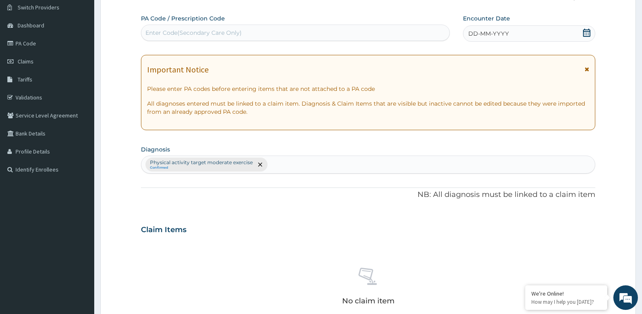
click at [153, 29] on div "Enter Code(Secondary Care Only)" at bounding box center [193, 33] width 96 height 8
type input "PA/87BC95"
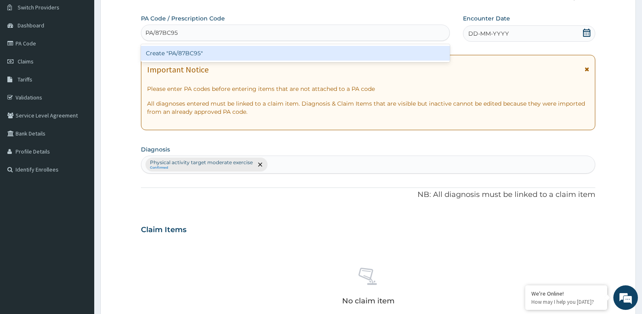
click at [198, 50] on div "Create "PA/87BC95"" at bounding box center [295, 53] width 309 height 15
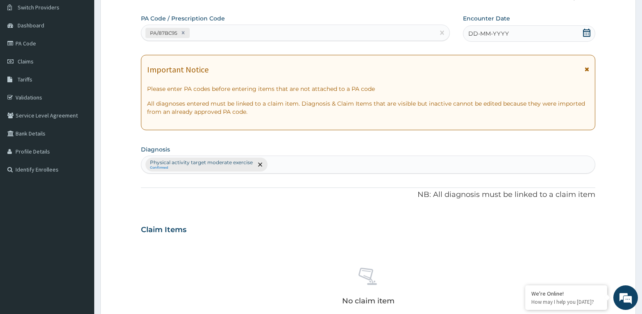
click at [521, 31] on div "DD-MM-YYYY" at bounding box center [529, 33] width 132 height 16
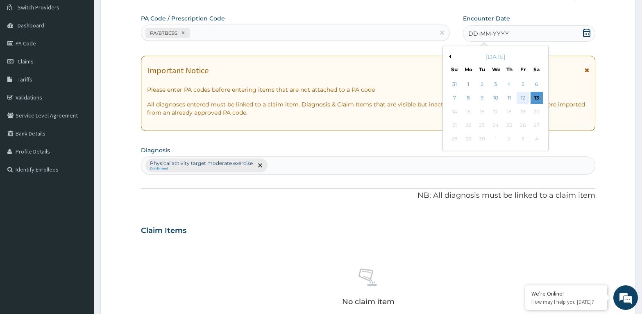
click at [520, 97] on div "12" at bounding box center [522, 98] width 12 height 12
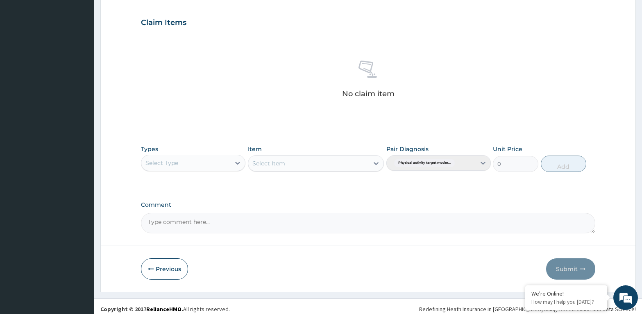
scroll to position [273, 0]
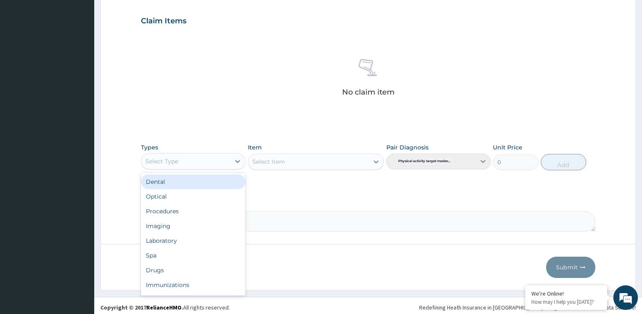
click at [151, 158] on div "Select Type" at bounding box center [161, 161] width 33 height 8
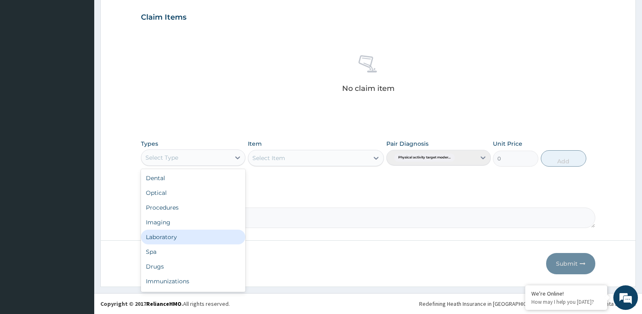
scroll to position [28, 0]
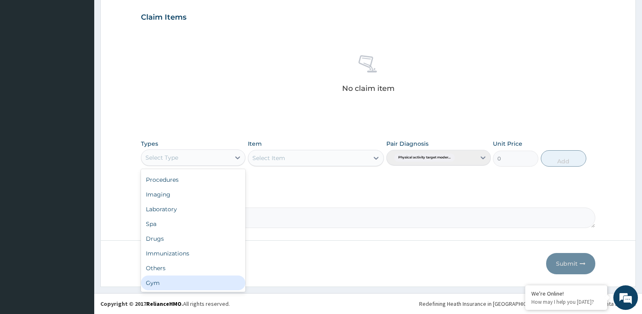
click at [154, 281] on div "Gym" at bounding box center [193, 283] width 104 height 15
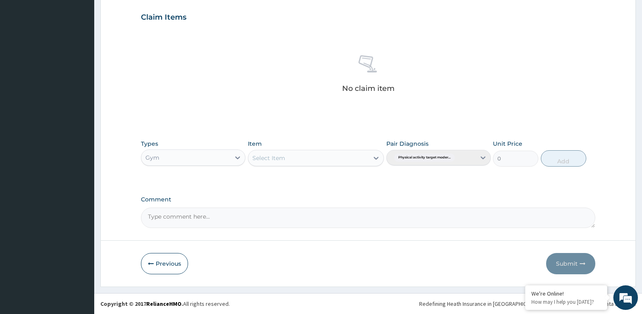
click at [278, 156] on div "Select Item" at bounding box center [268, 158] width 33 height 8
click at [268, 177] on div "GYM SESSION" at bounding box center [316, 178] width 136 height 15
click at [564, 158] on button "Add" at bounding box center [563, 158] width 45 height 16
type input "0"
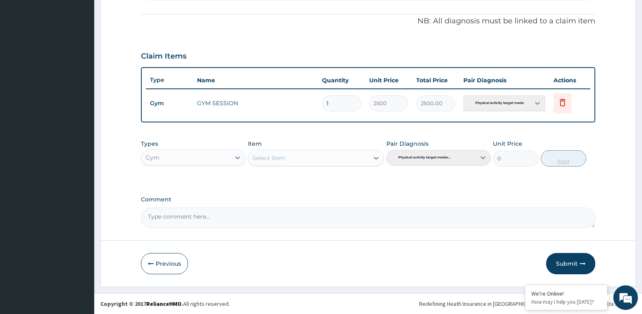
scroll to position [238, 0]
click at [564, 260] on button "Submit" at bounding box center [570, 263] width 49 height 21
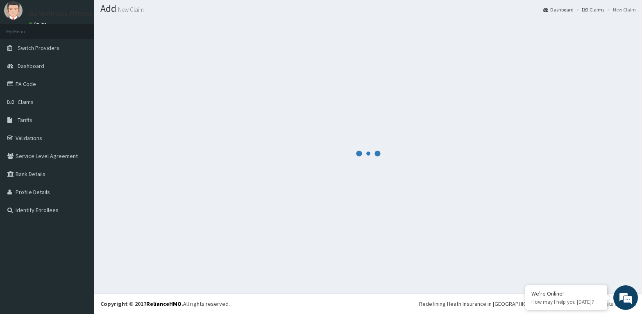
scroll to position [23, 0]
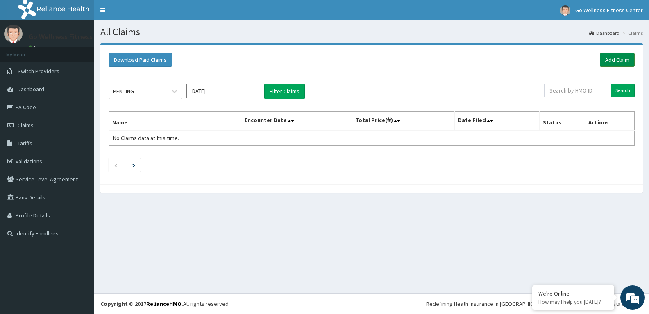
click at [611, 60] on link "Add Claim" at bounding box center [617, 60] width 35 height 14
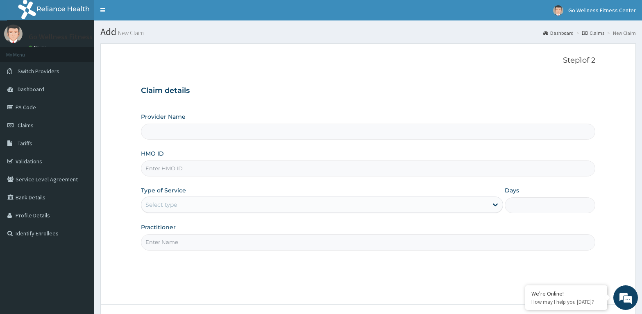
type input "Go Wellness Fitness center ( [GEOGRAPHIC_DATA])"
type input "1"
click at [159, 172] on input "HMO ID" at bounding box center [368, 169] width 454 height 16
type input "BWK/10003/A"
click at [164, 244] on input "Practitioner" at bounding box center [368, 242] width 454 height 16
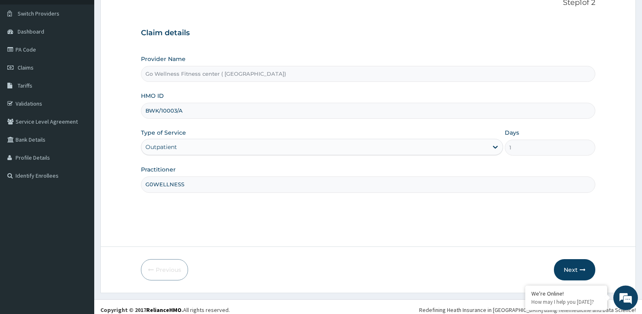
scroll to position [64, 0]
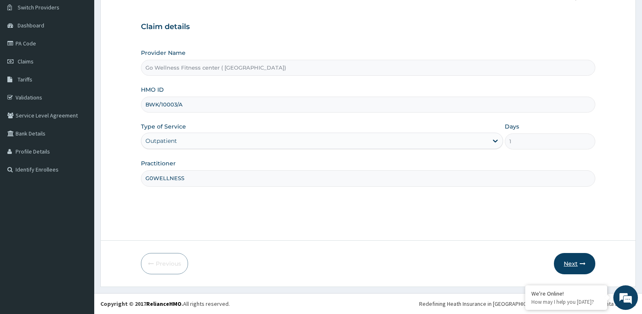
type input "G0WELLNESS"
click at [571, 264] on button "Next" at bounding box center [574, 263] width 41 height 21
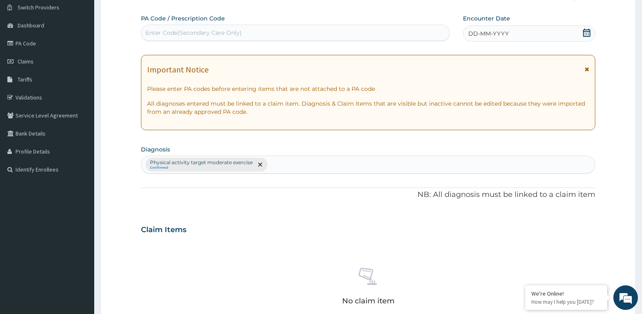
click at [149, 33] on div "Enter Code(Secondary Care Only)" at bounding box center [193, 33] width 96 height 8
type input "PA/78426A"
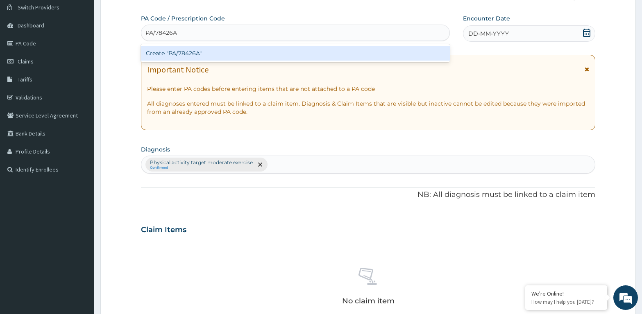
click at [204, 52] on div "Create "PA/78426A"" at bounding box center [295, 53] width 309 height 15
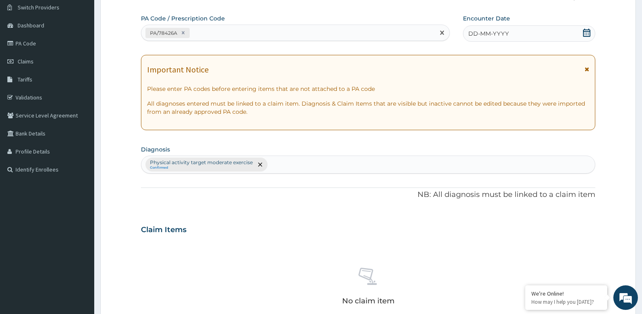
click at [587, 33] on icon at bounding box center [586, 33] width 8 height 8
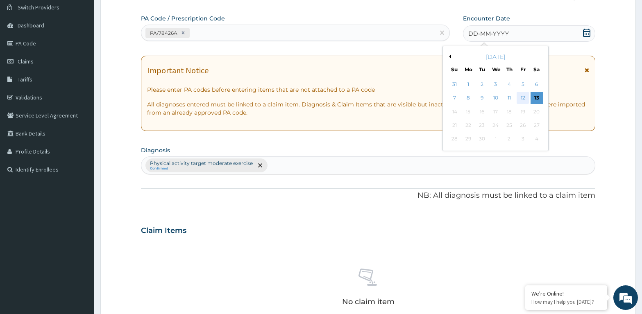
click at [519, 95] on div "12" at bounding box center [522, 98] width 12 height 12
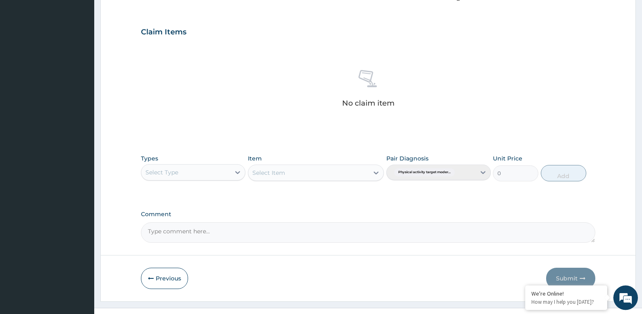
scroll to position [273, 0]
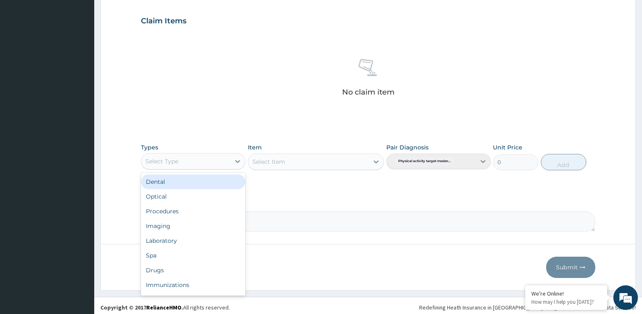
click at [159, 156] on div "Select Type" at bounding box center [185, 161] width 89 height 13
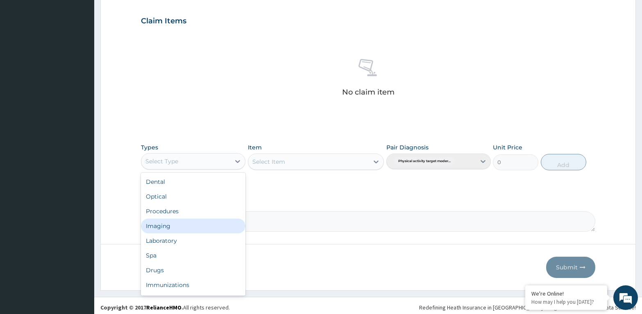
scroll to position [28, 0]
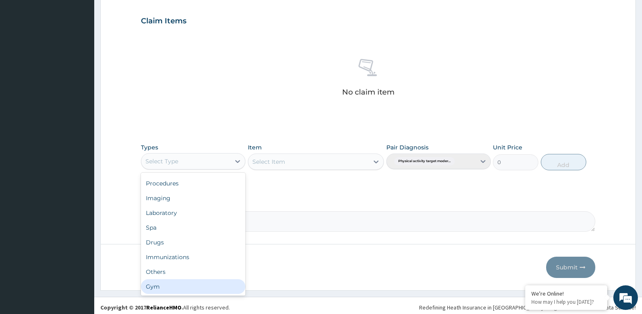
click at [152, 283] on div "Gym" at bounding box center [193, 286] width 104 height 15
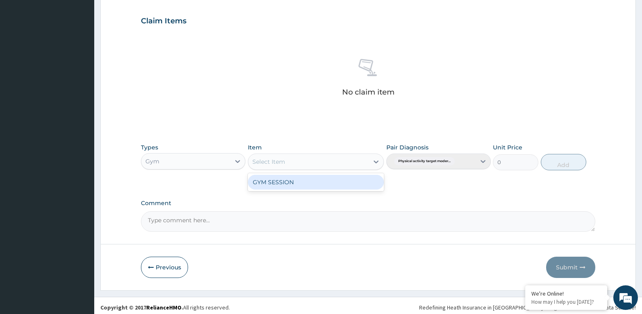
click at [267, 157] on div "Select Item" at bounding box center [308, 161] width 121 height 13
click at [266, 184] on div "GYM SESSION" at bounding box center [316, 182] width 136 height 15
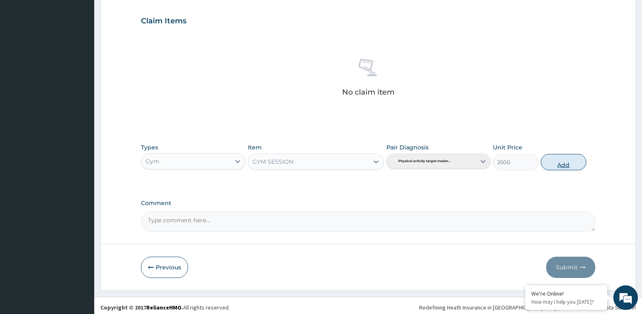
click at [558, 161] on button "Add" at bounding box center [563, 162] width 45 height 16
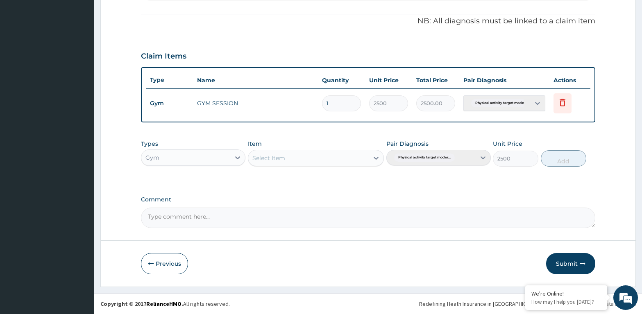
type input "0"
click at [566, 263] on button "Submit" at bounding box center [570, 263] width 49 height 21
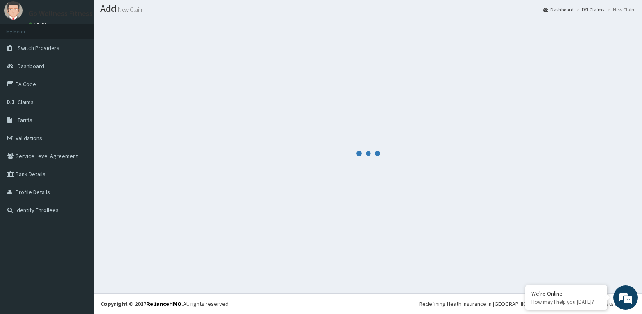
scroll to position [23, 0]
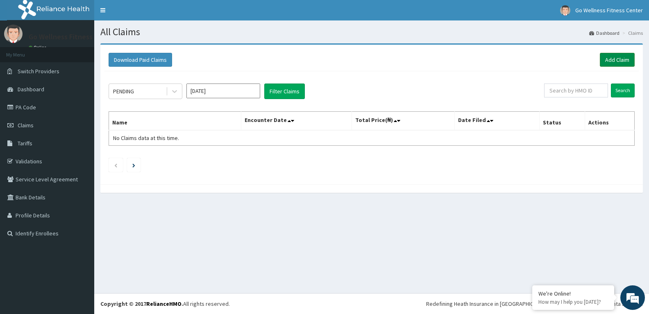
click at [604, 62] on link "Add Claim" at bounding box center [617, 60] width 35 height 14
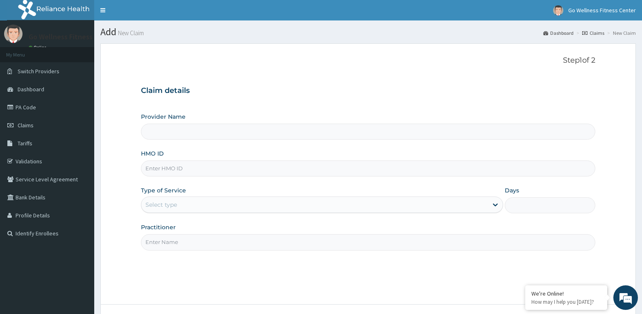
click at [164, 168] on input "HMO ID" at bounding box center [368, 169] width 454 height 16
type input "Go Wellness Fitness center ( [GEOGRAPHIC_DATA])"
type input "1"
type input "BWK/10026/A"
click at [160, 242] on input "Practitioner" at bounding box center [368, 242] width 454 height 16
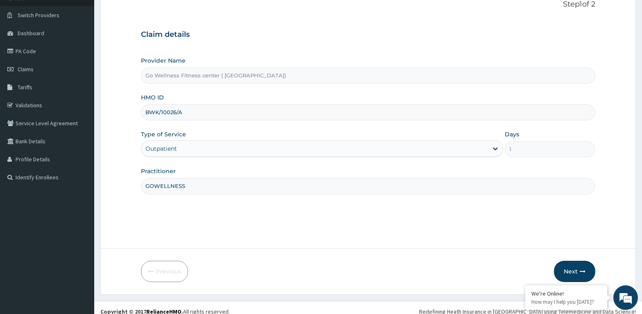
scroll to position [64, 0]
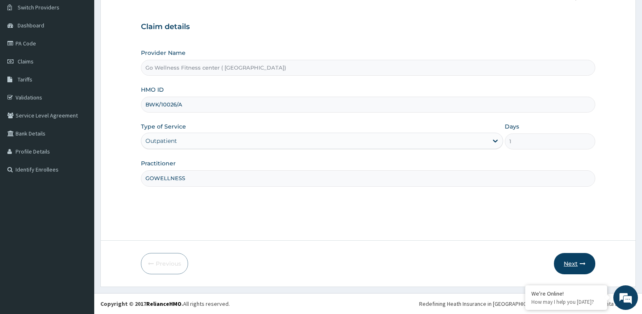
type input "GOWELLNESS"
click at [570, 262] on button "Next" at bounding box center [574, 263] width 41 height 21
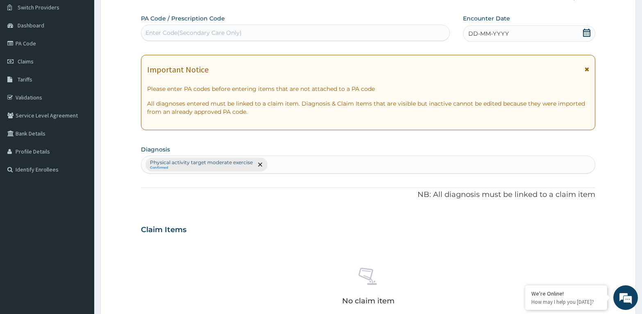
click at [149, 26] on div "Enter Code(Secondary Care Only)" at bounding box center [295, 33] width 309 height 16
click at [148, 31] on div "Enter Code(Secondary Care Only)" at bounding box center [193, 33] width 96 height 8
type input "PA/793C19"
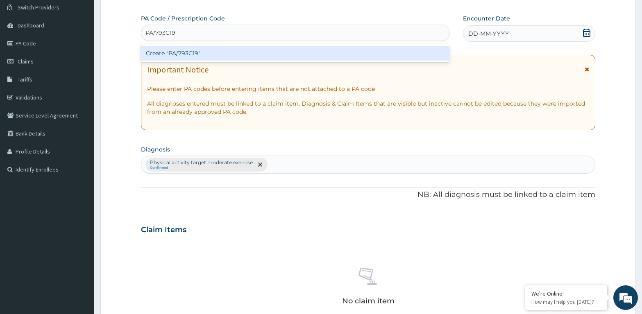
click at [199, 54] on div "Create "PA/793C19"" at bounding box center [295, 53] width 309 height 15
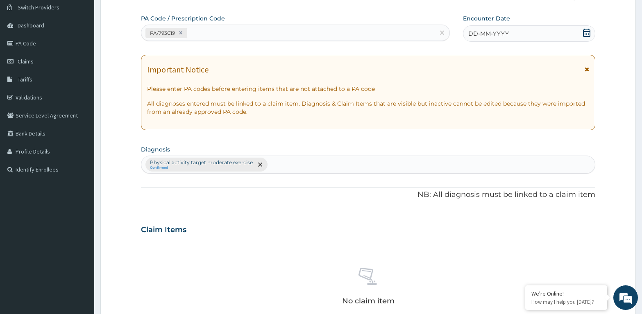
click at [589, 36] on icon at bounding box center [586, 33] width 7 height 8
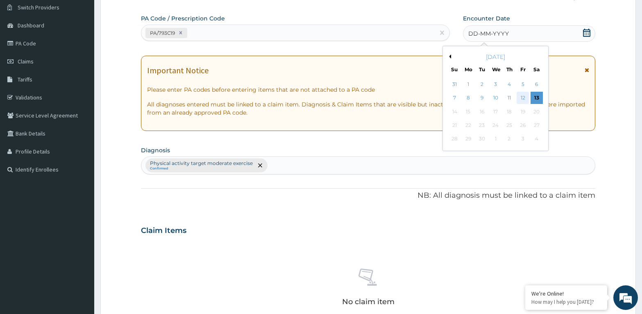
click at [520, 96] on div "12" at bounding box center [522, 98] width 12 height 12
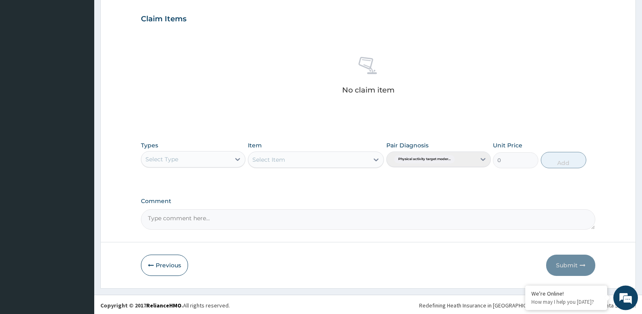
scroll to position [276, 0]
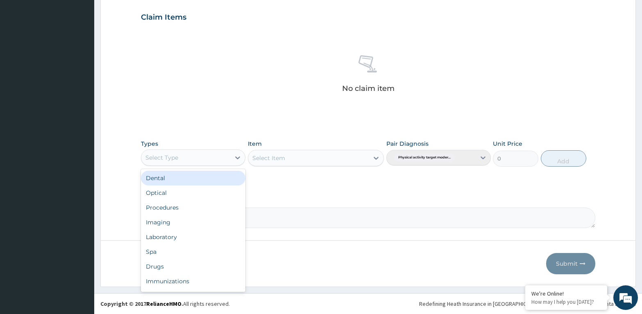
click at [158, 155] on div "Select Type" at bounding box center [161, 158] width 33 height 8
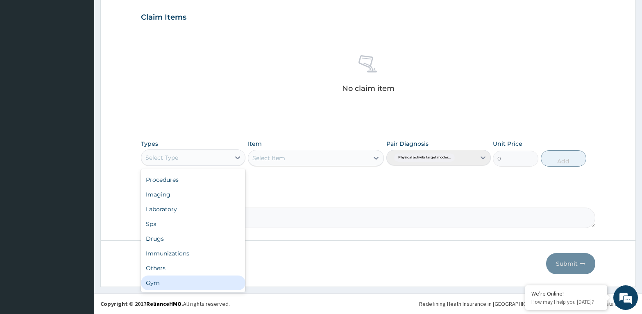
click at [157, 280] on div "Gym" at bounding box center [193, 283] width 104 height 15
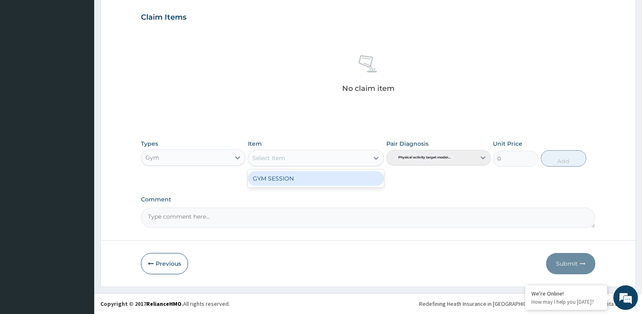
click at [297, 158] on div "Select Item" at bounding box center [308, 158] width 121 height 13
click at [290, 179] on div "GYM SESSION" at bounding box center [316, 178] width 136 height 15
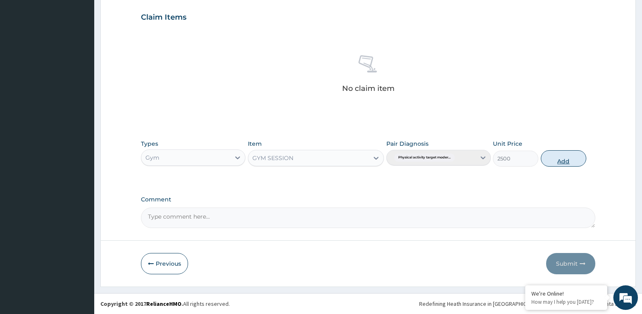
click at [554, 157] on button "Add" at bounding box center [563, 158] width 45 height 16
type input "0"
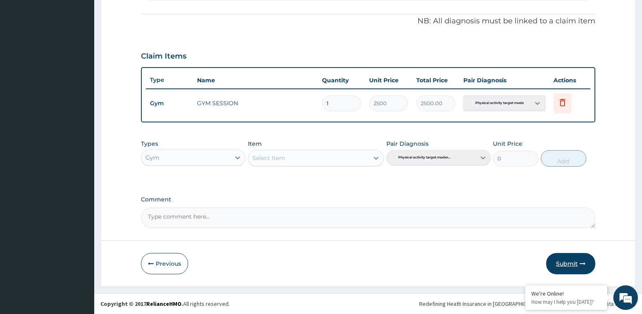
click at [560, 258] on button "Submit" at bounding box center [570, 263] width 49 height 21
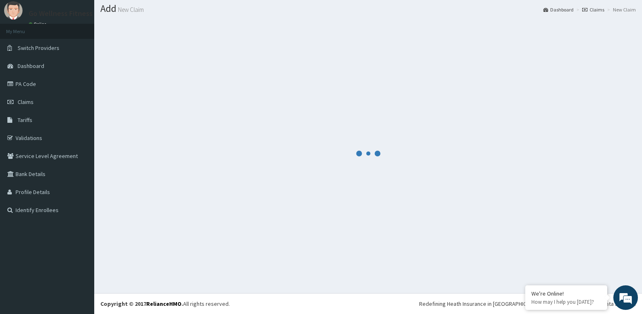
scroll to position [23, 0]
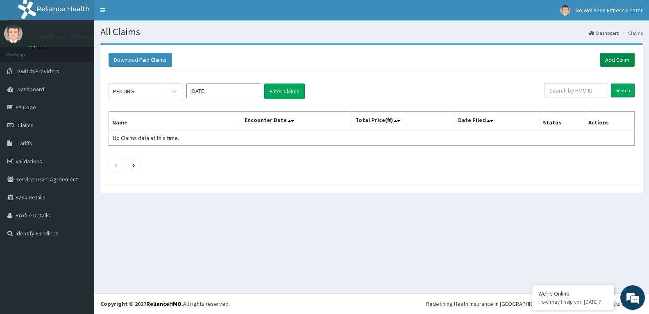
click at [618, 59] on link "Add Claim" at bounding box center [617, 60] width 35 height 14
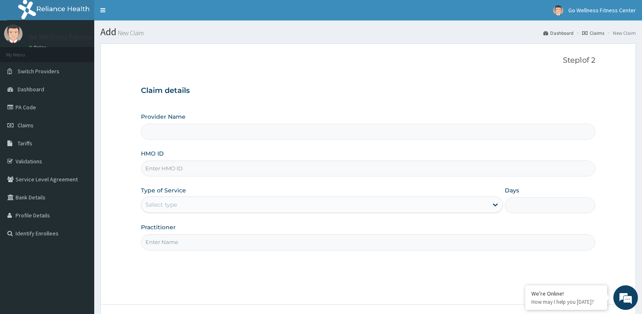
click at [162, 168] on input "HMO ID" at bounding box center [368, 169] width 454 height 16
type input "Go Wellness Fitness center ( Portharcourt)"
type input "1"
type input "BWK/10026/B"
click at [159, 241] on input "Practitioner" at bounding box center [368, 242] width 454 height 16
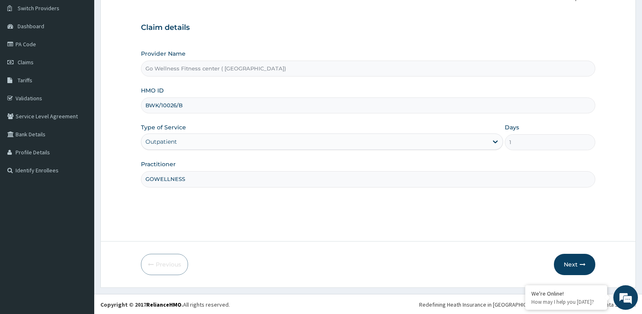
scroll to position [64, 0]
type input "GOWELLNESS"
click at [570, 260] on button "Next" at bounding box center [574, 263] width 41 height 21
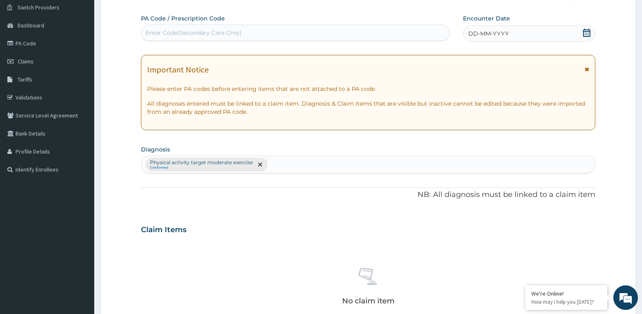
click at [161, 30] on div "Enter Code(Secondary Care Only)" at bounding box center [193, 33] width 96 height 8
type input "PA/A0SC7A"
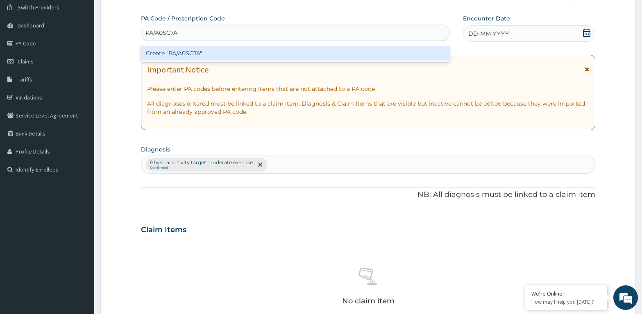
click at [201, 54] on div "Create "PA/A0SC7A"" at bounding box center [295, 53] width 309 height 15
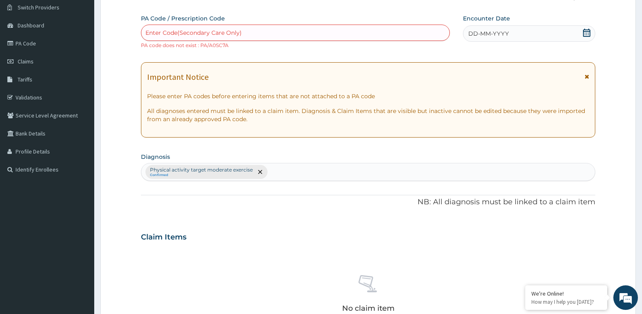
click at [171, 26] on div "Enter Code(Secondary Care Only)" at bounding box center [295, 33] width 309 height 16
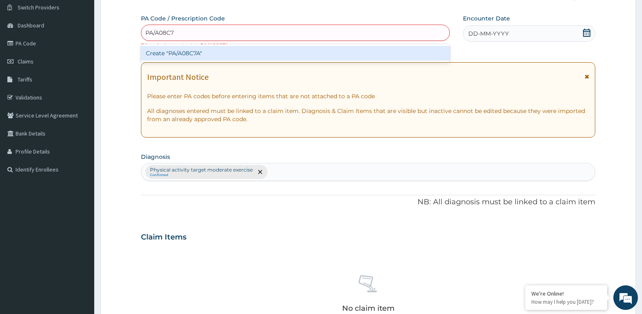
type input "PA/A08C7A"
click at [204, 52] on div "Create "PA/A08C7A"" at bounding box center [295, 53] width 309 height 15
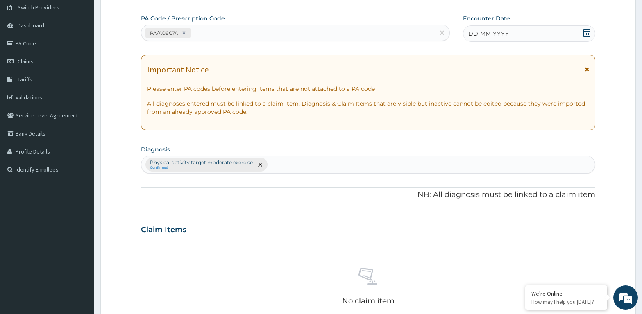
click at [587, 32] on icon at bounding box center [586, 33] width 8 height 8
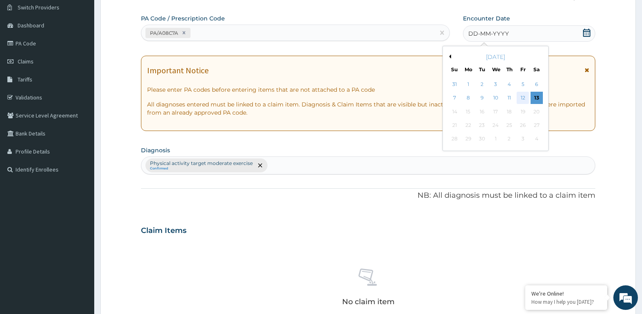
click at [519, 94] on div "12" at bounding box center [522, 98] width 12 height 12
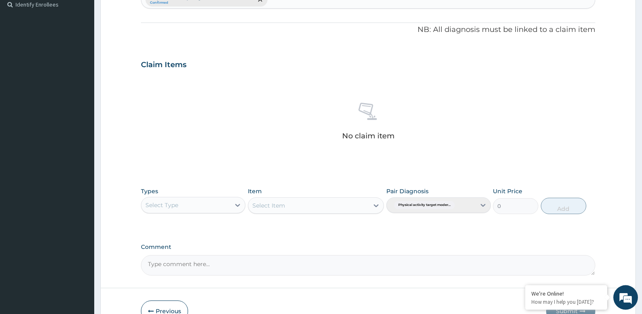
scroll to position [276, 0]
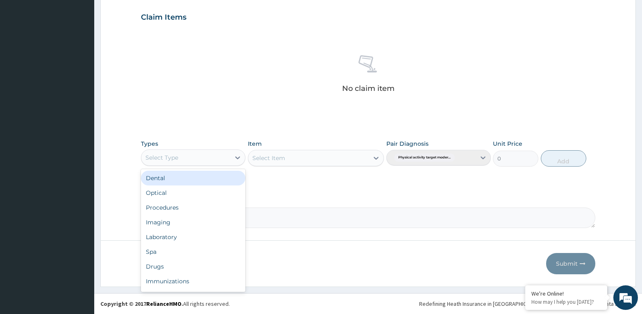
click at [152, 156] on div "Select Type" at bounding box center [161, 158] width 33 height 8
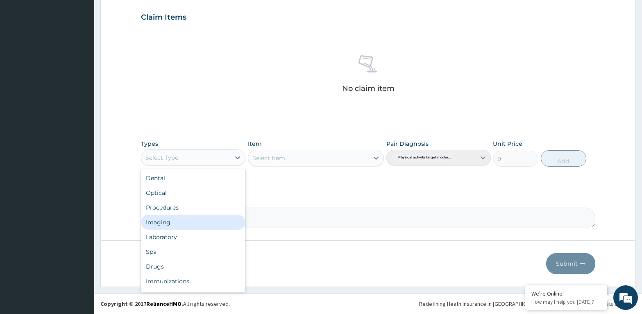
scroll to position [28, 0]
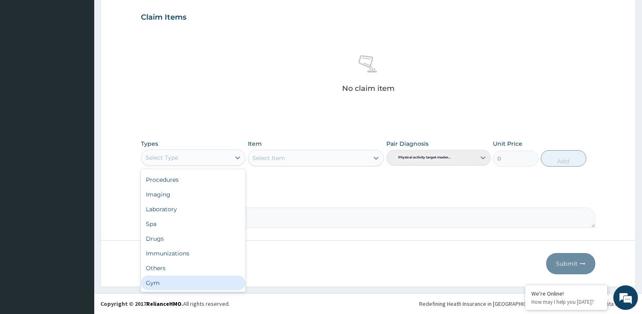
click at [158, 284] on div "Gym" at bounding box center [193, 283] width 104 height 15
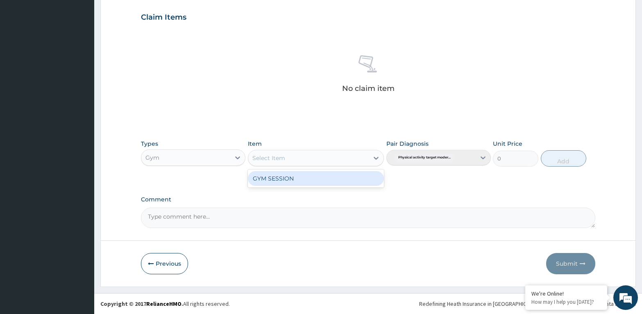
click at [264, 154] on div "Select Item" at bounding box center [308, 158] width 121 height 13
click at [260, 176] on div "GYM SESSION" at bounding box center [316, 178] width 136 height 15
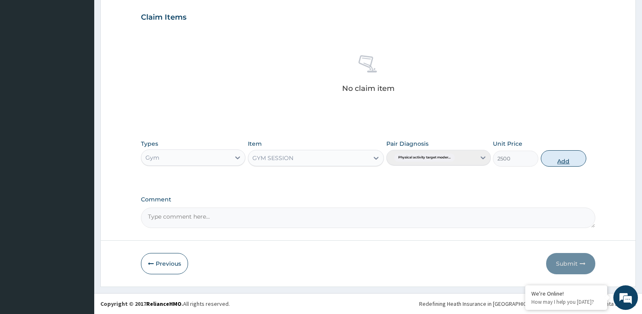
click at [558, 158] on button "Add" at bounding box center [563, 158] width 45 height 16
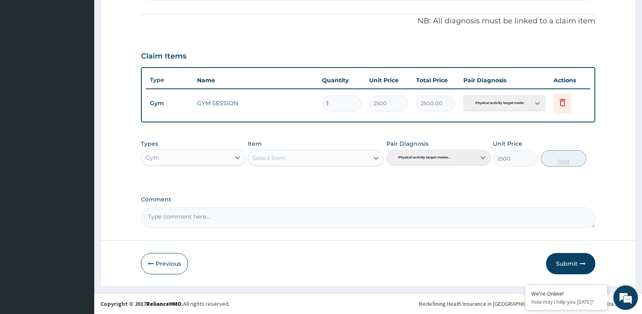
type input "0"
click at [568, 257] on button "Submit" at bounding box center [570, 263] width 49 height 21
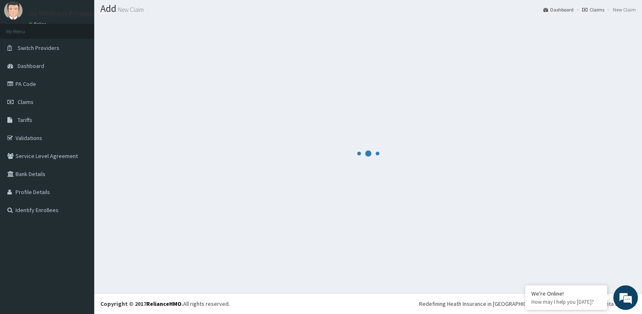
scroll to position [23, 0]
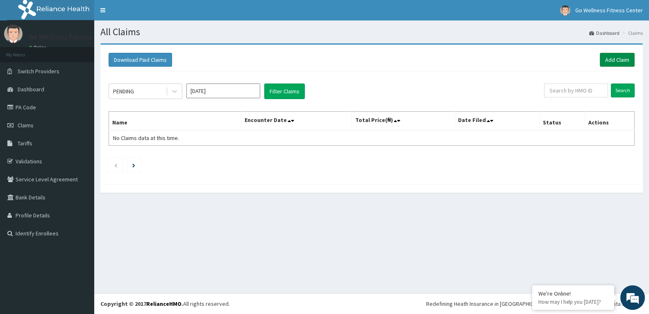
click at [611, 59] on link "Add Claim" at bounding box center [617, 60] width 35 height 14
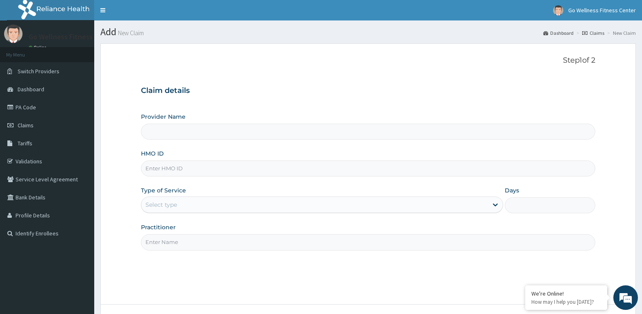
type input "Go Wellness Fitness center ( [GEOGRAPHIC_DATA])"
type input "1"
click at [161, 170] on input "HMO ID" at bounding box center [368, 169] width 454 height 16
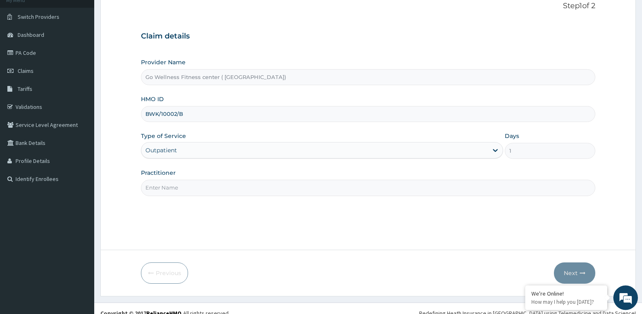
scroll to position [64, 0]
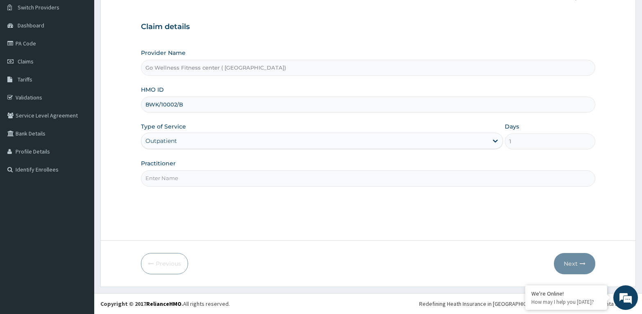
type input "BWK/10002/B"
click at [161, 181] on input "Practitioner" at bounding box center [368, 178] width 454 height 16
type input "GOWELLNESS"
click at [579, 265] on button "Next" at bounding box center [574, 263] width 41 height 21
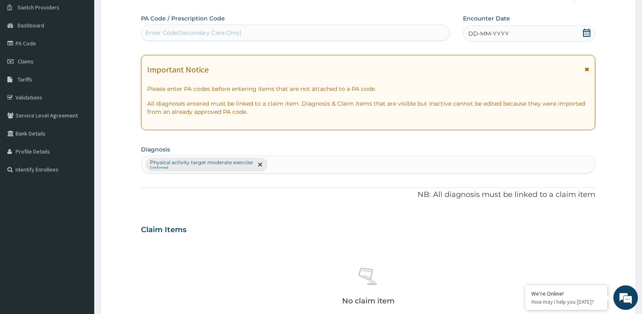
click at [158, 27] on div "Enter Code(Secondary Care Only)" at bounding box center [295, 32] width 308 height 13
type input "PA/76FBBC"
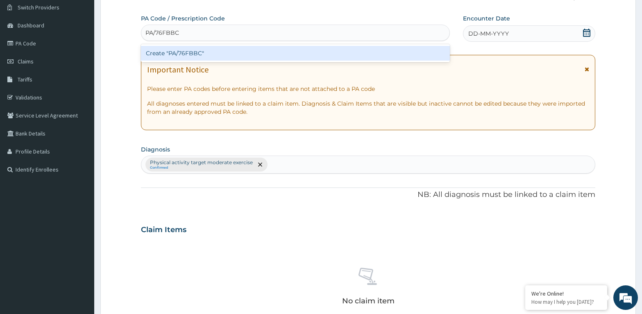
click at [201, 54] on div "Create "PA/76FBBC"" at bounding box center [295, 53] width 309 height 15
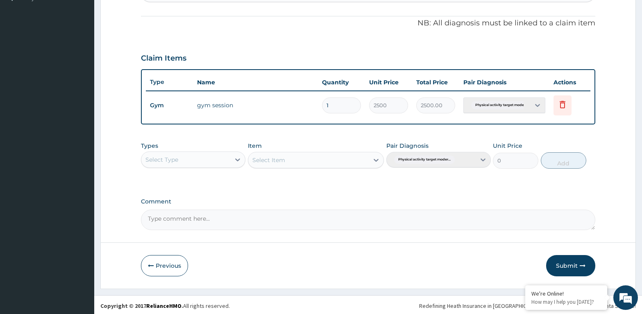
scroll to position [238, 0]
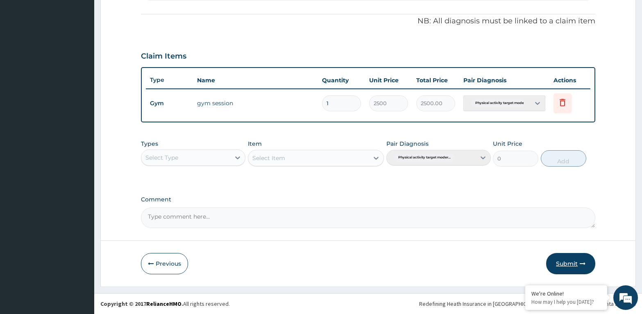
click at [572, 262] on button "Submit" at bounding box center [570, 263] width 49 height 21
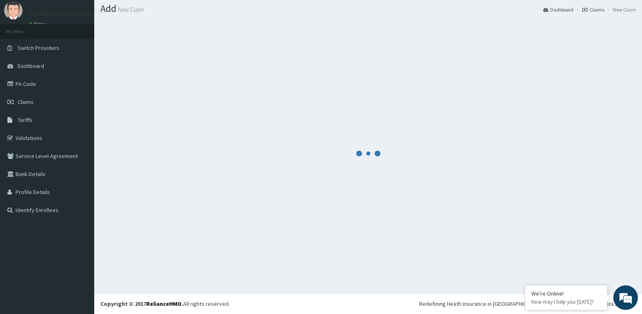
scroll to position [23, 0]
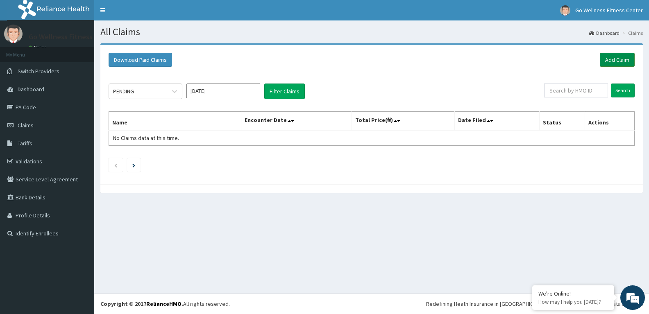
click at [608, 54] on link "Add Claim" at bounding box center [617, 60] width 35 height 14
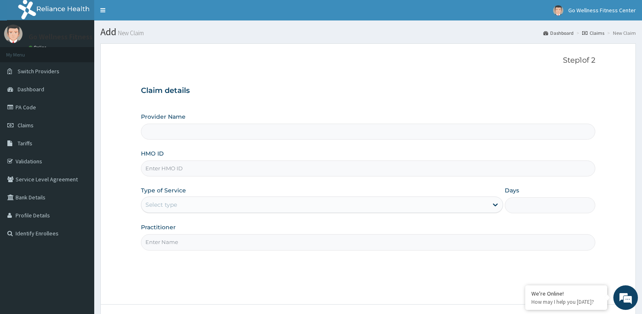
type input "Go Wellness Fitness center ( [GEOGRAPHIC_DATA])"
type input "1"
click at [155, 172] on input "HMO ID" at bounding box center [368, 169] width 454 height 16
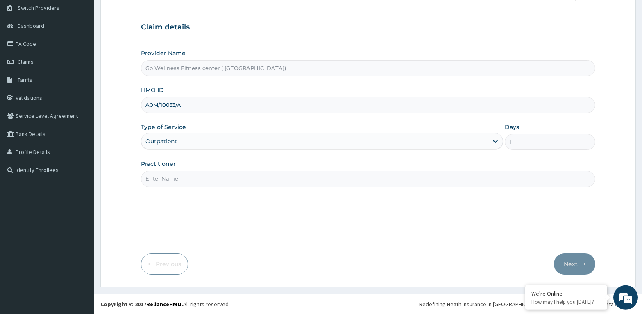
scroll to position [64, 0]
type input "A0M/10033/A"
click at [159, 178] on input "Practitioner" at bounding box center [368, 178] width 454 height 16
type input "P"
type input "GOWELLNESS"
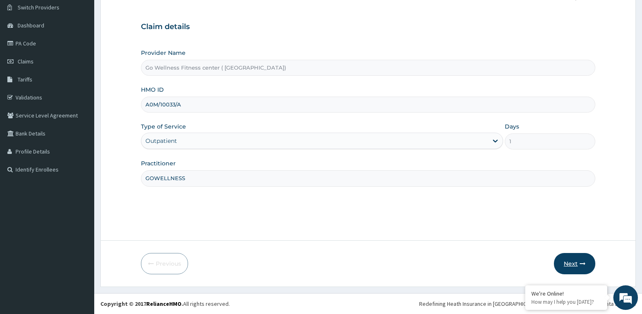
click at [568, 263] on button "Next" at bounding box center [574, 263] width 41 height 21
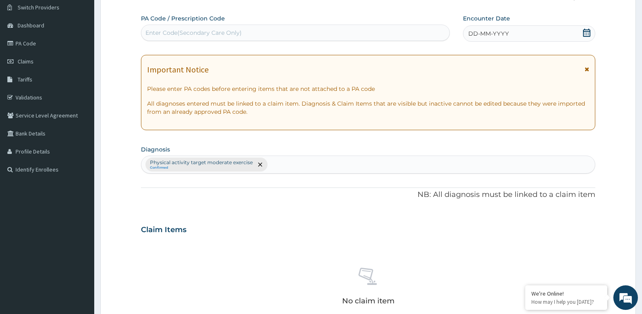
click at [151, 29] on div "Enter Code(Secondary Care Only)" at bounding box center [193, 33] width 96 height 8
type input "PA/DFCBD5"
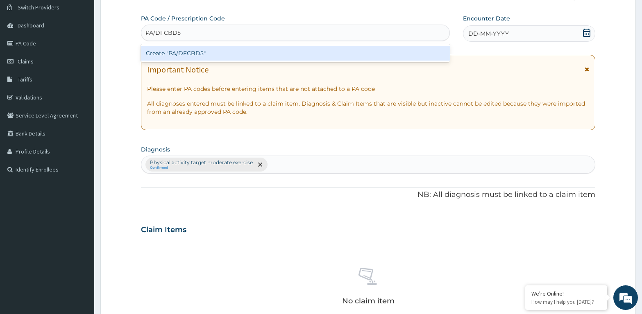
click at [215, 50] on div "Create "PA/DFCBD5"" at bounding box center [295, 53] width 309 height 15
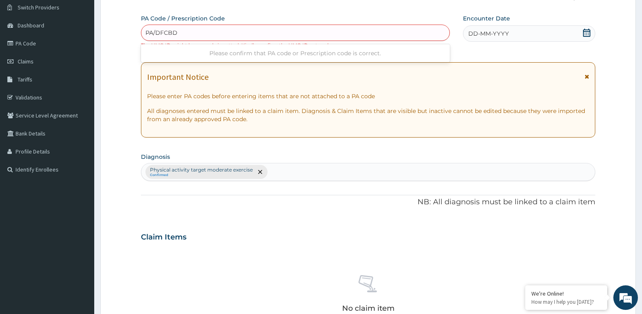
type input "PA/DFCBD5"
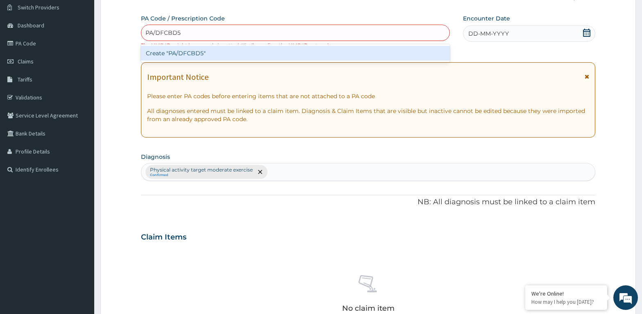
click at [204, 56] on div "Create "PA/DFCBD5"" at bounding box center [295, 53] width 309 height 15
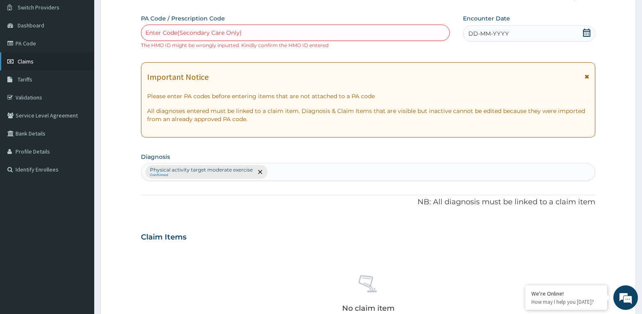
click at [28, 57] on link "Claims" at bounding box center [47, 61] width 94 height 18
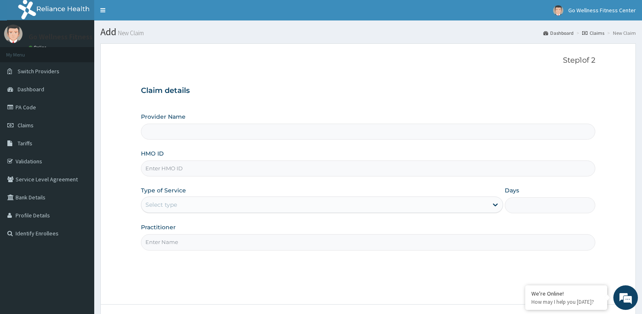
type input "Go Wellness Fitness center ( [GEOGRAPHIC_DATA])"
type input "1"
click at [154, 169] on input "HMO ID" at bounding box center [368, 169] width 454 height 16
type input "FBL/10128/A"
click at [153, 244] on input "Practitioner" at bounding box center [368, 242] width 454 height 16
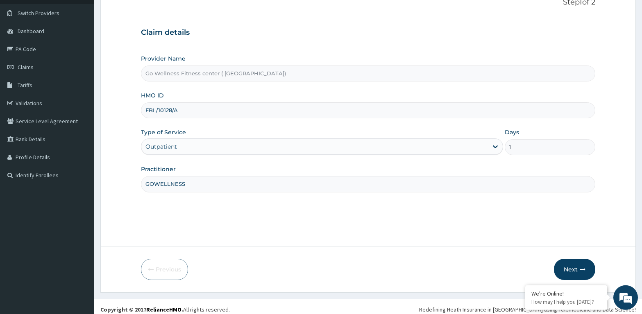
scroll to position [64, 0]
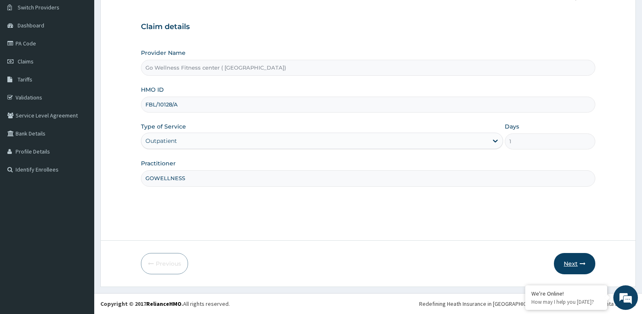
type input "GOWELLNESS"
click at [576, 264] on button "Next" at bounding box center [574, 263] width 41 height 21
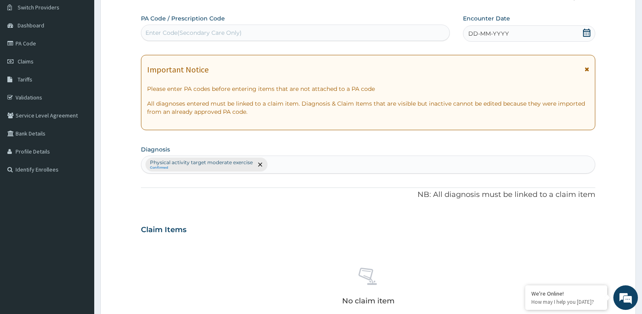
click at [161, 27] on div "Enter Code(Secondary Care Only)" at bounding box center [295, 32] width 308 height 13
type input "PA/D1B434"
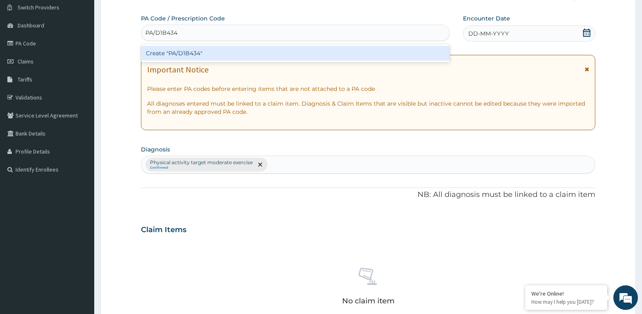
click at [200, 54] on div "Create "PA/D1B434"" at bounding box center [295, 53] width 309 height 15
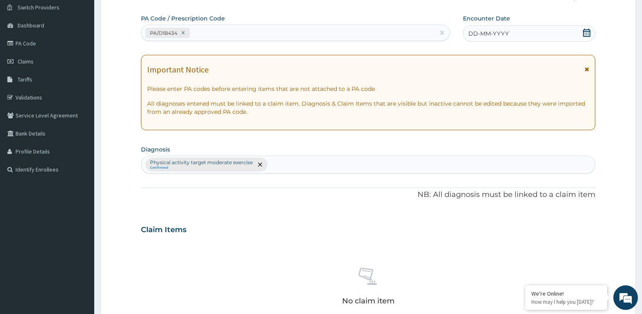
click at [587, 32] on icon at bounding box center [586, 33] width 8 height 8
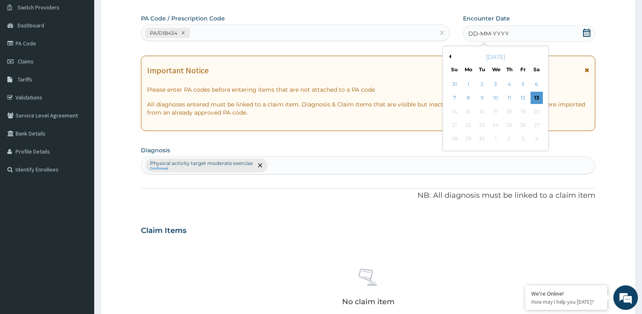
click at [587, 32] on icon at bounding box center [586, 33] width 8 height 8
click at [536, 99] on div "13" at bounding box center [536, 98] width 12 height 12
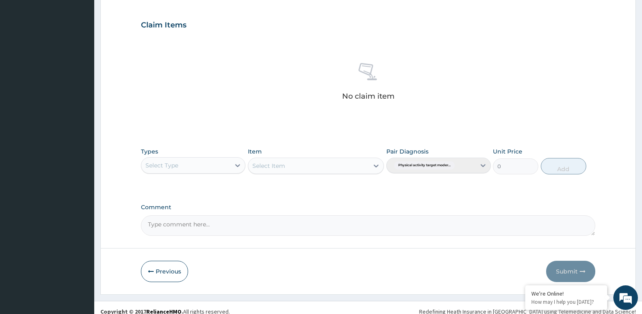
scroll to position [273, 0]
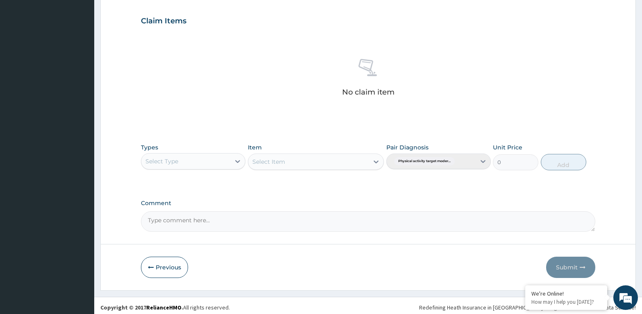
click at [154, 160] on div "Select Type" at bounding box center [161, 161] width 33 height 8
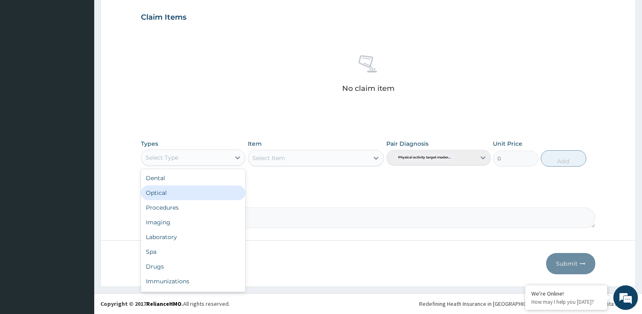
scroll to position [28, 0]
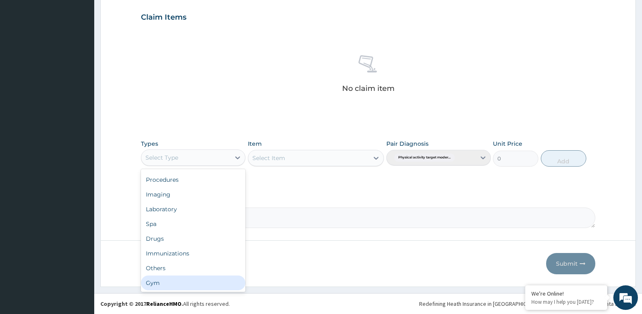
click at [153, 281] on div "Gym" at bounding box center [193, 283] width 104 height 15
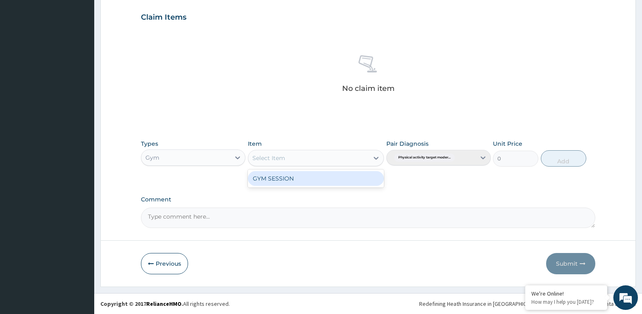
click at [267, 154] on div "Select Item" at bounding box center [308, 158] width 121 height 13
click at [271, 175] on div "GYM SESSION" at bounding box center [316, 178] width 136 height 15
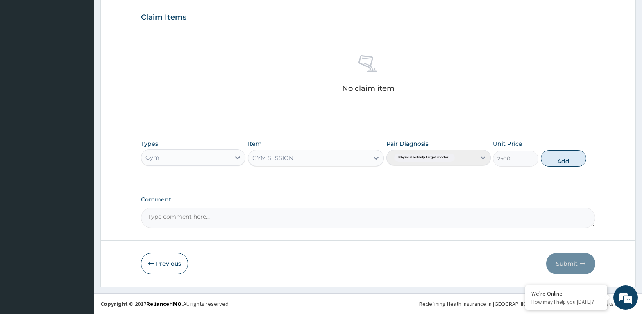
click at [563, 158] on button "Add" at bounding box center [563, 158] width 45 height 16
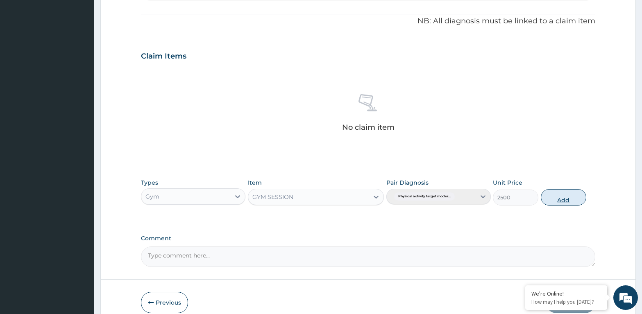
type input "0"
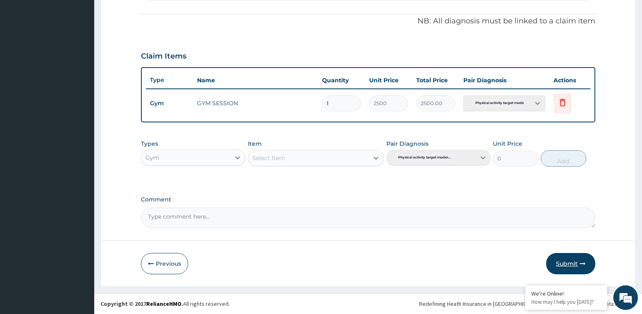
click at [567, 261] on button "Submit" at bounding box center [570, 263] width 49 height 21
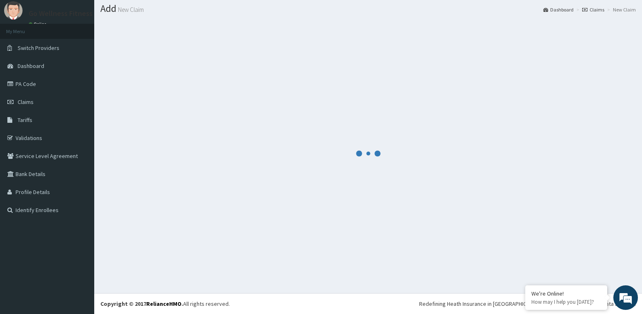
scroll to position [23, 0]
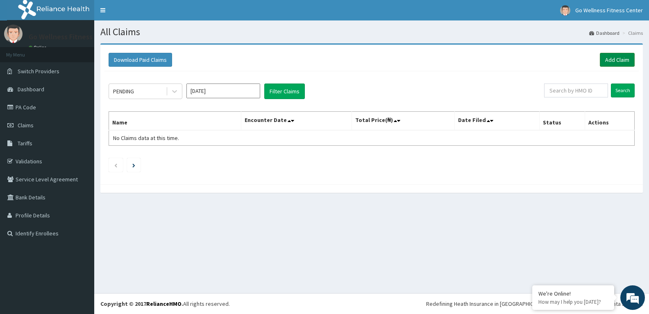
click at [613, 56] on link "Add Claim" at bounding box center [617, 60] width 35 height 14
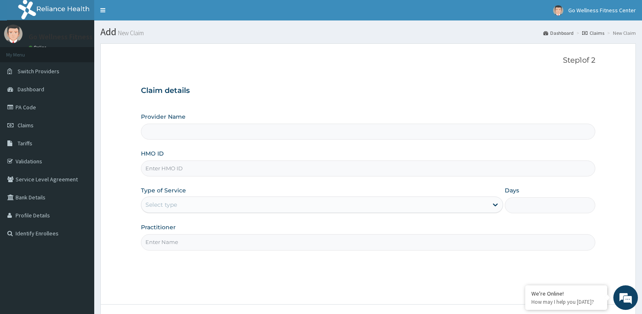
type input "Go Wellness Fitness center ( Portharcourt)"
type input "1"
click at [153, 167] on input "HMO ID" at bounding box center [368, 169] width 454 height 16
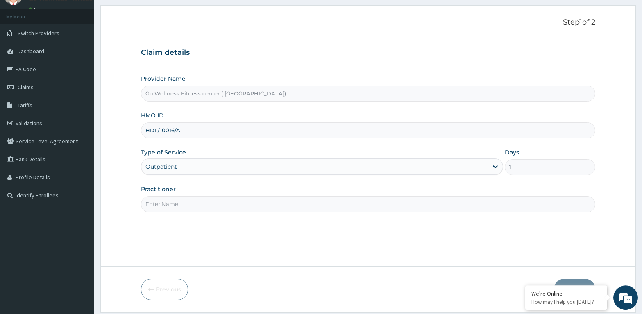
scroll to position [42, 0]
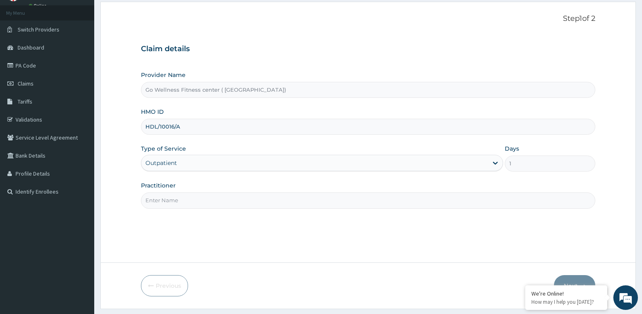
type input "HDL/10016/A"
click at [155, 203] on input "Practitioner" at bounding box center [368, 200] width 454 height 16
click at [155, 203] on input "GOWELLNESS" at bounding box center [368, 200] width 454 height 16
click at [184, 199] on input "GOWELLNESS" at bounding box center [368, 200] width 454 height 16
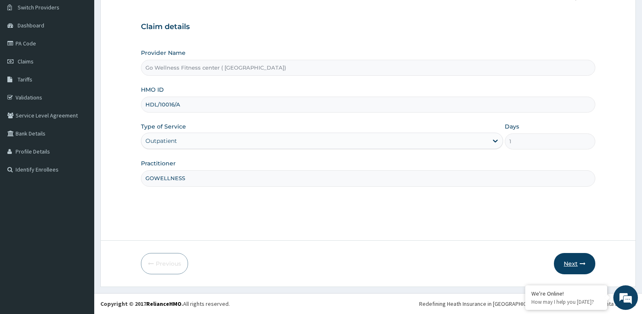
type input "GOWELLNESS"
click at [573, 259] on button "Next" at bounding box center [574, 263] width 41 height 21
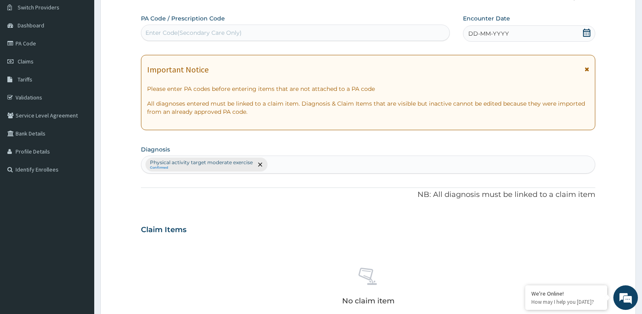
click at [152, 30] on div "Enter Code(Secondary Care Only)" at bounding box center [193, 33] width 96 height 8
type input "PA/98A769"
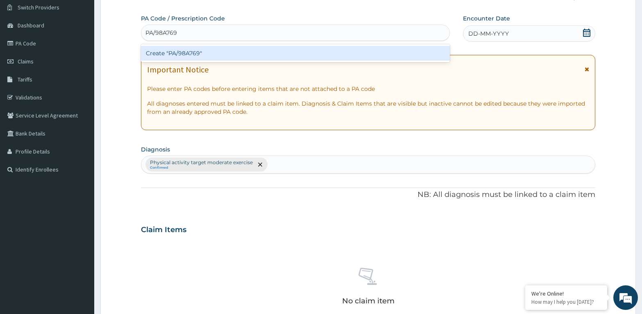
click at [204, 52] on div "Create "PA/98A769"" at bounding box center [295, 53] width 309 height 15
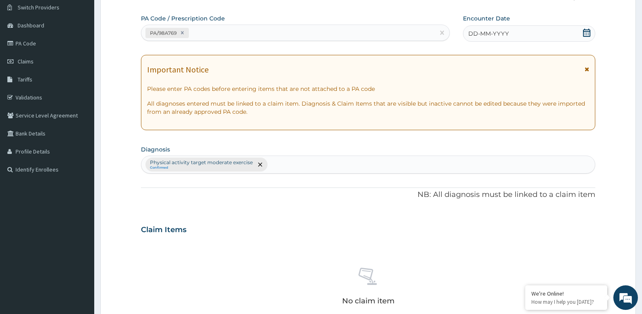
click at [587, 32] on icon at bounding box center [586, 33] width 8 height 8
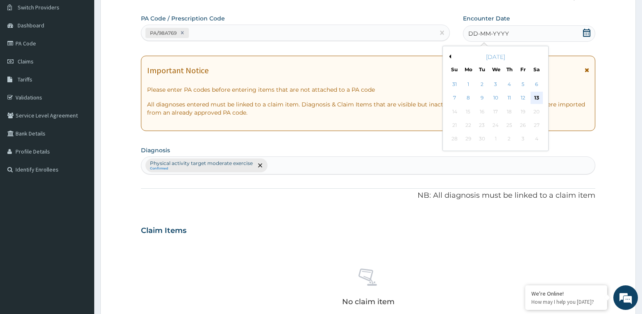
click at [536, 96] on div "13" at bounding box center [536, 98] width 12 height 12
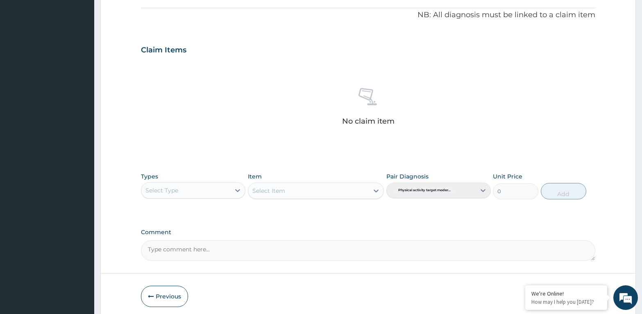
scroll to position [273, 0]
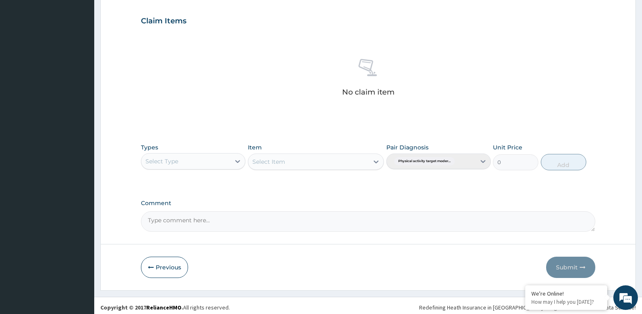
click at [179, 159] on div "Select Type" at bounding box center [185, 161] width 89 height 13
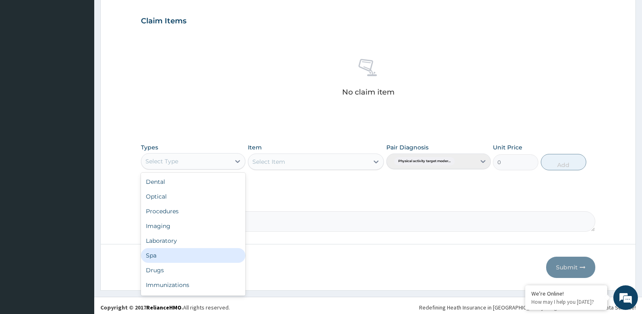
scroll to position [28, 0]
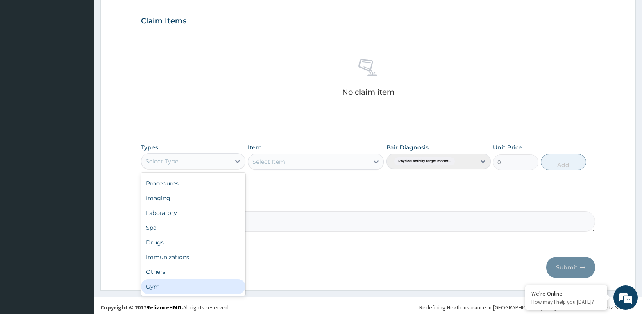
click at [152, 286] on div "Gym" at bounding box center [193, 286] width 104 height 15
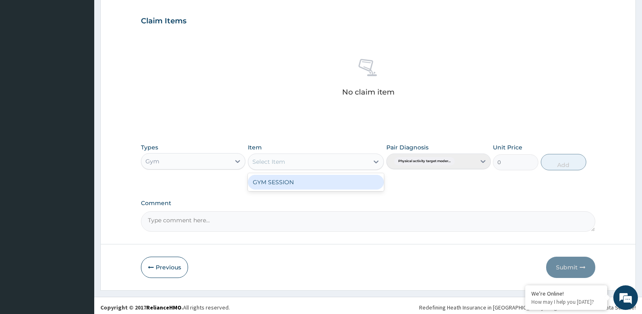
click at [303, 157] on div "Select Item" at bounding box center [308, 161] width 121 height 13
click at [293, 180] on div "GYM SESSION" at bounding box center [316, 182] width 136 height 15
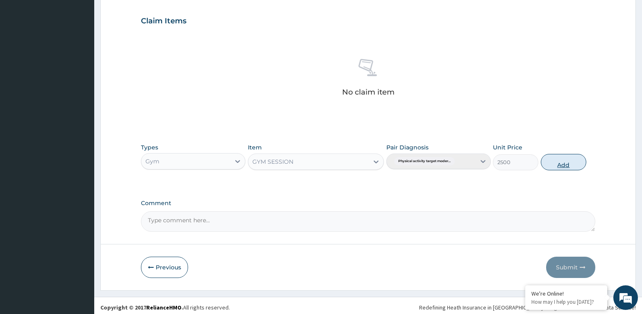
click button "Add"
type input "0"
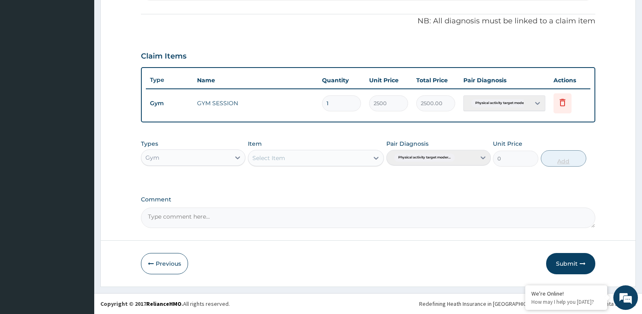
scroll to position [238, 0]
click button "Submit"
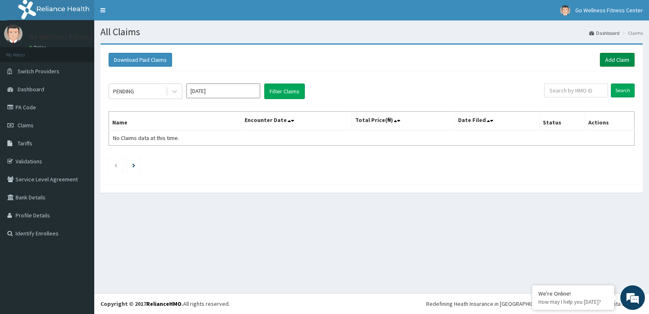
click at [611, 55] on link "Add Claim" at bounding box center [617, 60] width 35 height 14
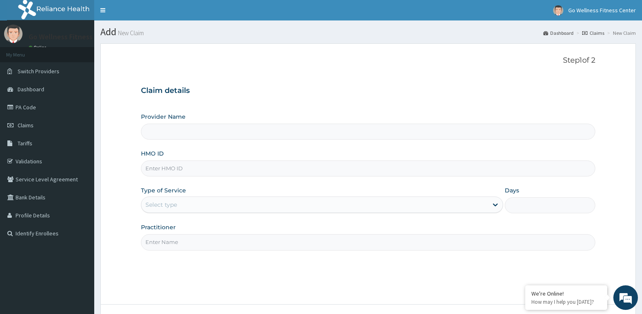
type input "Go Wellness Fitness center ( [GEOGRAPHIC_DATA])"
type input "1"
click at [153, 170] on input "HMO ID" at bounding box center [368, 169] width 454 height 16
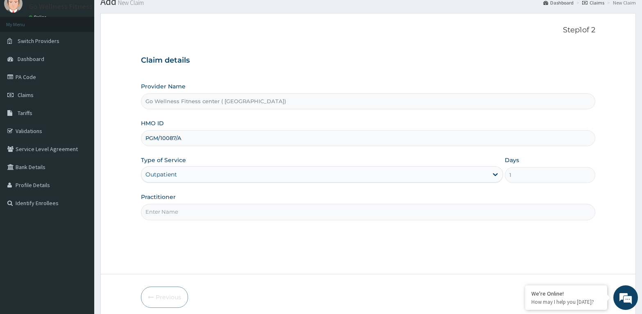
scroll to position [42, 0]
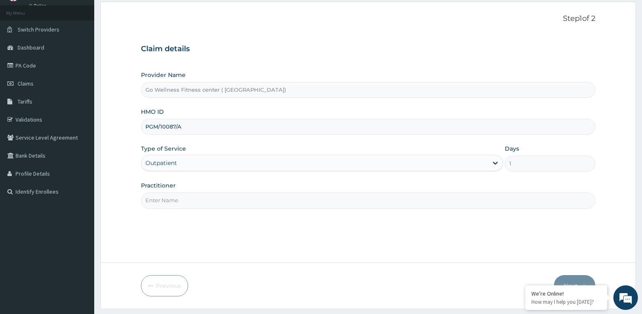
type input "PGM/10087/A"
click at [161, 201] on input "Practitioner" at bounding box center [368, 200] width 454 height 16
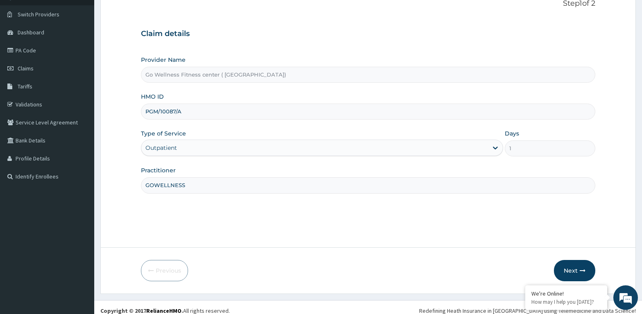
scroll to position [64, 0]
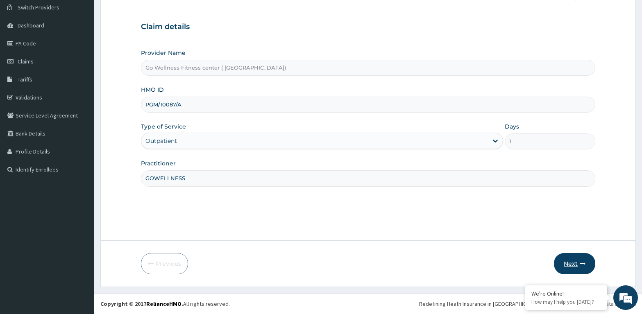
type input "GOWELLNESS"
click at [570, 263] on button "Next" at bounding box center [574, 263] width 41 height 21
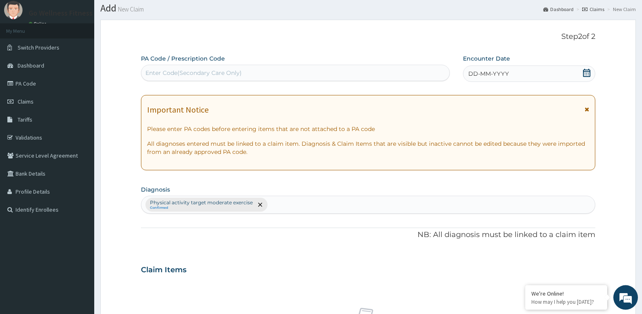
scroll to position [22, 0]
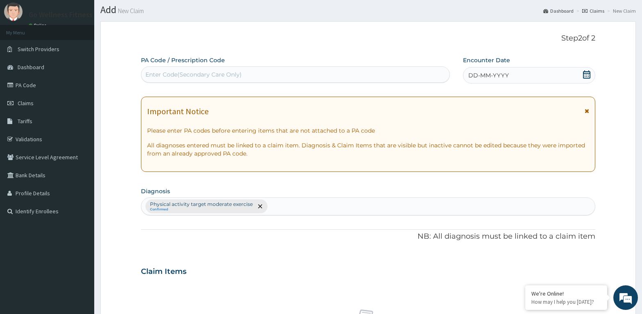
click at [159, 71] on div "Enter Code(Secondary Care Only)" at bounding box center [193, 74] width 96 height 8
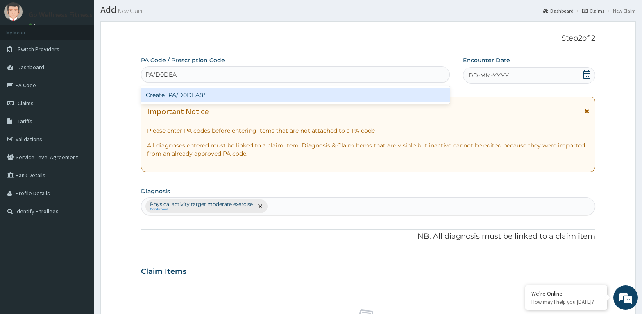
type input "PA/D0DEA8"
click at [207, 95] on div "Create "PA/D0DEA8"" at bounding box center [295, 95] width 309 height 15
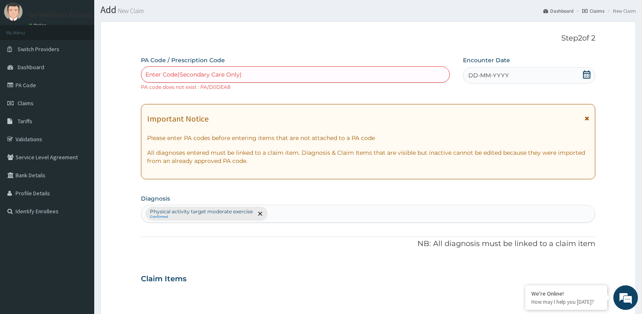
click at [166, 73] on div "Enter Code(Secondary Care Only)" at bounding box center [193, 74] width 96 height 8
type input "PA/DODEA8"
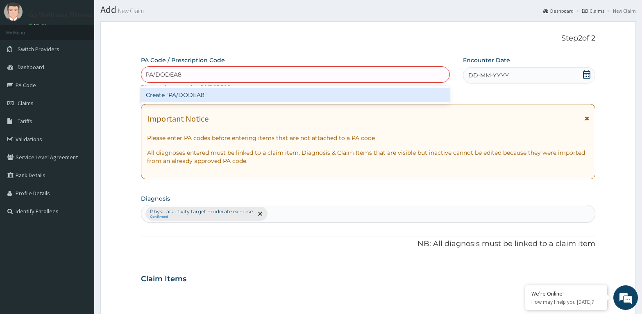
click at [207, 97] on div "Create "PA/DODEA8"" at bounding box center [295, 95] width 309 height 15
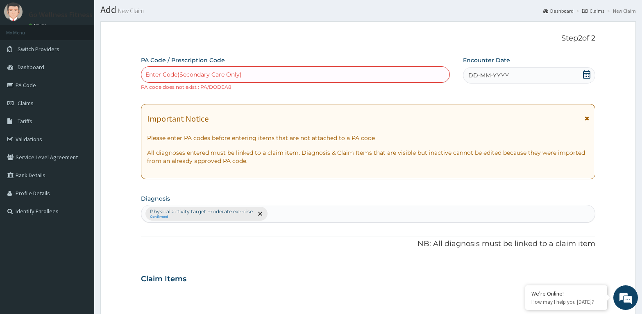
click at [170, 69] on div "Enter Code(Secondary Care Only)" at bounding box center [295, 74] width 308 height 13
type input "PA/D00EA8"
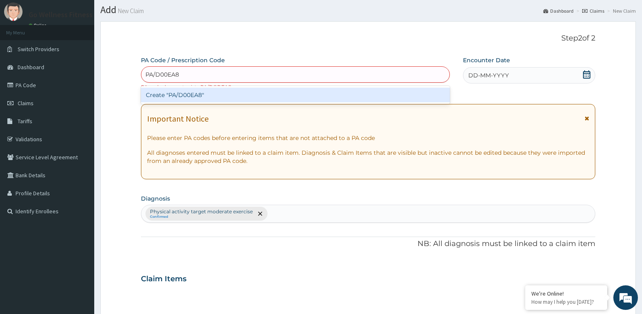
click at [210, 97] on div "Create "PA/D00EA8"" at bounding box center [295, 95] width 309 height 15
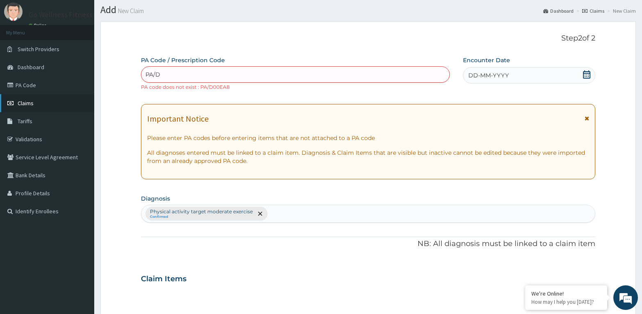
type input "PA/D"
click at [23, 100] on span "Claims" at bounding box center [26, 103] width 16 height 7
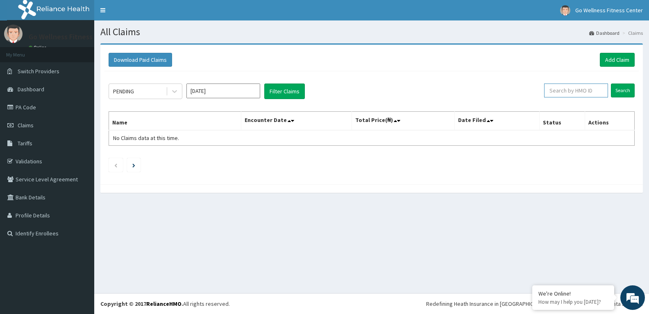
click at [563, 93] on input "text" at bounding box center [576, 91] width 64 height 14
click at [618, 86] on input "Search" at bounding box center [623, 91] width 24 height 14
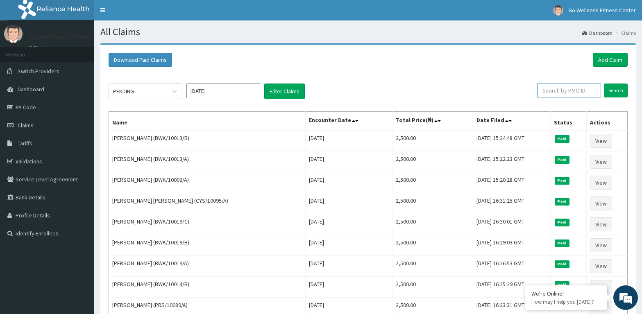
click at [568, 89] on input "text" at bounding box center [569, 91] width 64 height 14
click at [615, 87] on input "Search" at bounding box center [616, 91] width 24 height 14
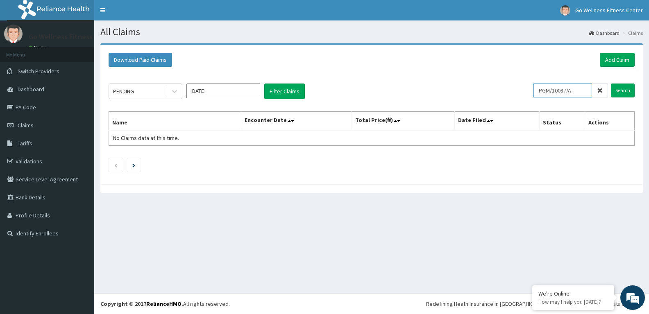
click at [571, 89] on input "PGM/10087/A" at bounding box center [562, 91] width 59 height 14
click at [620, 90] on input "Search" at bounding box center [623, 91] width 24 height 14
click at [570, 90] on input "PGM/10082/A" at bounding box center [562, 91] width 59 height 14
type input "PGM/10007/A"
click at [622, 89] on input "Search" at bounding box center [623, 91] width 24 height 14
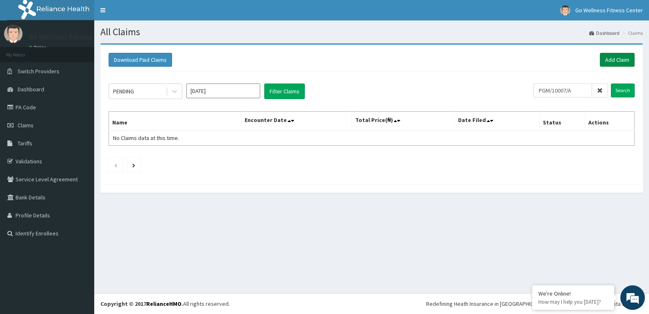
click at [615, 55] on link "Add Claim" at bounding box center [617, 60] width 35 height 14
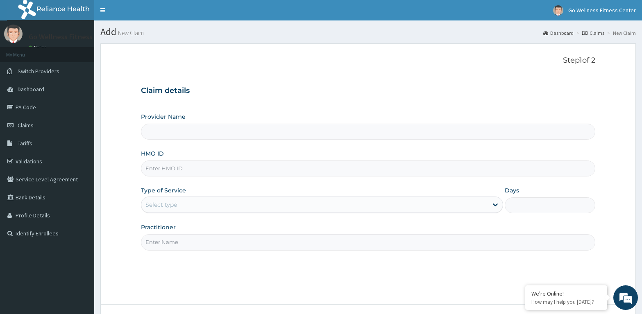
type input "Go Wellness Fitness center ( [GEOGRAPHIC_DATA])"
type input "1"
click at [156, 169] on input "HMO ID" at bounding box center [368, 169] width 454 height 16
type input "PGM/10026/A"
click at [163, 244] on input "Practitioner" at bounding box center [368, 242] width 454 height 16
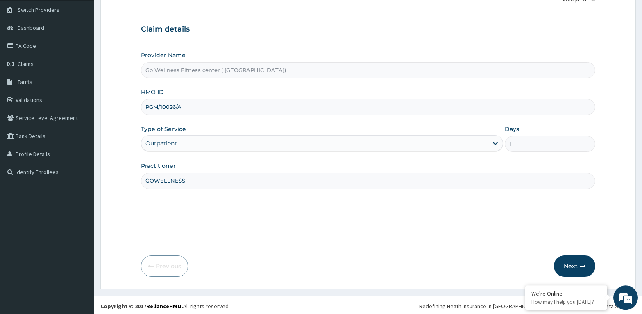
scroll to position [64, 0]
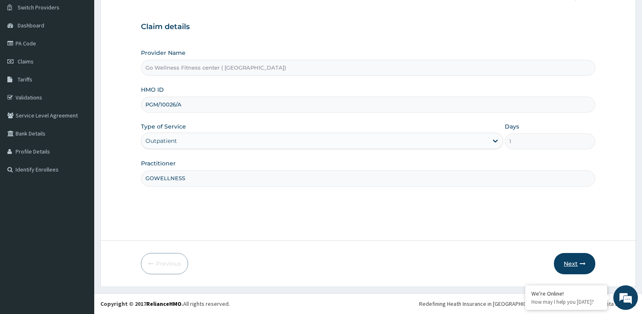
type input "GOWELLNESS"
click at [567, 260] on button "Next" at bounding box center [574, 263] width 41 height 21
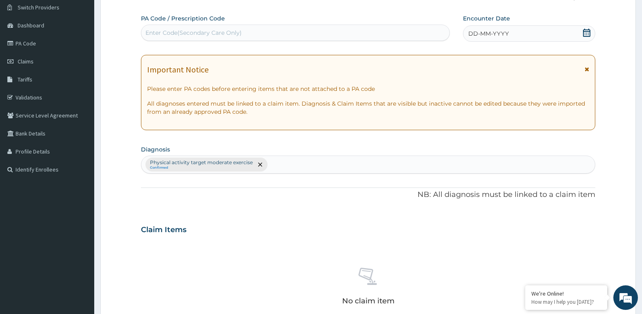
click at [167, 28] on div "Enter Code(Secondary Care Only)" at bounding box center [295, 32] width 308 height 13
type input "PA/3D9381"
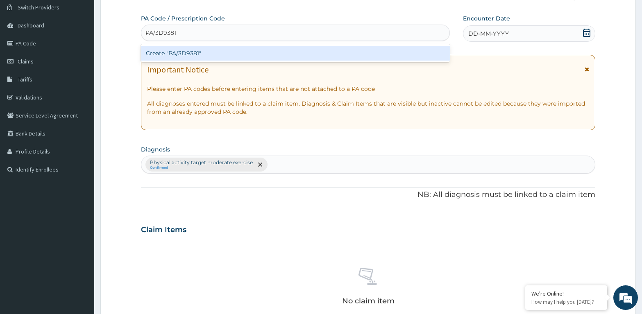
click at [199, 54] on div "Create "PA/3D9381"" at bounding box center [295, 53] width 309 height 15
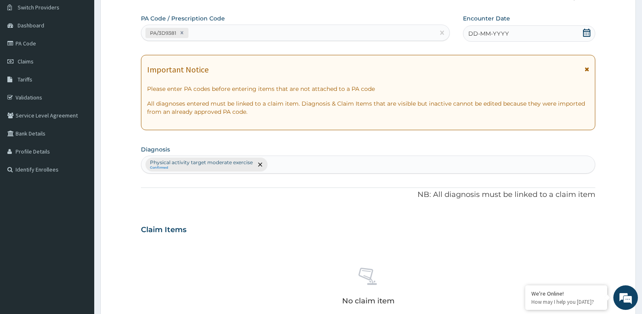
click at [586, 32] on icon at bounding box center [586, 33] width 8 height 8
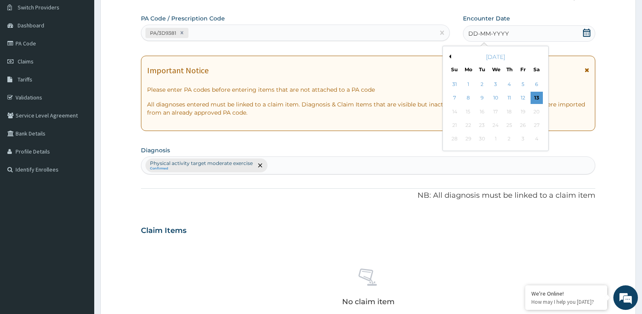
click at [586, 35] on icon at bounding box center [586, 33] width 7 height 8
click at [536, 97] on div "13" at bounding box center [536, 98] width 12 height 12
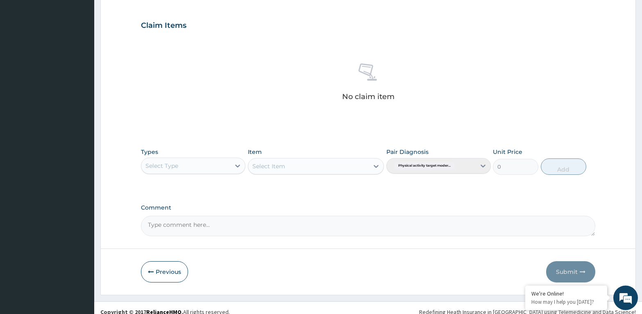
scroll to position [273, 0]
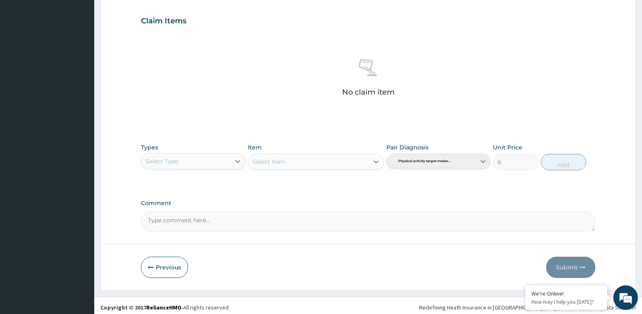
click at [153, 153] on div "Types Select Type" at bounding box center [193, 156] width 104 height 27
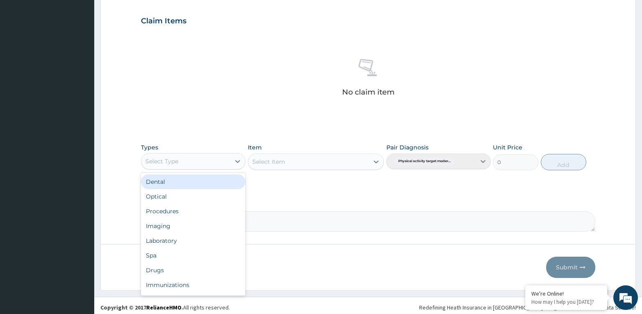
click at [153, 157] on div "Select Type" at bounding box center [185, 161] width 89 height 13
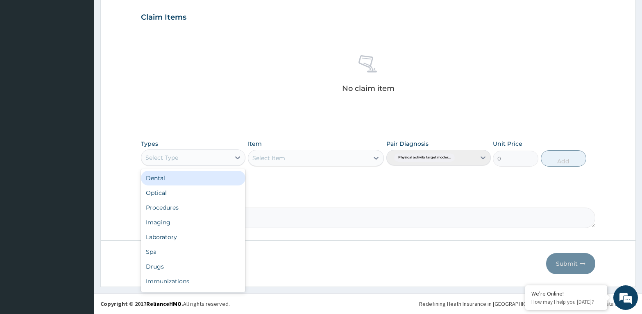
scroll to position [28, 0]
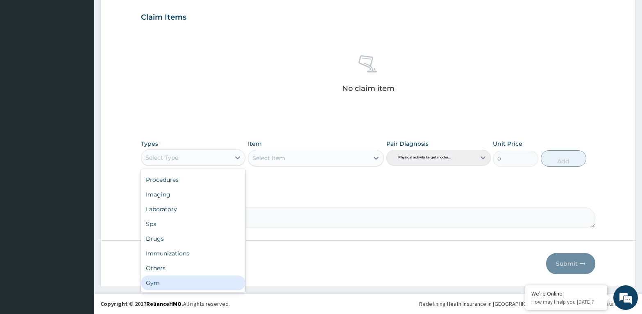
click at [156, 285] on div "Gym" at bounding box center [193, 283] width 104 height 15
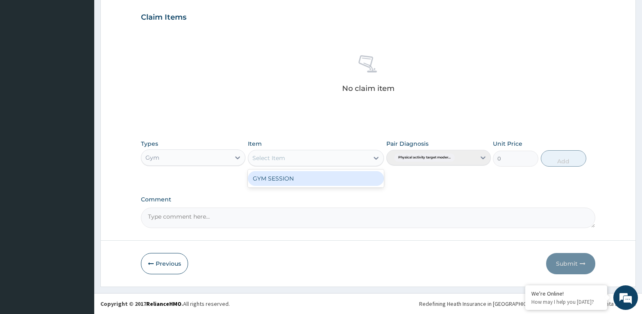
click at [270, 153] on div "Select Item" at bounding box center [308, 158] width 121 height 13
click at [280, 176] on div "GYM SESSION" at bounding box center [316, 178] width 136 height 15
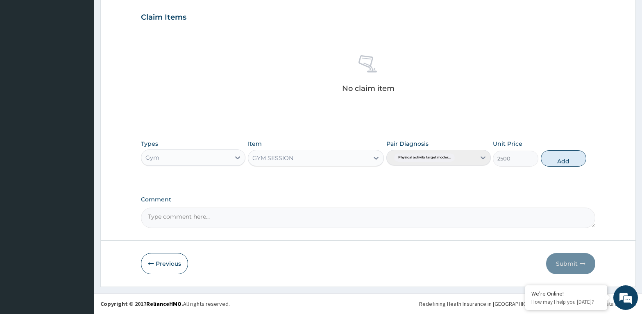
click at [567, 159] on button "Add" at bounding box center [563, 158] width 45 height 16
type input "0"
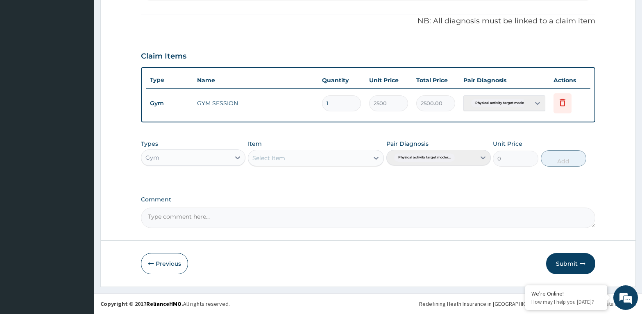
scroll to position [238, 0]
click at [566, 258] on button "Submit" at bounding box center [570, 263] width 49 height 21
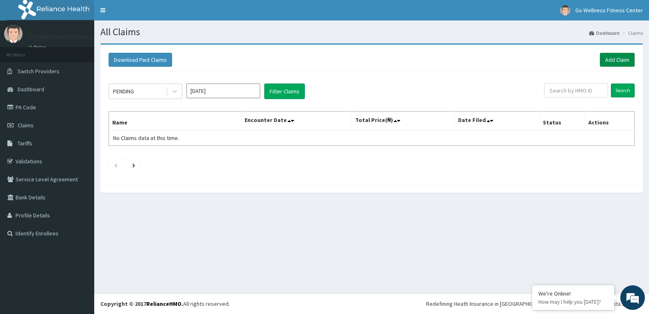
click at [609, 57] on link "Add Claim" at bounding box center [617, 60] width 35 height 14
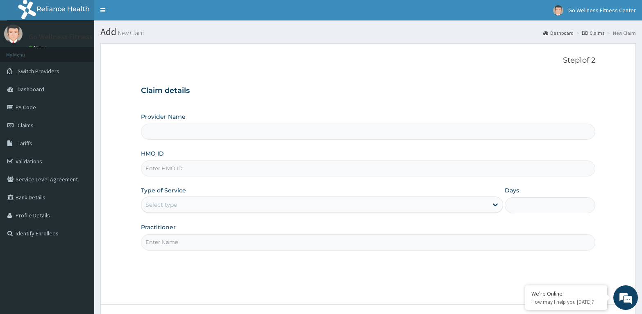
type input "Go Wellness Fitness center ( [GEOGRAPHIC_DATA])"
type input "1"
click at [158, 170] on input "HMO ID" at bounding box center [368, 169] width 454 height 16
type input "PGM/1004/A"
click at [160, 247] on input "Practitioner" at bounding box center [368, 242] width 454 height 16
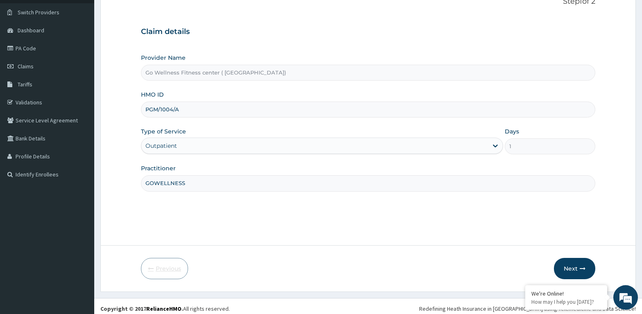
scroll to position [64, 0]
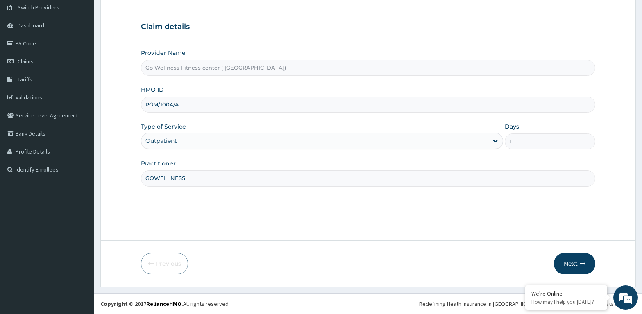
type input "GOWELLNESS"
click at [559, 250] on form "Step 1 of 2 Claim details Provider Name Go Wellness Fitness center ( Portharcou…" at bounding box center [367, 133] width 535 height 307
click at [565, 258] on button "Next" at bounding box center [574, 263] width 41 height 21
click at [183, 105] on input "PGM/1004/A" at bounding box center [368, 105] width 454 height 16
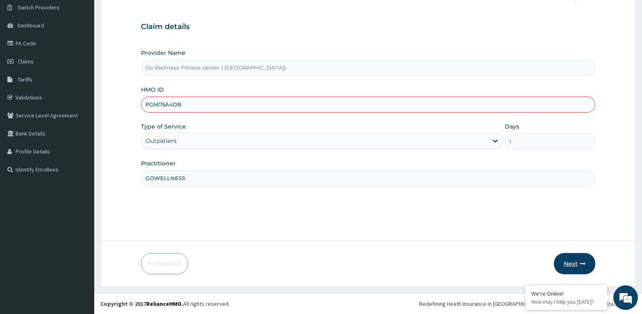
click at [575, 261] on button "Next" at bounding box center [574, 263] width 41 height 21
type input "PGM/1004/A"
click at [568, 262] on button "Next" at bounding box center [574, 263] width 41 height 21
click at [572, 261] on button "Next" at bounding box center [574, 263] width 41 height 21
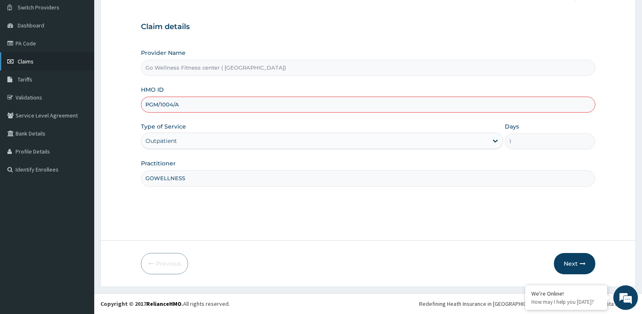
click at [14, 58] on link "Claims" at bounding box center [47, 61] width 94 height 18
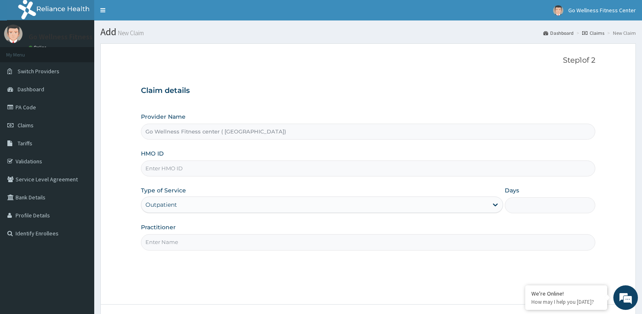
type input "Go Wellness Fitness center ( [GEOGRAPHIC_DATA])"
type input "1"
click at [157, 170] on input "HMO ID" at bounding box center [368, 169] width 454 height 16
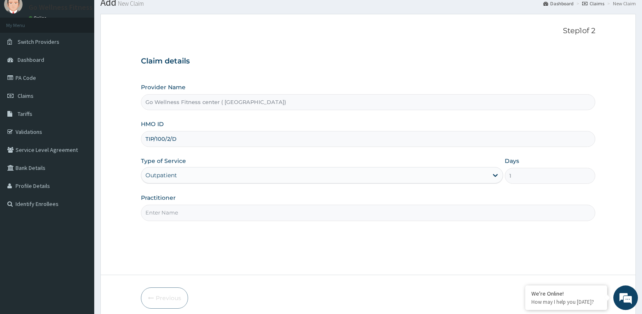
scroll to position [42, 0]
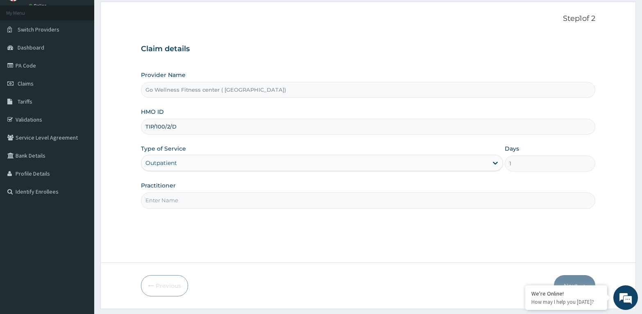
type input "TIP/100/2/D"
click at [159, 201] on input "Practitioner" at bounding box center [368, 200] width 454 height 16
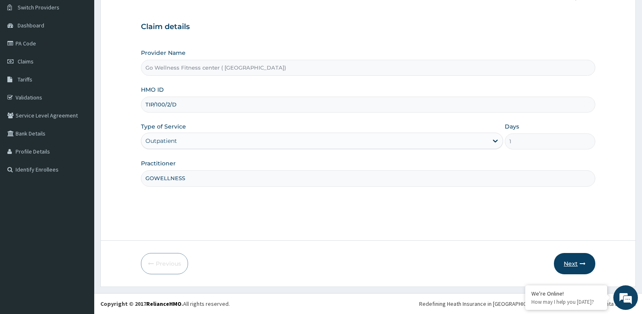
type input "GOWELLNESS"
click at [575, 261] on button "Next" at bounding box center [574, 263] width 41 height 21
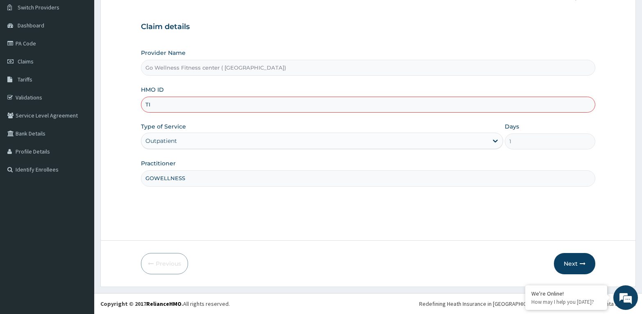
type input "T"
type input "STZ/10188/A"
click at [572, 258] on button "Next" at bounding box center [574, 263] width 41 height 21
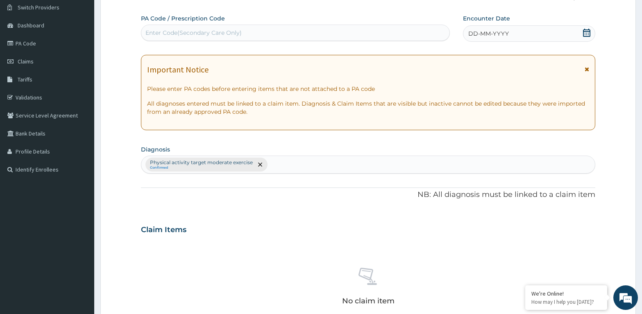
drag, startPoint x: 143, startPoint y: 37, endPoint x: 163, endPoint y: 27, distance: 23.1
click at [161, 29] on div "Enter Code(Secondary Care Only)" at bounding box center [295, 32] width 308 height 13
type input "PA/123ADO"
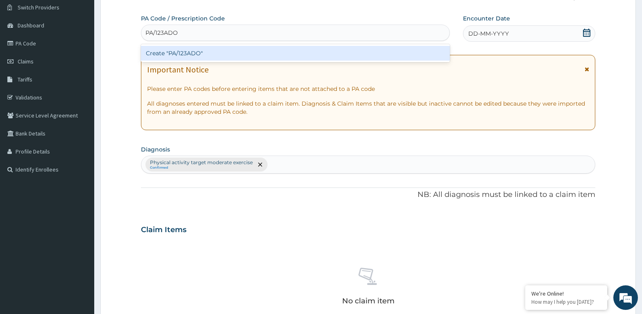
click at [193, 54] on div "Create "PA/123ADO"" at bounding box center [295, 53] width 309 height 15
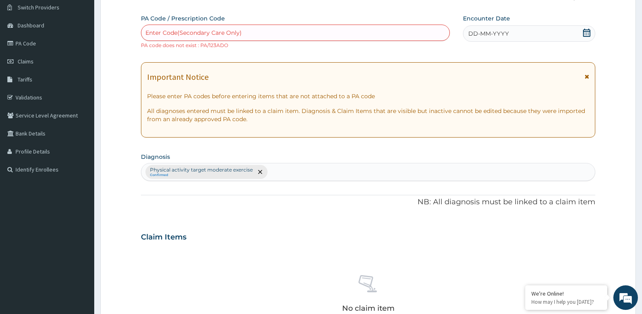
drag, startPoint x: 171, startPoint y: 30, endPoint x: 172, endPoint y: 38, distance: 7.4
click at [172, 38] on div "Enter Code(Secondary Care Only)" at bounding box center [295, 32] width 308 height 13
type input "PA/123AD0"
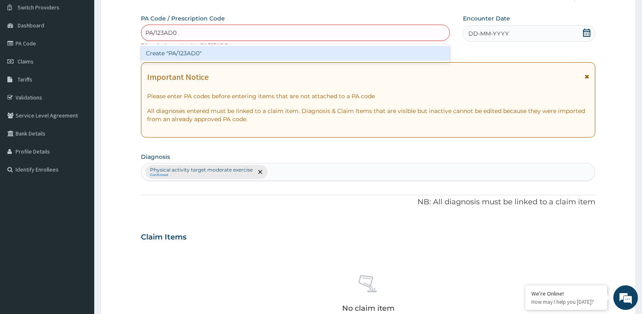
click at [199, 52] on div "Create "PA/123AD0"" at bounding box center [295, 53] width 309 height 15
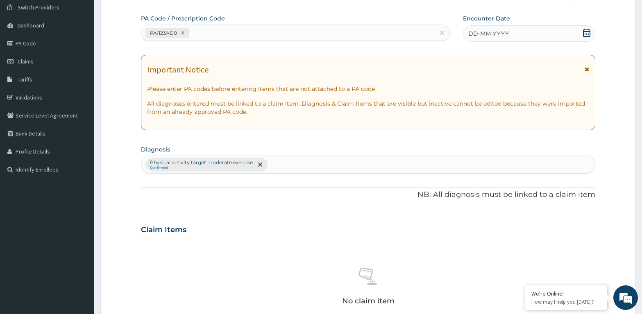
click at [586, 34] on icon at bounding box center [586, 33] width 8 height 8
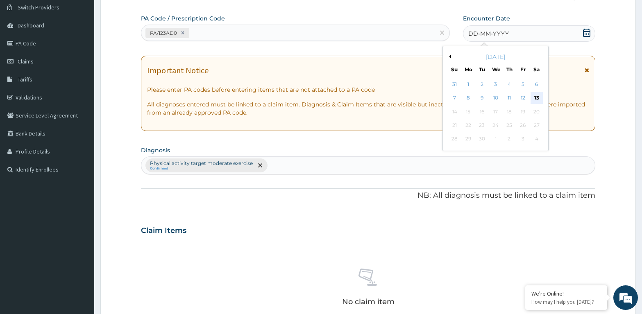
click at [536, 100] on div "13" at bounding box center [536, 98] width 12 height 12
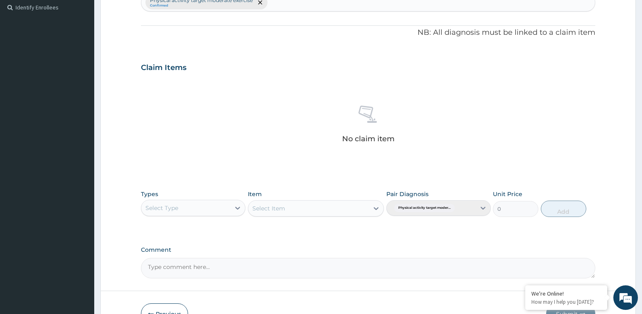
scroll to position [231, 0]
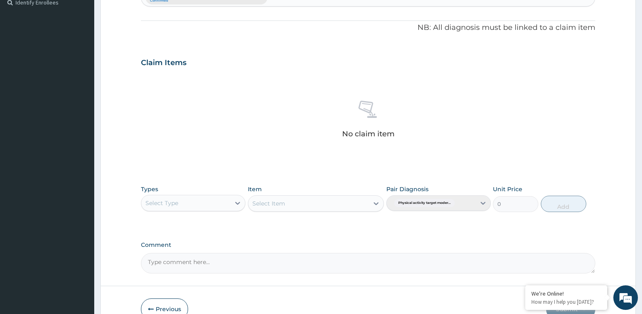
click at [163, 194] on div "Types Select Type" at bounding box center [193, 198] width 104 height 27
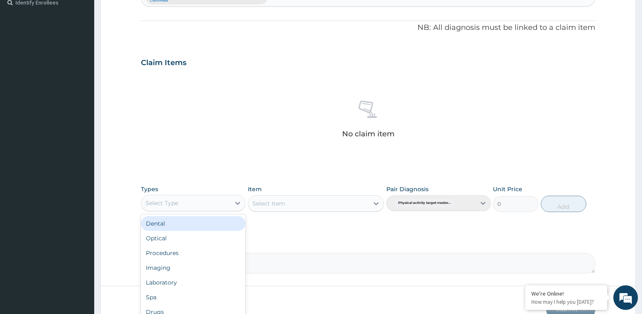
click at [163, 198] on div "Select Type" at bounding box center [185, 203] width 89 height 13
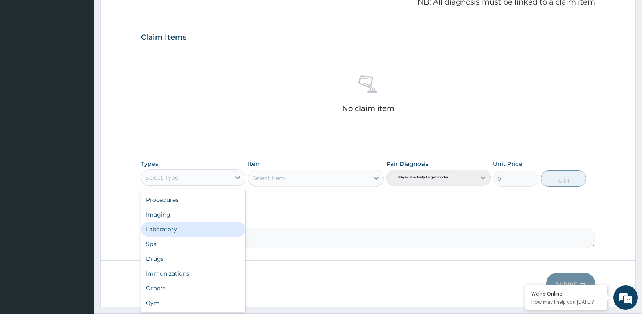
scroll to position [276, 0]
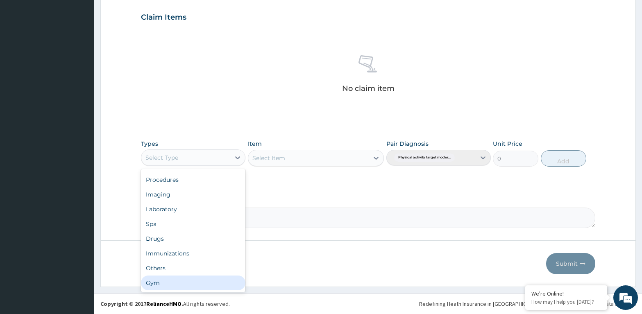
click at [207, 276] on div "Gym" at bounding box center [193, 283] width 104 height 15
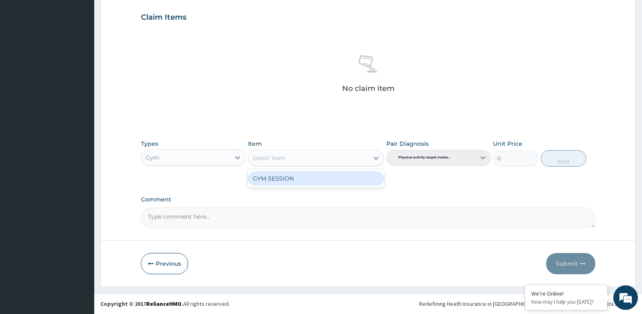
click at [291, 161] on div "Select Item" at bounding box center [308, 158] width 121 height 13
click at [289, 187] on div "GYM SESSION" at bounding box center [316, 179] width 136 height 18
click at [292, 175] on div "GYM SESSION" at bounding box center [316, 178] width 136 height 15
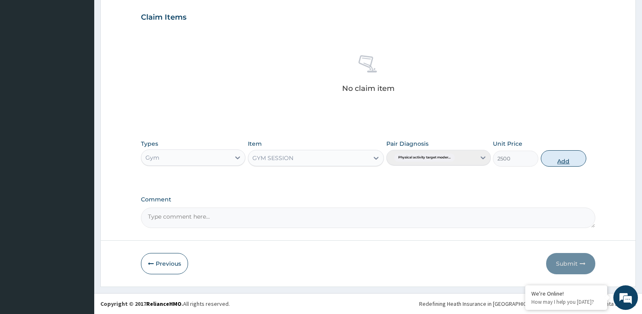
click at [557, 158] on button "Add" at bounding box center [563, 158] width 45 height 16
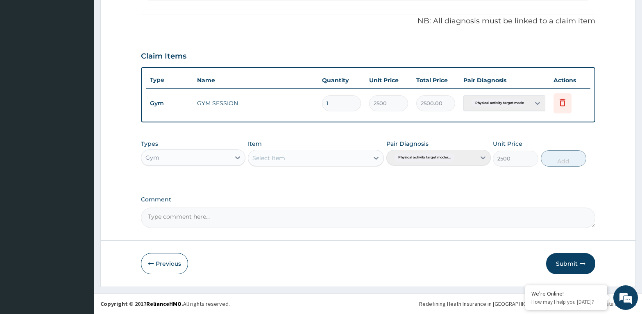
type input "0"
click at [575, 258] on button "Submit" at bounding box center [570, 263] width 49 height 21
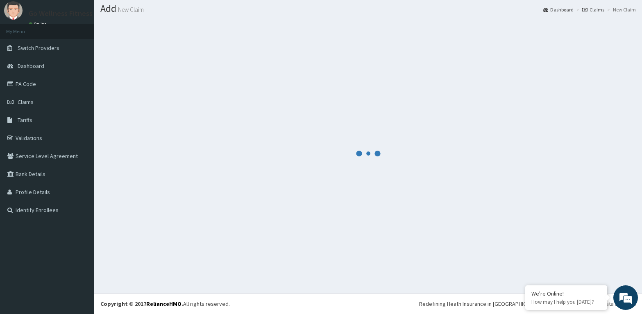
scroll to position [23, 0]
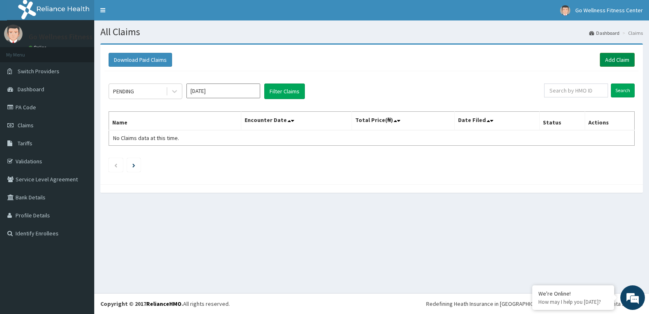
click at [618, 57] on link "Add Claim" at bounding box center [617, 60] width 35 height 14
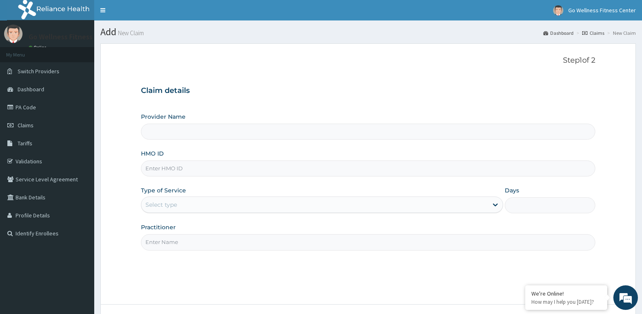
type input "Go Wellness Fitness center ( [GEOGRAPHIC_DATA])"
type input "1"
click at [156, 172] on input "HMO ID" at bounding box center [368, 169] width 454 height 16
type input "STZ/10188/C"
click at [160, 244] on input "Practitioner" at bounding box center [368, 242] width 454 height 16
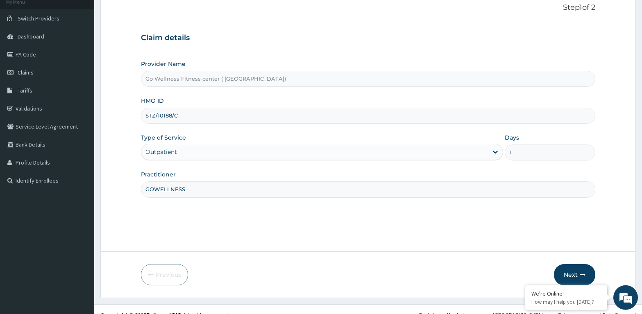
scroll to position [64, 0]
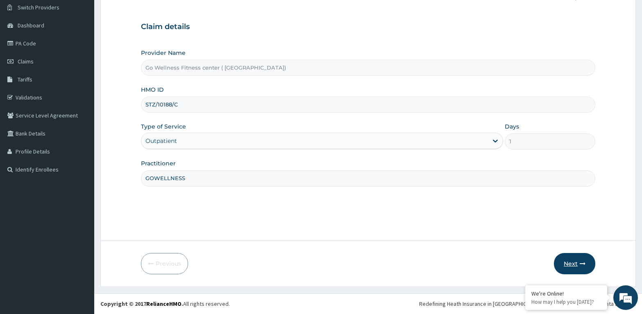
type input "GOWELLNESS"
click at [573, 261] on button "Next" at bounding box center [574, 263] width 41 height 21
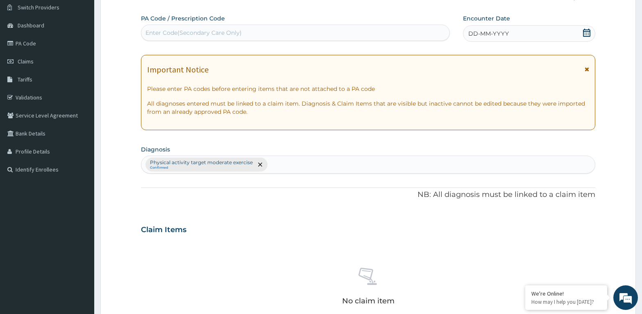
click at [156, 30] on div "Enter Code(Secondary Care Only)" at bounding box center [193, 33] width 96 height 8
type input "PA/133119"
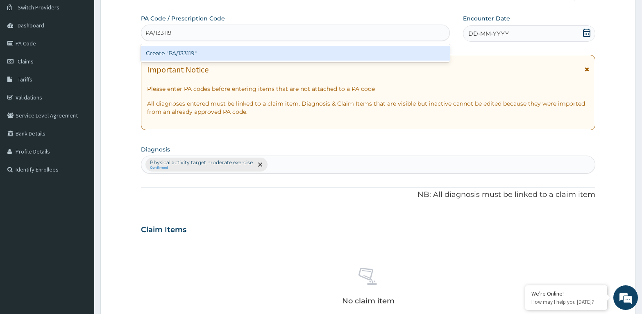
click at [192, 54] on div "Create "PA/133119"" at bounding box center [295, 53] width 309 height 15
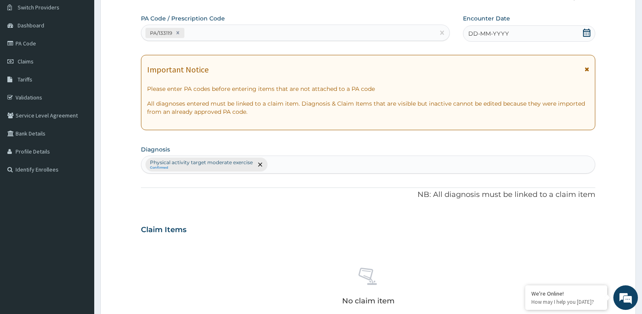
click at [506, 36] on span "DD-MM-YYYY" at bounding box center [488, 33] width 41 height 8
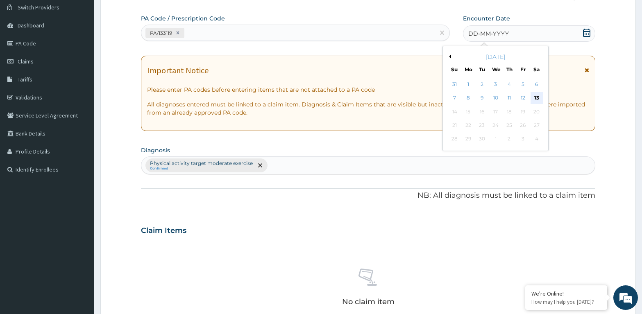
click at [538, 99] on div "13" at bounding box center [536, 98] width 12 height 12
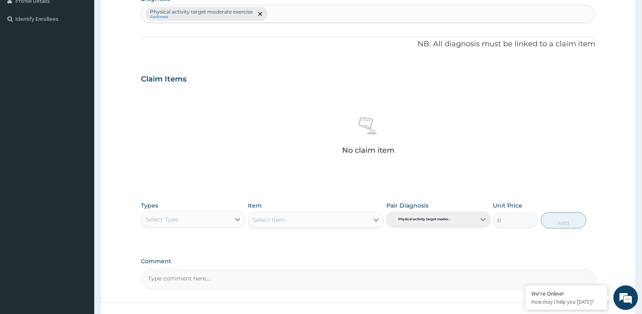
scroll to position [231, 0]
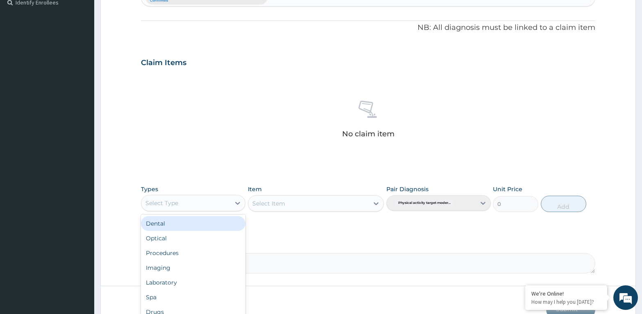
click at [205, 206] on div "Select Type" at bounding box center [185, 203] width 89 height 13
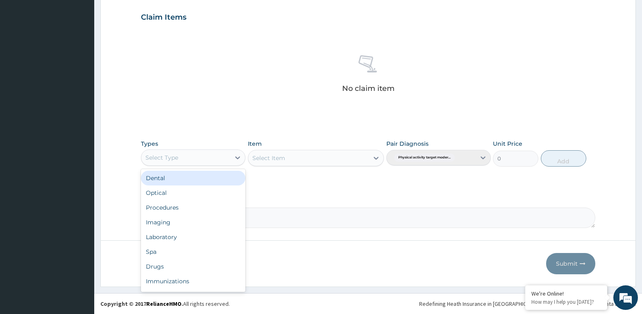
scroll to position [28, 0]
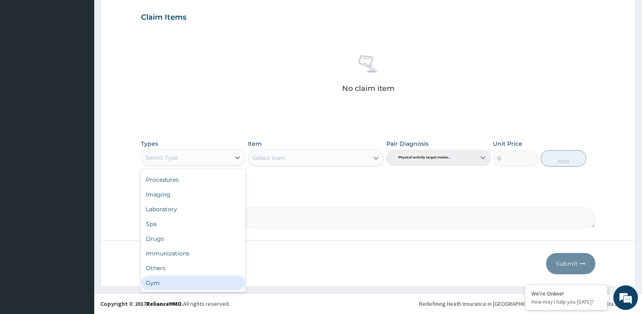
click at [160, 289] on div "Gym" at bounding box center [193, 283] width 104 height 15
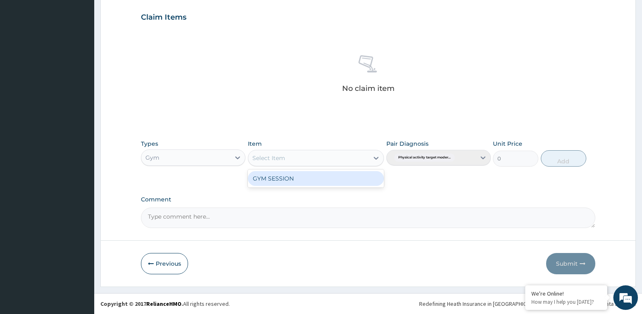
click at [260, 154] on div "Select Item" at bounding box center [268, 158] width 33 height 8
click at [266, 176] on div "GYM SESSION" at bounding box center [316, 178] width 136 height 15
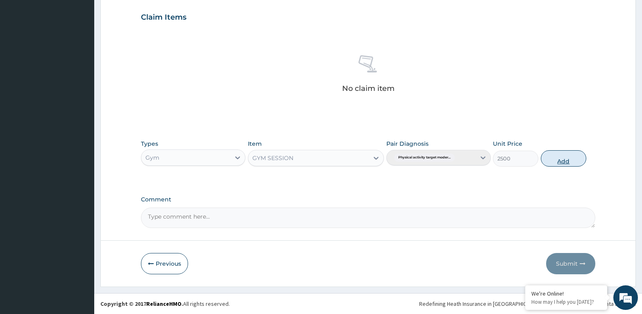
click at [559, 160] on button "Add" at bounding box center [563, 158] width 45 height 16
type input "0"
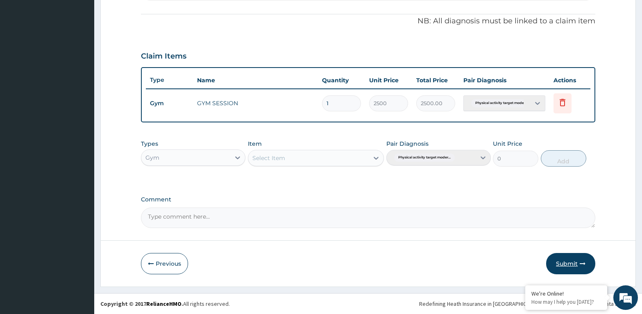
click at [565, 261] on button "Submit" at bounding box center [570, 263] width 49 height 21
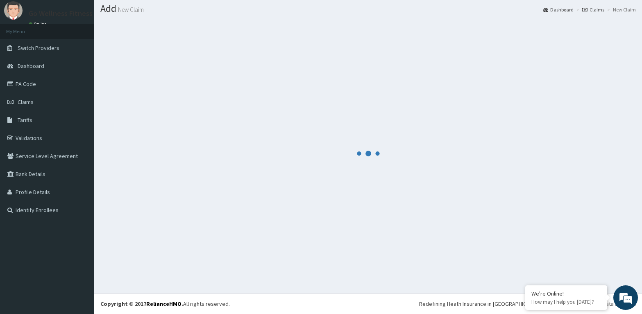
scroll to position [23, 0]
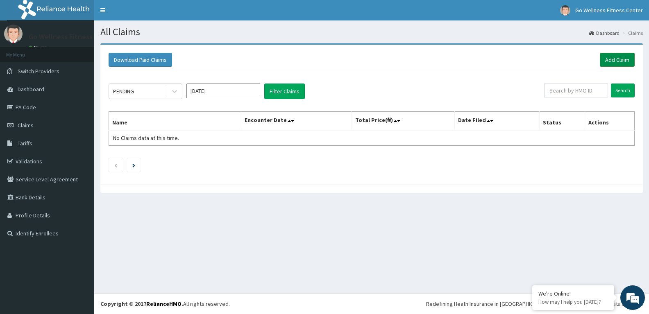
click at [617, 57] on link "Add Claim" at bounding box center [617, 60] width 35 height 14
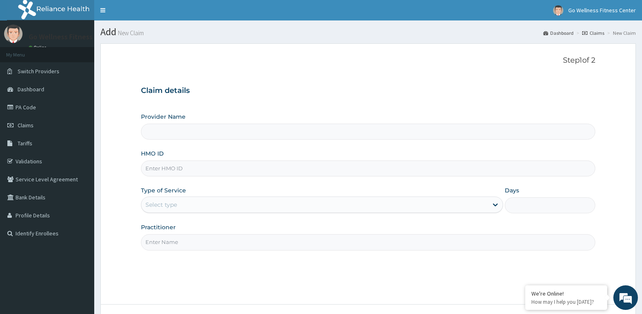
type input "Go Wellness Fitness center ( [GEOGRAPHIC_DATA])"
type input "1"
click at [152, 168] on input "HMO ID" at bounding box center [368, 169] width 454 height 16
type input "STZ/10188/B"
click at [157, 242] on input "Practitioner" at bounding box center [368, 242] width 454 height 16
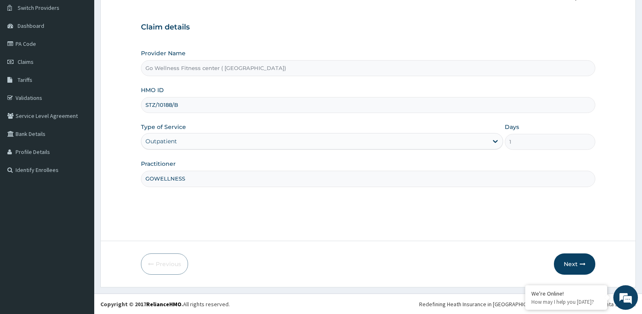
scroll to position [64, 0]
type input "GOWELLNESS"
click at [576, 262] on button "Next" at bounding box center [574, 263] width 41 height 21
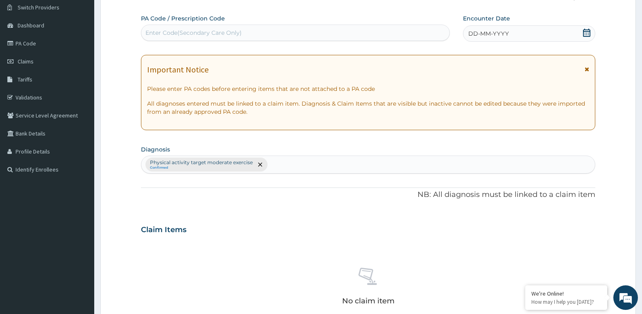
click at [167, 30] on div "Enter Code(Secondary Care Only)" at bounding box center [193, 33] width 96 height 8
type input "PA/F897D3"
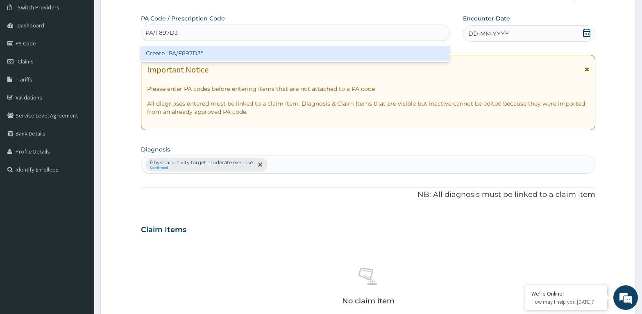
click at [201, 55] on div "Create "PA/F897D3"" at bounding box center [295, 53] width 309 height 15
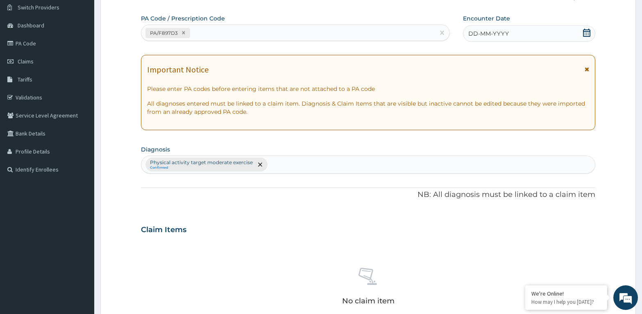
click at [586, 34] on icon at bounding box center [586, 33] width 7 height 8
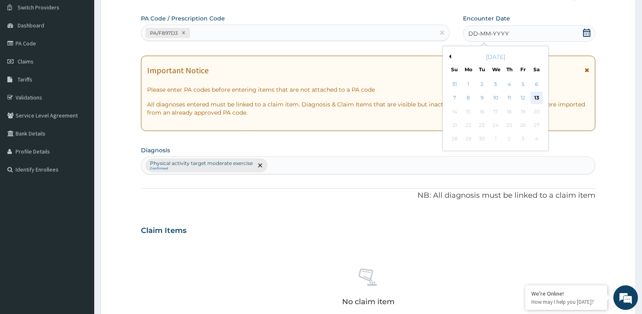
click at [538, 96] on div "13" at bounding box center [536, 98] width 12 height 12
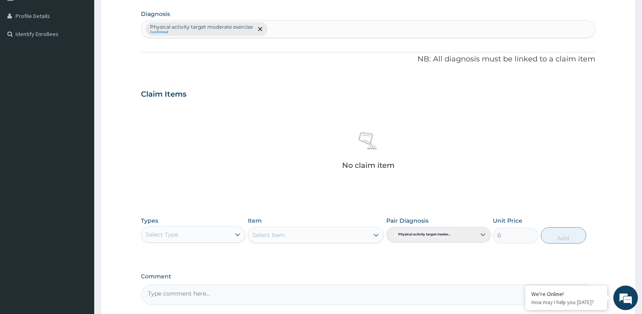
scroll to position [231, 0]
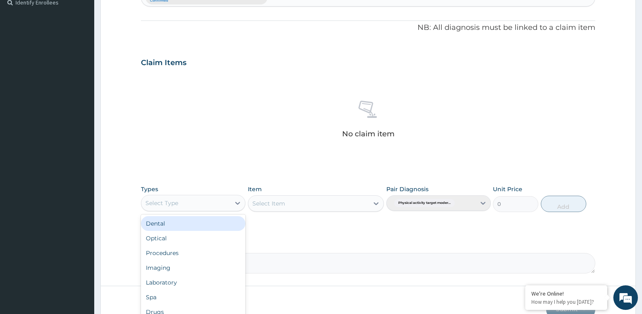
click at [172, 200] on div "Select Type" at bounding box center [161, 203] width 33 height 8
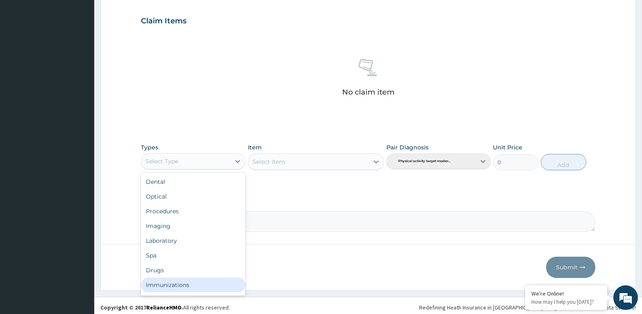
scroll to position [28, 0]
click at [208, 289] on div "Gym" at bounding box center [193, 286] width 104 height 15
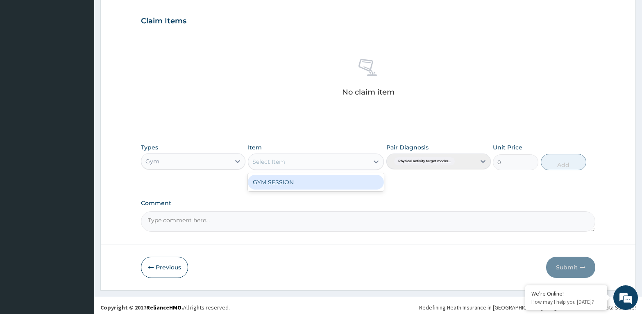
click at [302, 154] on div "Select Item" at bounding box center [316, 162] width 136 height 16
click at [304, 180] on div "GYM SESSION" at bounding box center [316, 182] width 136 height 15
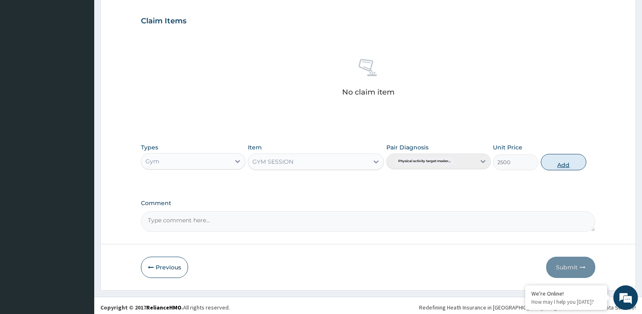
click at [569, 159] on button "Add" at bounding box center [563, 162] width 45 height 16
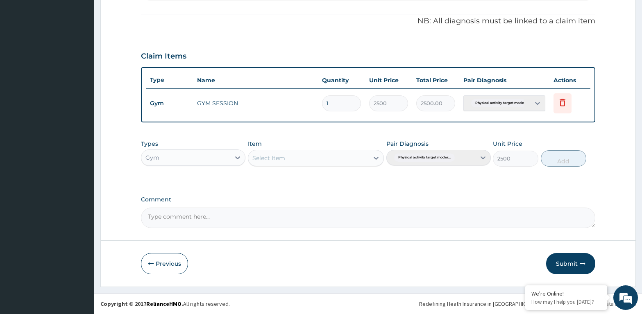
type input "0"
click at [569, 259] on button "Submit" at bounding box center [570, 263] width 49 height 21
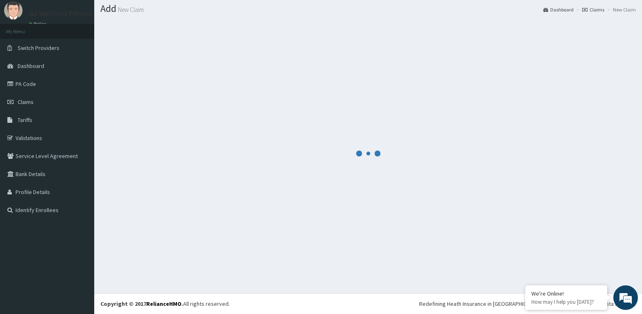
scroll to position [23, 0]
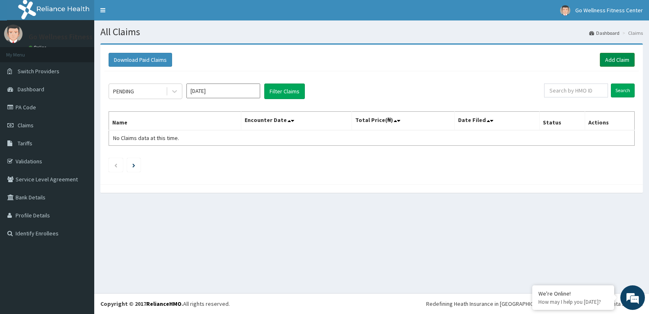
click at [613, 57] on link "Add Claim" at bounding box center [617, 60] width 35 height 14
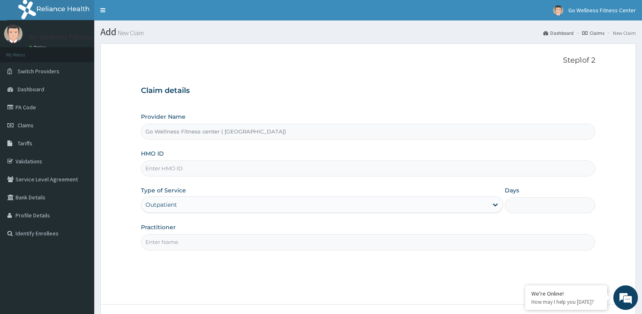
type input "Go Wellness Fitness center ( [GEOGRAPHIC_DATA])"
type input "1"
click at [156, 170] on input "HMO ID" at bounding box center [368, 169] width 454 height 16
type input "CYS/10112/A"
click at [165, 247] on input "Practitioner" at bounding box center [368, 242] width 454 height 16
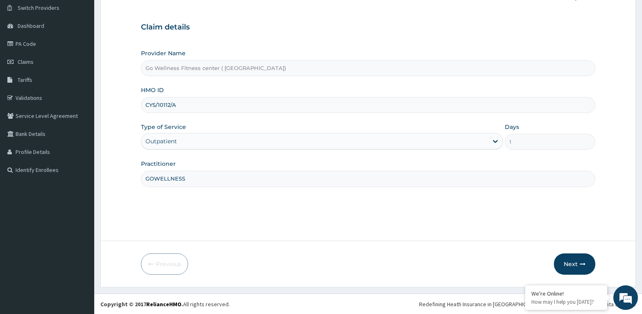
scroll to position [64, 0]
type input "GOWELLNESS"
click at [574, 262] on button "Next" at bounding box center [574, 263] width 41 height 21
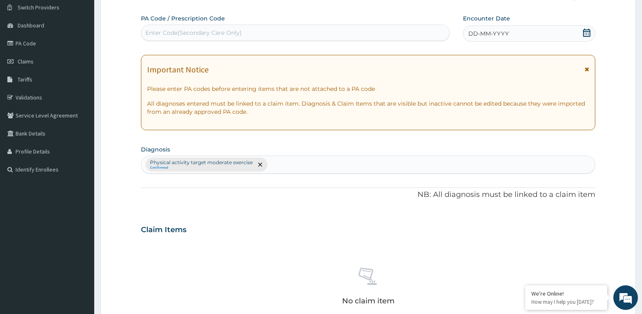
click div "Enter Code(Secondary Care Only)"
type input "PA/8420D6"
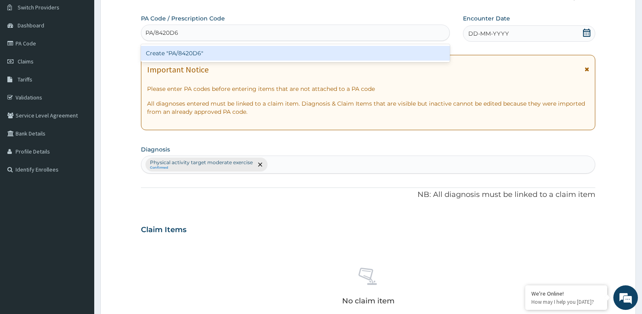
click div "Create "PA/8420D6""
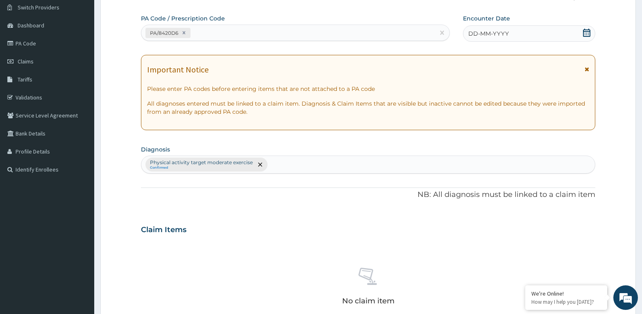
click icon
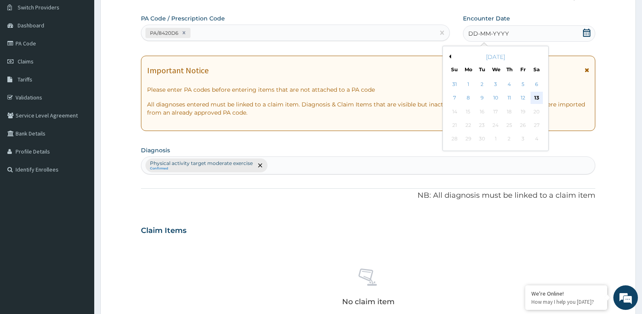
click div "13"
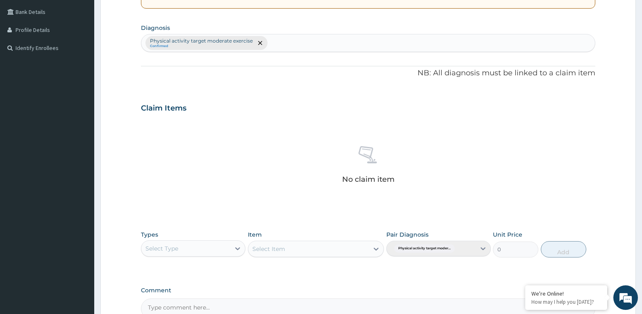
scroll to position [189, 0]
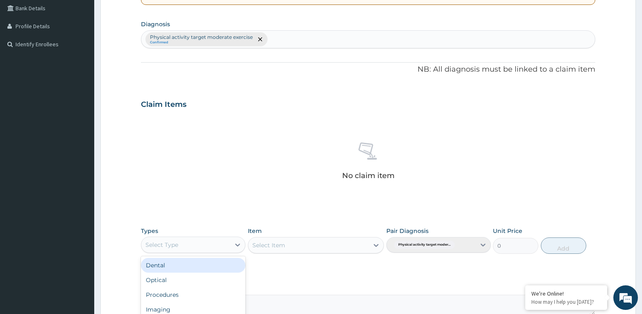
click div "Select Type"
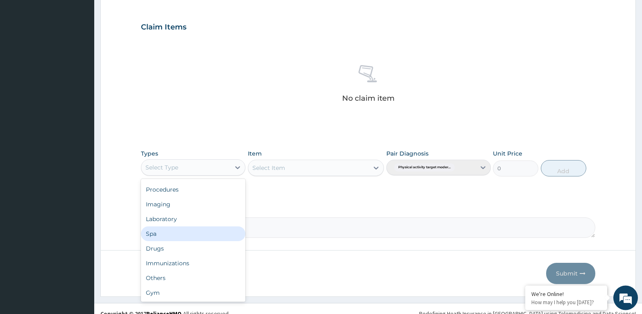
scroll to position [273, 0]
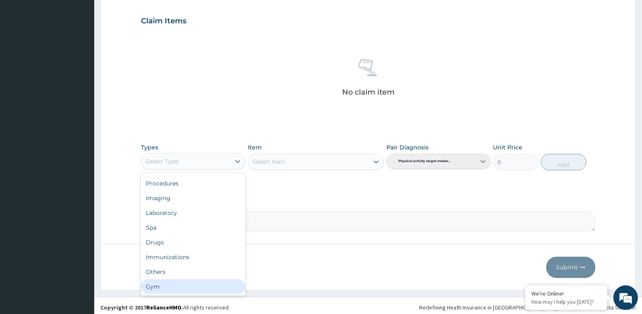
click div "Gym"
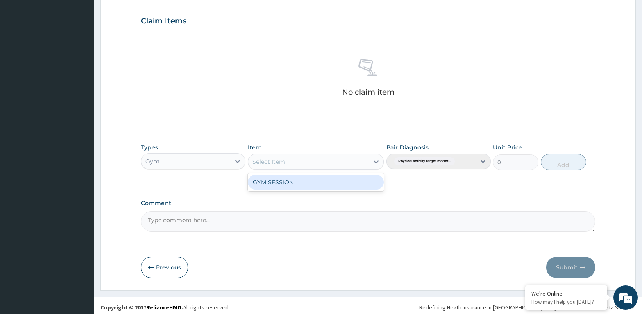
click div "Select Item"
click div "GYM SESSION"
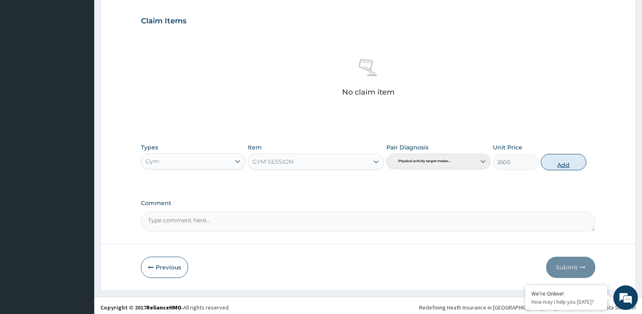
click button "Add"
type input "0"
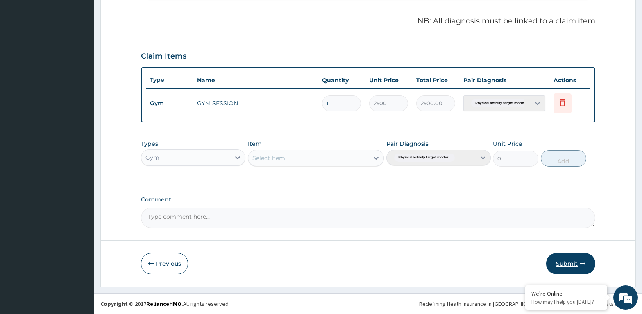
click button "Submit"
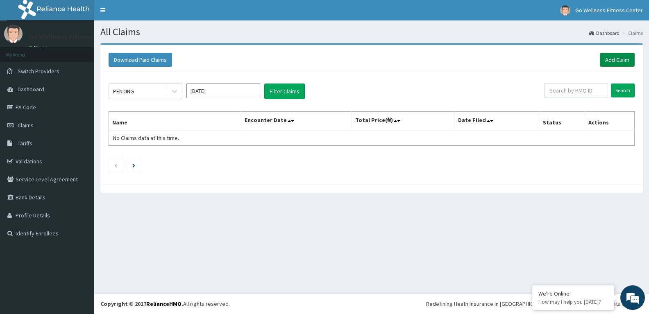
click at [618, 58] on link "Add Claim" at bounding box center [617, 60] width 35 height 14
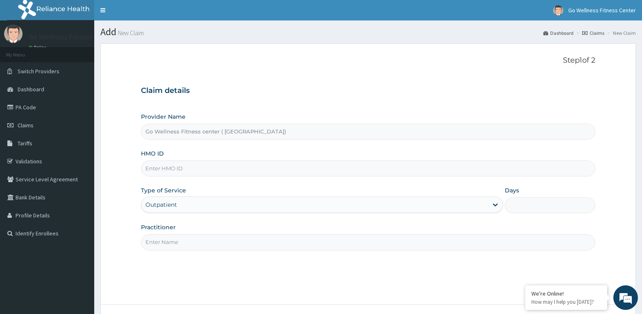
type input "Go Wellness Fitness center ( [GEOGRAPHIC_DATA])"
type input "1"
click at [158, 169] on input "HMO ID" at bounding box center [368, 169] width 454 height 16
type input "BWK/10025/A"
click at [162, 243] on input "Practitioner" at bounding box center [368, 242] width 454 height 16
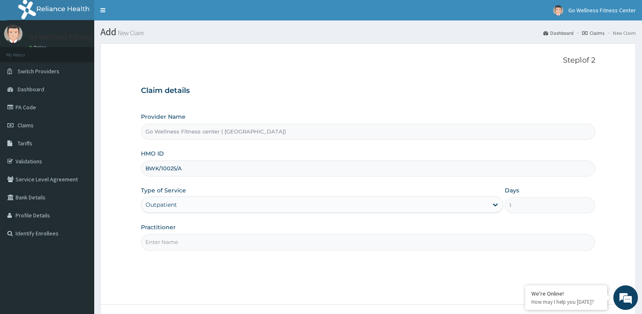
click at [162, 243] on input "Practitioner" at bounding box center [368, 242] width 454 height 16
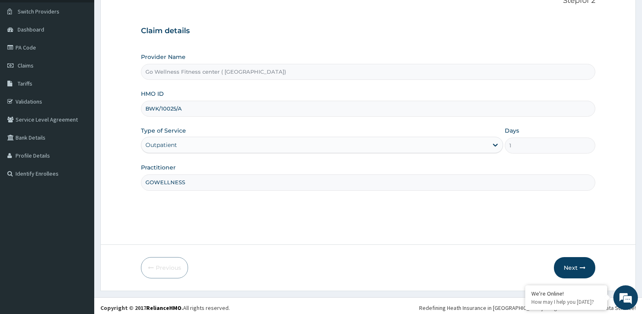
scroll to position [64, 0]
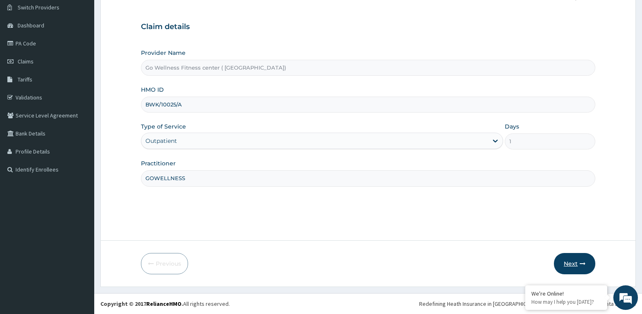
type input "GOWELLNESS"
click at [573, 267] on button "Next" at bounding box center [574, 263] width 41 height 21
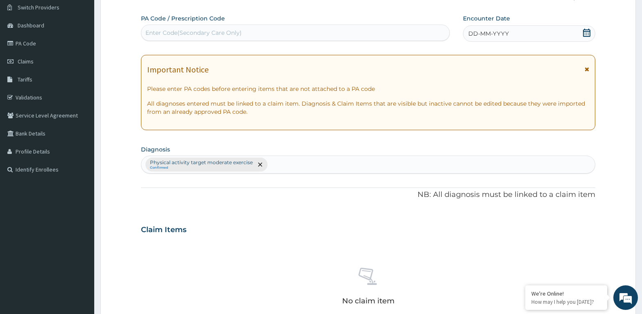
click at [159, 32] on div "Enter Code(Secondary Care Only)" at bounding box center [193, 33] width 96 height 8
type input "PA/459936"
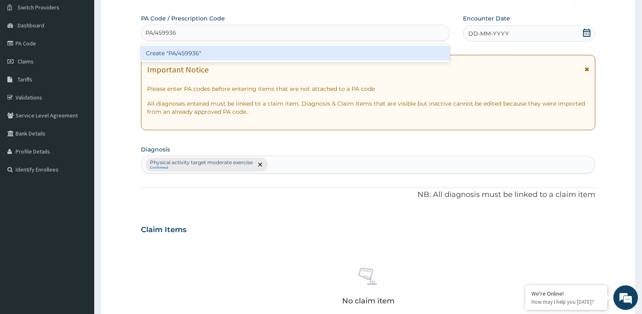
click at [202, 53] on div "Create "PA/459936"" at bounding box center [295, 53] width 309 height 15
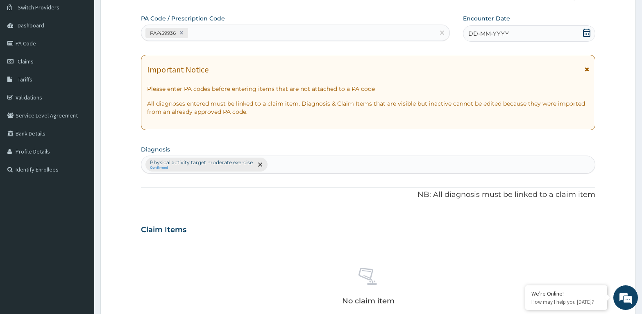
click at [589, 32] on icon at bounding box center [586, 33] width 7 height 8
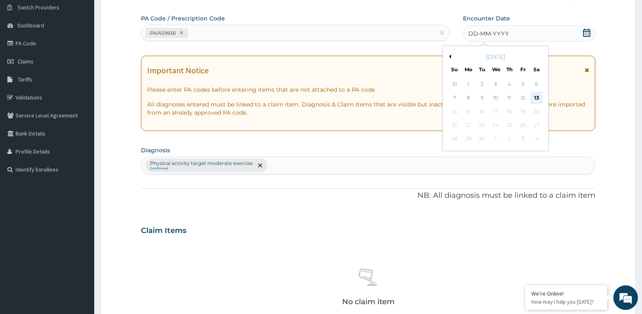
click at [536, 94] on div "13" at bounding box center [536, 98] width 12 height 12
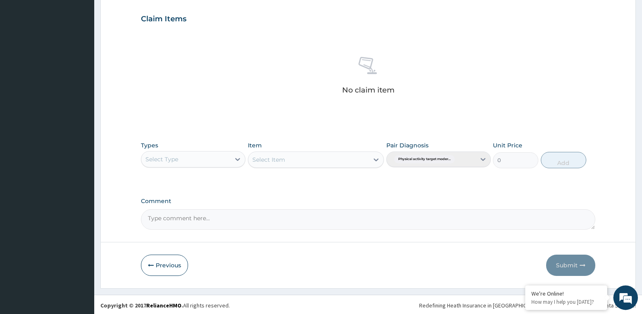
scroll to position [276, 0]
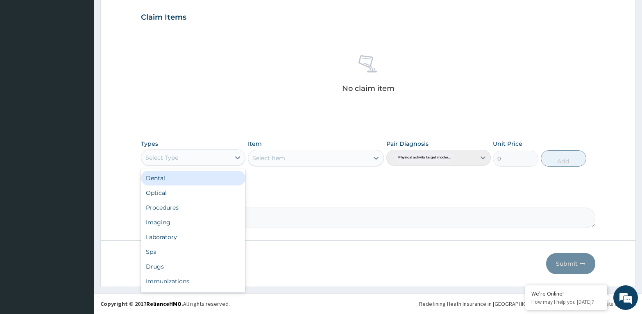
click at [157, 154] on div "Select Type" at bounding box center [161, 158] width 33 height 8
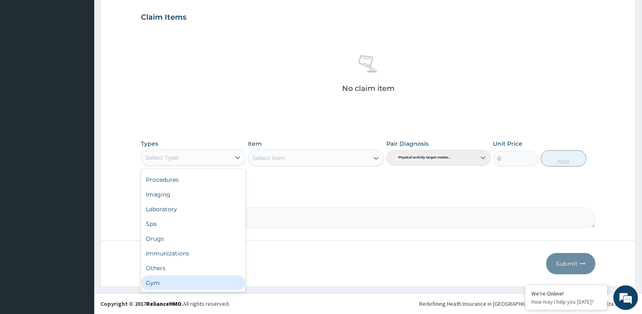
click at [159, 283] on div "Gym" at bounding box center [193, 283] width 104 height 15
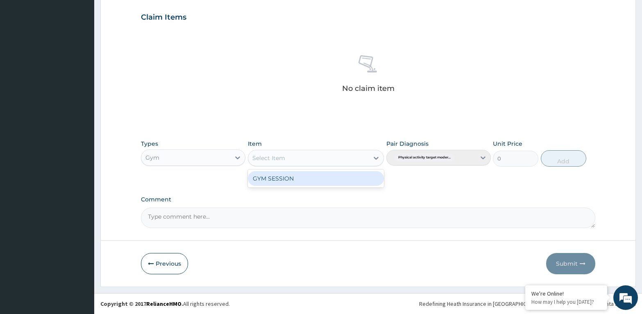
click at [284, 161] on div "Select Item" at bounding box center [268, 158] width 33 height 8
click at [289, 174] on div "GYM SESSION" at bounding box center [316, 178] width 136 height 15
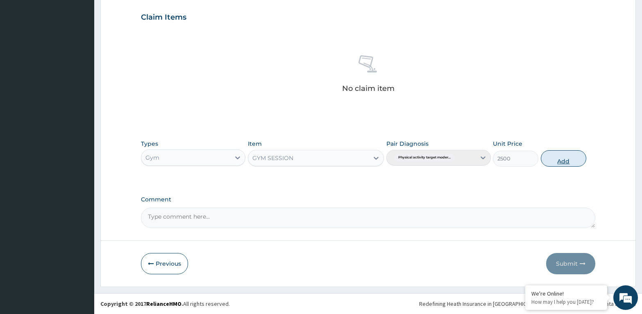
click at [560, 163] on button "Add" at bounding box center [563, 158] width 45 height 16
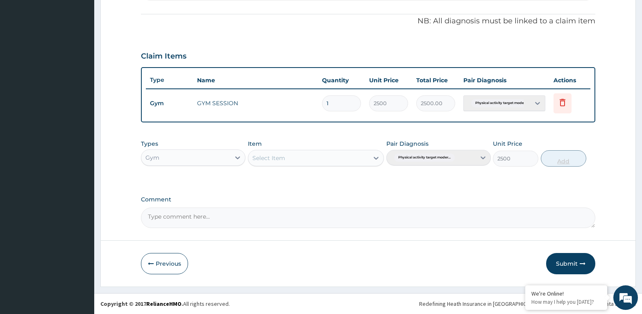
type input "0"
click at [572, 263] on button "Submit" at bounding box center [570, 263] width 49 height 21
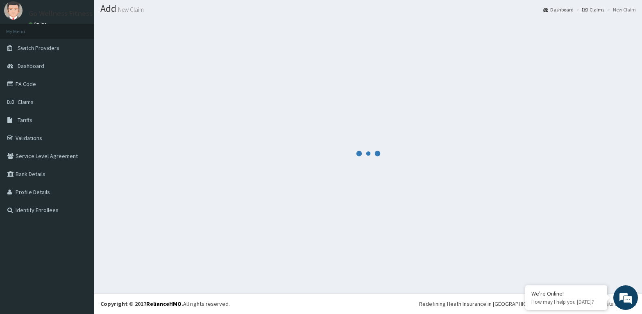
scroll to position [23, 0]
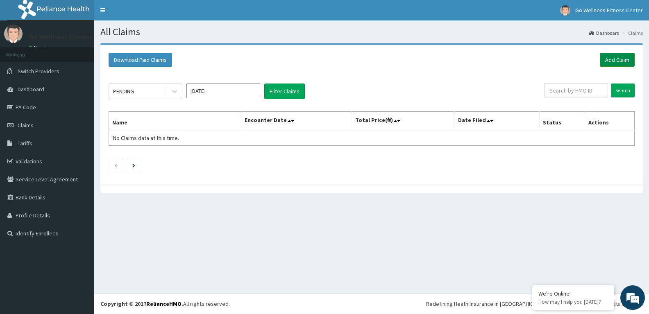
click at [617, 56] on link "Add Claim" at bounding box center [617, 60] width 35 height 14
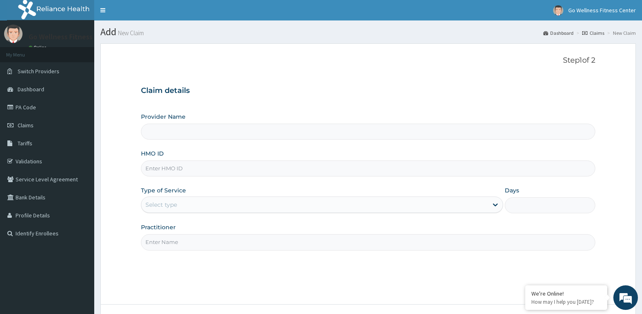
type input "Go Wellness Fitness center ( [GEOGRAPHIC_DATA])"
type input "1"
click at [170, 170] on input "HMO ID" at bounding box center [368, 169] width 454 height 16
type input "BWK/10025/B"
click at [168, 243] on input "Practitioner" at bounding box center [368, 242] width 454 height 16
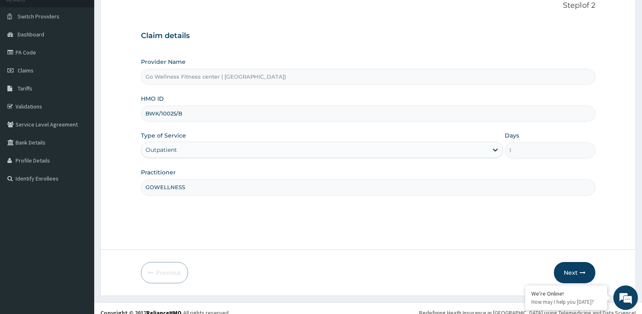
scroll to position [64, 0]
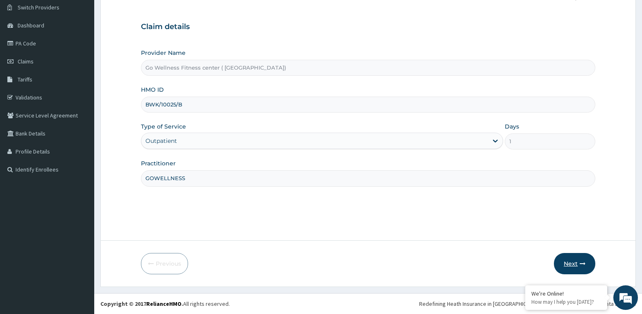
type input "GOWELLNESS"
click at [570, 259] on button "Next" at bounding box center [574, 263] width 41 height 21
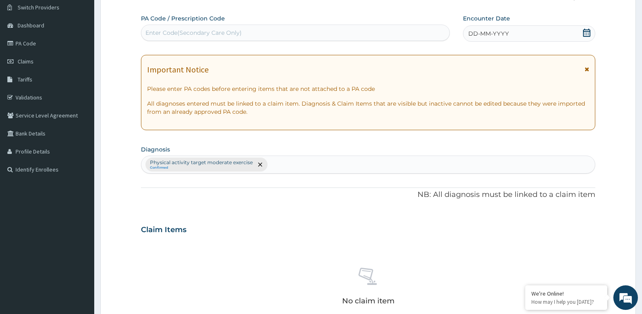
click at [163, 29] on div "Enter Code(Secondary Care Only)" at bounding box center [295, 32] width 308 height 13
type input "PA/09DE25"
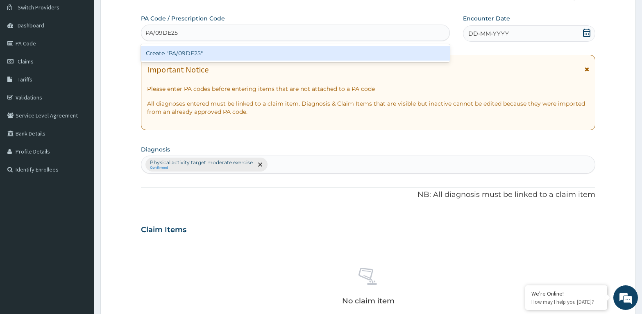
click at [201, 53] on div "Create "PA/09DE25"" at bounding box center [295, 53] width 309 height 15
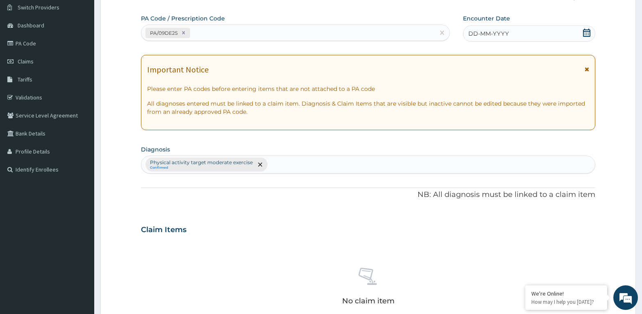
click at [585, 32] on icon at bounding box center [586, 33] width 7 height 8
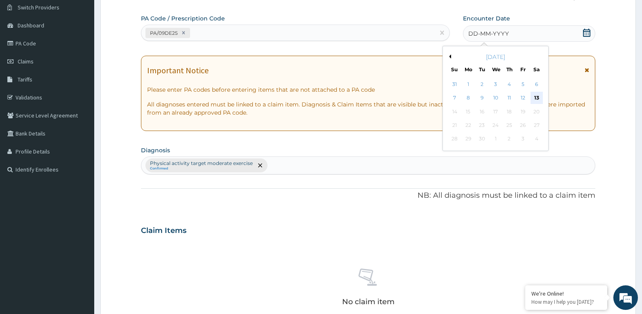
click at [538, 97] on div "13" at bounding box center [536, 98] width 12 height 12
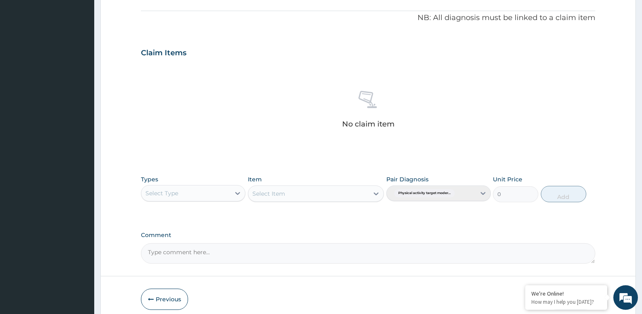
scroll to position [273, 0]
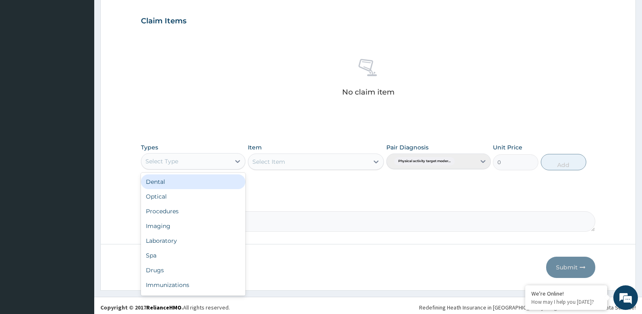
click at [164, 153] on div "Select Type" at bounding box center [193, 161] width 104 height 16
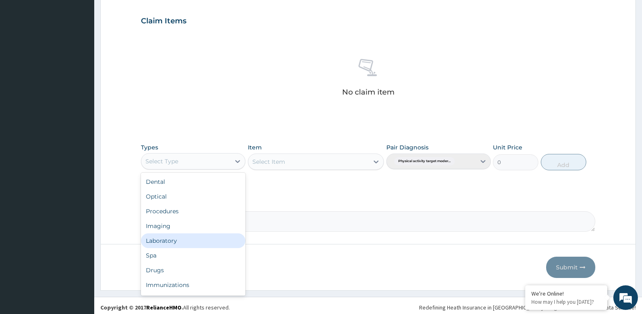
scroll to position [28, 0]
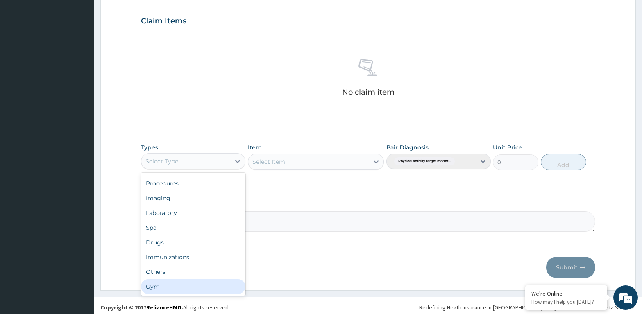
click at [173, 287] on div "Gym" at bounding box center [193, 286] width 104 height 15
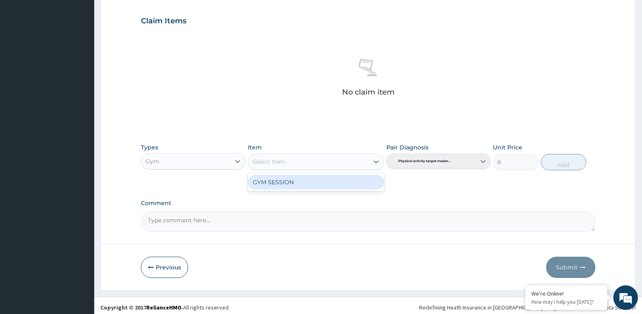
click at [278, 159] on div "Select Item" at bounding box center [268, 162] width 33 height 8
click at [268, 181] on div "GYM SESSION" at bounding box center [316, 182] width 136 height 15
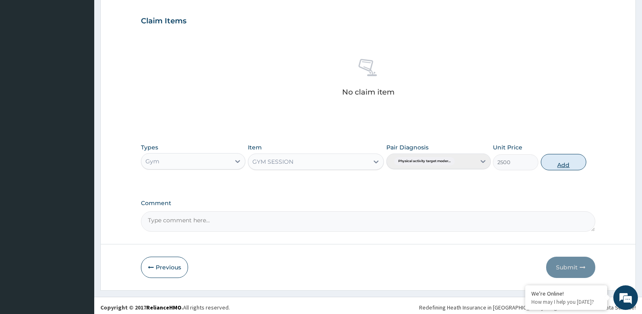
click at [564, 161] on button "Add" at bounding box center [563, 162] width 45 height 16
type input "0"
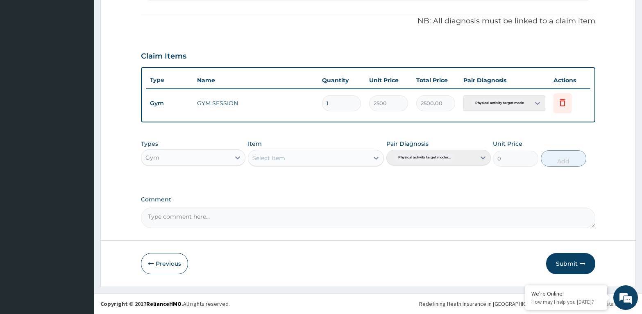
scroll to position [238, 0]
click at [570, 261] on button "Submit" at bounding box center [570, 263] width 49 height 21
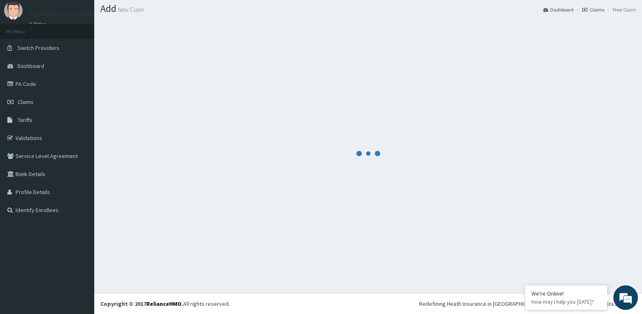
scroll to position [23, 0]
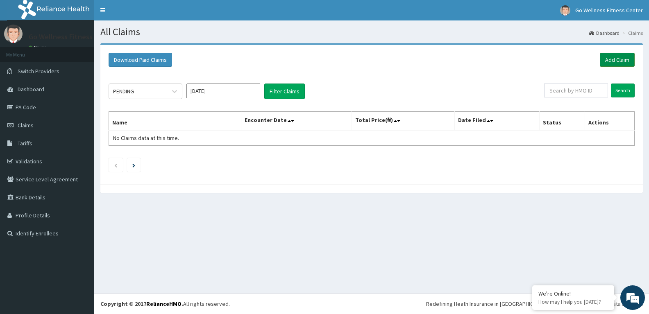
click at [616, 59] on link "Add Claim" at bounding box center [617, 60] width 35 height 14
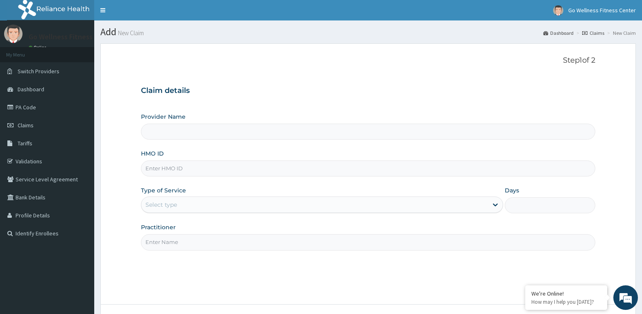
type input "Go Wellness Fitness center ( [GEOGRAPHIC_DATA])"
type input "1"
click at [156, 168] on input "HMO ID" at bounding box center [368, 169] width 454 height 16
type input "BWK/10025/C"
click at [173, 241] on input "Practitioner" at bounding box center [368, 242] width 454 height 16
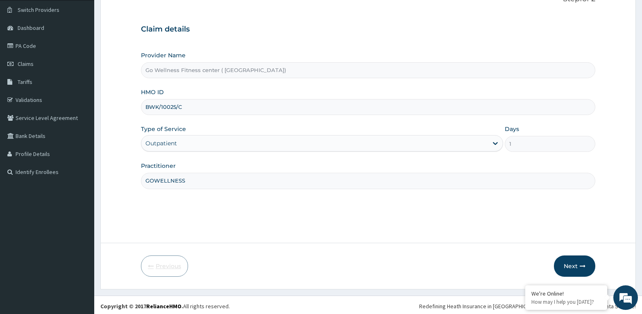
scroll to position [64, 0]
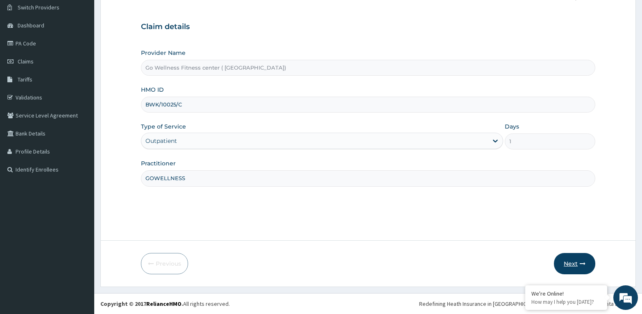
type input "GOWELLNESS"
click at [573, 261] on button "Next" at bounding box center [574, 263] width 41 height 21
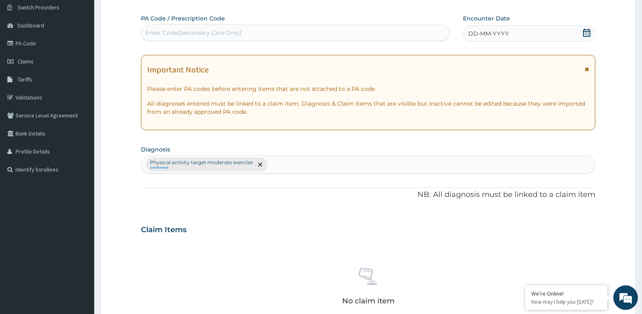
click at [148, 32] on div "Enter Code(Secondary Care Only)" at bounding box center [193, 33] width 96 height 8
type input "PA/6D85D7"
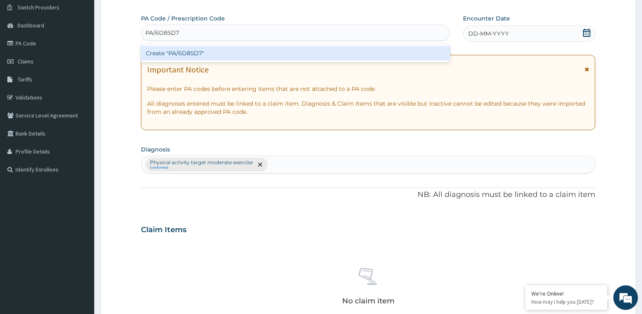
click at [212, 55] on div "Create "PA/6D85D7"" at bounding box center [295, 53] width 309 height 15
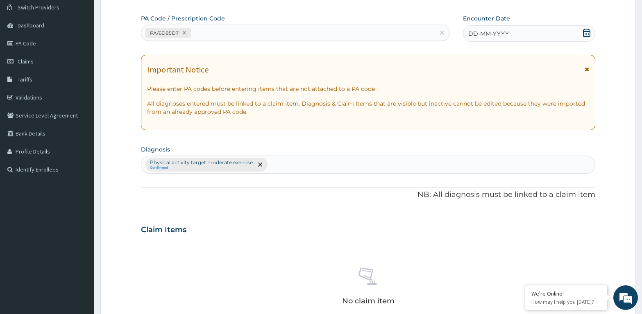
click at [508, 38] on div "DD-MM-YYYY" at bounding box center [529, 33] width 132 height 16
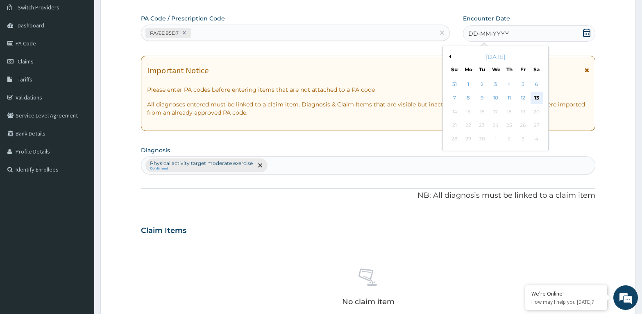
click at [536, 97] on div "13" at bounding box center [536, 98] width 12 height 12
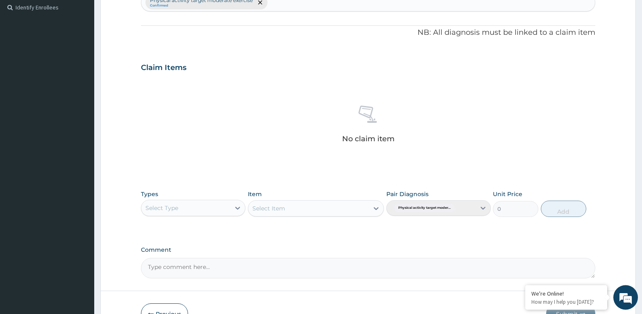
scroll to position [231, 0]
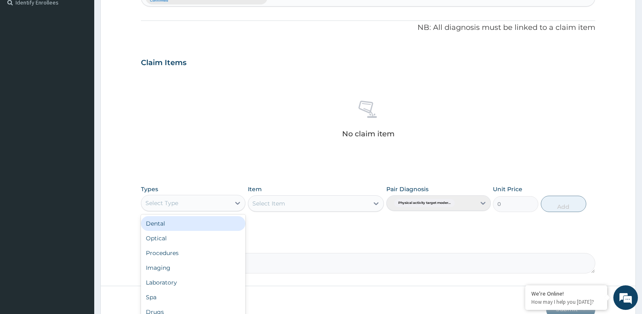
click at [161, 199] on div "Select Type" at bounding box center [185, 203] width 89 height 13
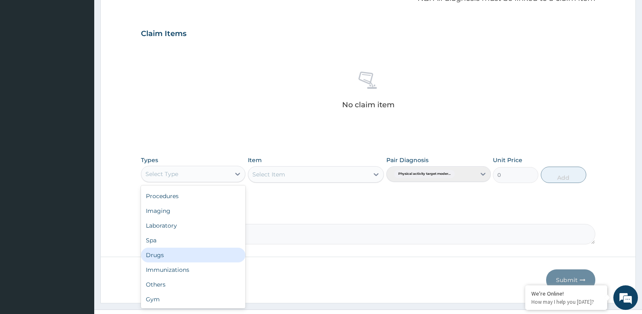
scroll to position [276, 0]
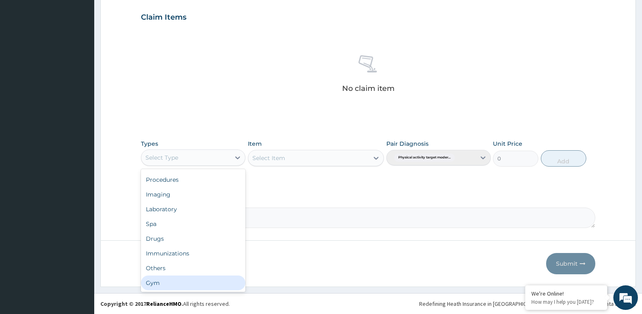
click at [210, 280] on div "Gym" at bounding box center [193, 283] width 104 height 15
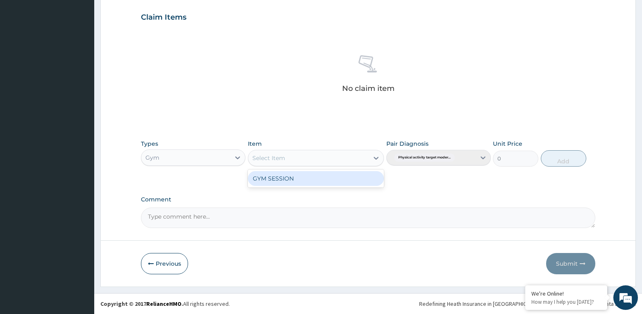
click at [296, 152] on div "Select Item" at bounding box center [308, 158] width 121 height 13
click at [282, 183] on div "GYM SESSION" at bounding box center [316, 178] width 136 height 15
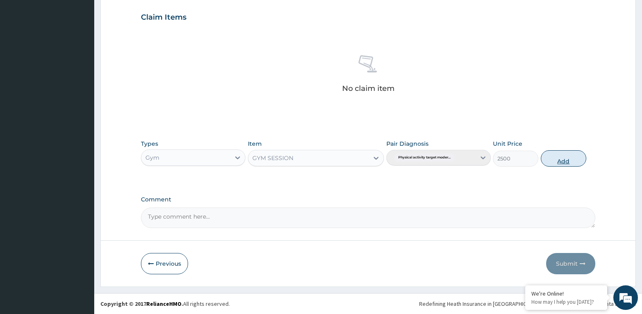
click at [556, 158] on button "Add" at bounding box center [563, 158] width 45 height 16
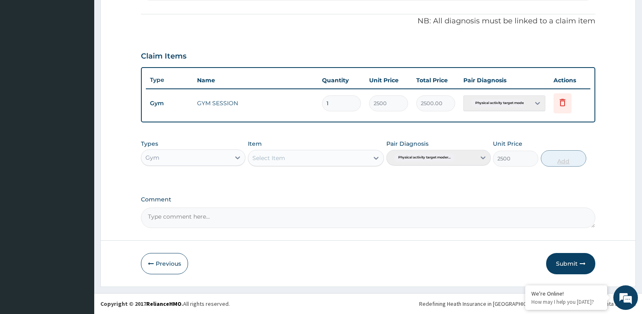
type input "0"
click at [569, 258] on button "Submit" at bounding box center [570, 263] width 49 height 21
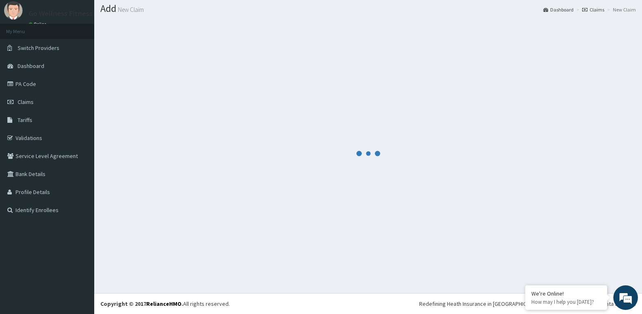
scroll to position [23, 0]
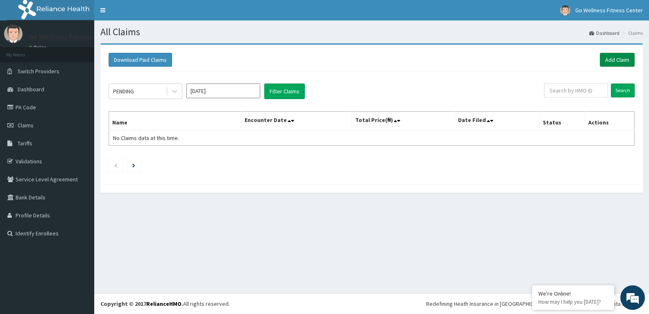
click at [617, 58] on link "Add Claim" at bounding box center [617, 60] width 35 height 14
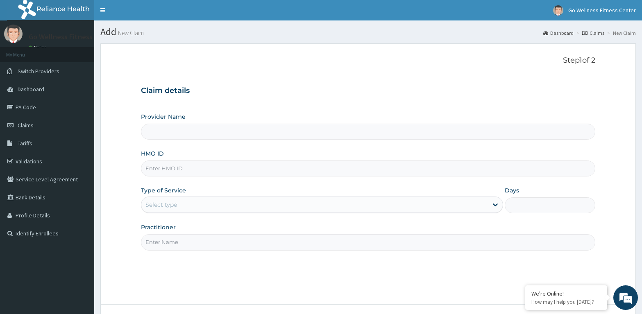
type input "Go Wellness Fitness center ( [GEOGRAPHIC_DATA])"
type input "1"
click at [162, 166] on input "HMO ID" at bounding box center [368, 169] width 454 height 16
type input "BWK/10025/D"
click at [163, 247] on input "Practitioner" at bounding box center [368, 242] width 454 height 16
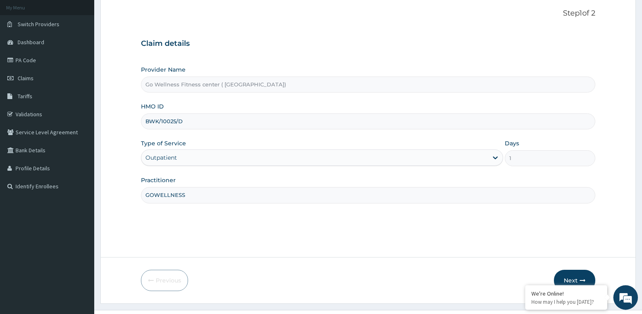
scroll to position [64, 0]
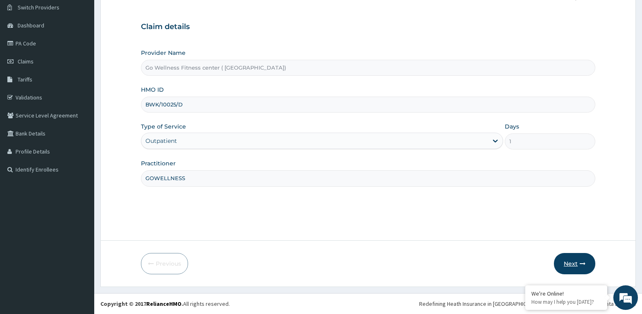
type input "GOWELLNESS"
click at [577, 264] on button "Next" at bounding box center [574, 263] width 41 height 21
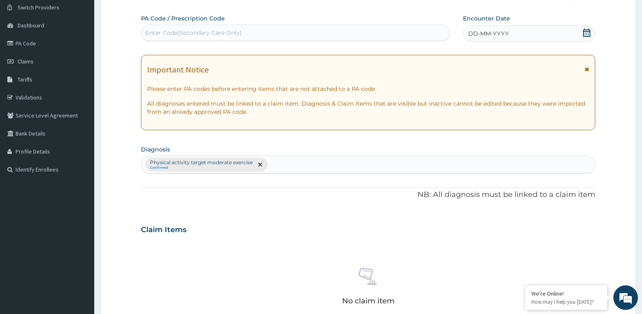
click at [170, 30] on div "Enter Code(Secondary Care Only)" at bounding box center [193, 33] width 96 height 8
type input "PA/E923DC"
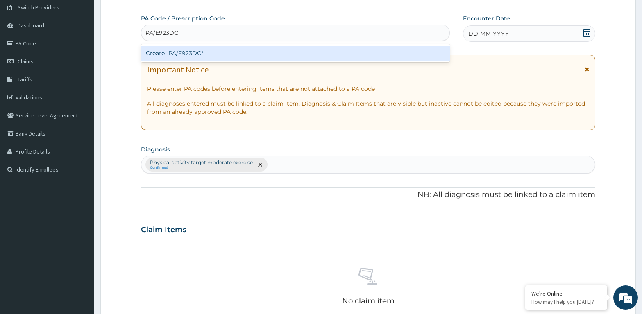
click at [206, 54] on div "Create "PA/E923DC"" at bounding box center [295, 53] width 309 height 15
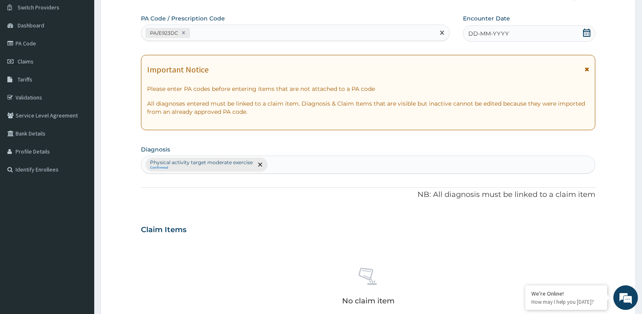
click at [511, 29] on div "DD-MM-YYYY" at bounding box center [529, 33] width 132 height 16
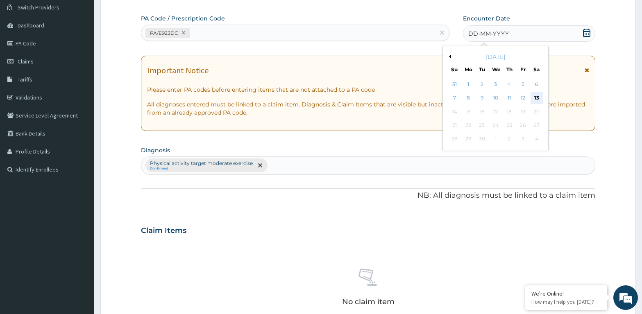
click at [534, 100] on div "13" at bounding box center [536, 98] width 12 height 12
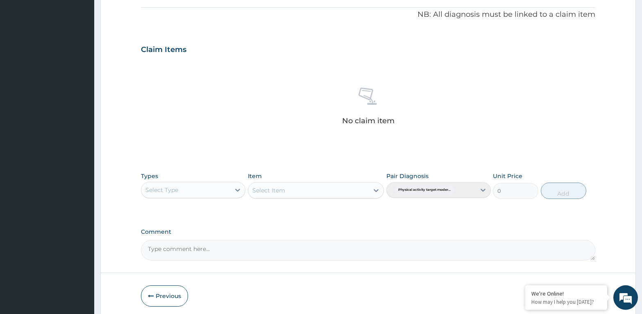
scroll to position [276, 0]
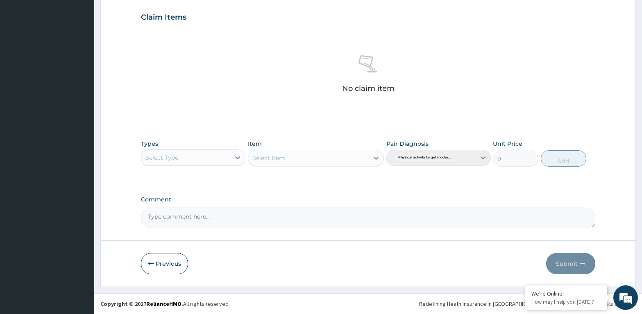
click at [171, 157] on div "Select Type" at bounding box center [161, 158] width 33 height 8
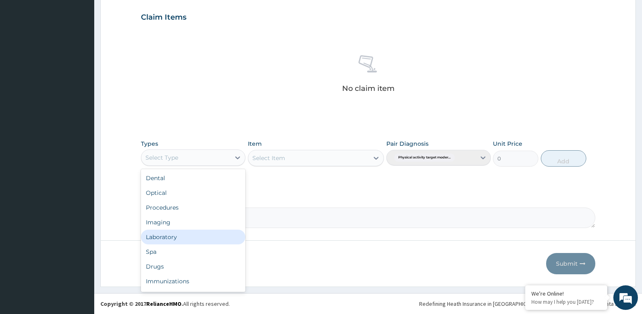
scroll to position [28, 0]
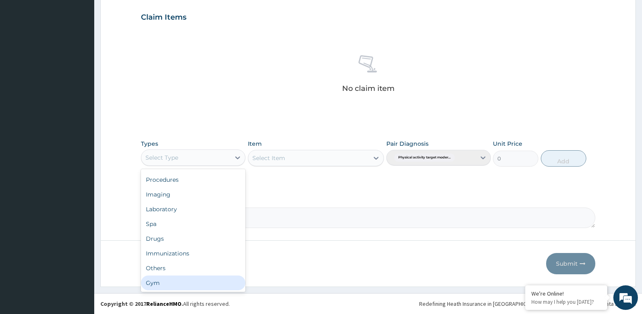
click at [165, 283] on div "Gym" at bounding box center [193, 283] width 104 height 15
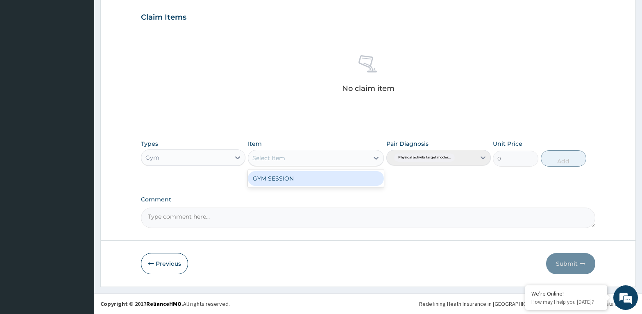
click at [307, 155] on div "Select Item" at bounding box center [308, 158] width 121 height 13
click at [301, 173] on div "GYM SESSION" at bounding box center [316, 178] width 136 height 15
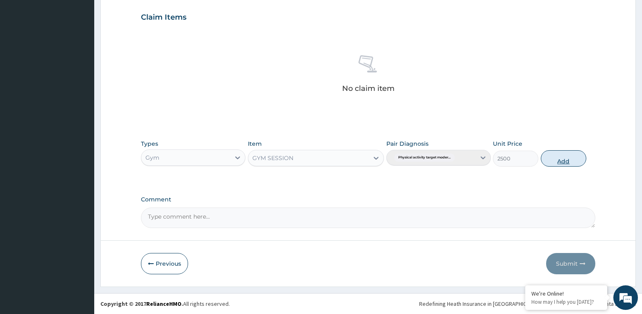
click at [560, 158] on button "Add" at bounding box center [563, 158] width 45 height 16
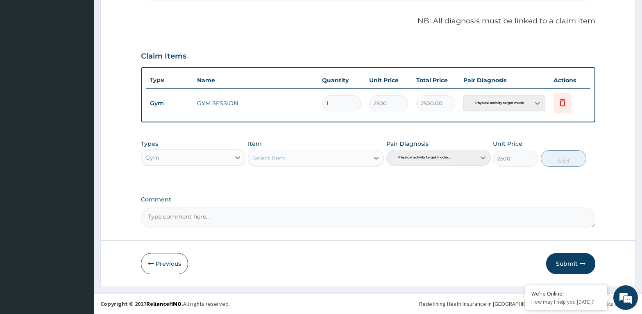
type input "0"
click at [569, 259] on button "Submit" at bounding box center [570, 263] width 49 height 21
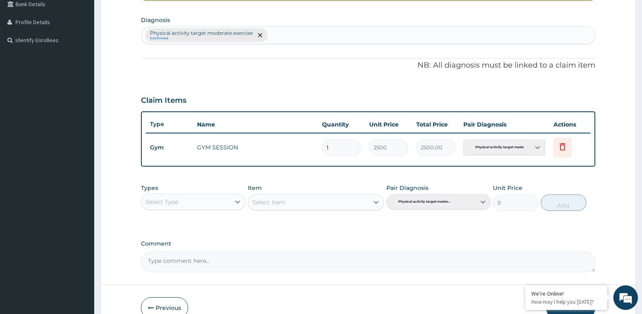
scroll to position [232, 0]
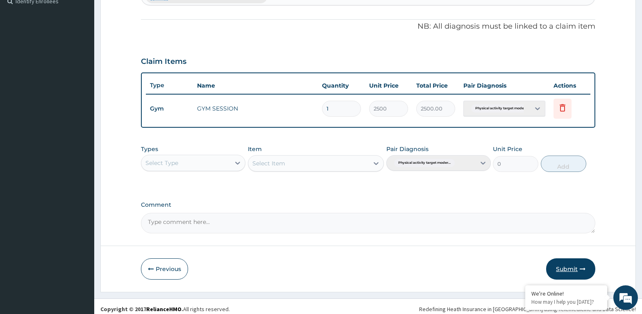
click at [576, 270] on button "Submit" at bounding box center [570, 268] width 49 height 21
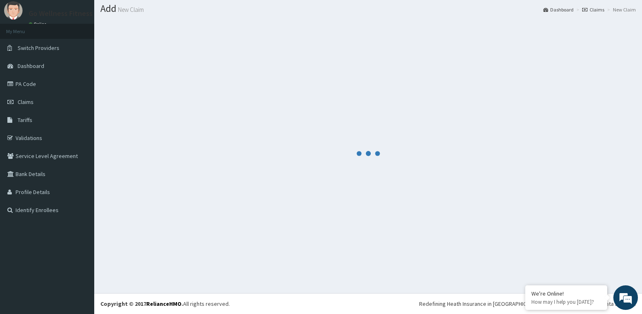
scroll to position [23, 0]
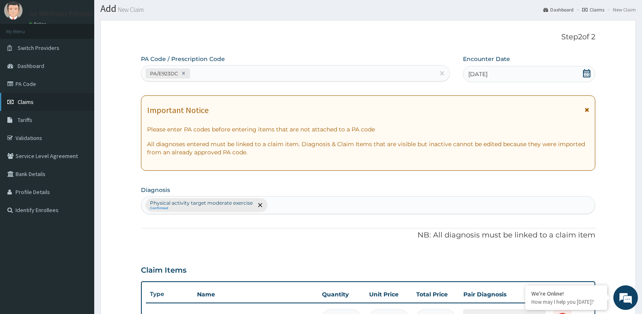
click at [30, 103] on span "Claims" at bounding box center [26, 101] width 16 height 7
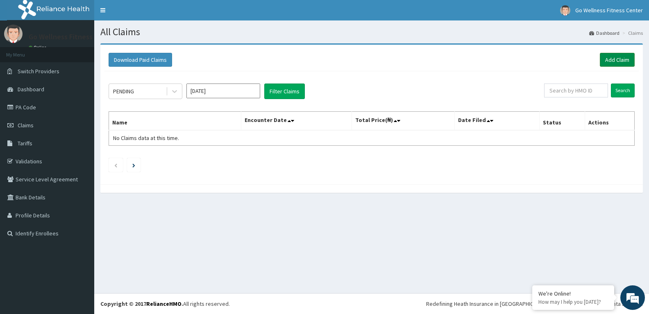
click at [613, 61] on link "Add Claim" at bounding box center [617, 60] width 35 height 14
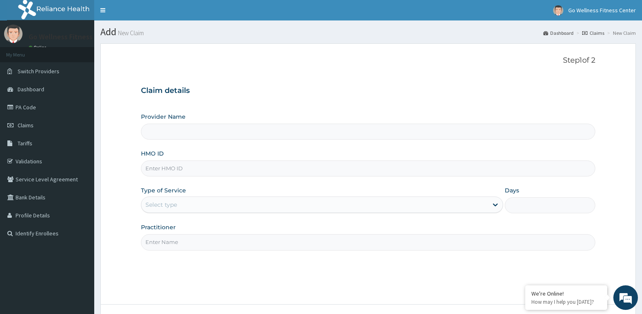
click at [171, 166] on input "HMO ID" at bounding box center [368, 169] width 454 height 16
type input "Go Wellness Fitness center ( [GEOGRAPHIC_DATA])"
type input "1"
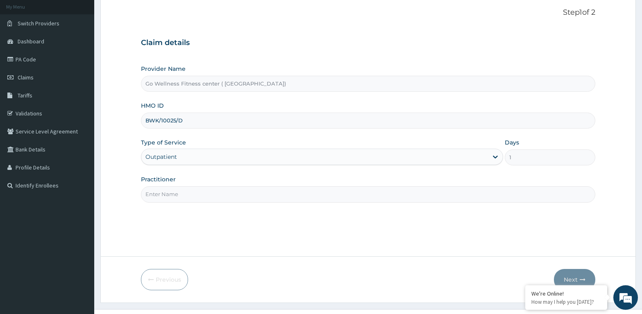
scroll to position [64, 0]
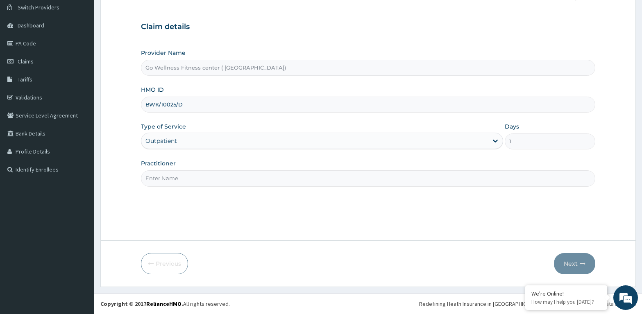
type input "BWK/10025/D"
click at [167, 179] on input "Practitioner" at bounding box center [368, 178] width 454 height 16
type input "GOWELLNESS"
click at [570, 274] on form "Step 1 of 2 Claim details Provider Name Go Wellness Fitness center ( Portharcou…" at bounding box center [367, 133] width 535 height 307
click at [580, 263] on icon "button" at bounding box center [582, 264] width 6 height 6
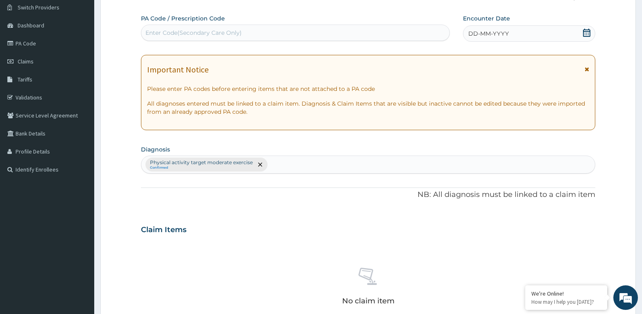
click at [156, 30] on div "Enter Code(Secondary Care Only)" at bounding box center [193, 33] width 96 height 8
type input "PA/E923DC"
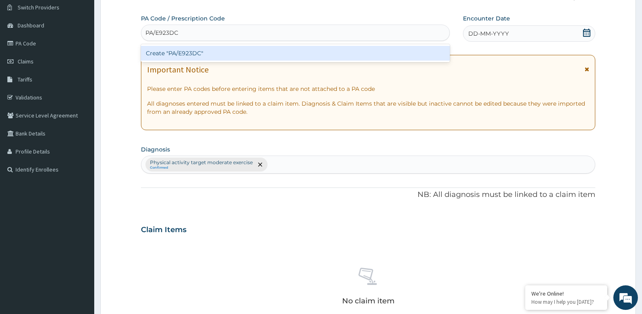
click at [199, 54] on div "Create "PA/E923DC"" at bounding box center [295, 53] width 309 height 15
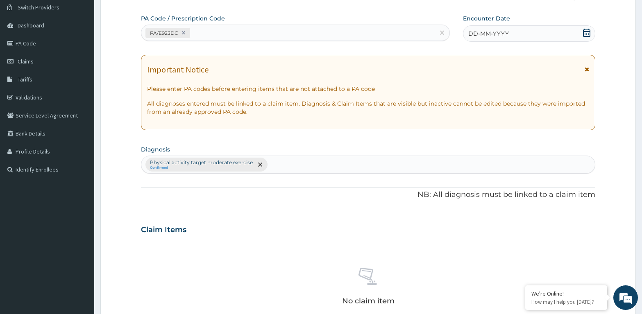
click at [584, 34] on icon at bounding box center [586, 33] width 8 height 8
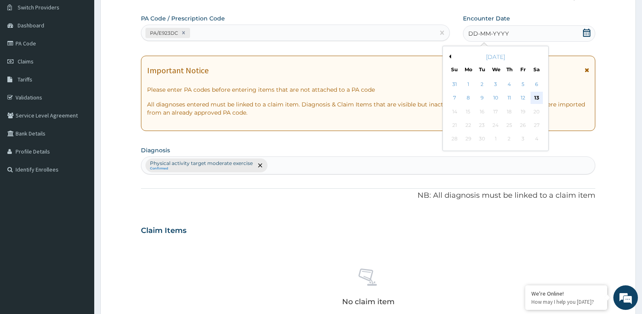
click at [536, 101] on div "13" at bounding box center [536, 98] width 12 height 12
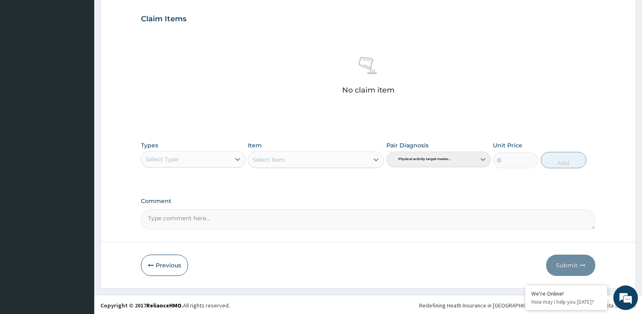
scroll to position [276, 0]
click at [151, 154] on div "Select Type" at bounding box center [161, 158] width 33 height 8
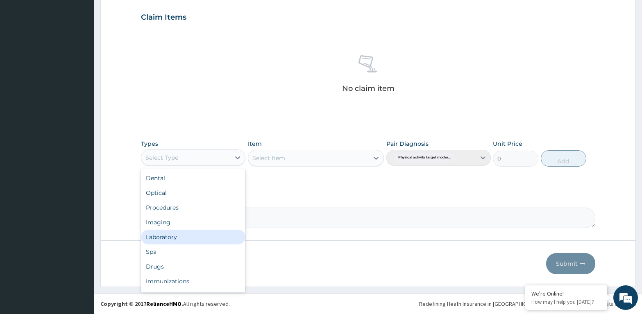
scroll to position [28, 0]
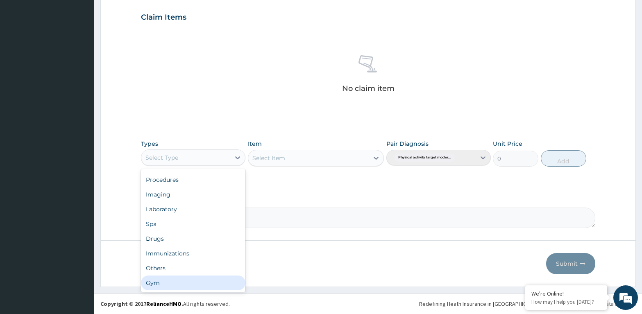
click at [163, 285] on div "Gym" at bounding box center [193, 283] width 104 height 15
click at [176, 155] on div "Gym" at bounding box center [185, 157] width 89 height 13
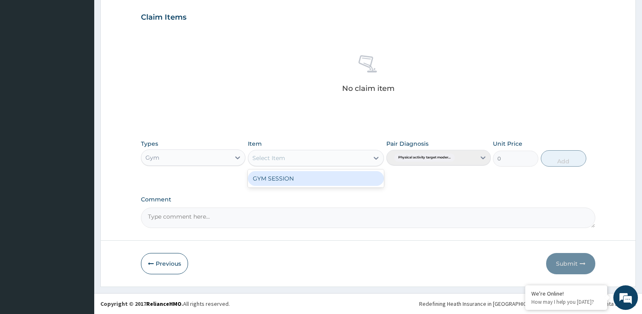
click at [274, 154] on div "Select Item" at bounding box center [268, 158] width 33 height 8
click at [277, 175] on div "GYM SESSION" at bounding box center [316, 178] width 136 height 15
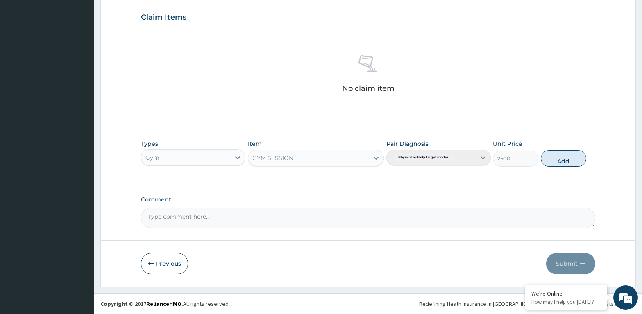
click at [564, 161] on button "Add" at bounding box center [563, 158] width 45 height 16
type input "0"
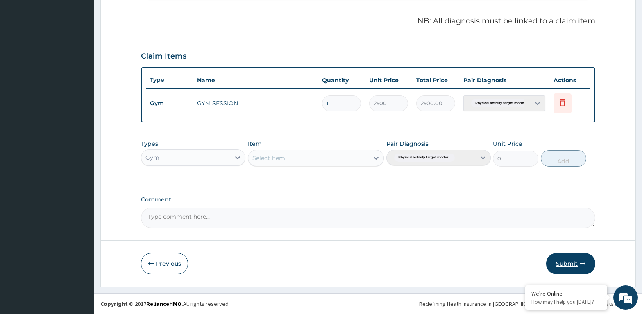
click at [571, 264] on button "Submit" at bounding box center [570, 263] width 49 height 21
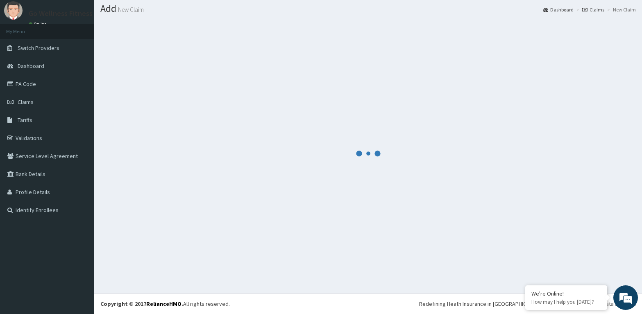
scroll to position [23, 0]
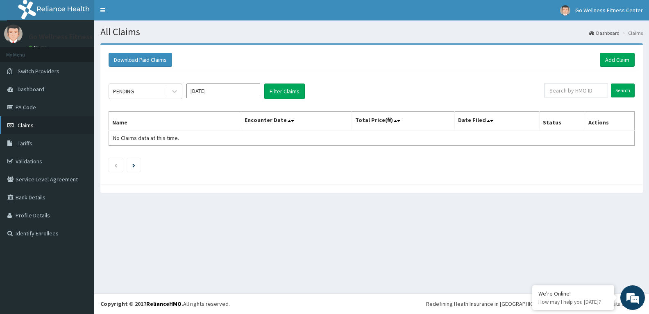
drag, startPoint x: 34, startPoint y: 126, endPoint x: 34, endPoint y: 133, distance: 7.4
click at [34, 133] on link "Claims" at bounding box center [47, 125] width 94 height 18
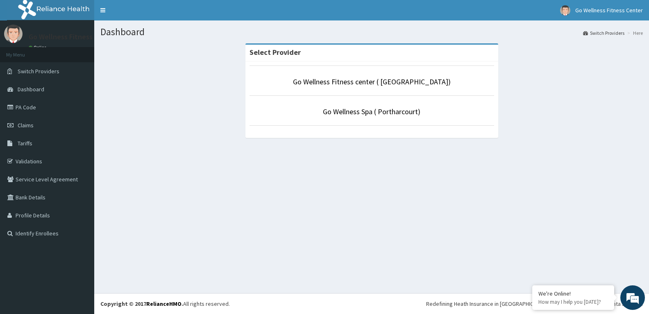
click at [336, 88] on li "Go Wellness Fitness center ( [GEOGRAPHIC_DATA])" at bounding box center [371, 81] width 244 height 30
click at [358, 111] on link "Go Wellness Spa ( Portharcourt)" at bounding box center [371, 111] width 97 height 9
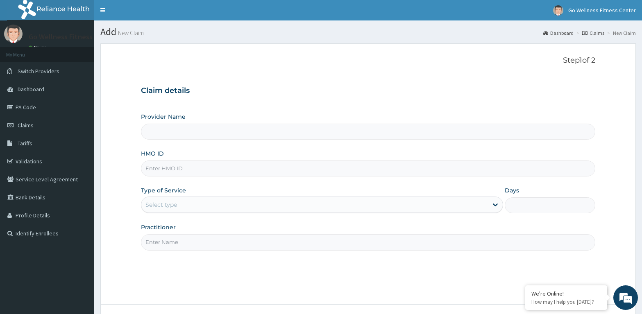
type input "Go Wellness Spa ( Portharcourt)"
type input "1"
click at [164, 169] on input "HMO ID" at bounding box center [368, 169] width 454 height 16
click at [185, 168] on input "ARM/10264/A" at bounding box center [368, 169] width 454 height 16
type input "A"
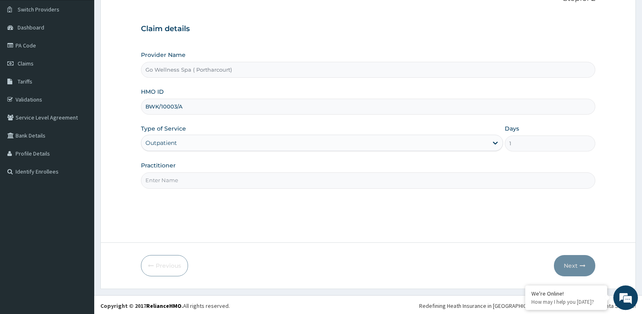
scroll to position [64, 0]
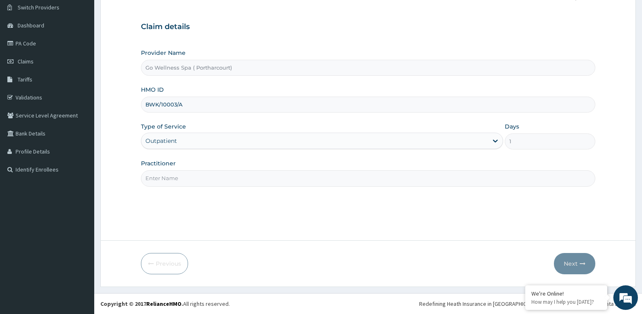
type input "BWK/10003/A"
click at [164, 177] on input "Practitioner" at bounding box center [368, 178] width 454 height 16
type input "GOWELLNESS"
click at [574, 263] on button "Next" at bounding box center [574, 263] width 41 height 21
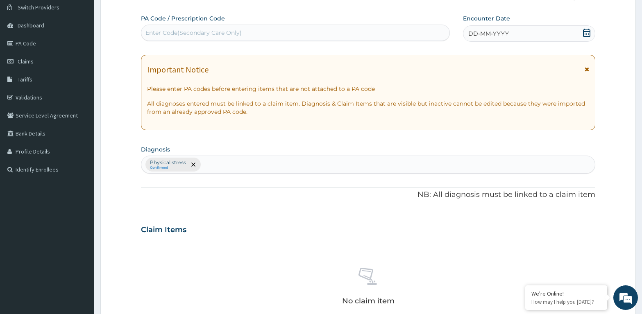
click at [157, 31] on div "Enter Code(Secondary Care Only)" at bounding box center [193, 33] width 96 height 8
type input "PA/98B550"
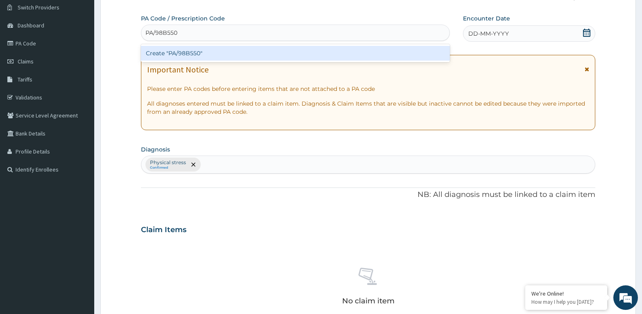
click at [200, 52] on div "Create "PA/98B550"" at bounding box center [295, 53] width 309 height 15
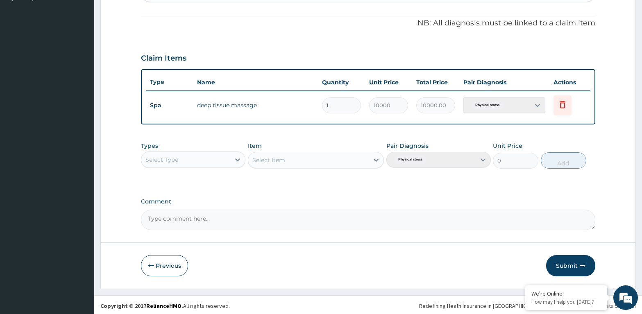
scroll to position [238, 0]
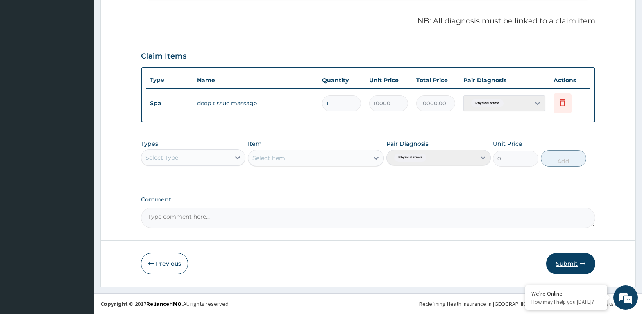
click at [573, 260] on button "Submit" at bounding box center [570, 263] width 49 height 21
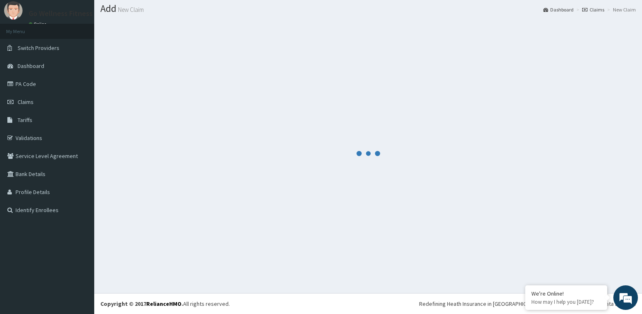
scroll to position [23, 0]
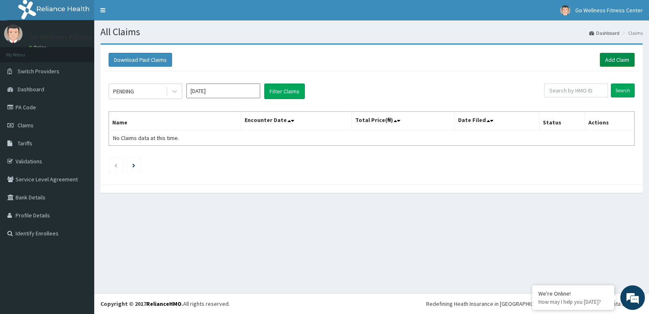
click at [615, 59] on link "Add Claim" at bounding box center [617, 60] width 35 height 14
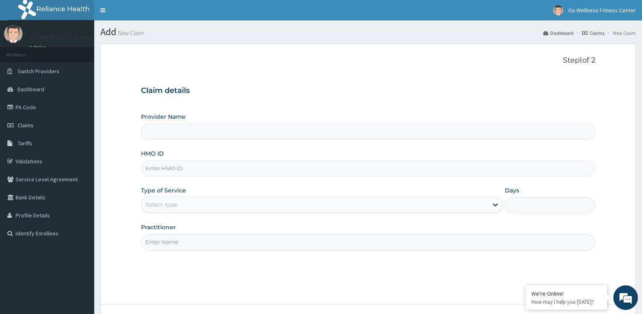
click at [156, 168] on input "HMO ID" at bounding box center [368, 169] width 454 height 16
type input "Go Wellness Spa ( Portharcourt)"
type input "1"
type input "BWK/10003/B"
drag, startPoint x: 147, startPoint y: 199, endPoint x: 167, endPoint y: 263, distance: 67.1
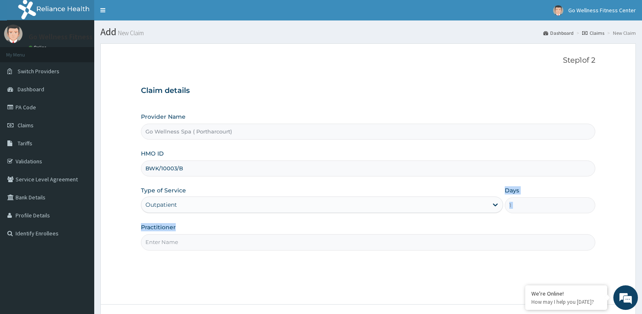
click at [167, 263] on div "Step 1 of 2 Claim details Provider Name Go Wellness Spa ( Portharcourt) HMO ID …" at bounding box center [368, 173] width 454 height 235
click at [166, 239] on input "Practitioner" at bounding box center [368, 242] width 454 height 16
type input "P"
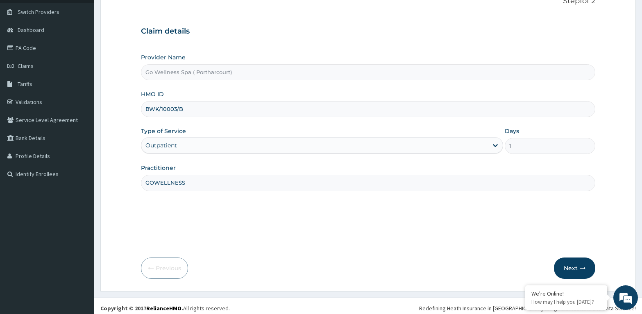
scroll to position [64, 0]
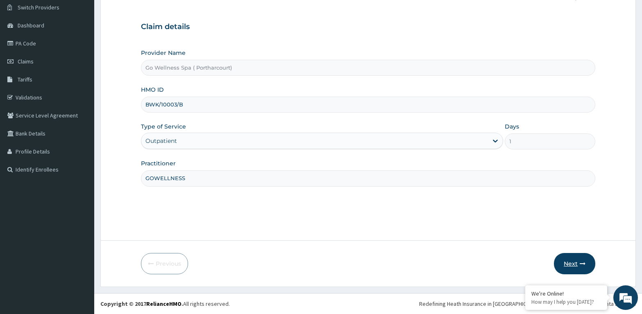
type input "GOWELLNESS"
click at [575, 262] on button "Next" at bounding box center [574, 263] width 41 height 21
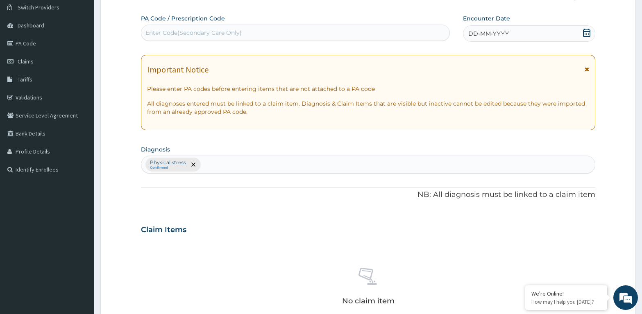
click at [163, 32] on div "Enter Code(Secondary Care Only)" at bounding box center [193, 33] width 96 height 8
type input "PA/AA6313"
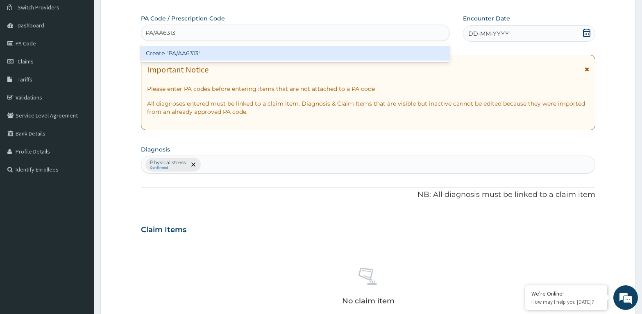
click at [199, 54] on div "Create "PA/AA6313"" at bounding box center [295, 53] width 309 height 15
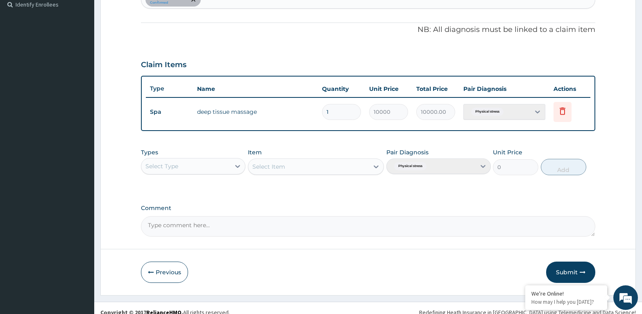
scroll to position [238, 0]
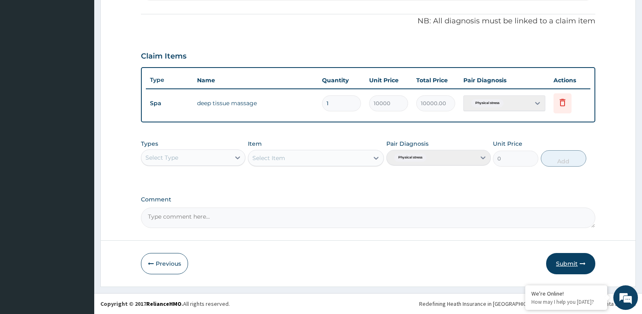
click at [566, 260] on button "Submit" at bounding box center [570, 263] width 49 height 21
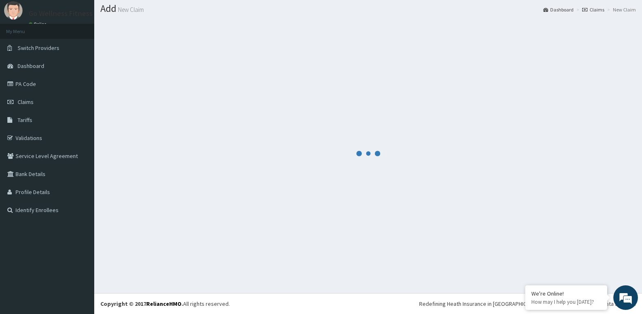
scroll to position [23, 0]
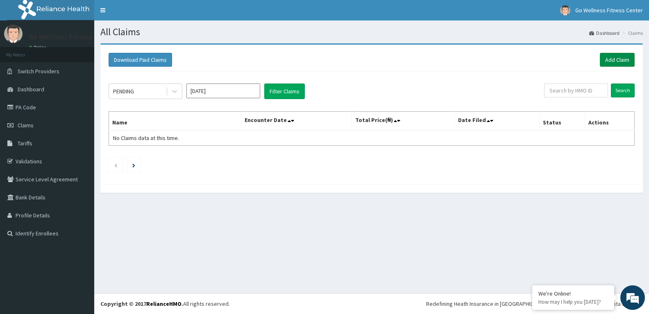
click at [614, 57] on link "Add Claim" at bounding box center [617, 60] width 35 height 14
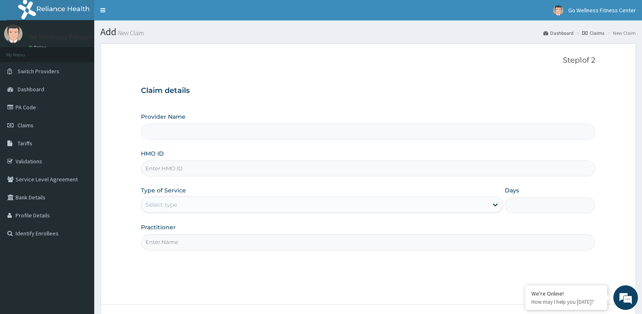
type input "Go Wellness Spa ( Portharcourt)"
type input "1"
click at [164, 170] on input "HMO ID" at bounding box center [368, 169] width 454 height 16
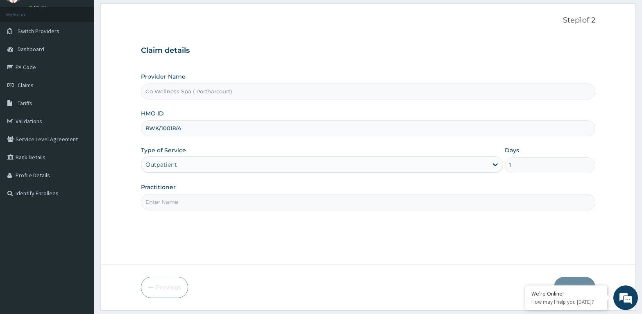
scroll to position [42, 0]
type input "BWK/10018/A"
click at [171, 201] on input "Practitioner" at bounding box center [368, 200] width 454 height 16
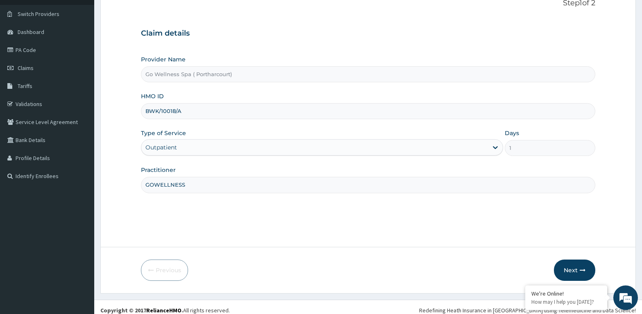
scroll to position [64, 0]
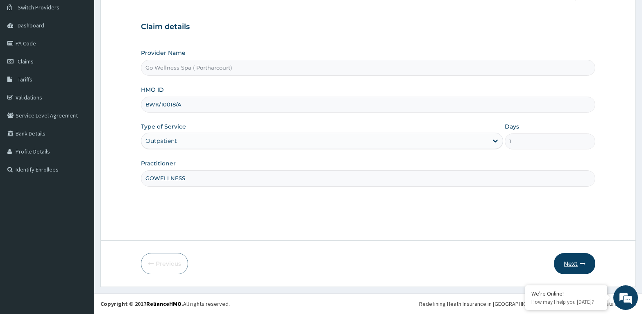
type input "GOWELLNESS"
click at [572, 259] on button "Next" at bounding box center [574, 263] width 41 height 21
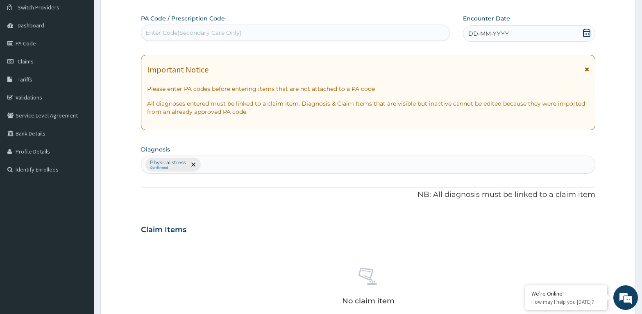
click at [157, 28] on div "Enter Code(Secondary Care Only)" at bounding box center [295, 32] width 308 height 13
type input "PA/2134BD"
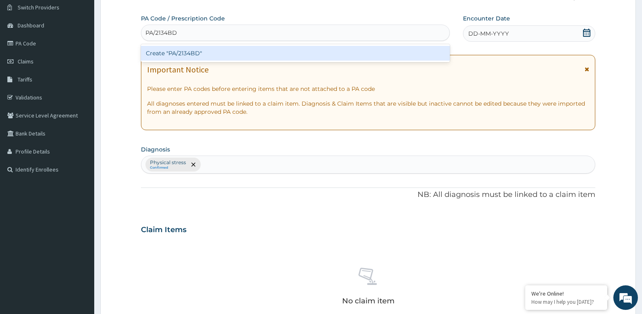
click at [201, 53] on div "Create "PA/2134BD"" at bounding box center [295, 53] width 309 height 15
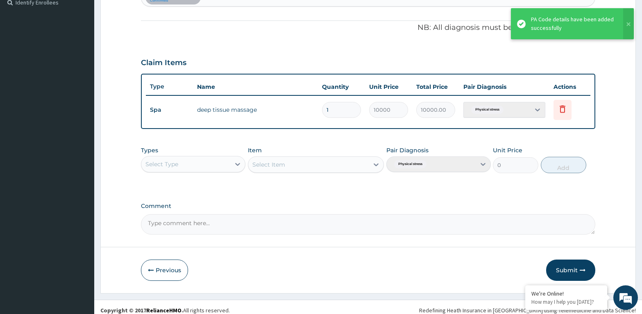
scroll to position [238, 0]
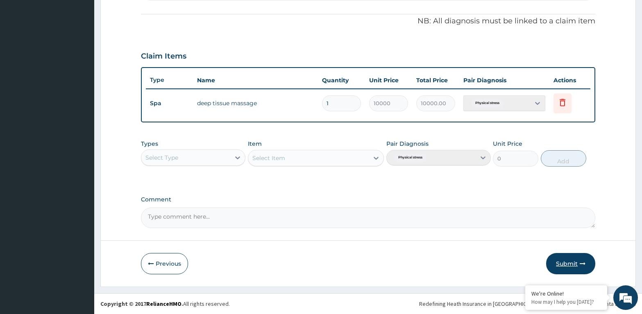
click at [567, 260] on button "Submit" at bounding box center [570, 263] width 49 height 21
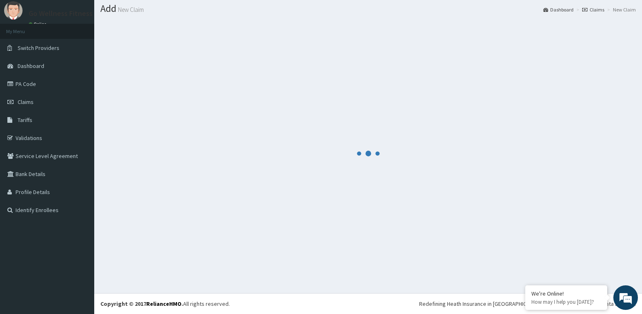
scroll to position [23, 0]
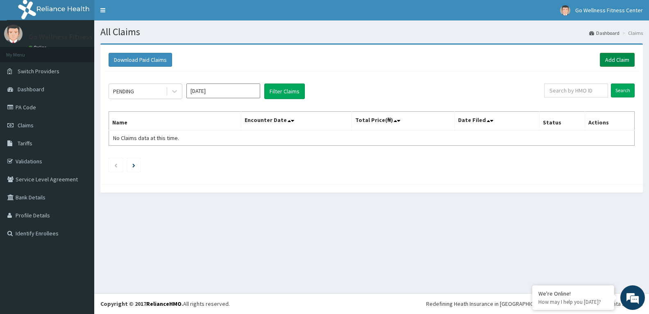
click at [609, 55] on link "Add Claim" at bounding box center [617, 60] width 35 height 14
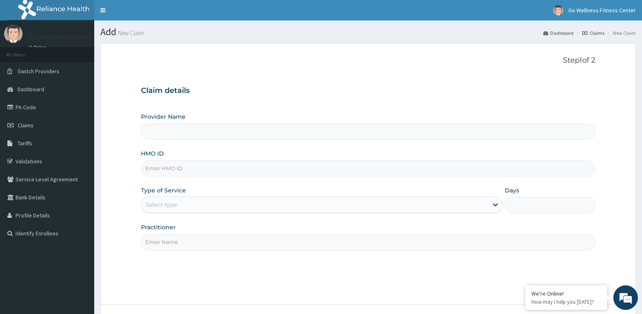
type input "Go Wellness Spa ( Portharcourt)"
type input "1"
click at [159, 170] on input "HMO ID" at bounding box center [368, 169] width 454 height 16
type input "BWK/10018/B"
click at [155, 242] on input "Practitioner" at bounding box center [368, 242] width 454 height 16
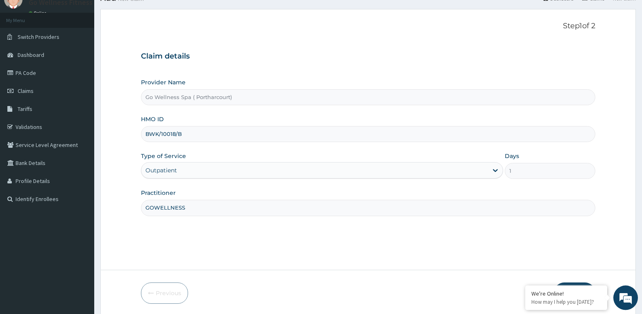
scroll to position [64, 0]
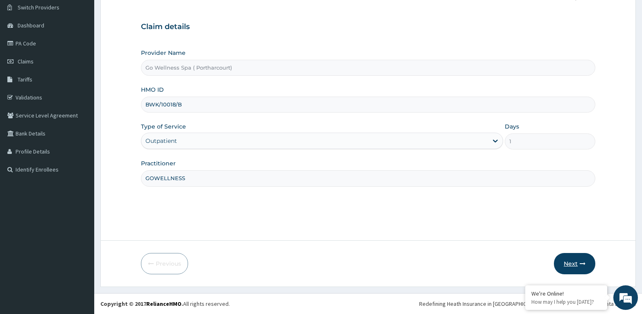
type input "GOWELLNESS"
click at [574, 260] on button "Next" at bounding box center [574, 263] width 41 height 21
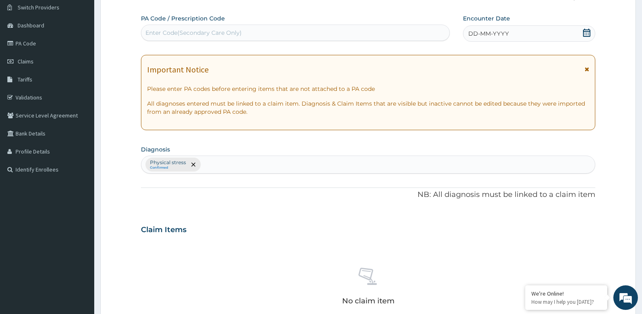
click at [154, 32] on div "Enter Code(Secondary Care Only)" at bounding box center [193, 33] width 96 height 8
type input "PA/DD9559"
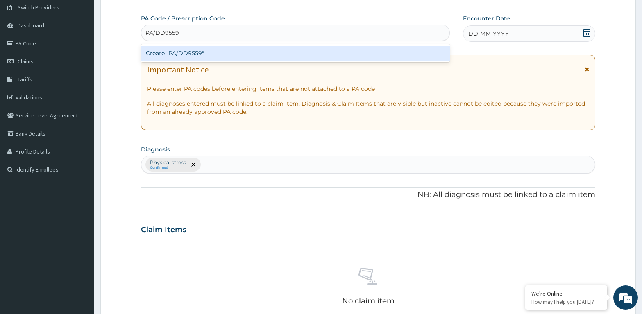
click at [200, 51] on div "Create "PA/DD9559"" at bounding box center [295, 53] width 309 height 15
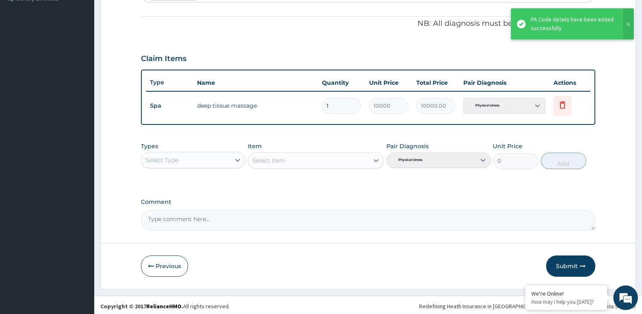
scroll to position [238, 0]
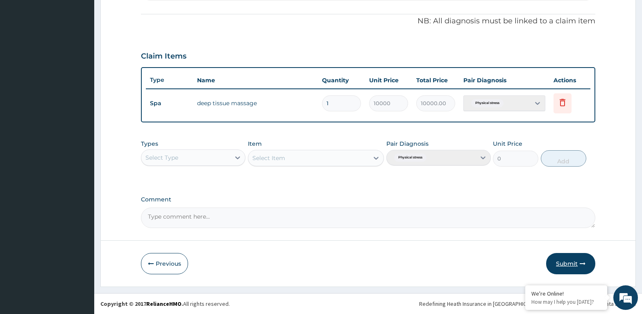
click at [569, 262] on button "Submit" at bounding box center [570, 263] width 49 height 21
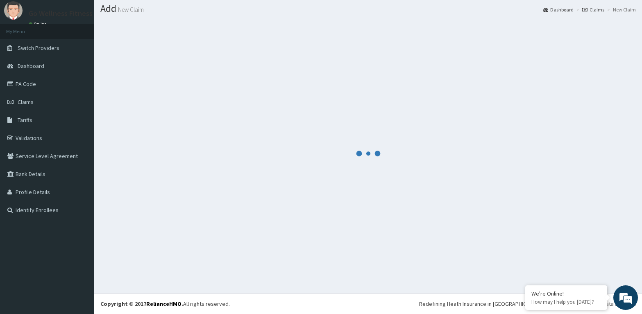
scroll to position [23, 0]
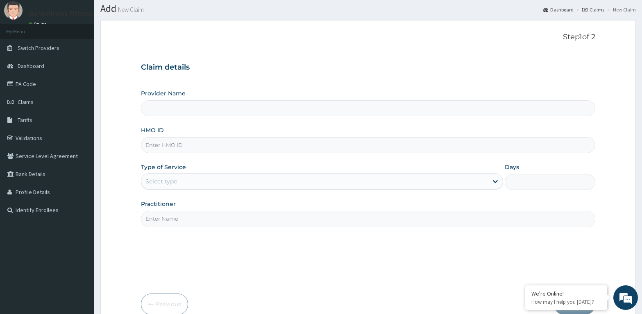
scroll to position [23, 0]
type input "Go Wellness Spa ( Portharcourt)"
type input "1"
